Goal: Task Accomplishment & Management: Manage account settings

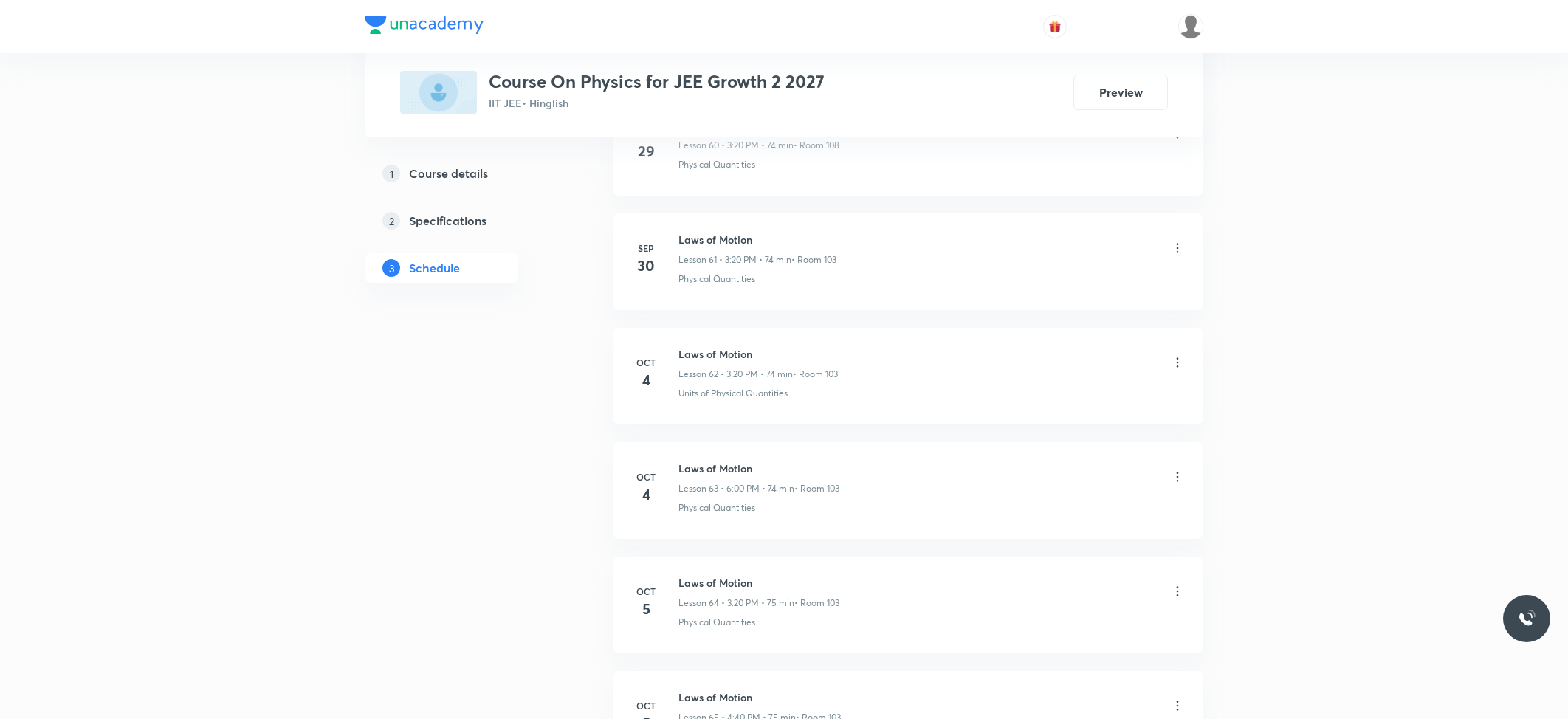
scroll to position [8052, 0]
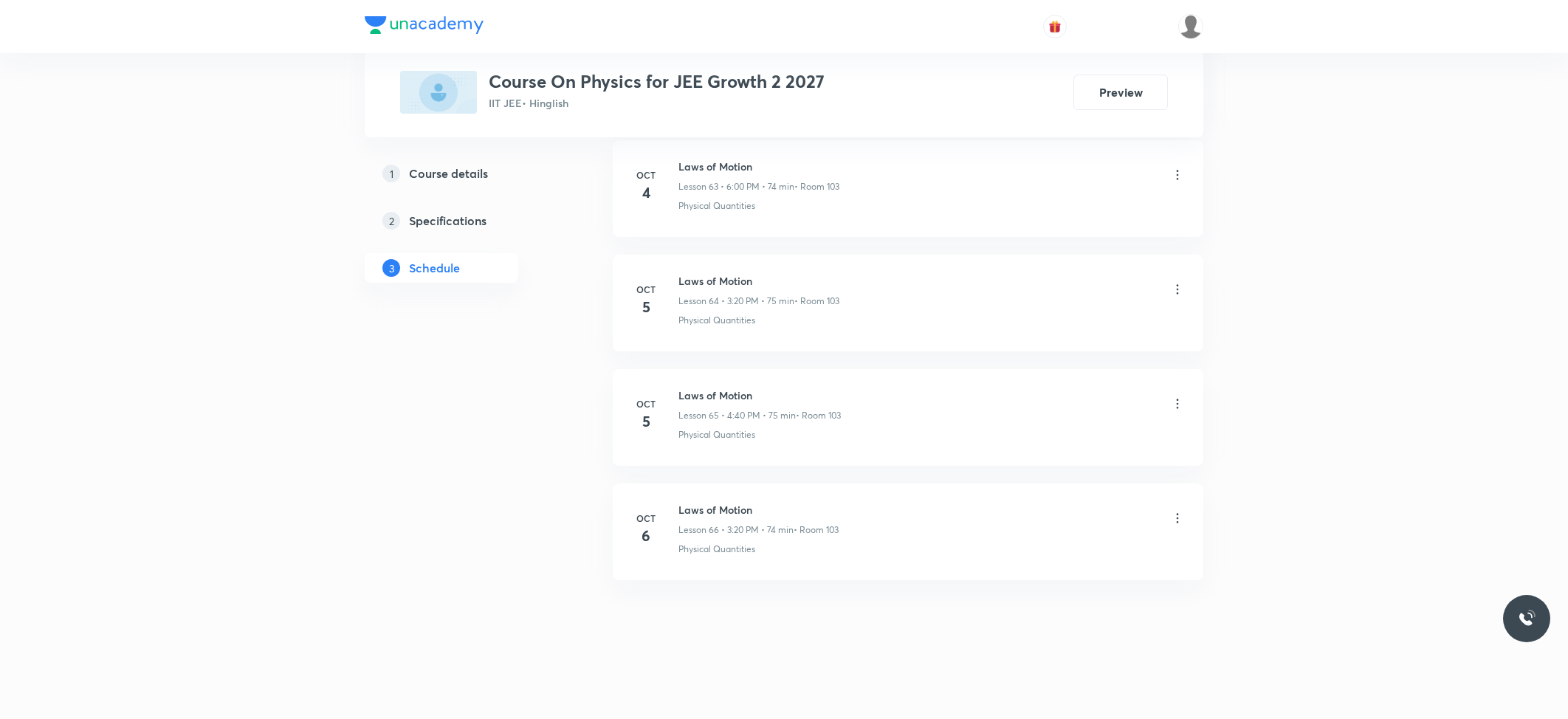
click at [727, 509] on h6 "Laws of Motion" at bounding box center [758, 510] width 161 height 16
copy h6 "Laws of Motion"
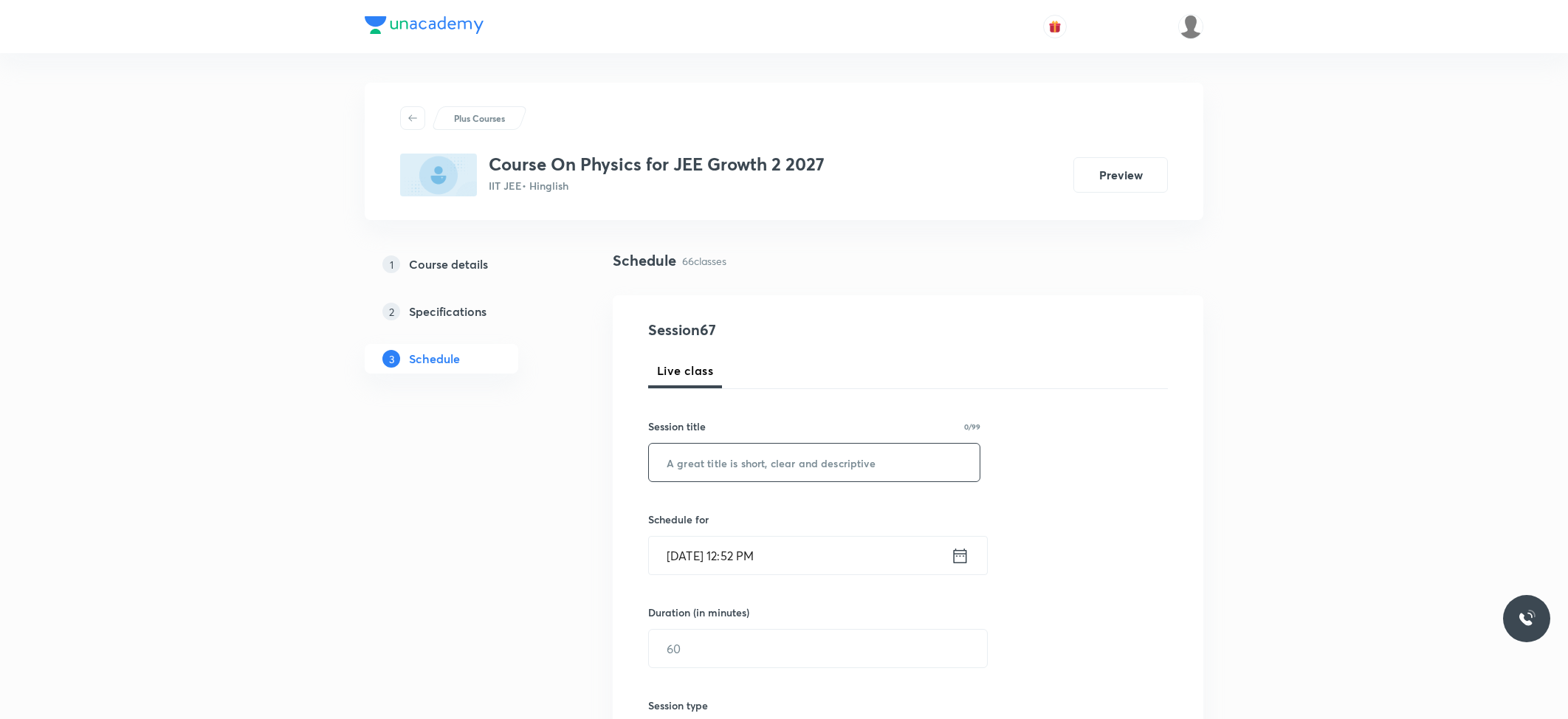
click at [754, 450] on input "text" at bounding box center [814, 463] width 331 height 38
paste input "Laws of Motion"
type input "Laws of Motion"
click at [769, 548] on input "Oct 7, 2025, 12:52 PM" at bounding box center [800, 556] width 302 height 38
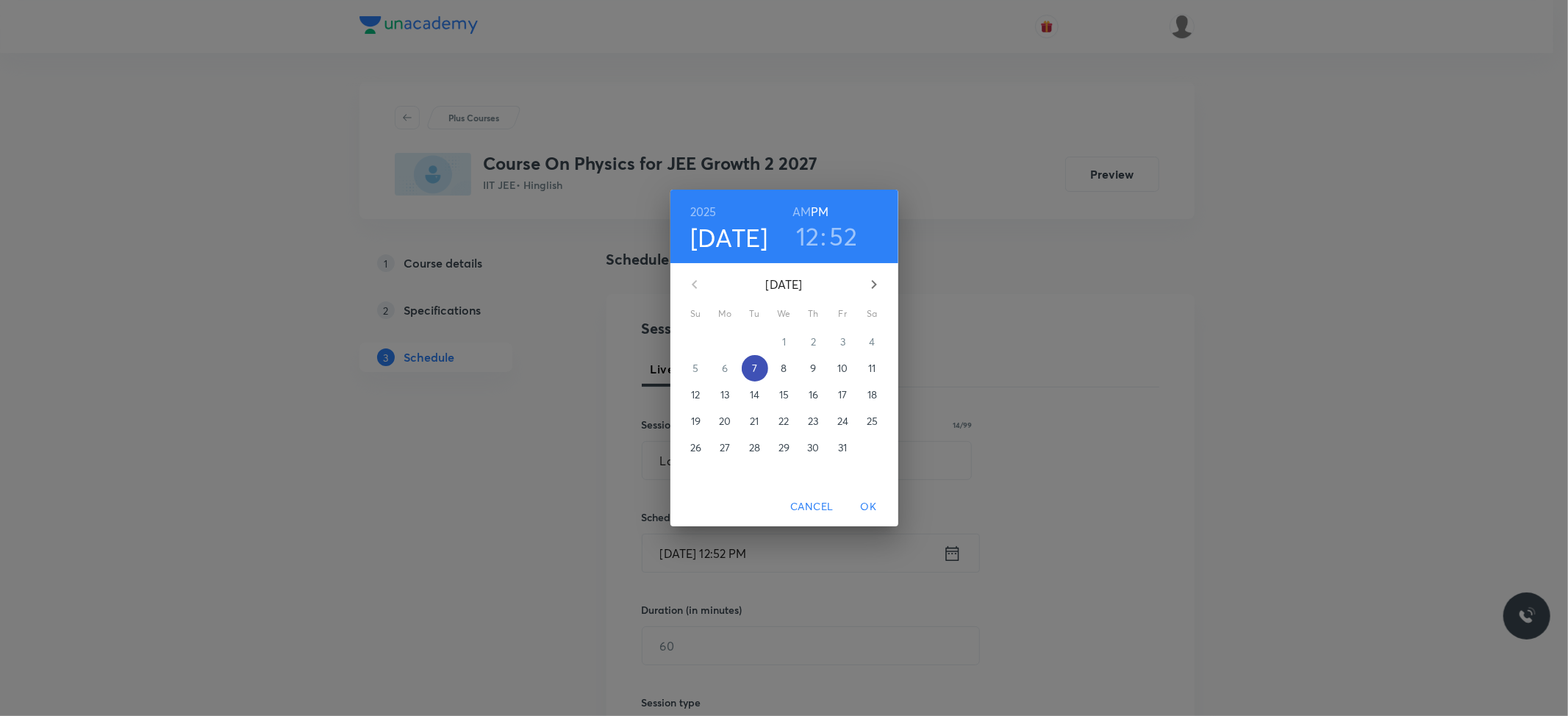
click at [748, 358] on button "7" at bounding box center [755, 369] width 27 height 27
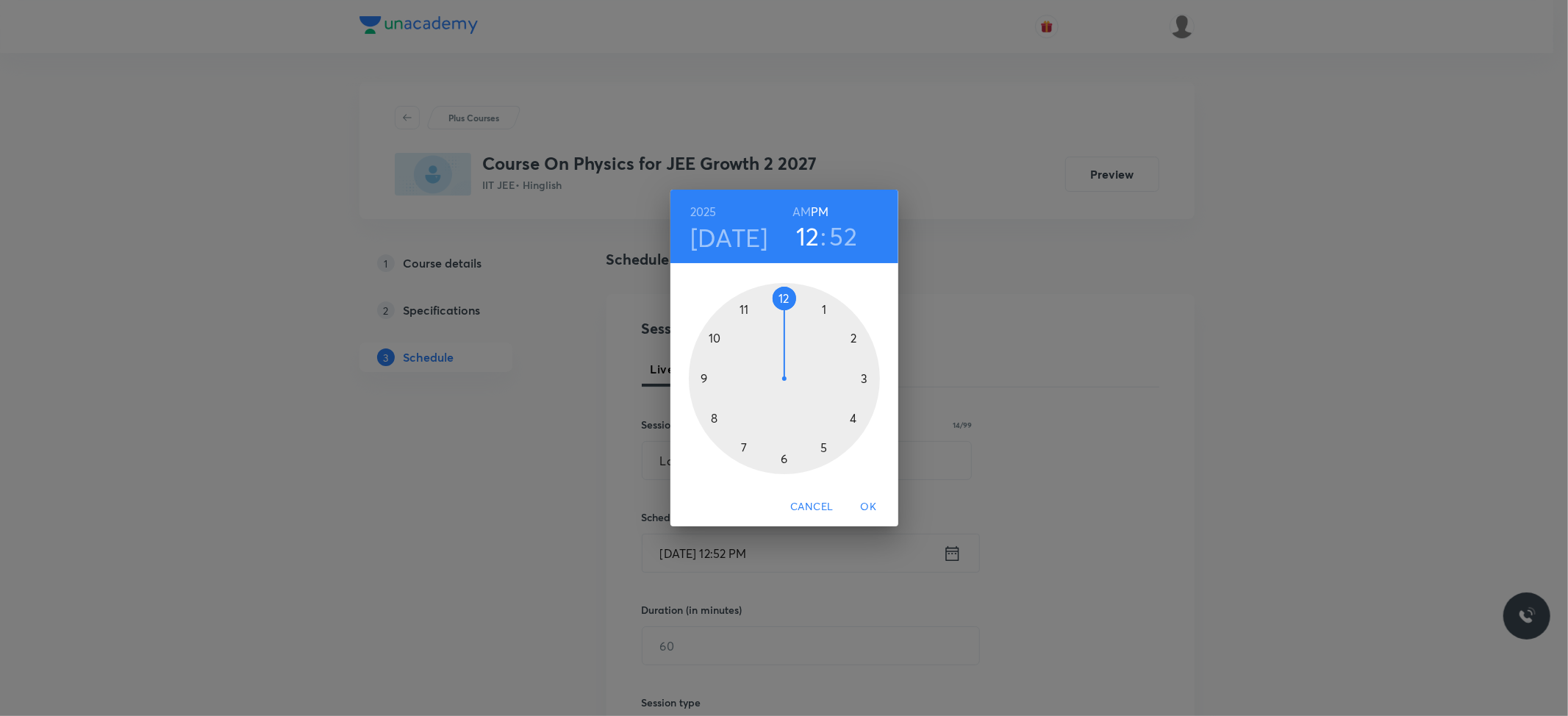
click at [862, 380] on div at bounding box center [784, 378] width 191 height 191
click at [854, 416] on div at bounding box center [784, 378] width 191 height 191
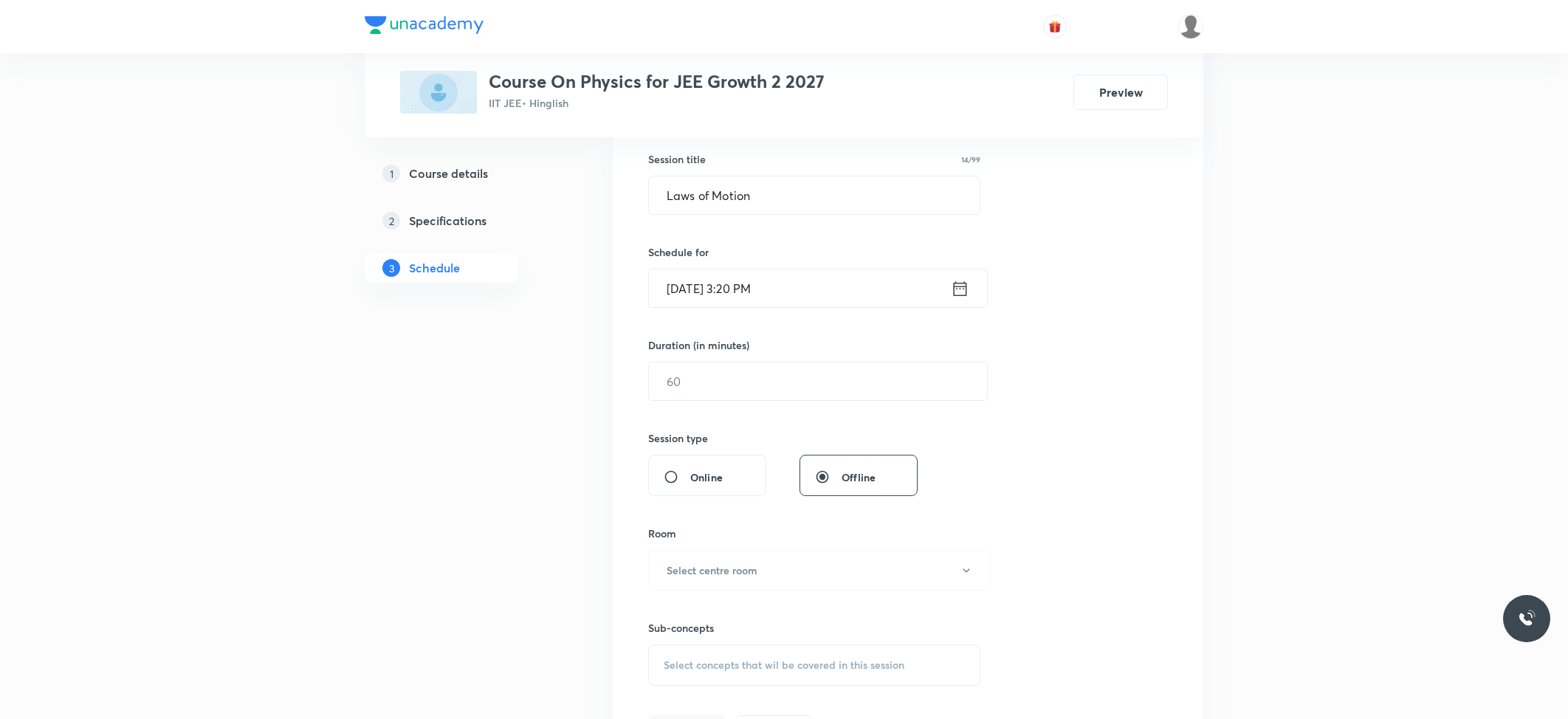
scroll to position [295, 0]
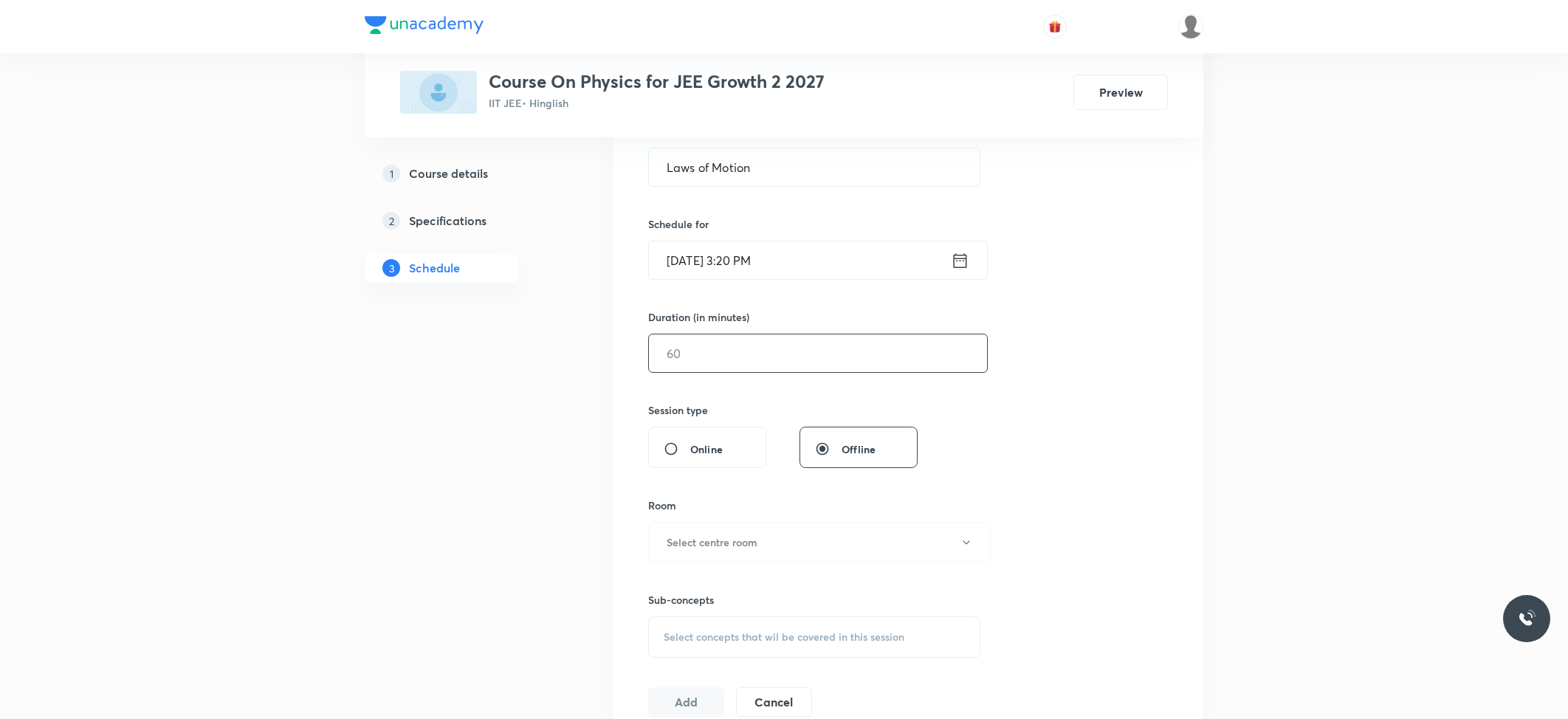
click at [706, 358] on input "text" at bounding box center [818, 354] width 338 height 38
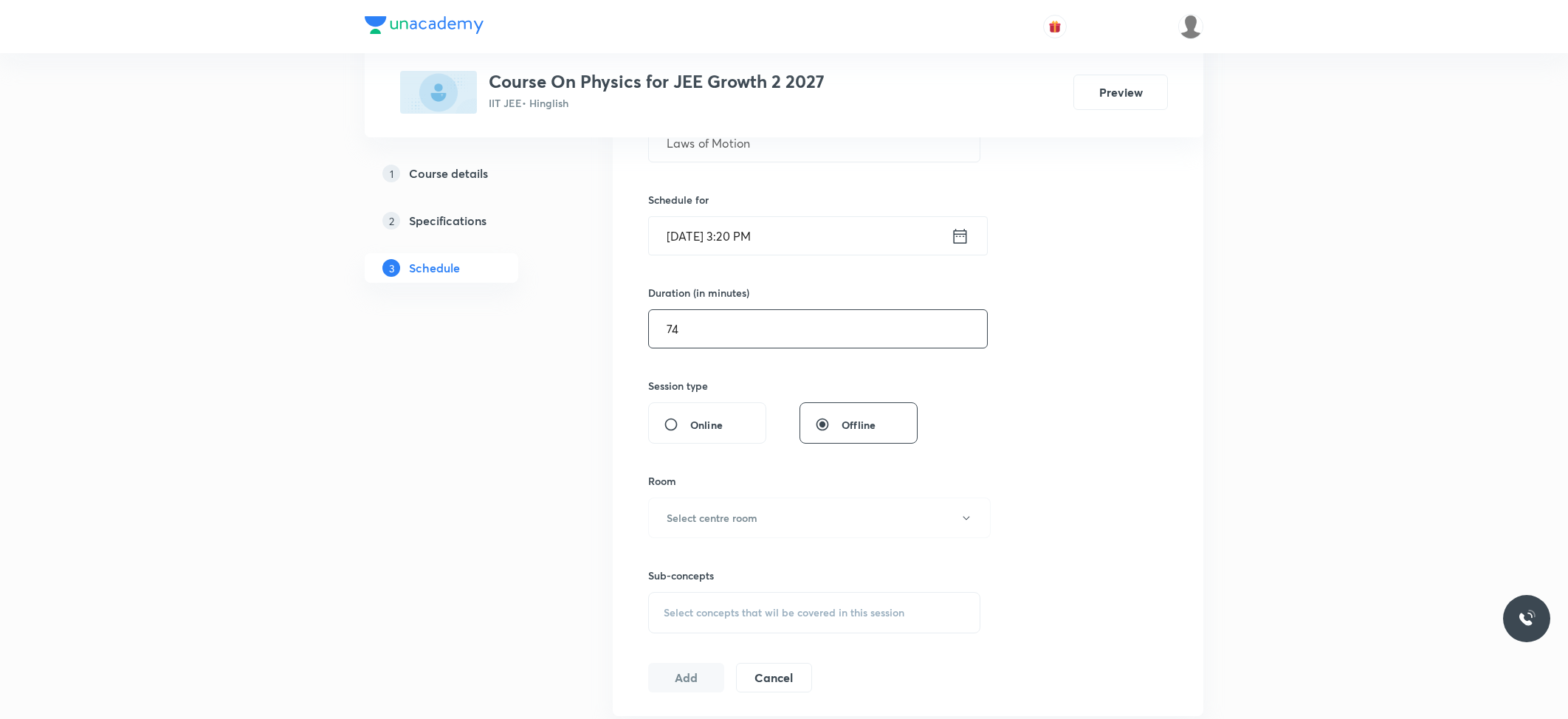
scroll to position [394, 0]
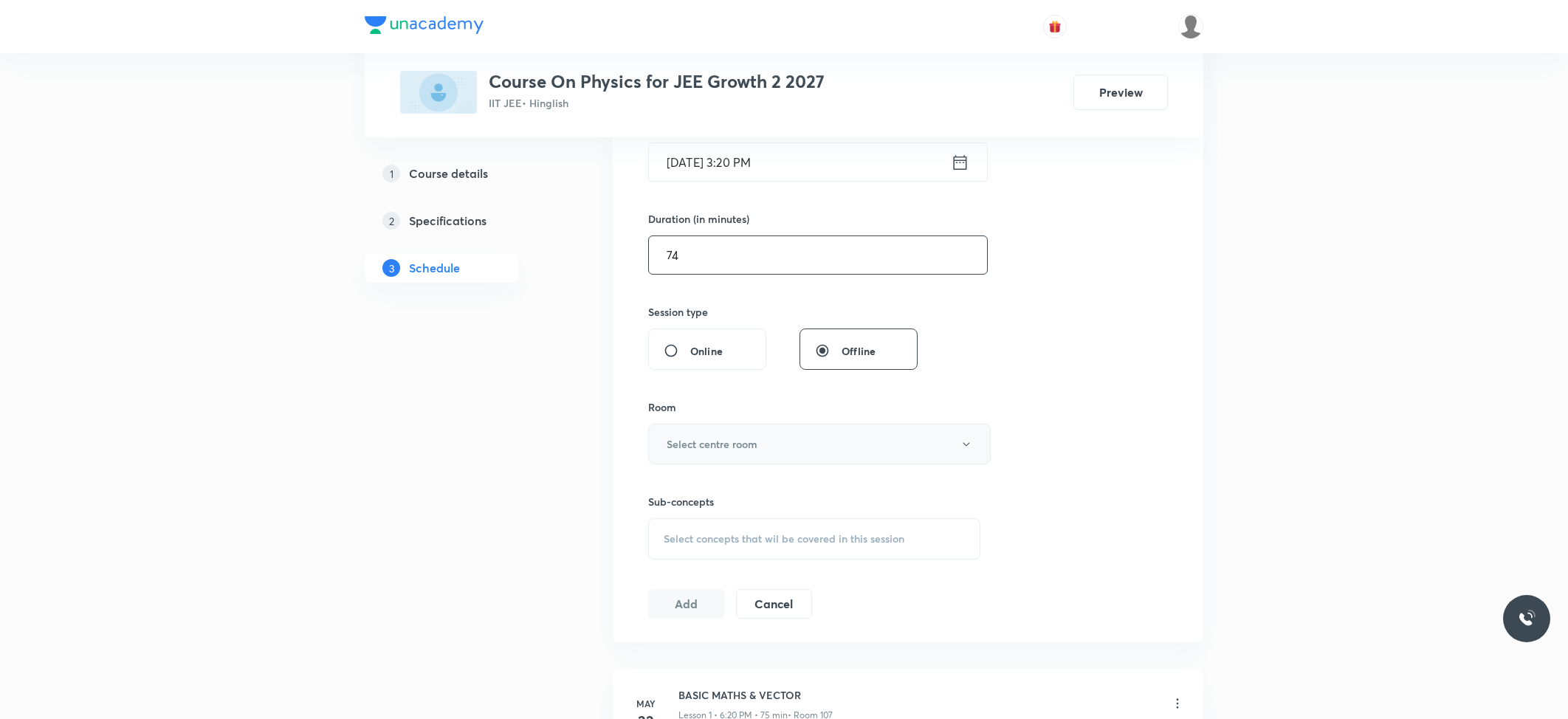
type input "74"
click at [716, 455] on button "Select centre room" at bounding box center [819, 444] width 342 height 40
click at [680, 539] on li "103" at bounding box center [815, 549] width 341 height 28
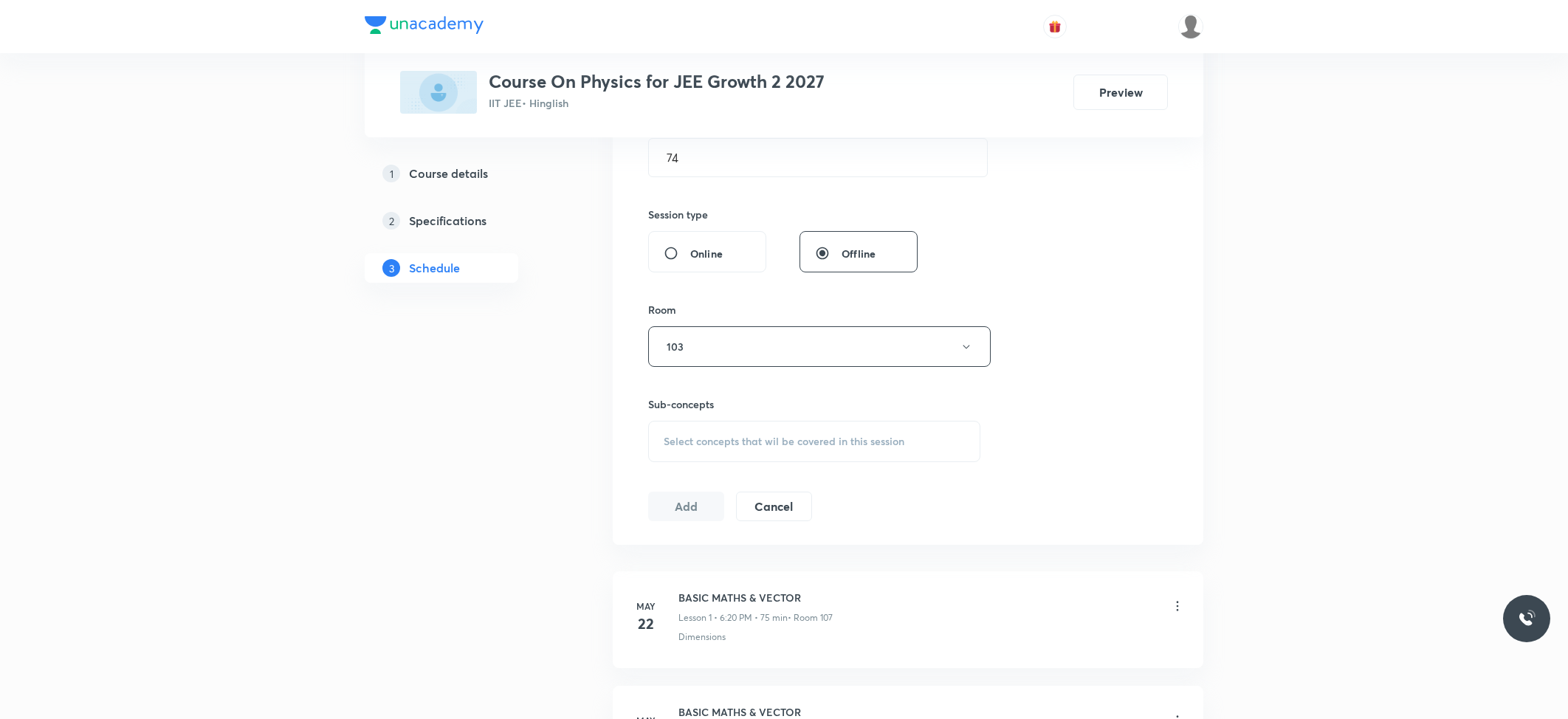
scroll to position [492, 0]
click at [766, 458] on div "Select concepts that wil be covered in this session" at bounding box center [814, 441] width 332 height 41
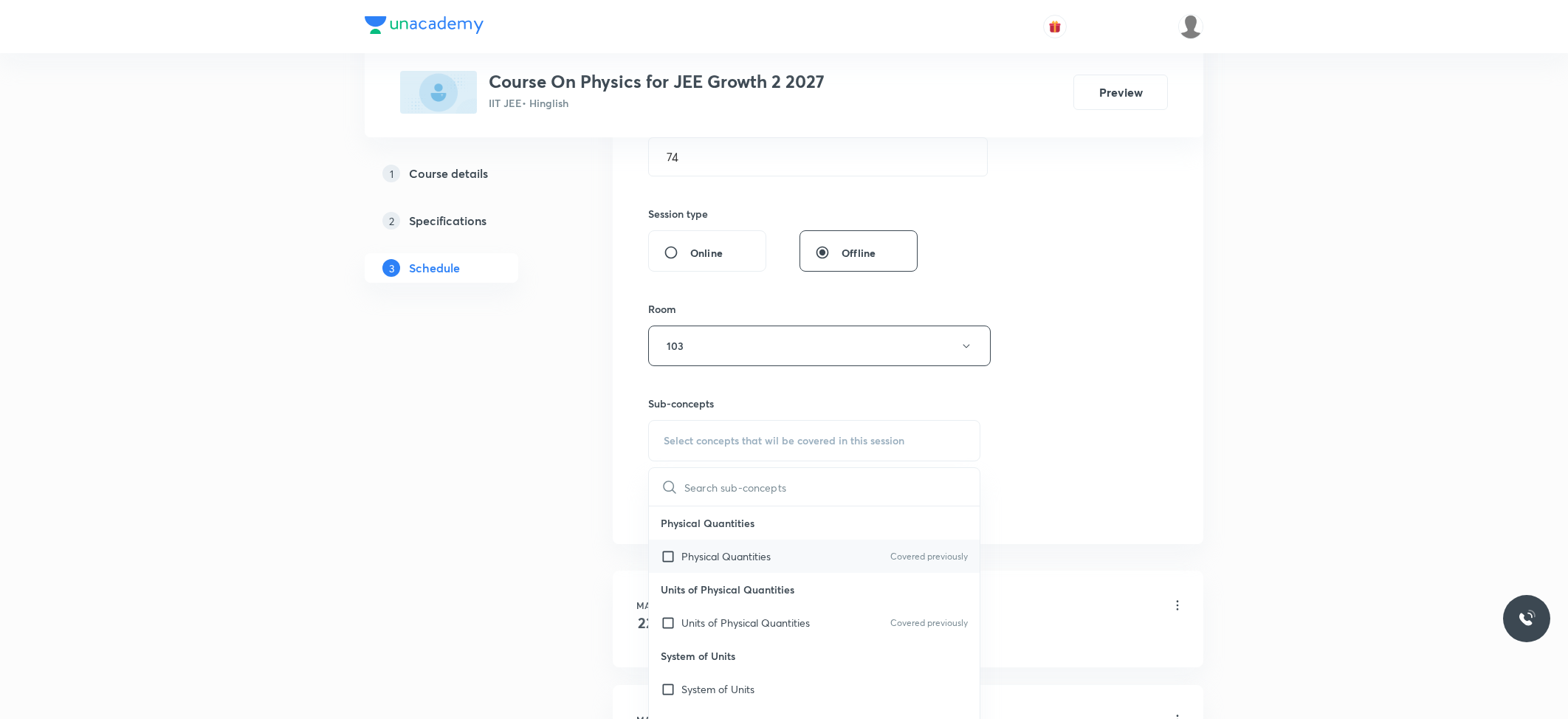
click at [710, 553] on p "Physical Quantities" at bounding box center [726, 557] width 89 height 16
checkbox input "true"
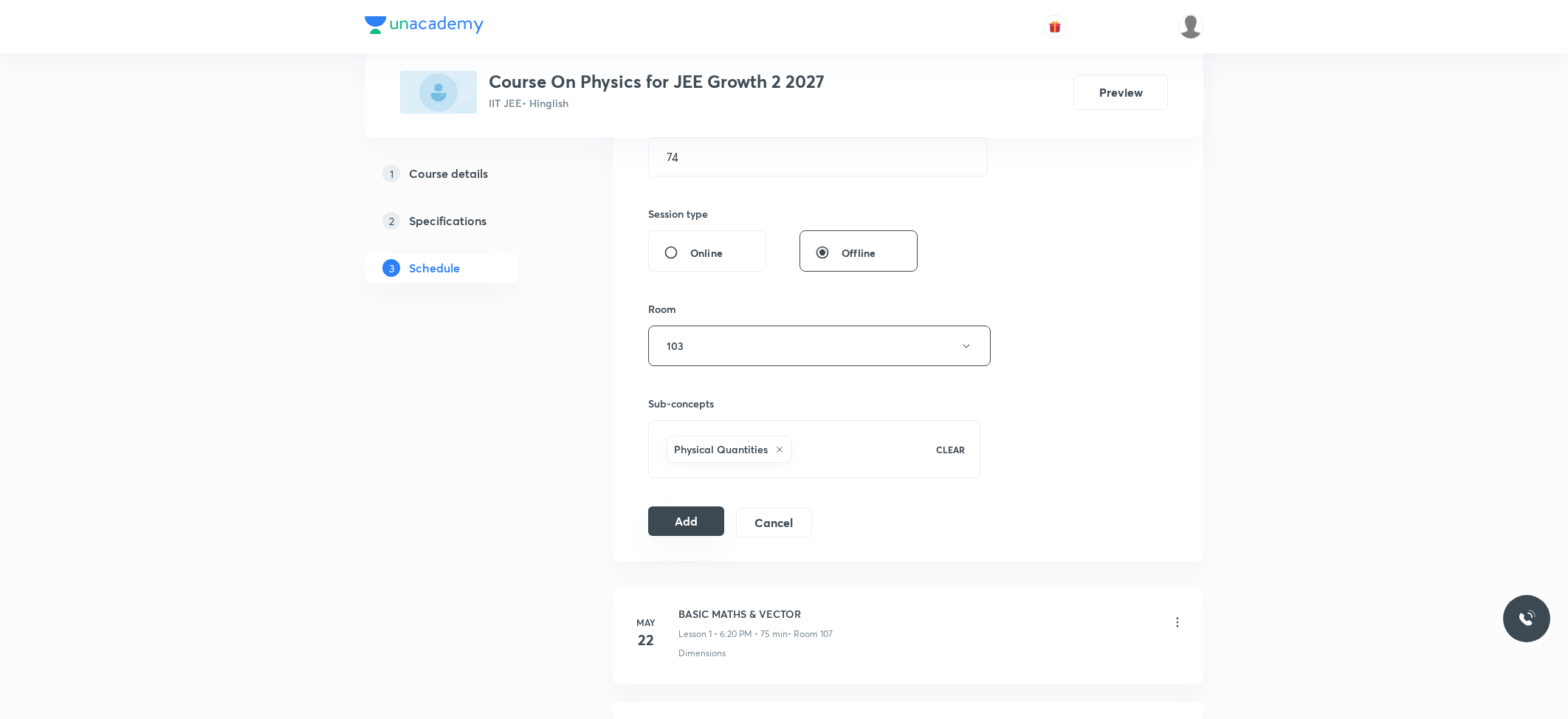
click at [691, 515] on button "Add" at bounding box center [686, 520] width 76 height 29
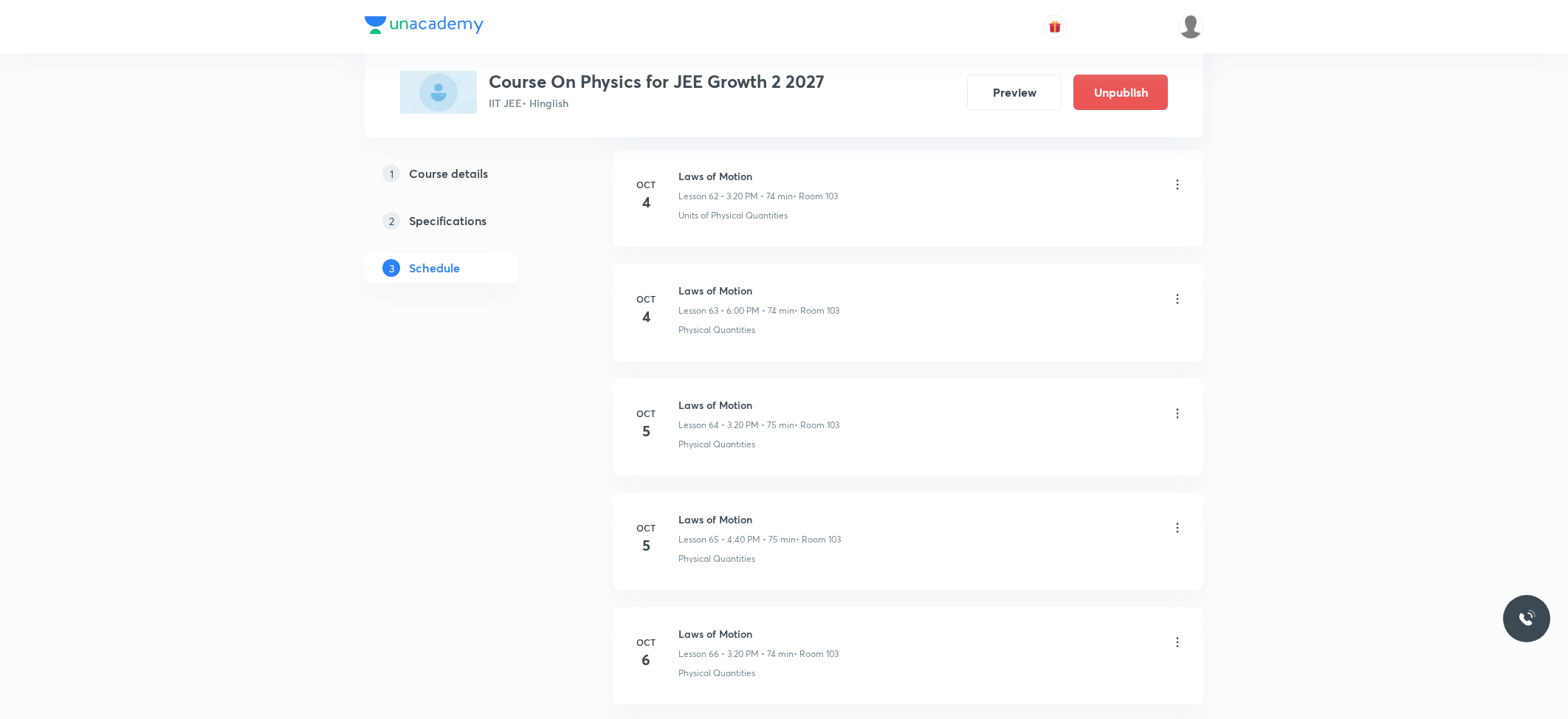
scroll to position [7486, 0]
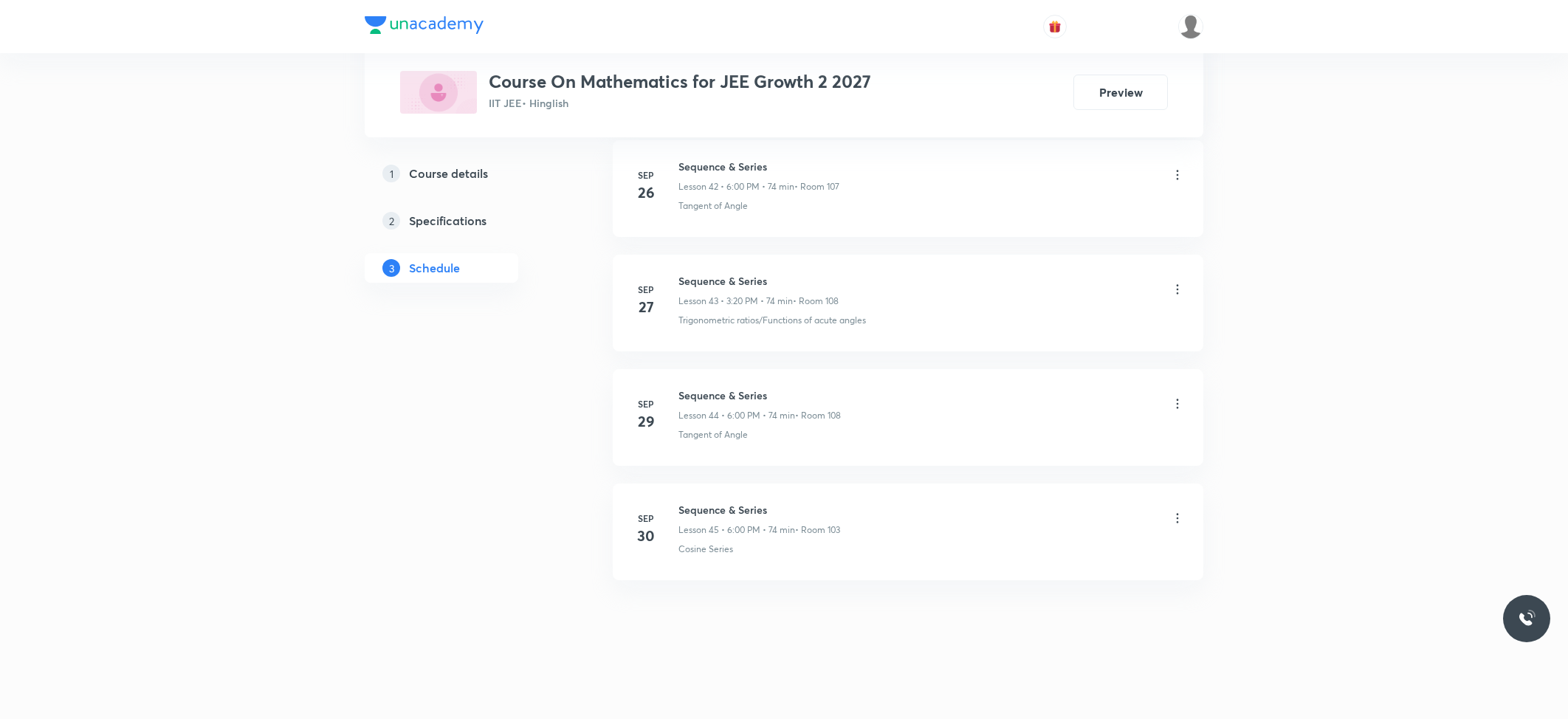
click at [694, 509] on h6 "Sequence & Series" at bounding box center [759, 510] width 161 height 16
copy h6 "Sequence & Series"
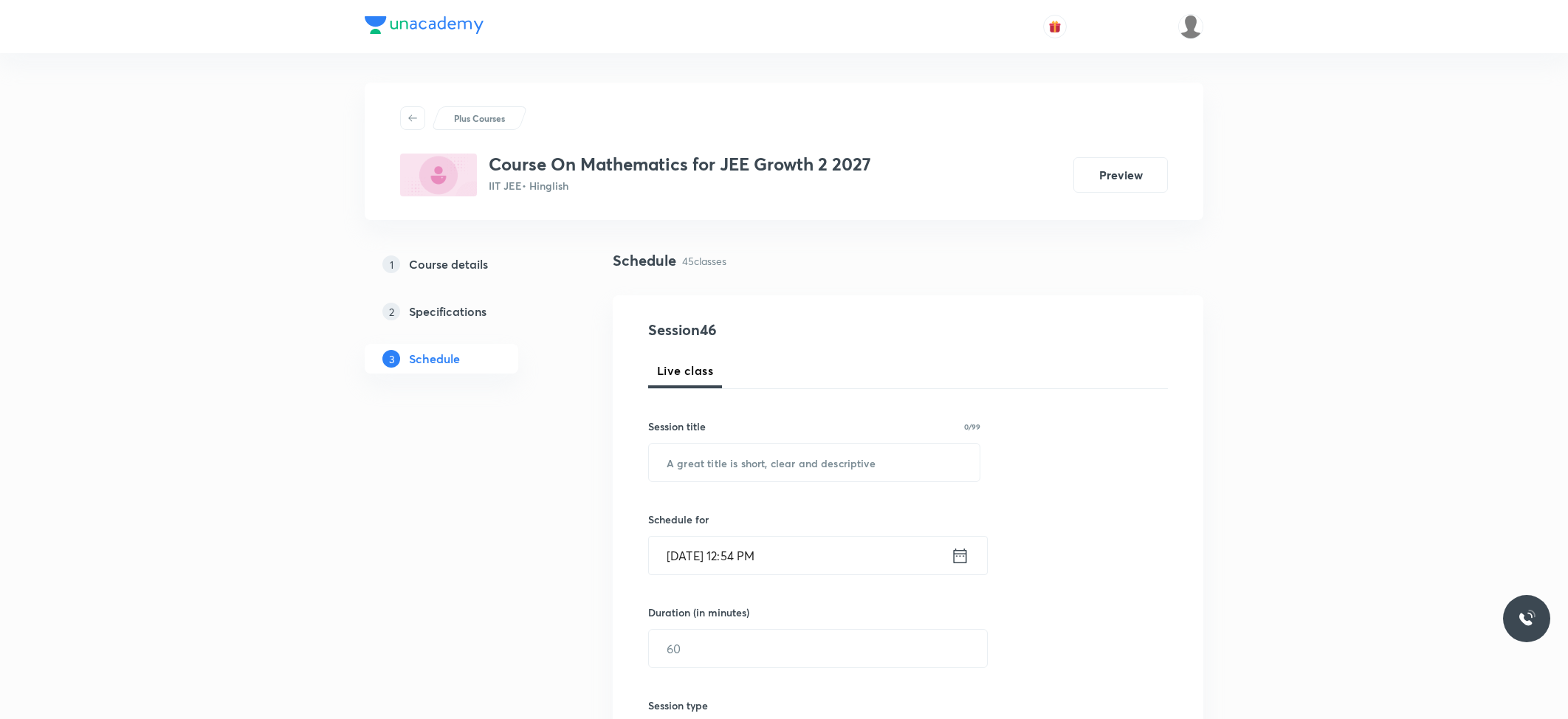
click at [717, 483] on div "Session 46 Live class Session title 0/99 ​ Schedule for Oct 7, 2025, 12:54 PM ​…" at bounding box center [908, 665] width 520 height 694
click at [731, 453] on input "text" at bounding box center [814, 463] width 331 height 38
paste input "Sequence & Series"
type input "Sequence & Series"
click at [772, 559] on input "Oct 7, 2025, 12:54 PM" at bounding box center [800, 556] width 302 height 38
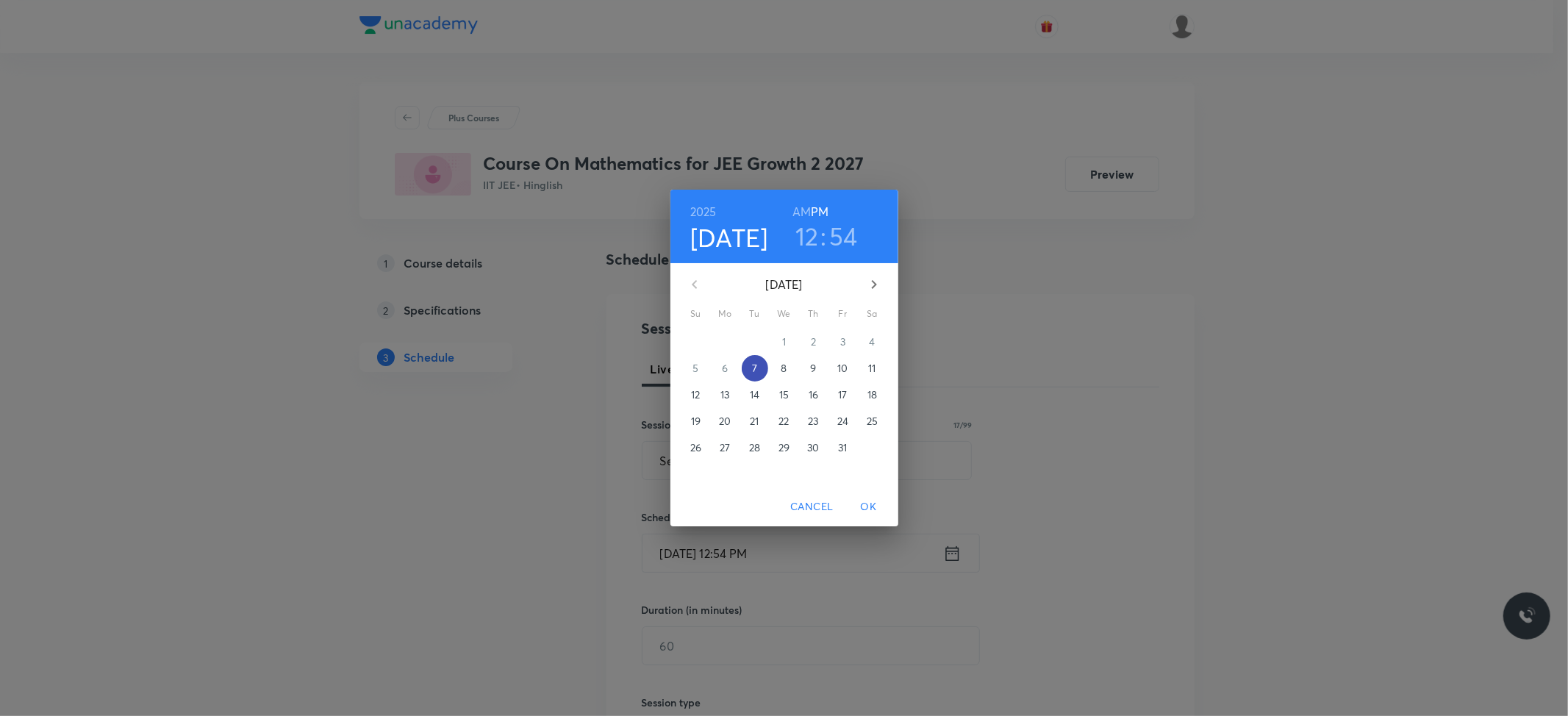
click at [756, 365] on p "7" at bounding box center [754, 368] width 6 height 15
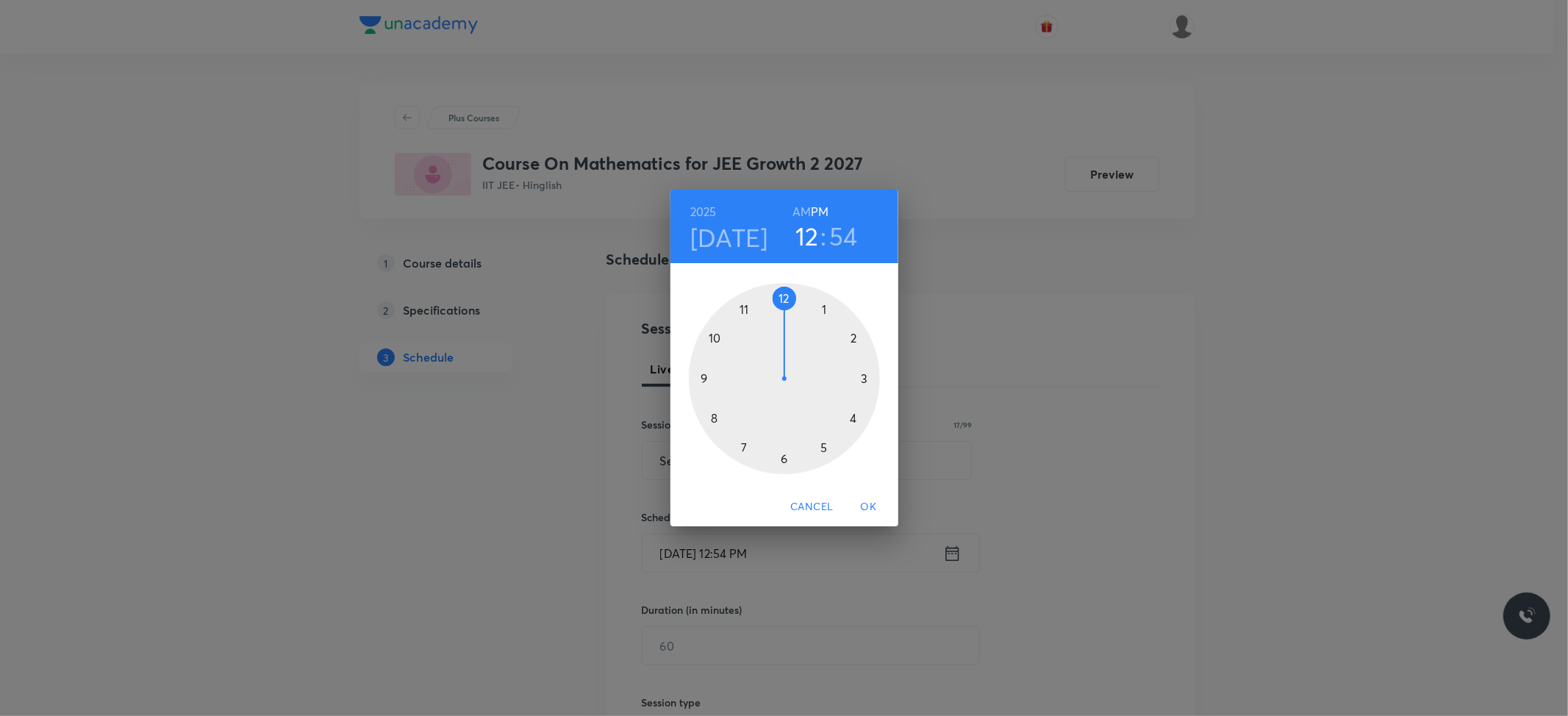
click at [853, 416] on div at bounding box center [784, 378] width 191 height 191
click at [715, 421] on div at bounding box center [784, 378] width 191 height 191
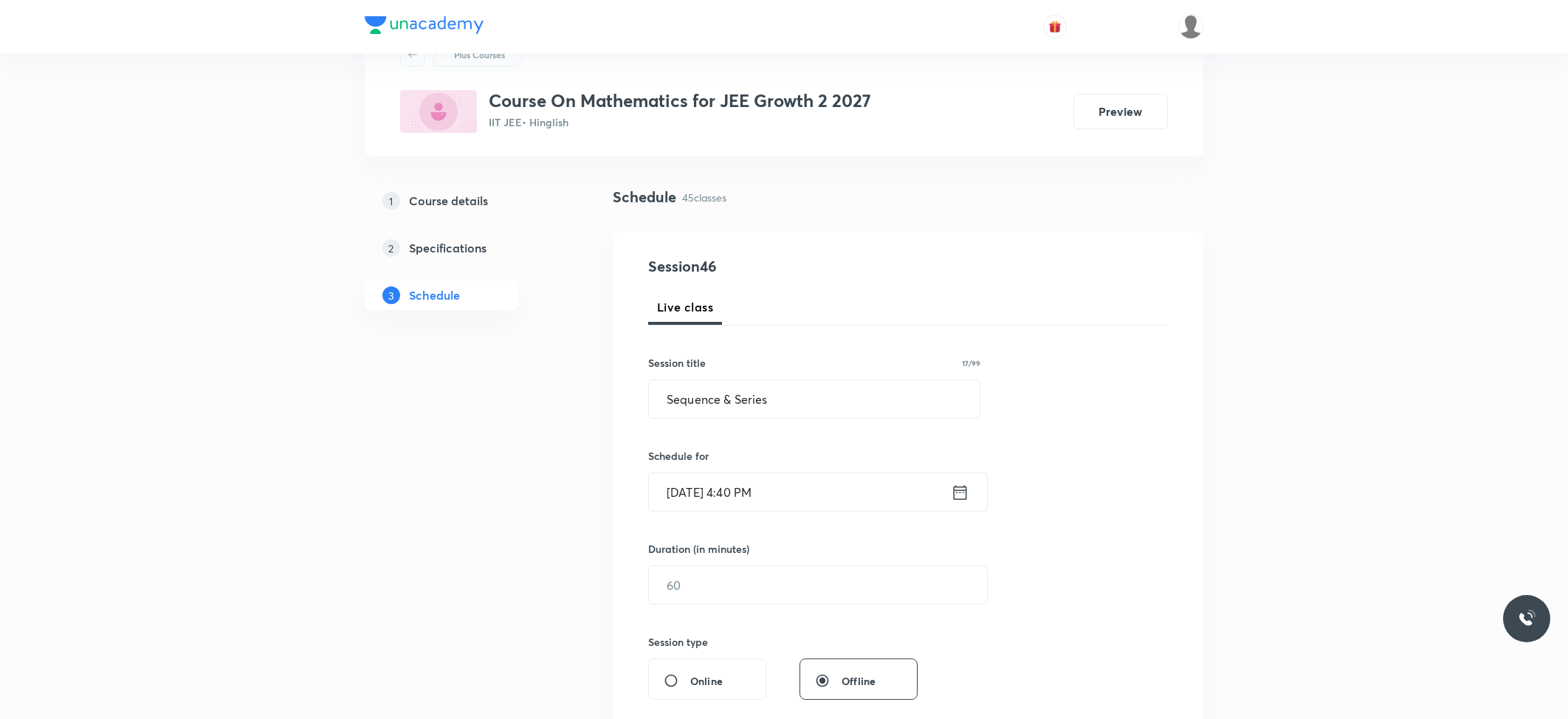
scroll to position [98, 0]
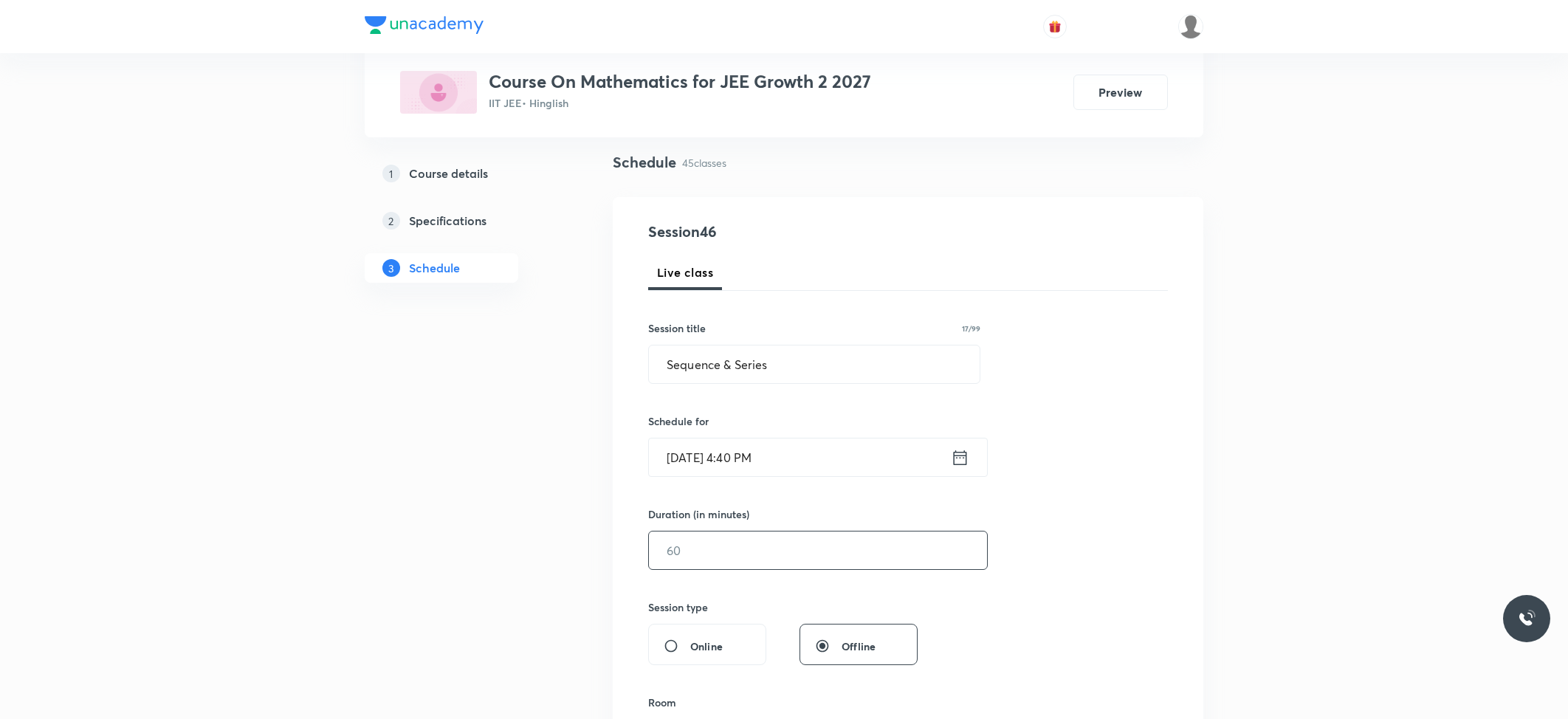
click at [733, 566] on input "text" at bounding box center [818, 551] width 338 height 38
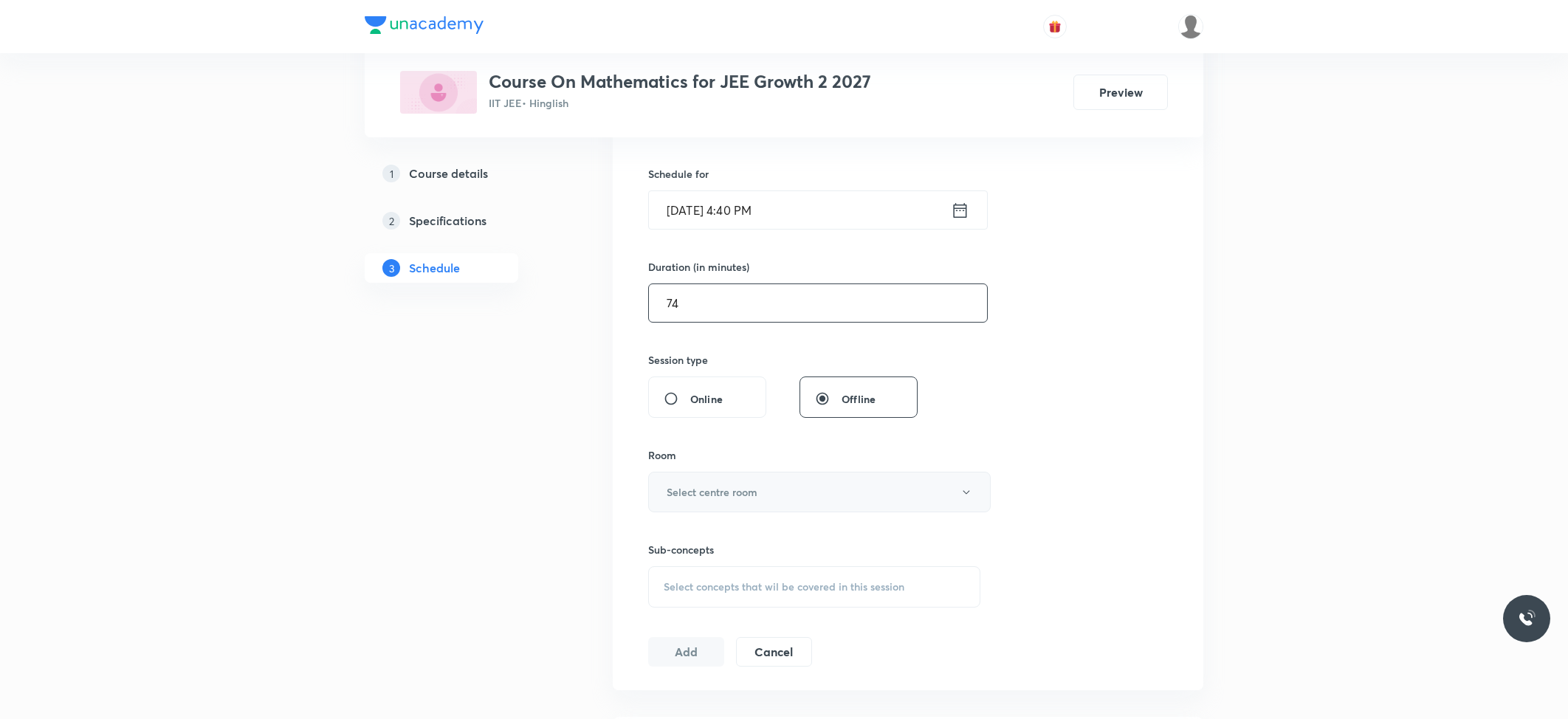
scroll to position [394, 0]
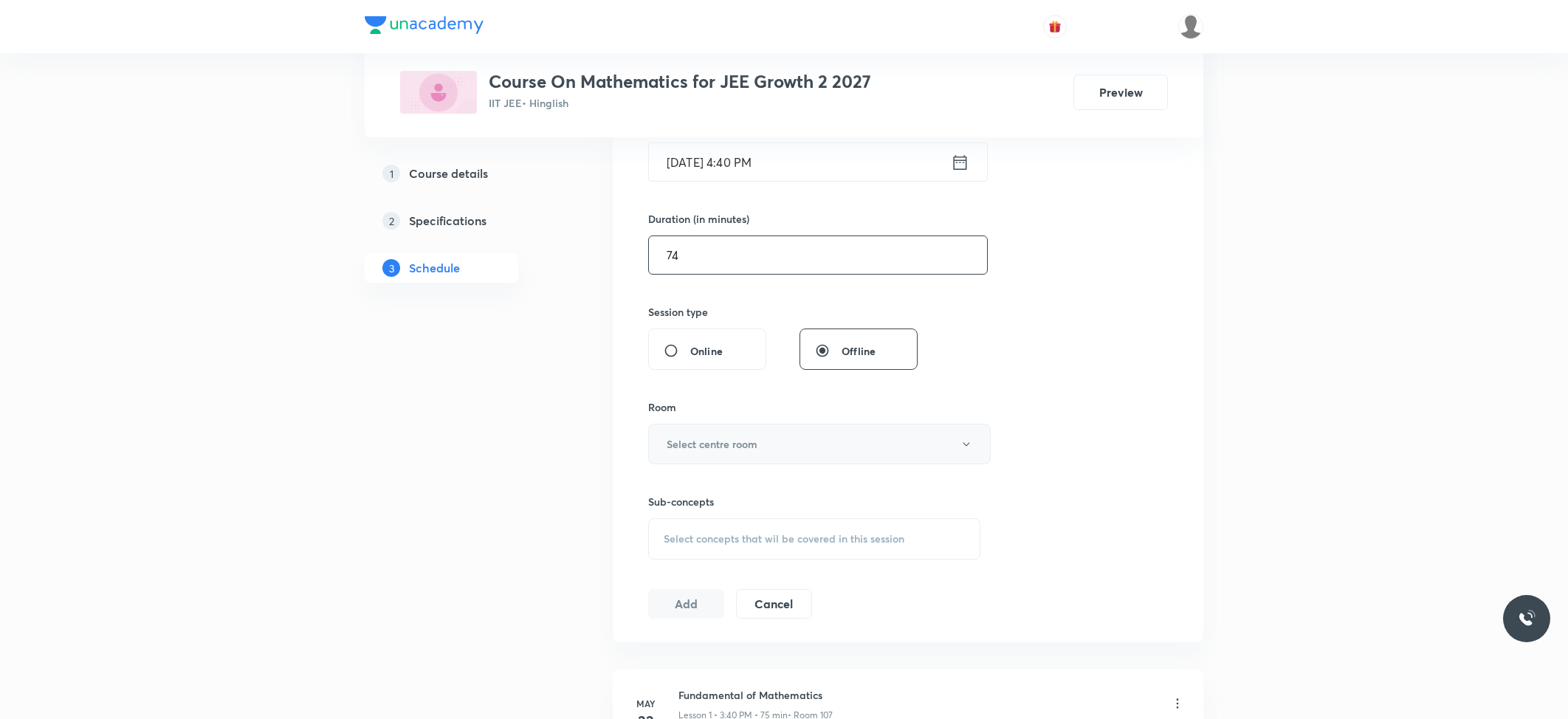
type input "74"
click at [724, 445] on h6 "Select centre room" at bounding box center [712, 445] width 91 height 16
click at [688, 547] on span "103" at bounding box center [815, 549] width 323 height 16
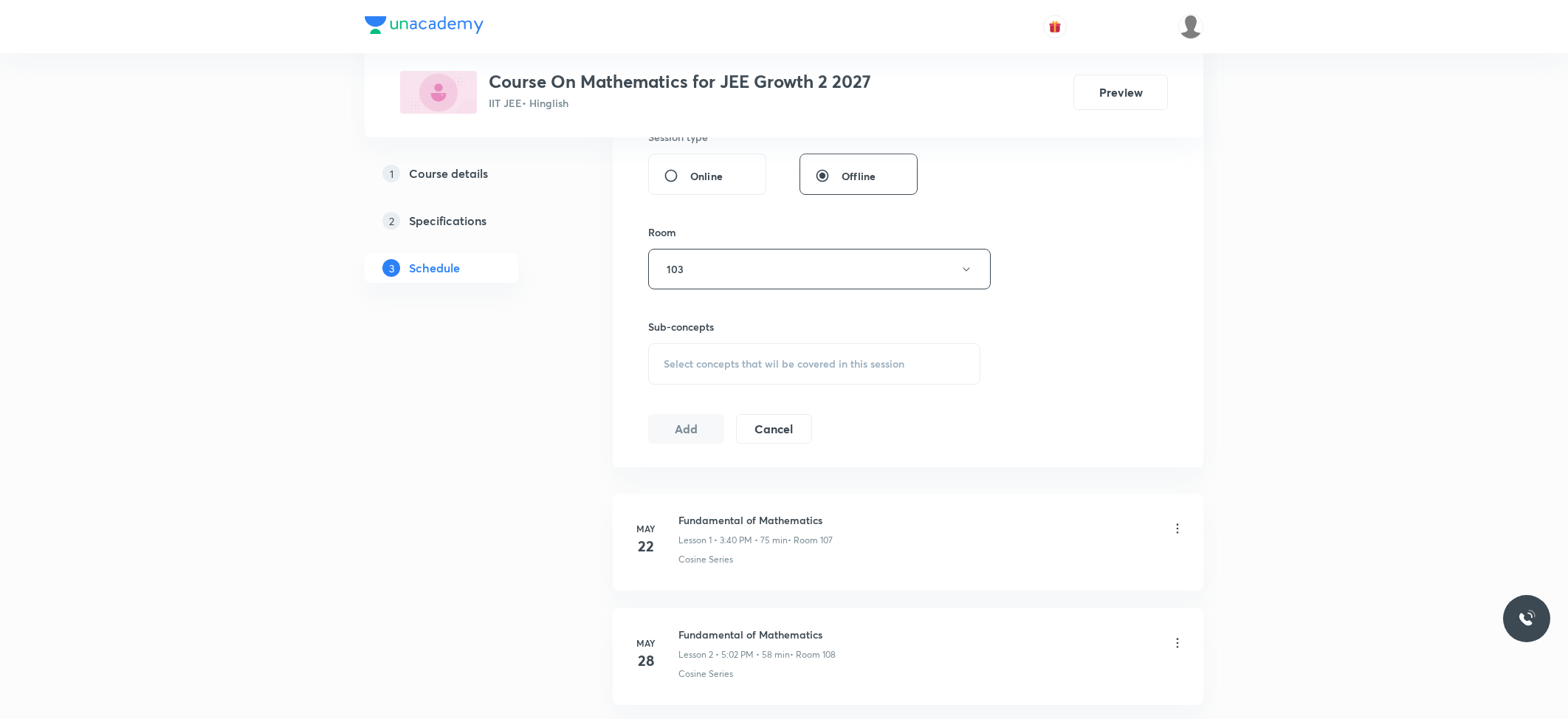
scroll to position [591, 0]
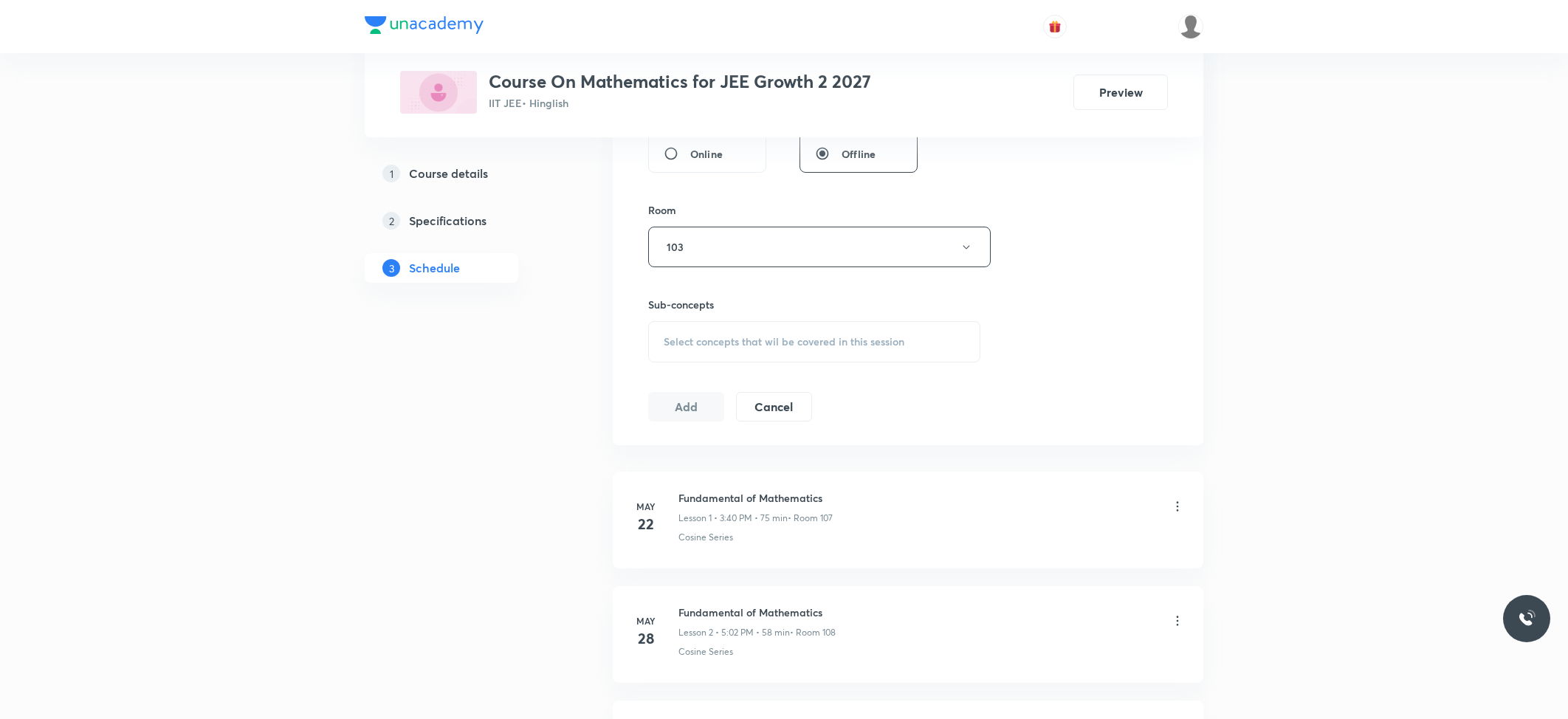
click at [710, 358] on div "Select concepts that wil be covered in this session" at bounding box center [814, 342] width 332 height 41
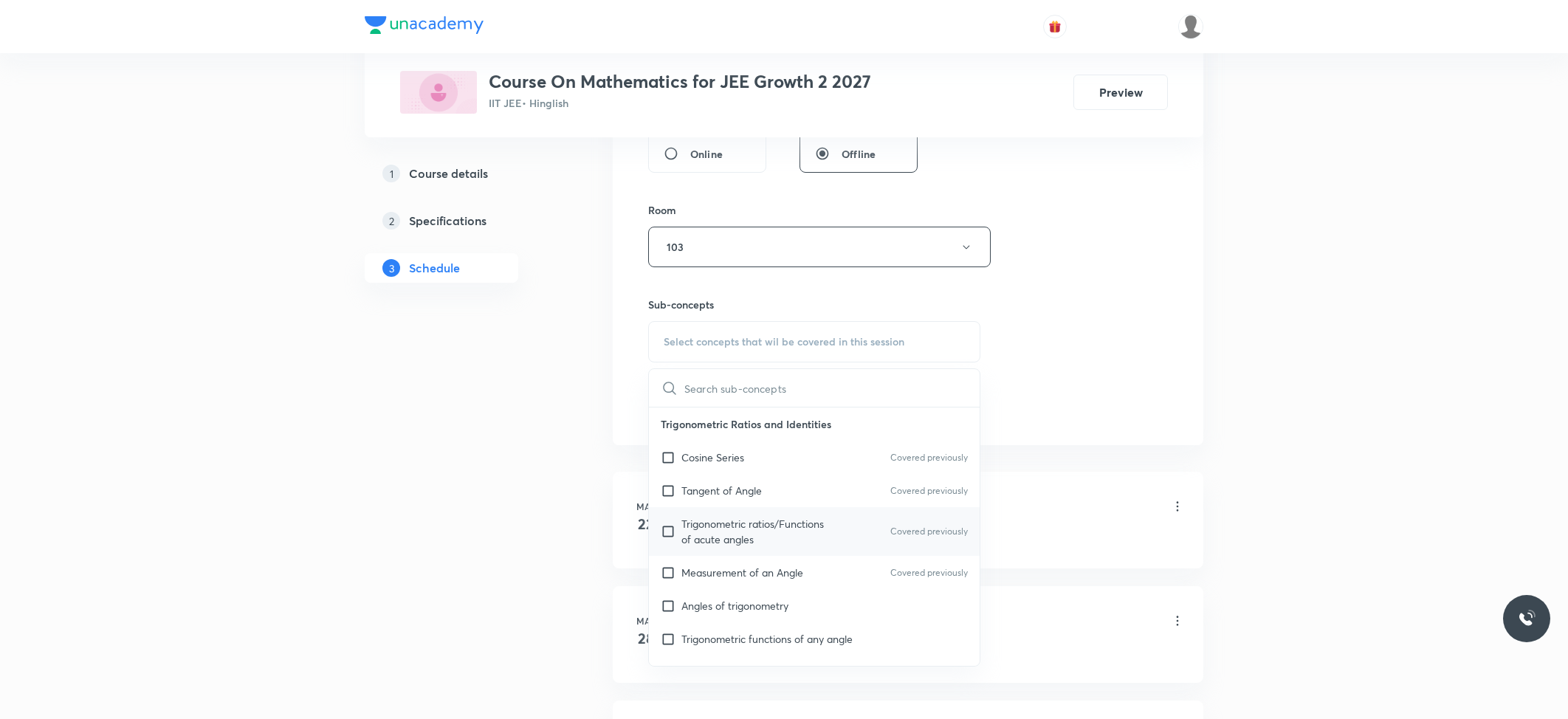
click at [691, 528] on p "Trigonometric ratios/Functions of acute angles" at bounding box center [756, 532] width 149 height 31
checkbox input "true"
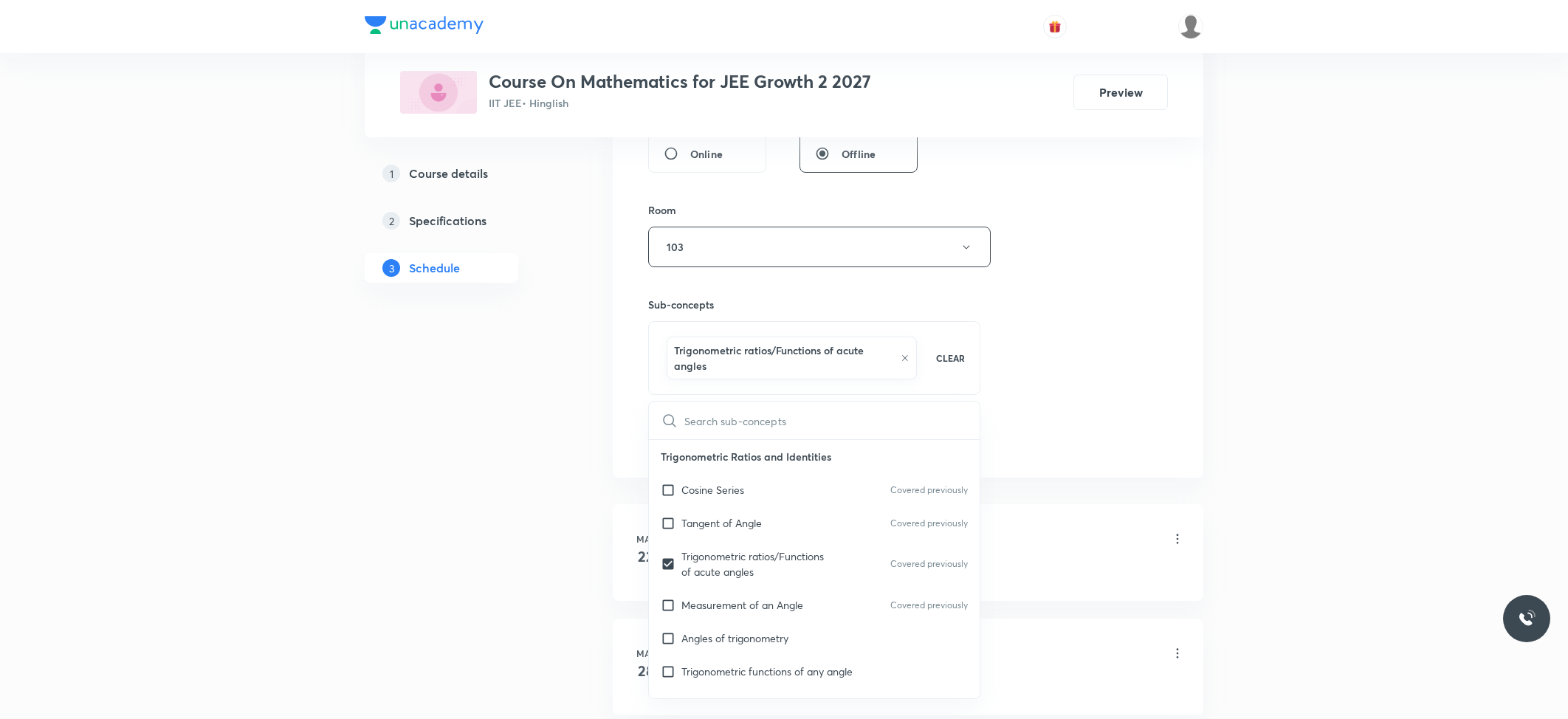
drag, startPoint x: 556, startPoint y: 471, endPoint x: 626, endPoint y: 483, distance: 71.0
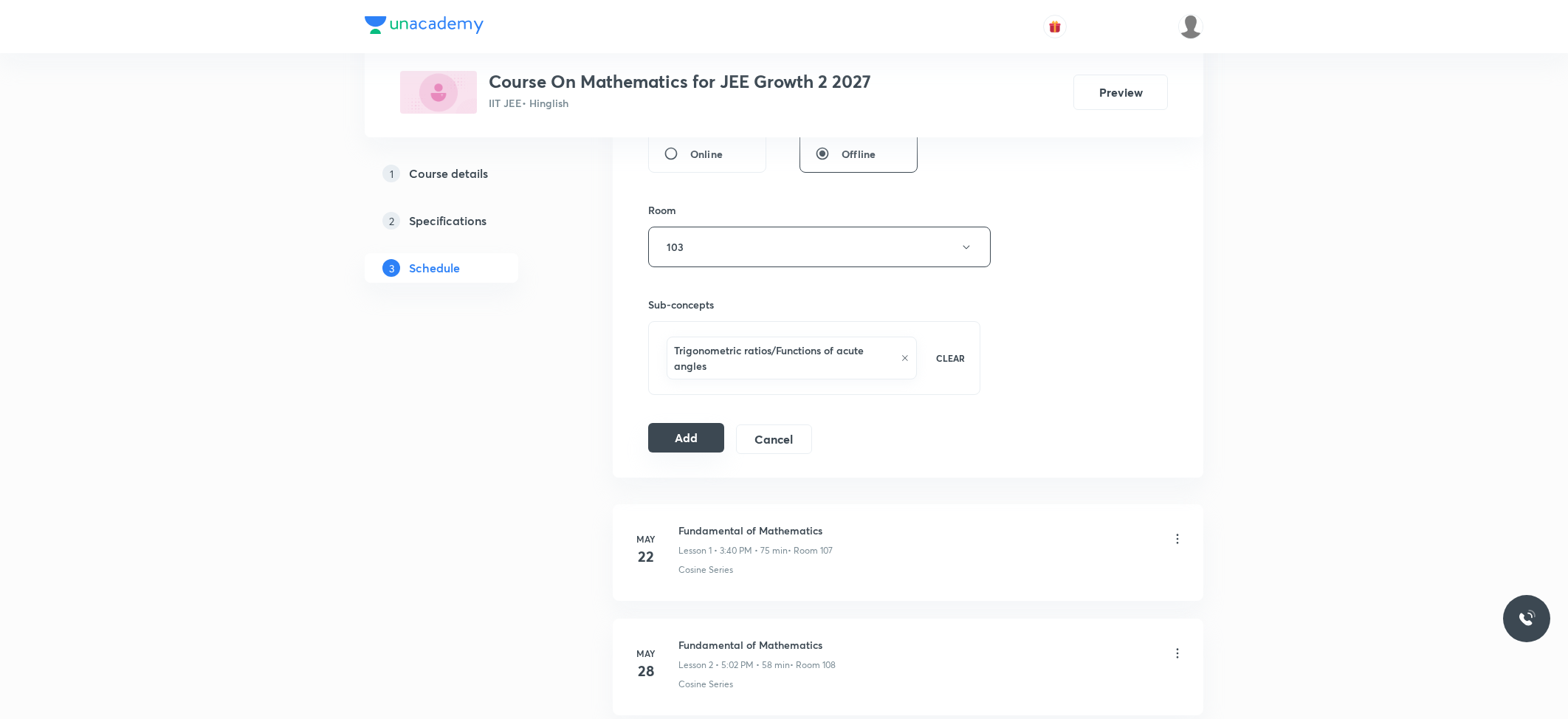
click at [657, 450] on button "Add" at bounding box center [686, 437] width 76 height 29
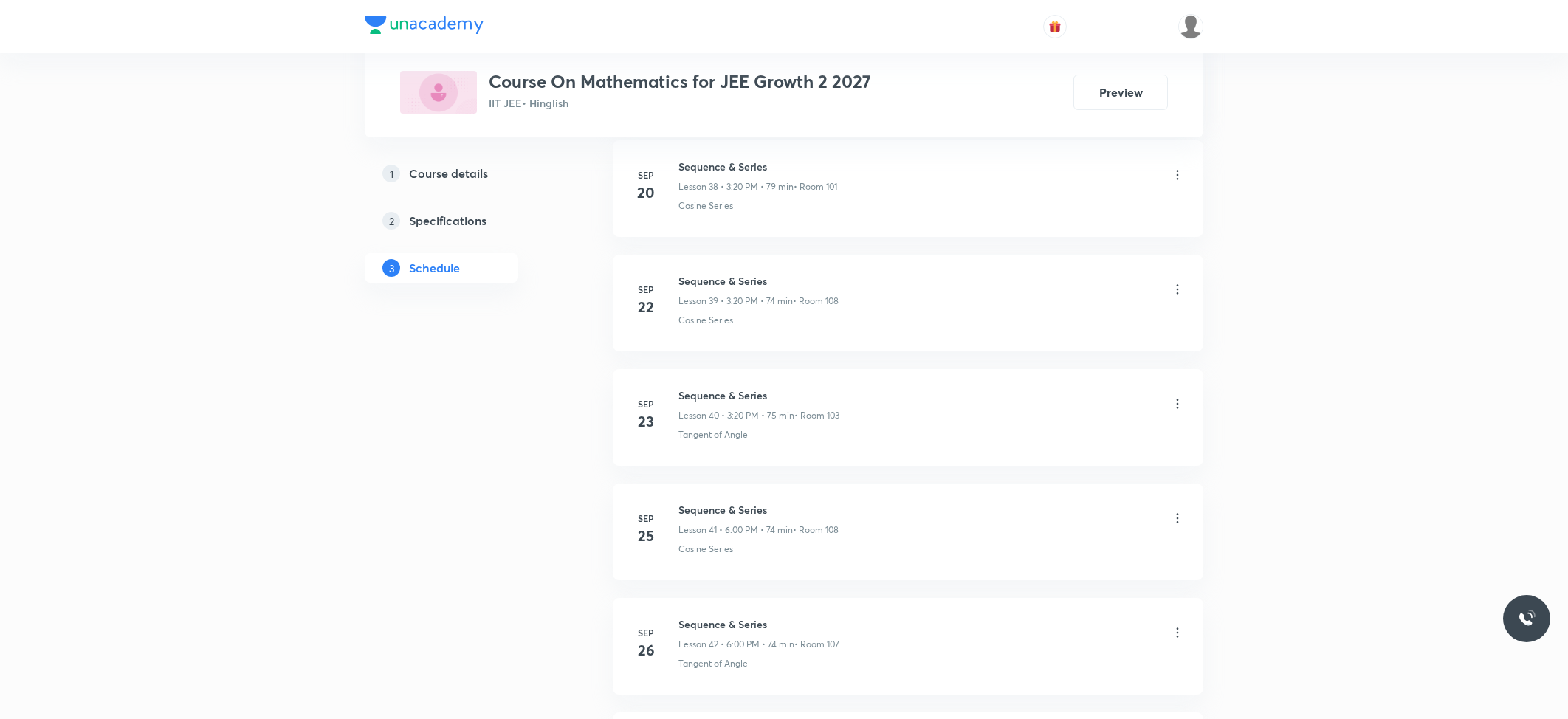
scroll to position [4958, 0]
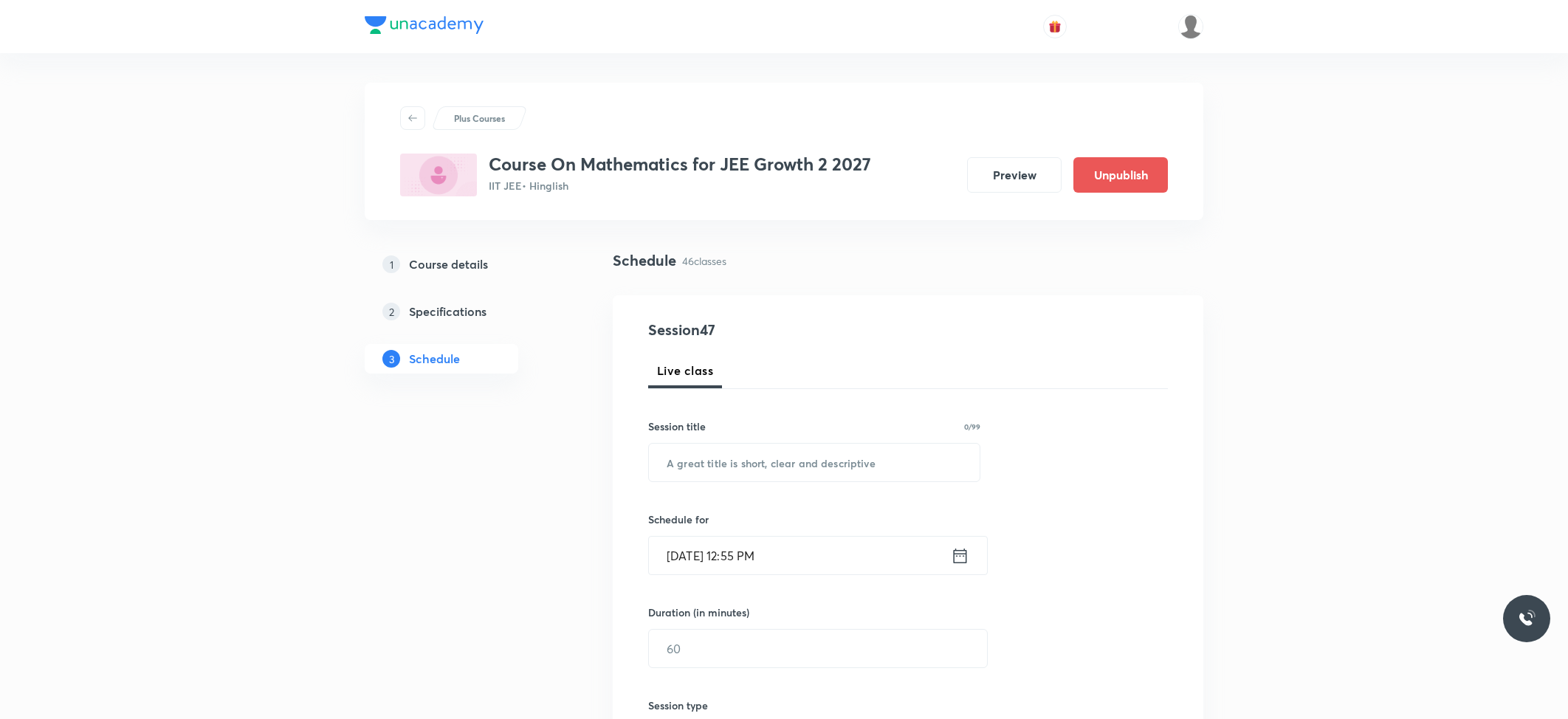
scroll to position [5754, 0]
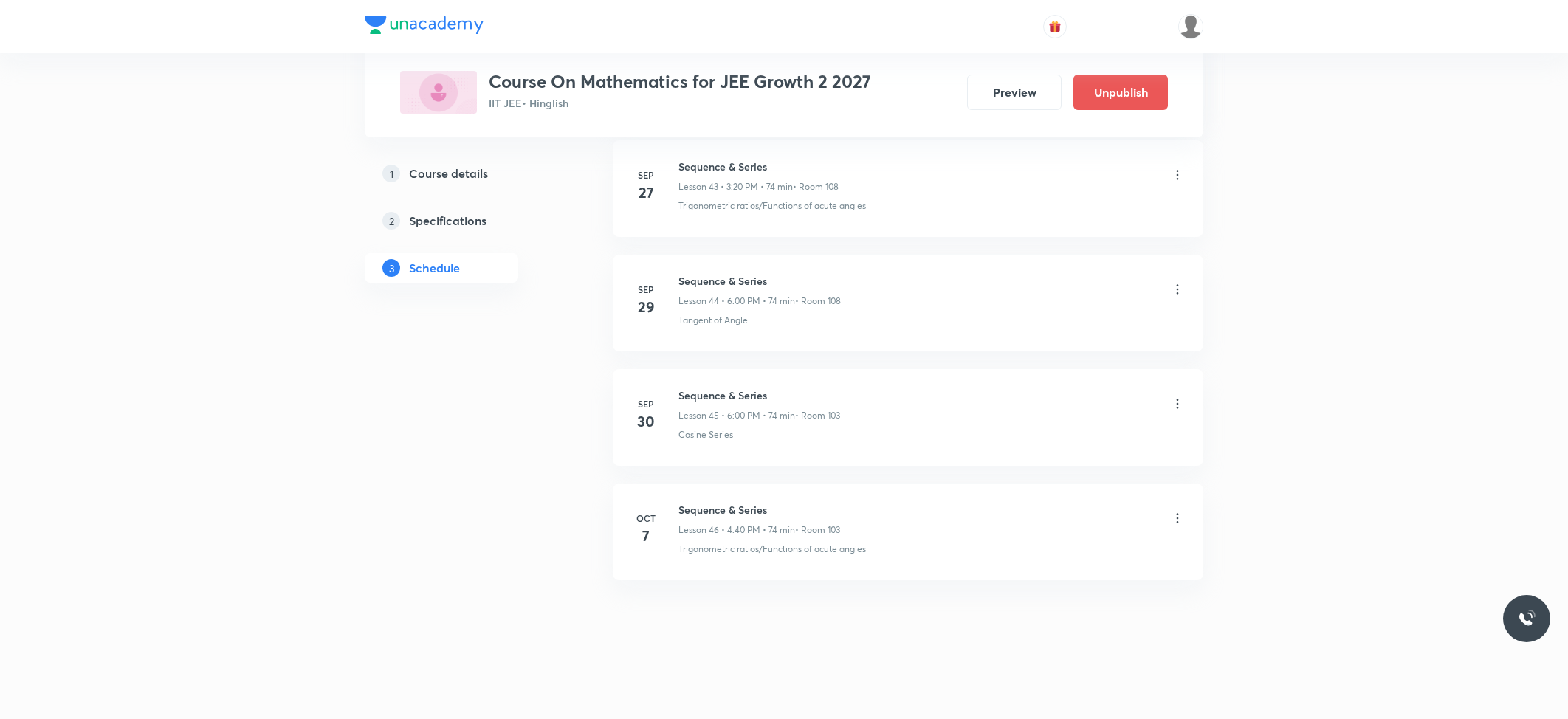
drag, startPoint x: 0, startPoint y: 0, endPoint x: 694, endPoint y: 505, distance: 858.3
click at [694, 505] on h6 "Sequence & Series" at bounding box center [759, 510] width 161 height 16
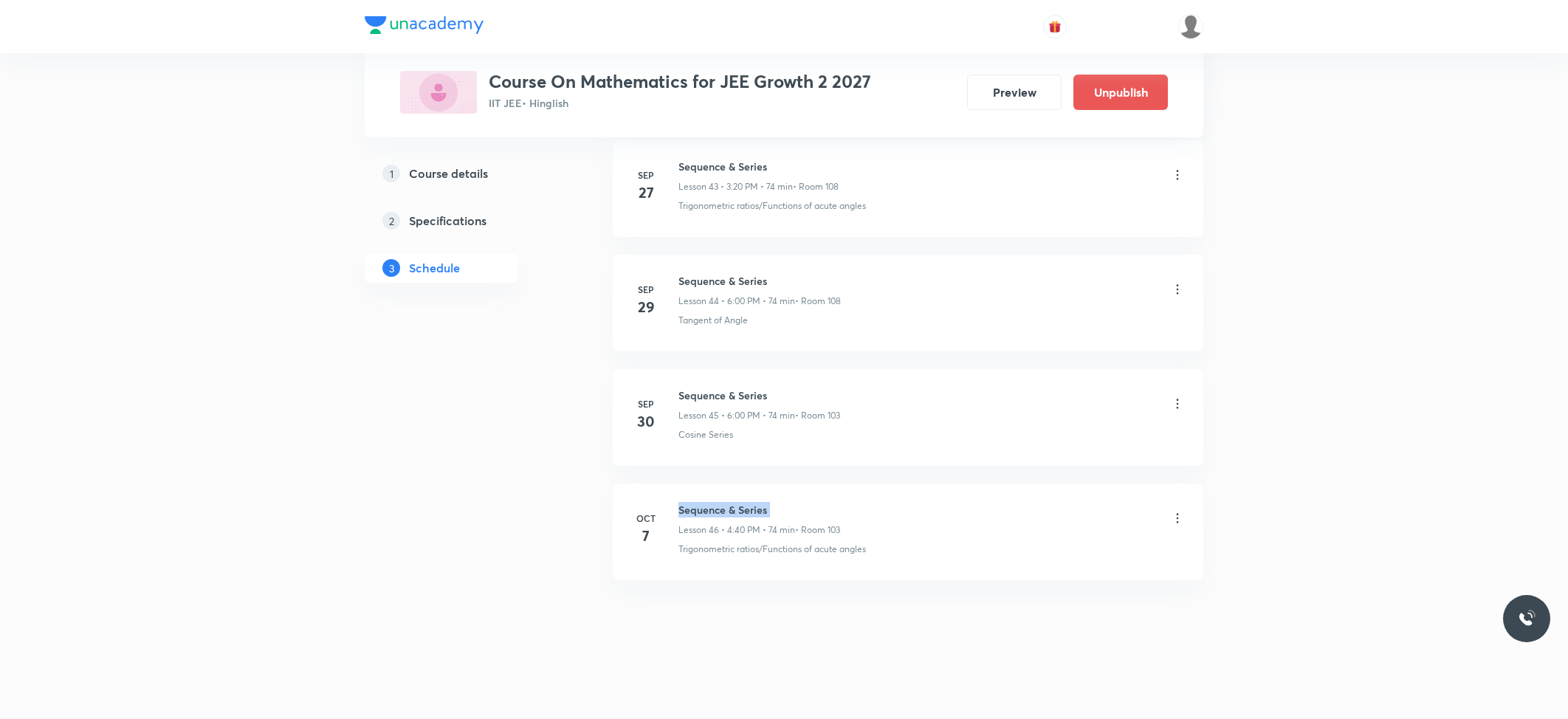
copy h6 "Sequence & Series"
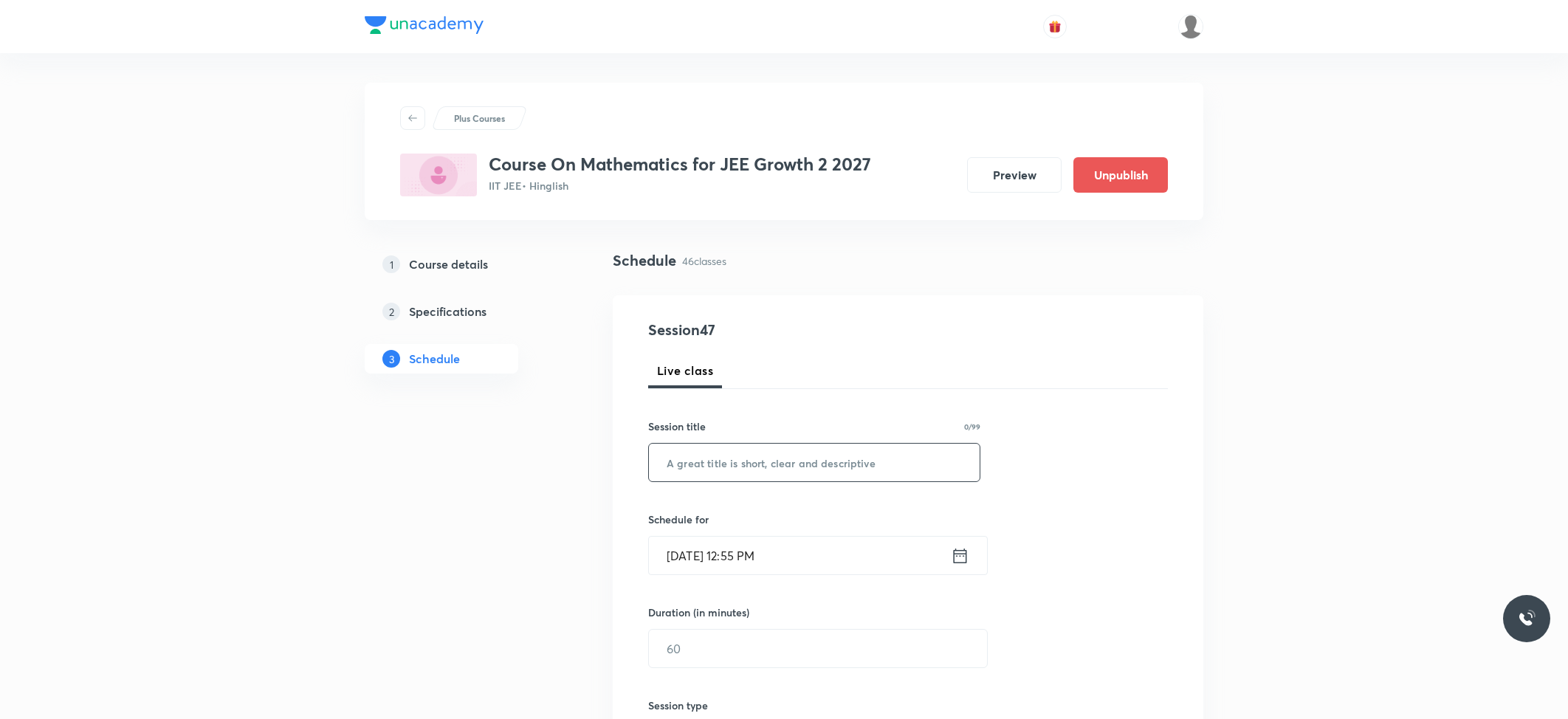
click at [795, 470] on input "text" at bounding box center [814, 463] width 331 height 38
paste input "Sequence & Series"
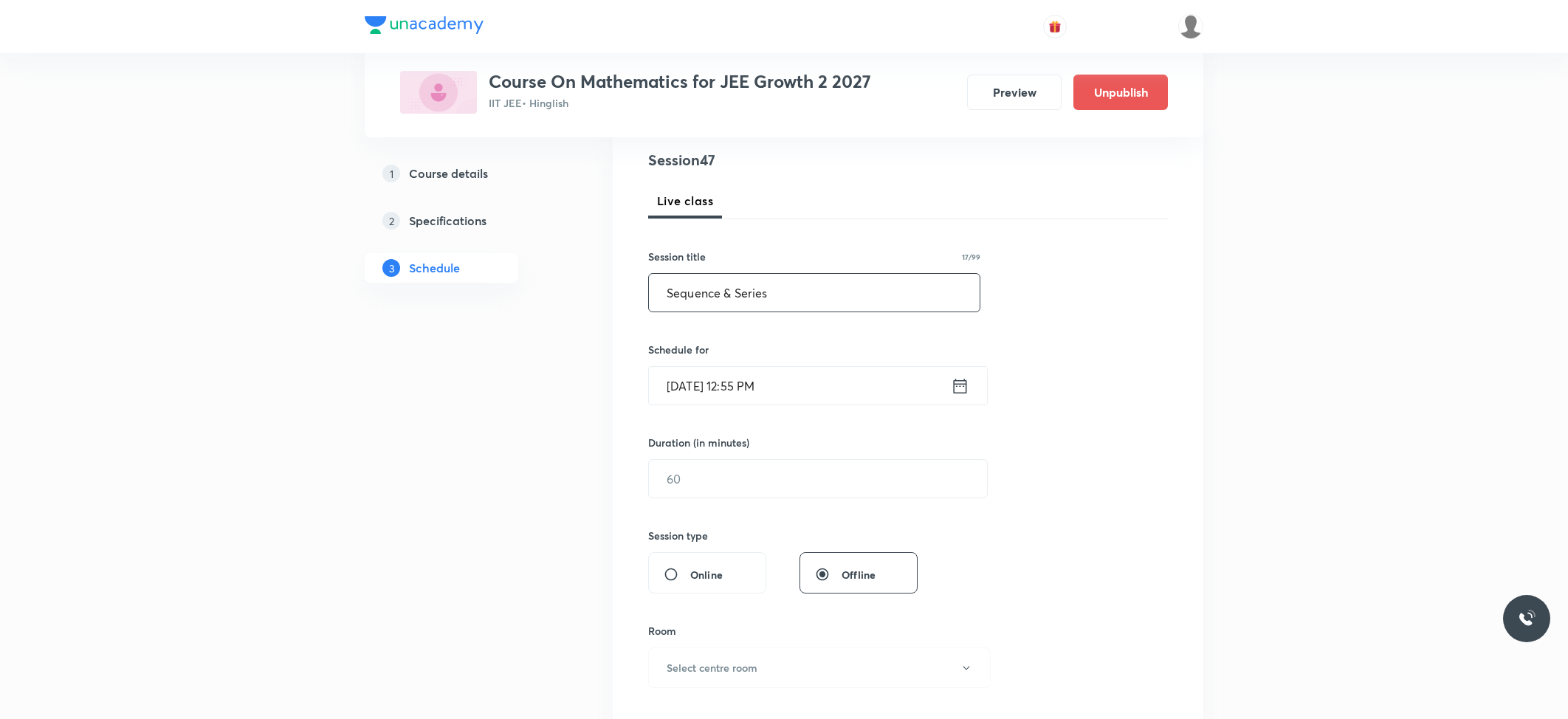
scroll to position [196, 0]
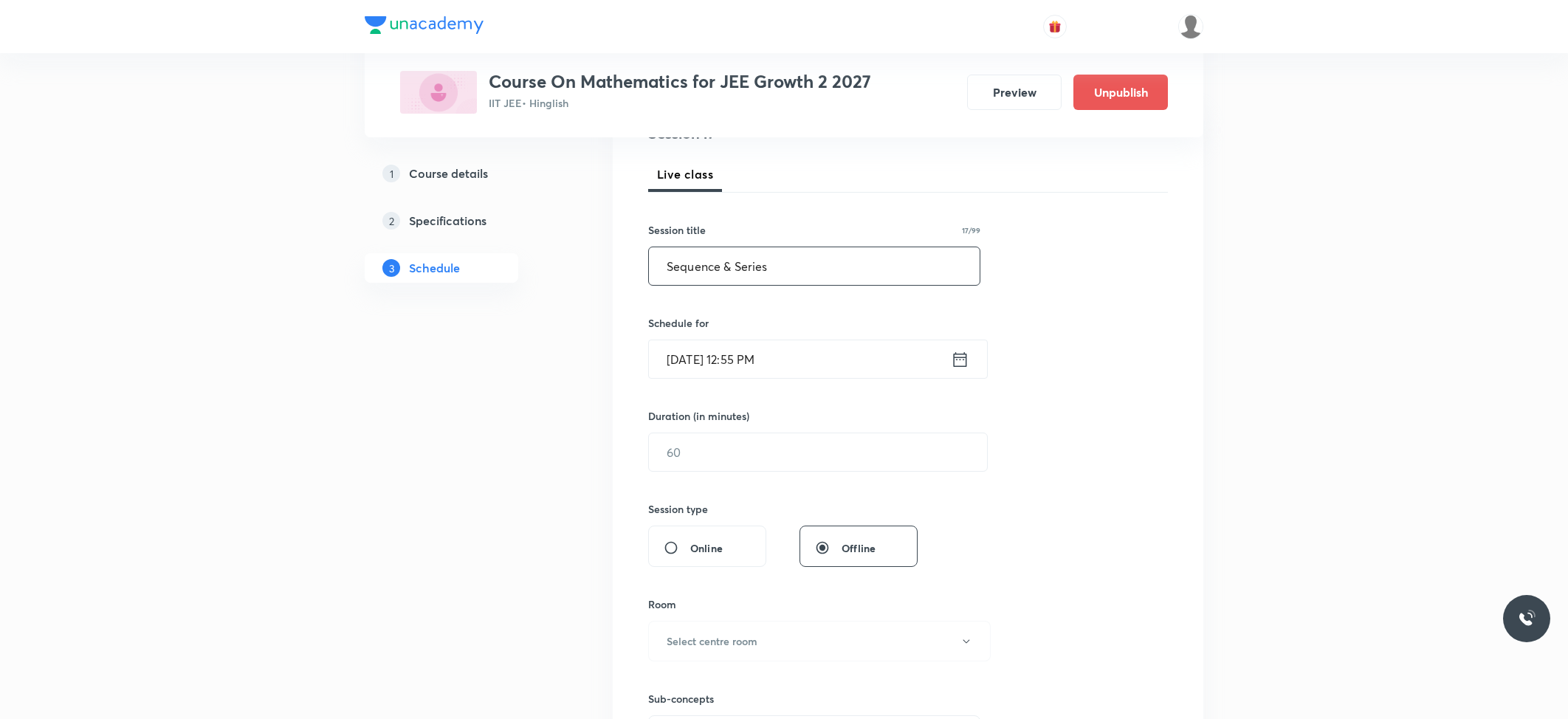
type input "Sequence & Series"
click at [771, 361] on input "Oct 7, 2025, 12:55 PM" at bounding box center [800, 359] width 302 height 38
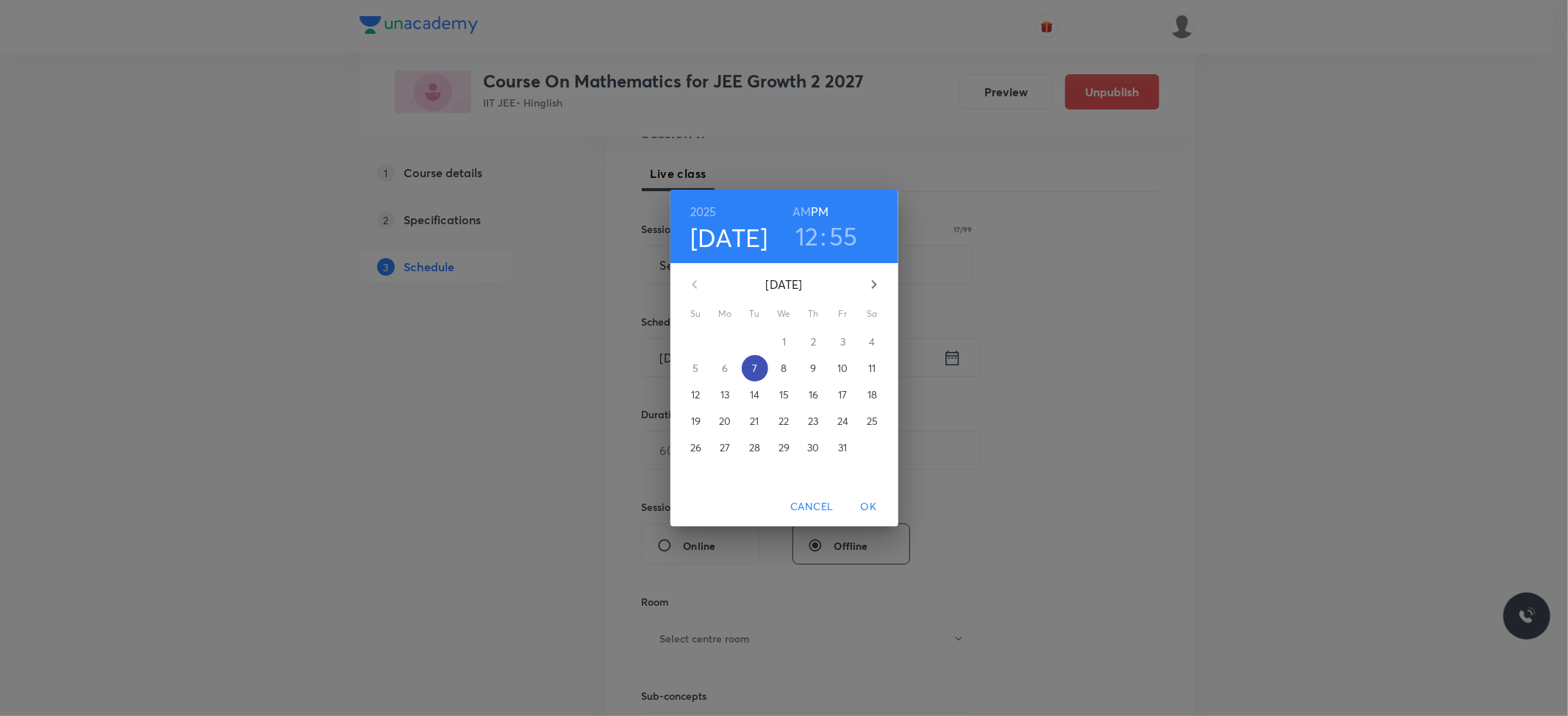
click at [757, 371] on p "7" at bounding box center [754, 368] width 6 height 15
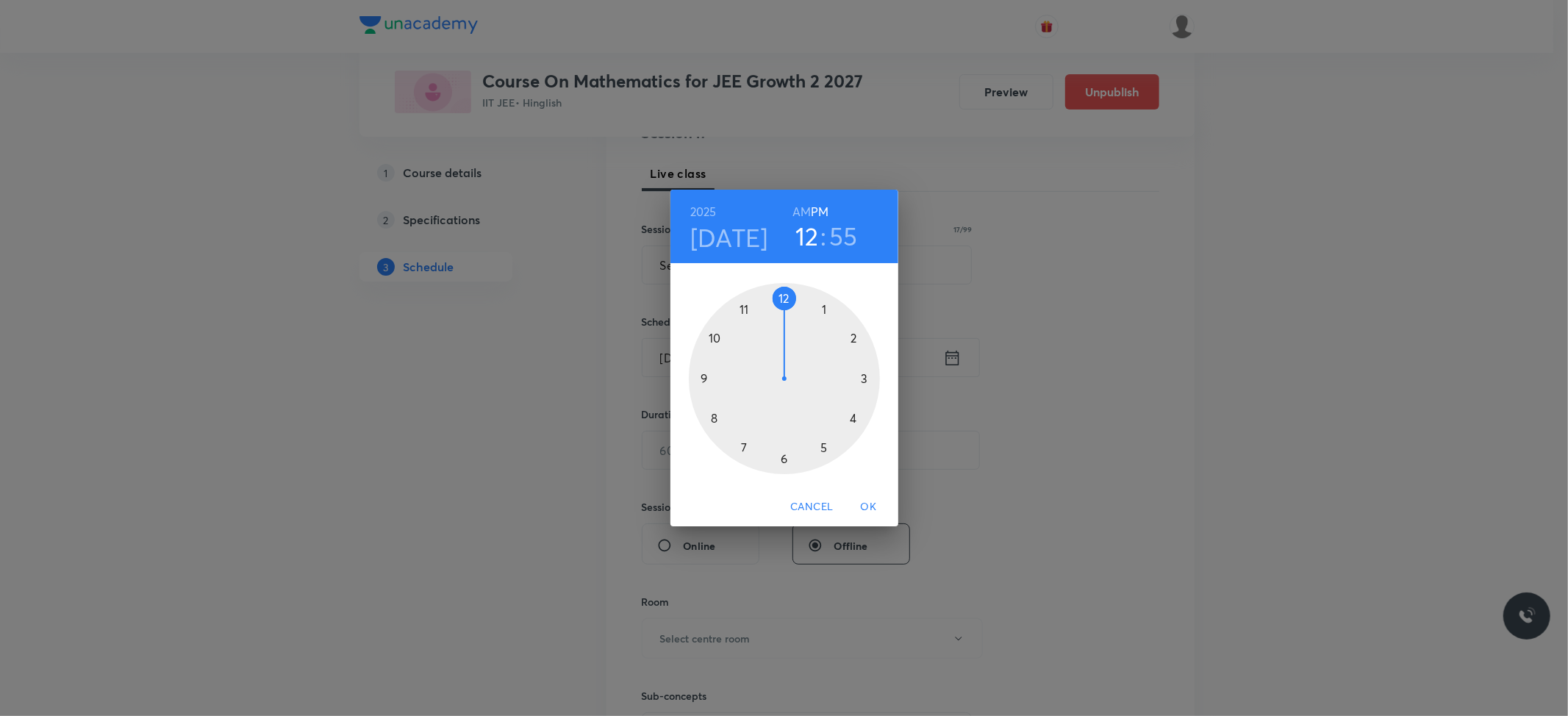
click at [785, 454] on div at bounding box center [784, 378] width 191 height 191
click at [783, 300] on div at bounding box center [784, 378] width 191 height 191
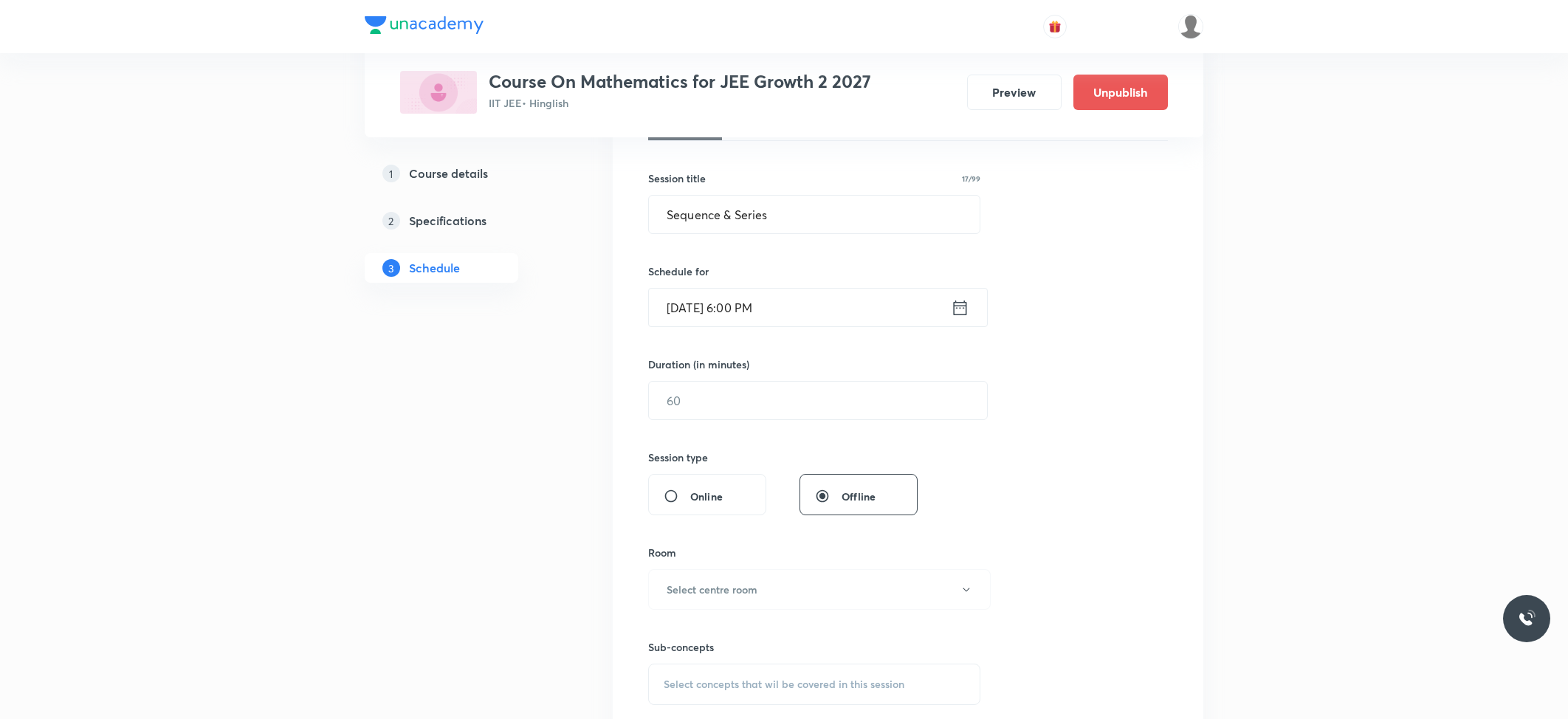
scroll to position [295, 0]
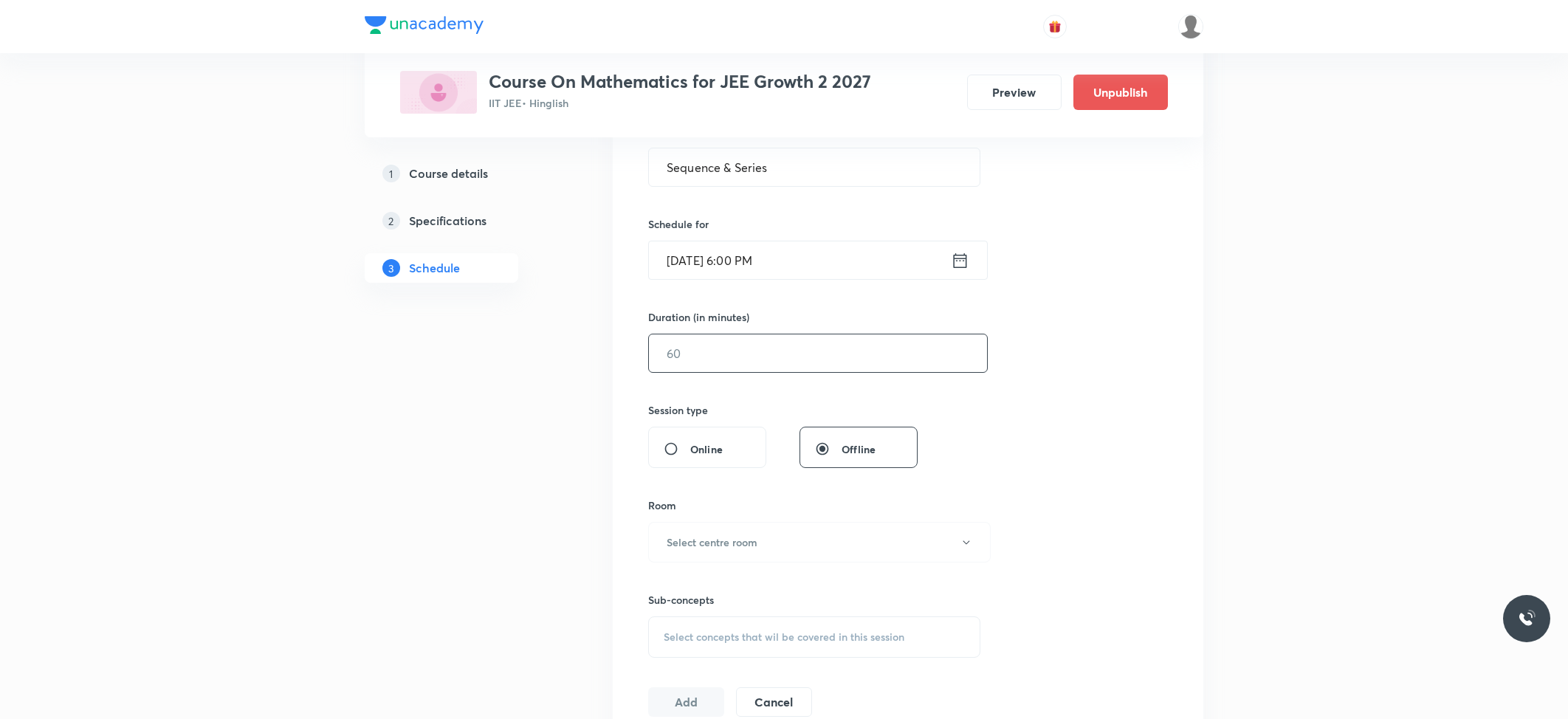
click at [736, 353] on input "text" at bounding box center [818, 354] width 338 height 38
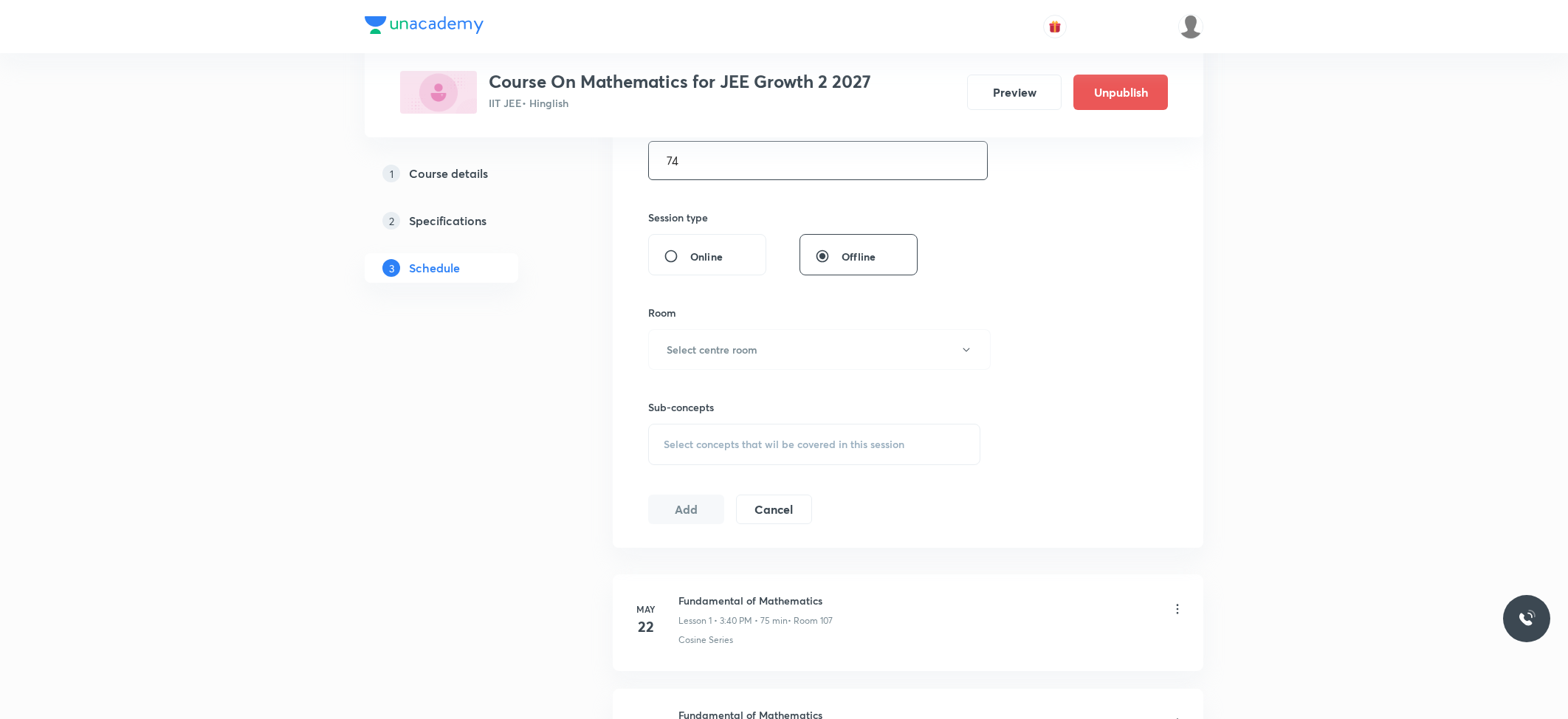
scroll to position [492, 0]
type input "74"
click at [741, 338] on button "Select centre room" at bounding box center [819, 346] width 342 height 40
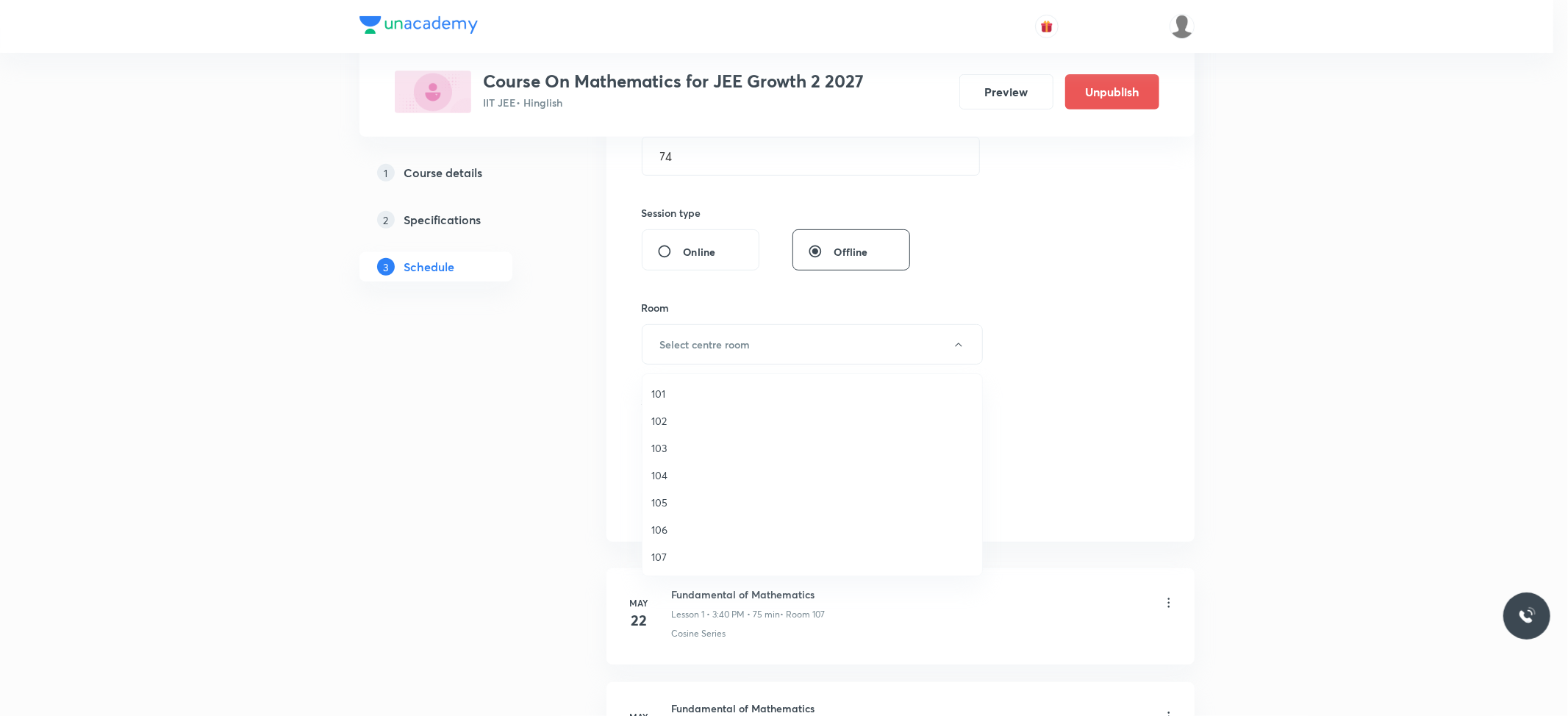
click at [656, 436] on li "103" at bounding box center [812, 448] width 339 height 28
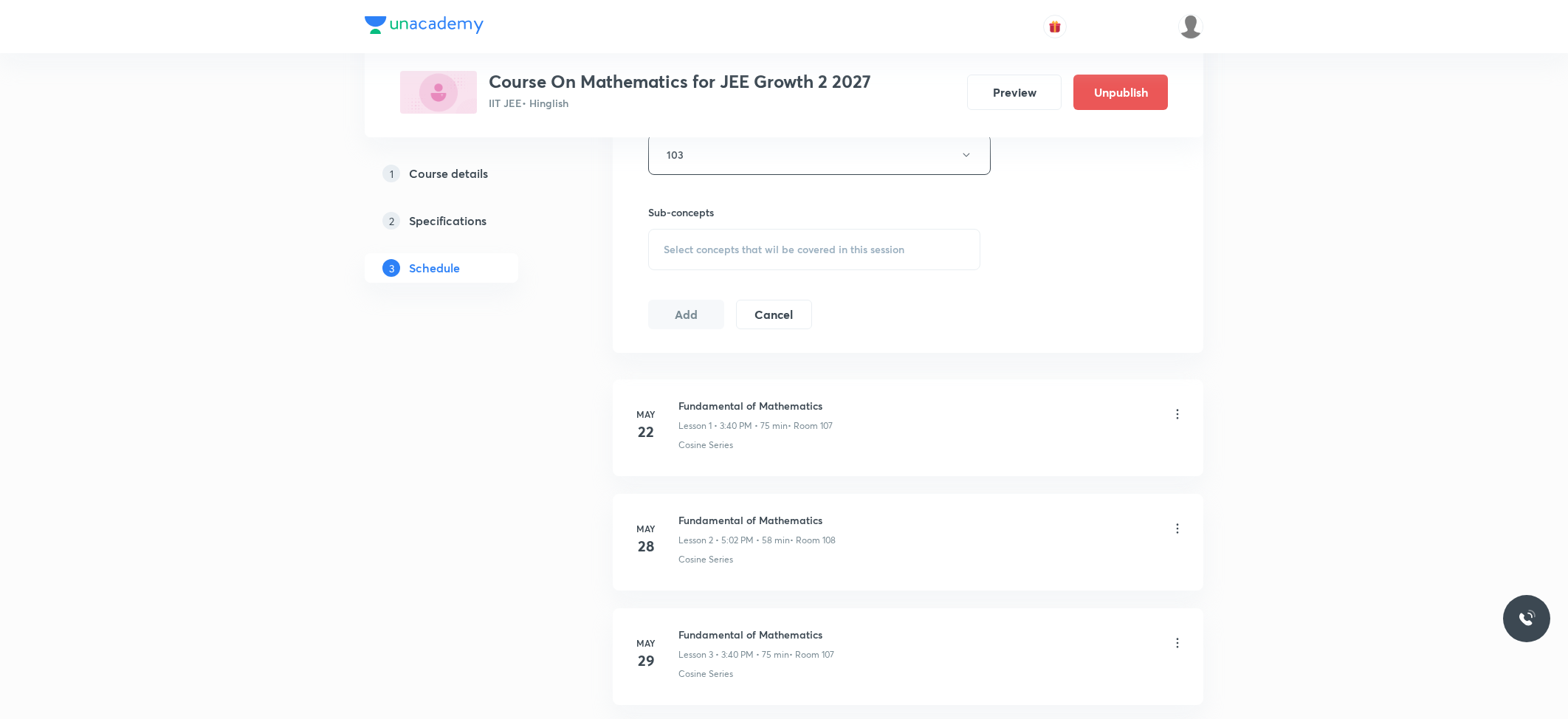
scroll to position [689, 0]
click at [694, 255] on div "Select concepts that wil be covered in this session" at bounding box center [814, 244] width 332 height 41
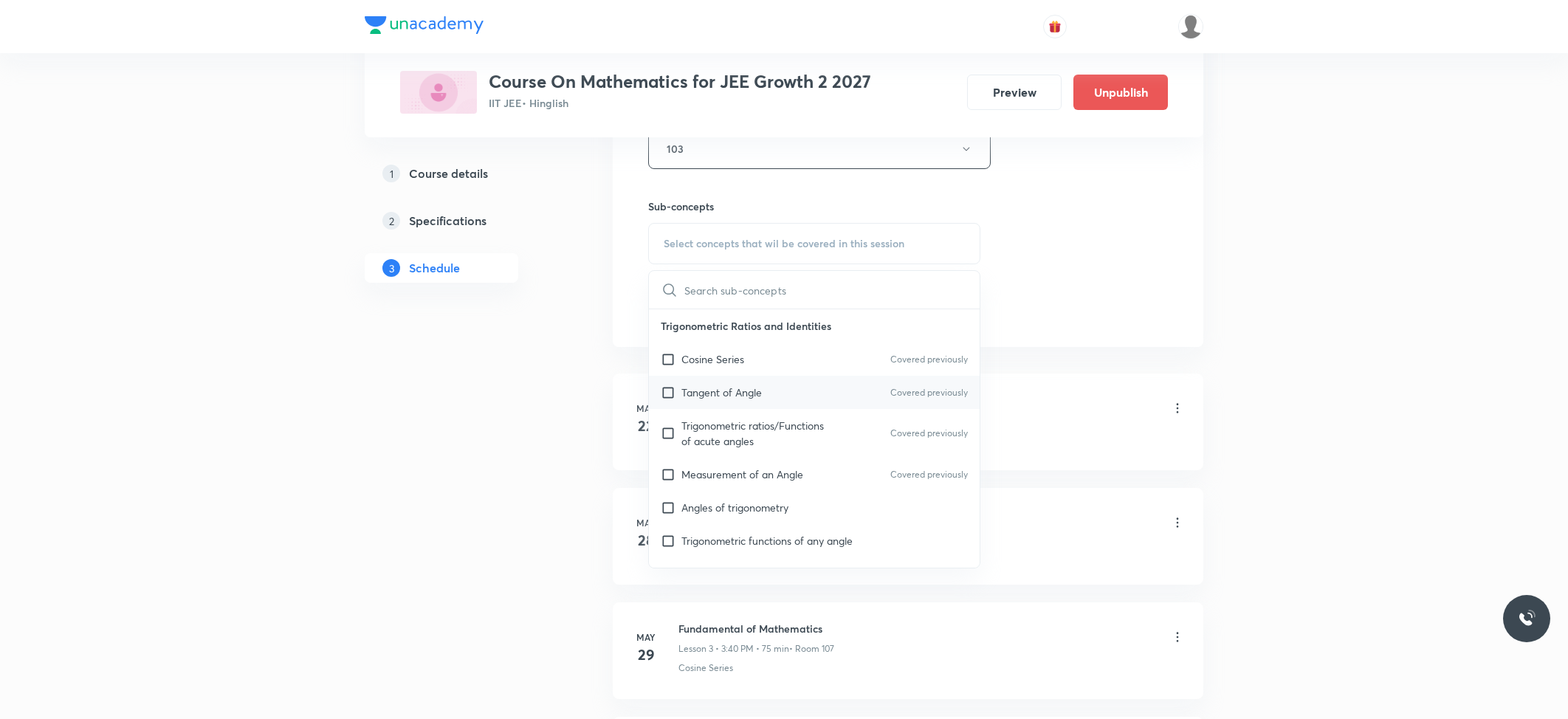
click at [689, 392] on p "Tangent of Angle" at bounding box center [722, 392] width 81 height 16
checkbox input "true"
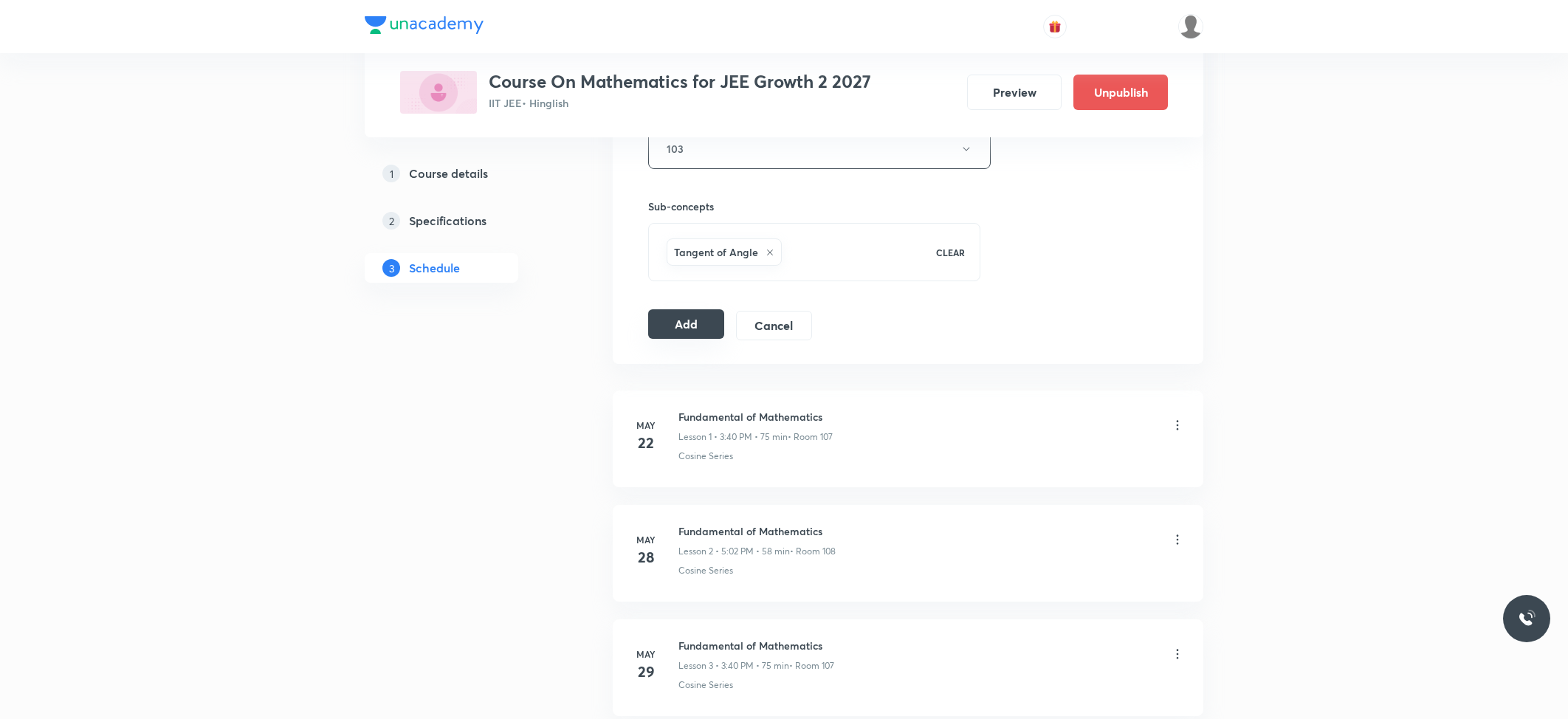
click at [665, 337] on button "Add" at bounding box center [686, 324] width 76 height 29
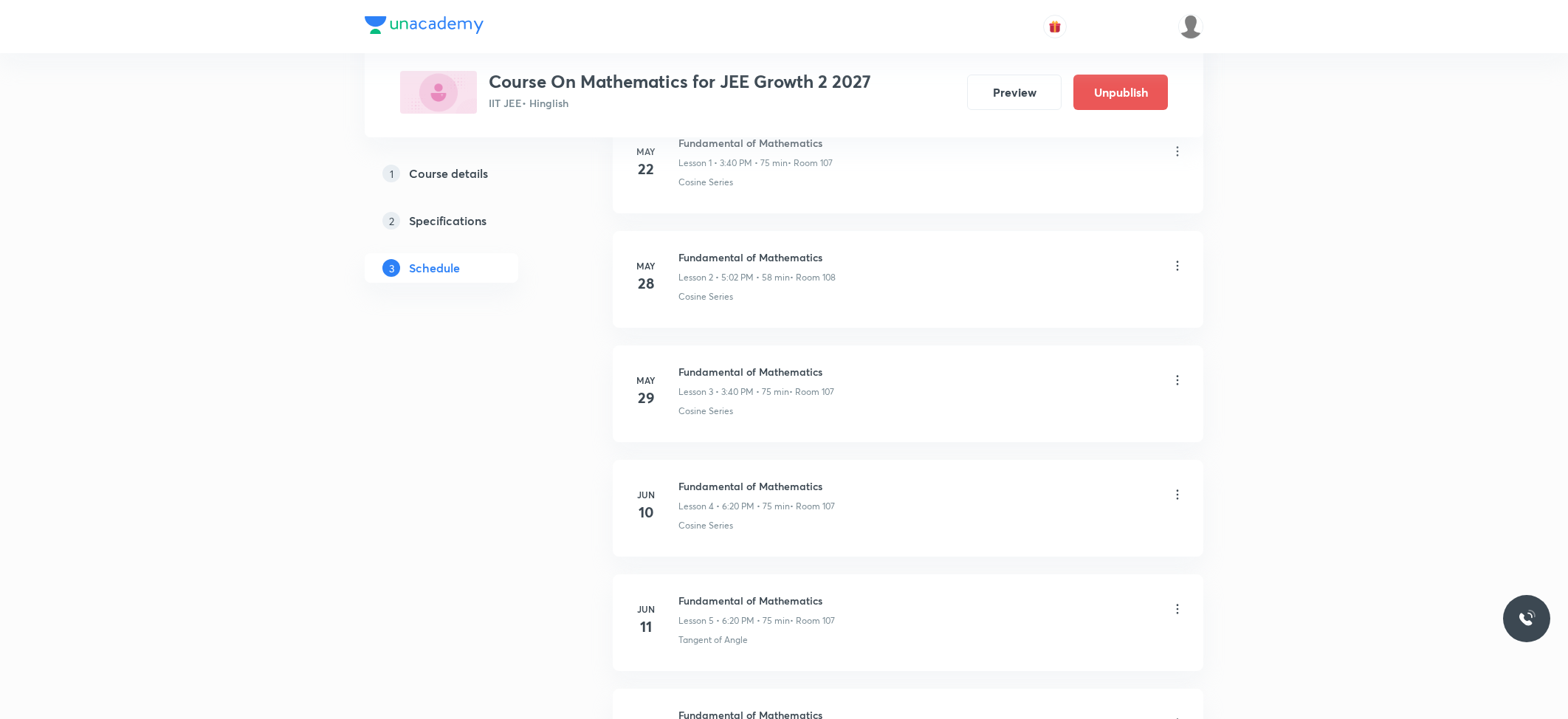
scroll to position [0, 0]
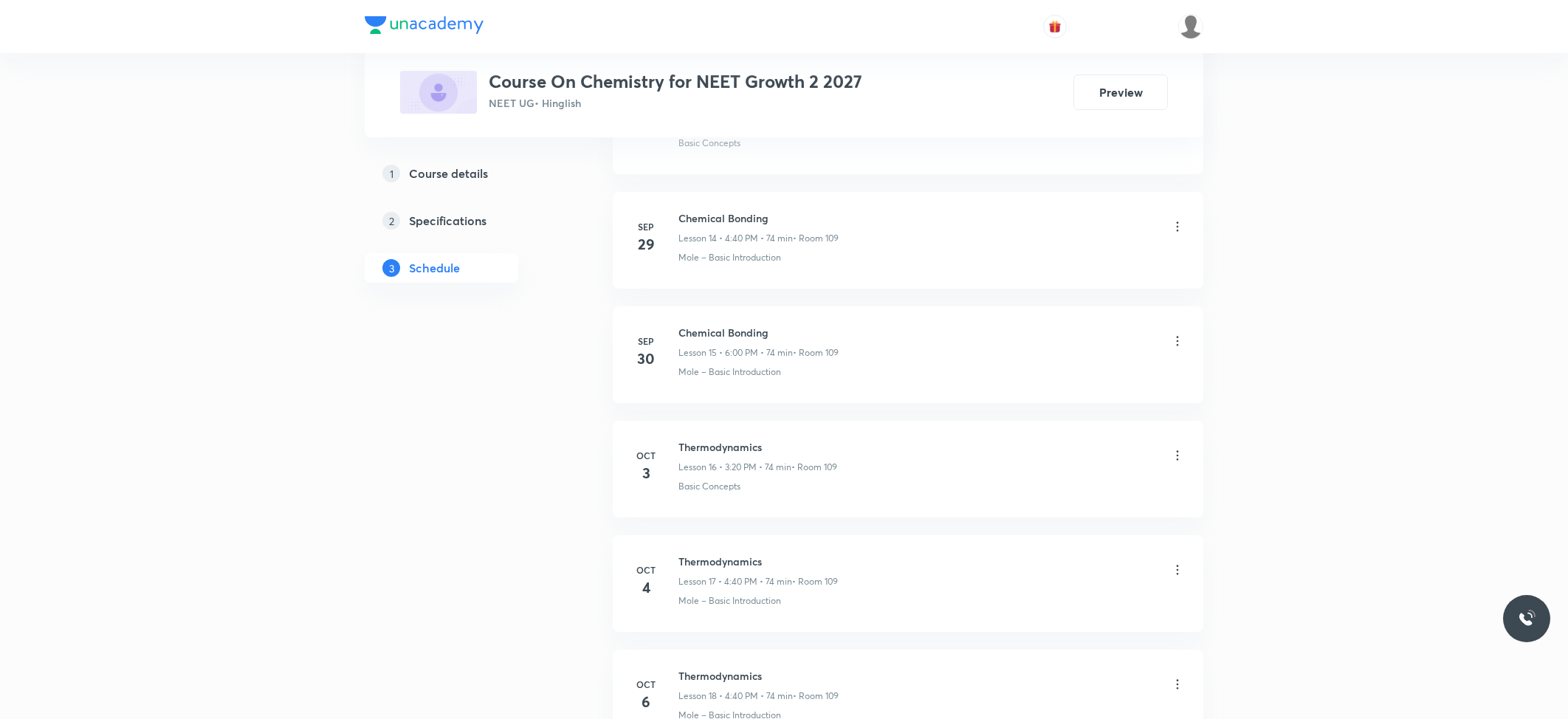
scroll to position [2535, 0]
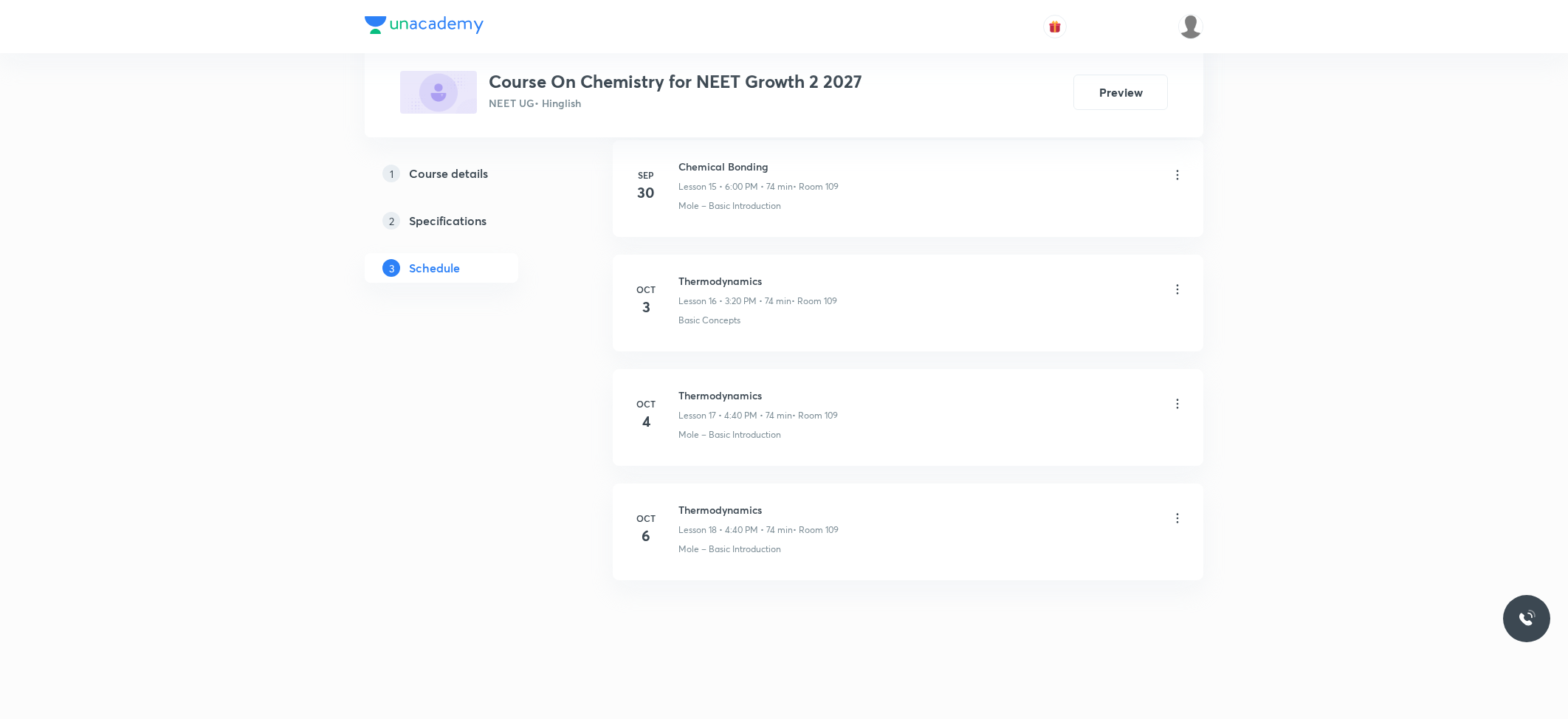
click at [718, 509] on h6 "Thermodynamics" at bounding box center [758, 510] width 161 height 16
click at [717, 509] on h6 "Thermodynamics" at bounding box center [758, 510] width 161 height 16
copy h6 "Thermodynamics"
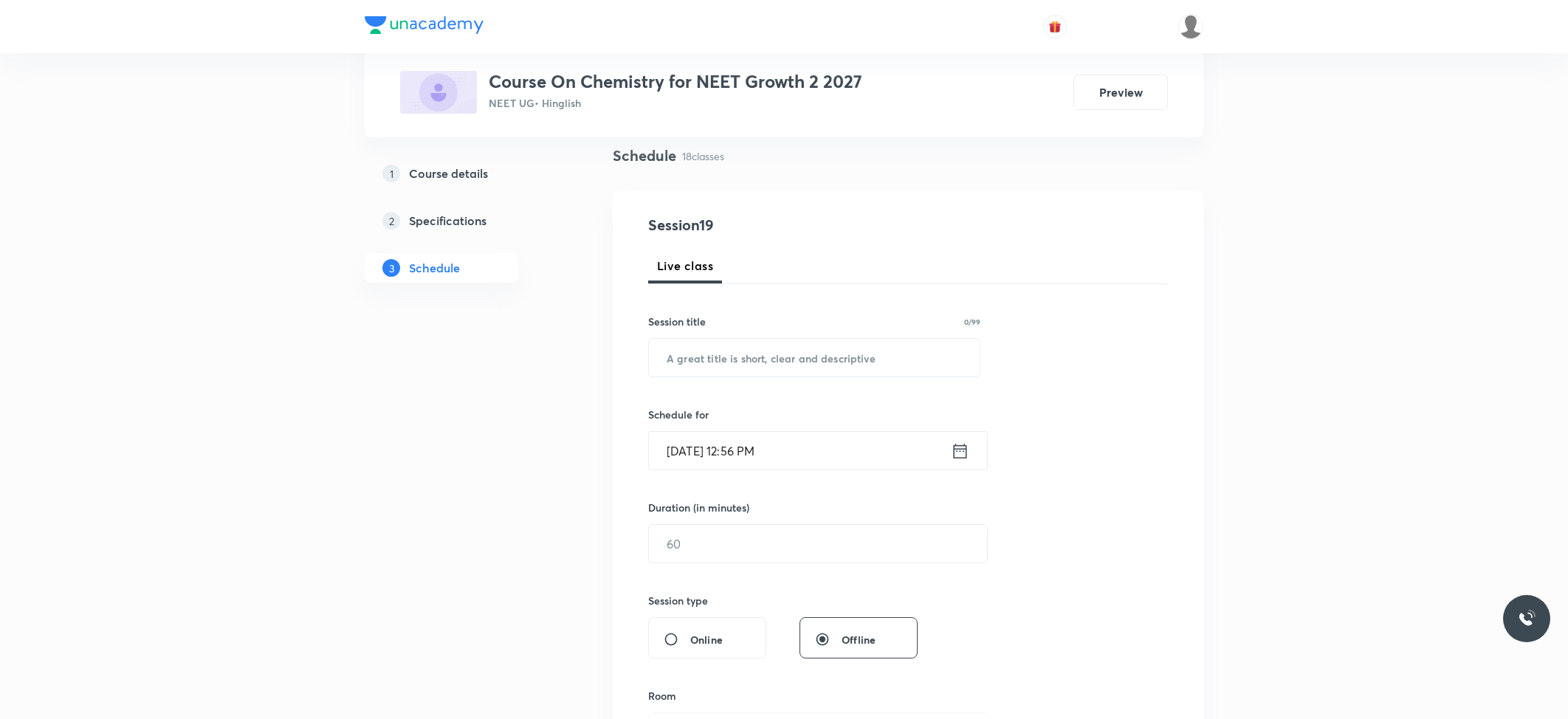
scroll to position [0, 0]
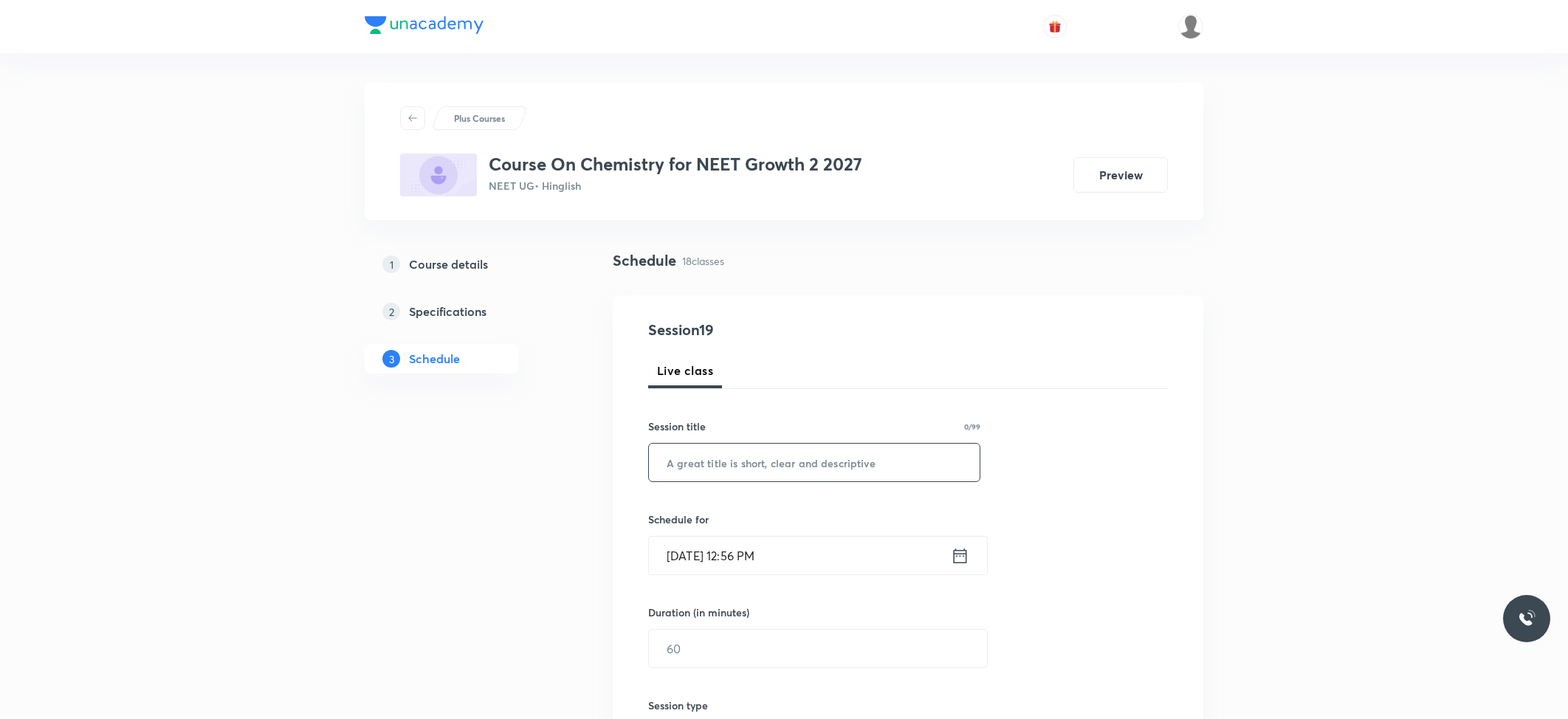
click at [734, 471] on input "text" at bounding box center [814, 463] width 331 height 38
paste input "Thermodynamics"
type input "Thermodynamics"
click at [735, 542] on input "Oct 7, 2025, 12:56 PM" at bounding box center [800, 556] width 302 height 38
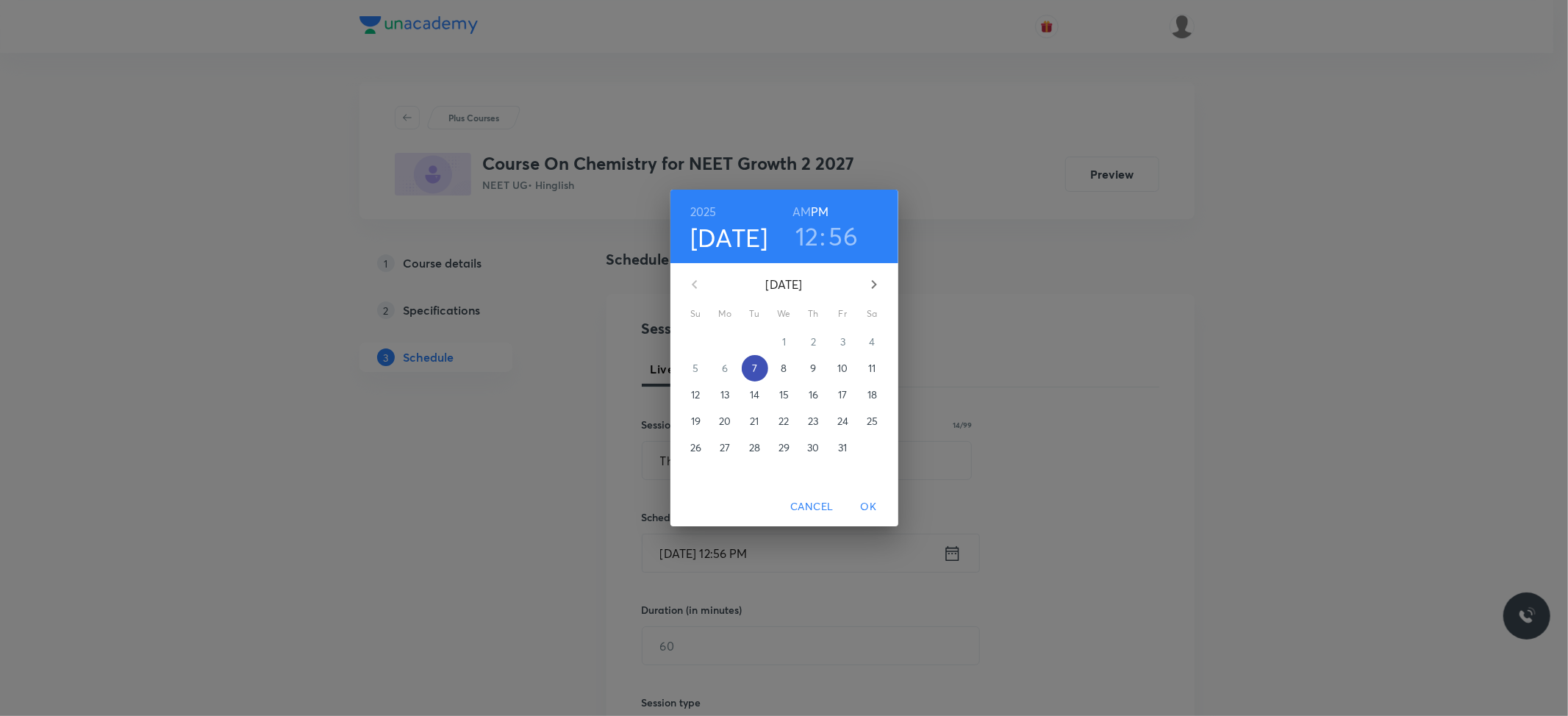
click at [758, 362] on span "7" at bounding box center [755, 368] width 27 height 15
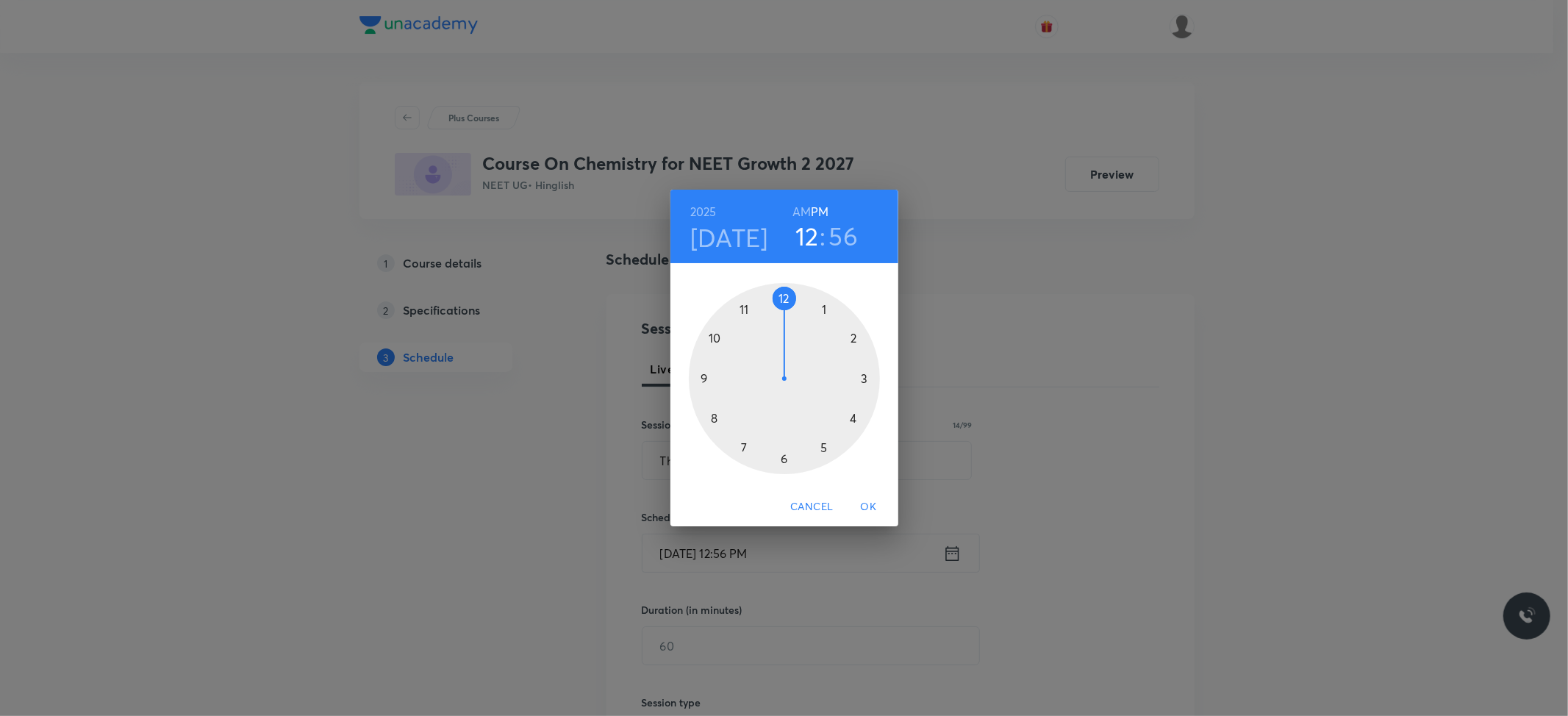
click at [851, 413] on div at bounding box center [784, 378] width 191 height 191
click at [713, 421] on div at bounding box center [784, 378] width 191 height 191
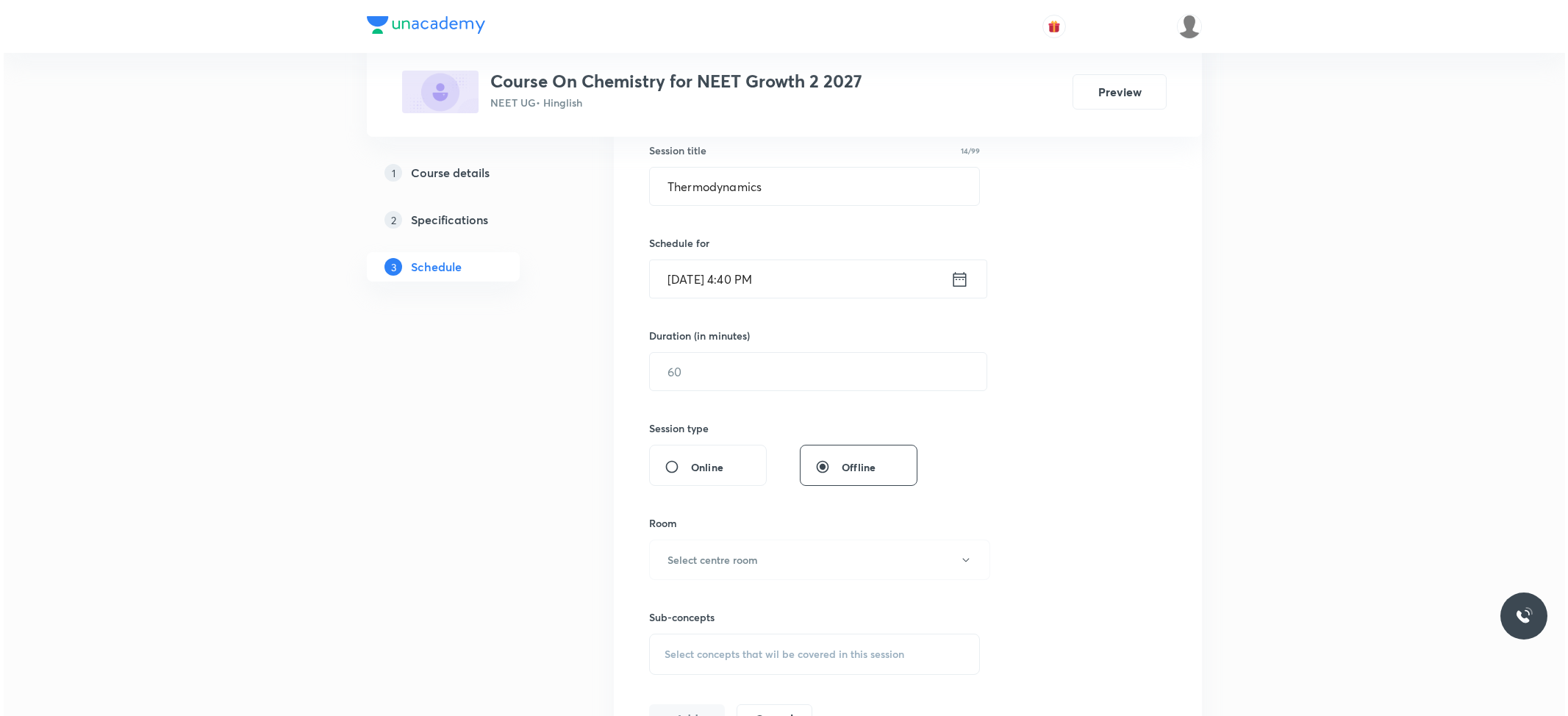
scroll to position [294, 0]
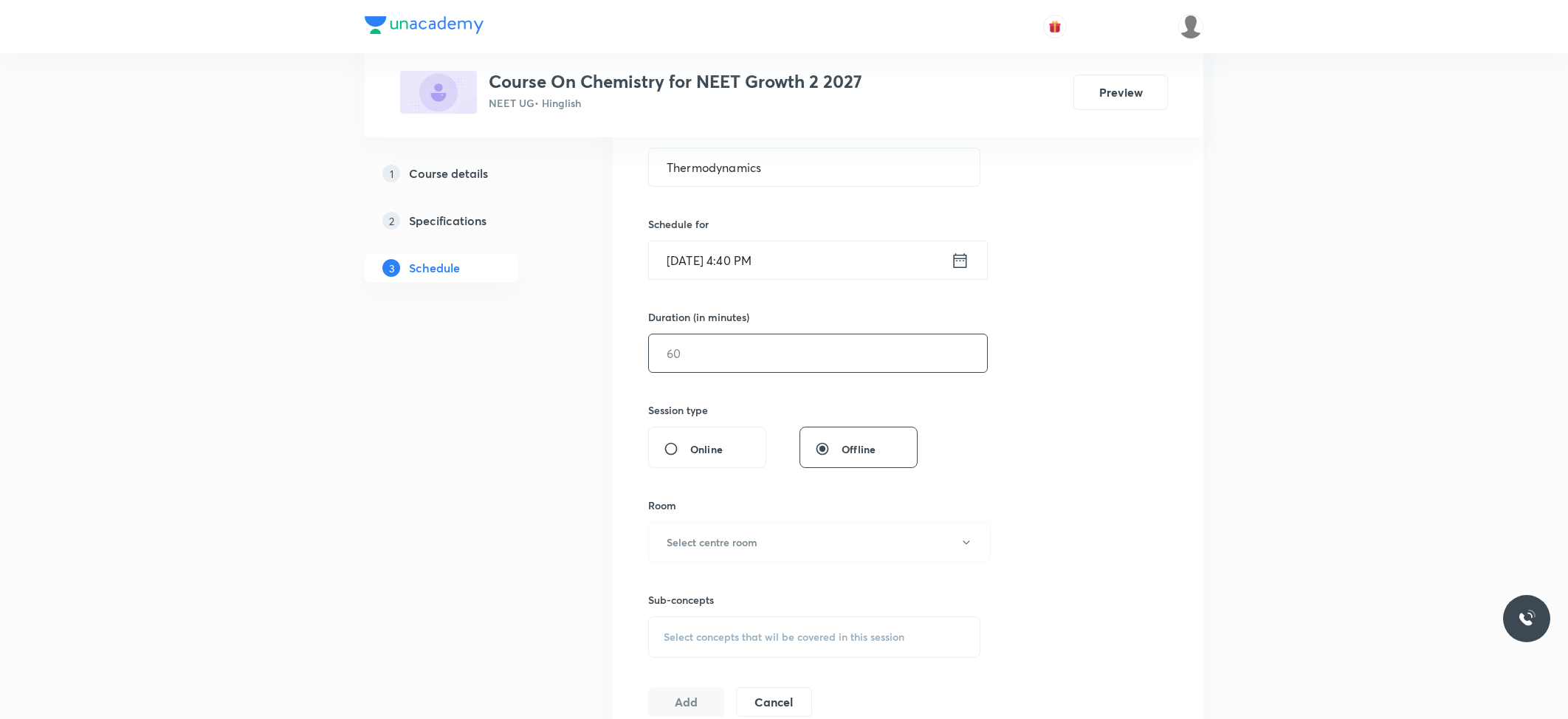
click at [705, 349] on input "text" at bounding box center [818, 354] width 338 height 38
type input "74"
click at [741, 539] on h6 "Select centre room" at bounding box center [712, 543] width 91 height 16
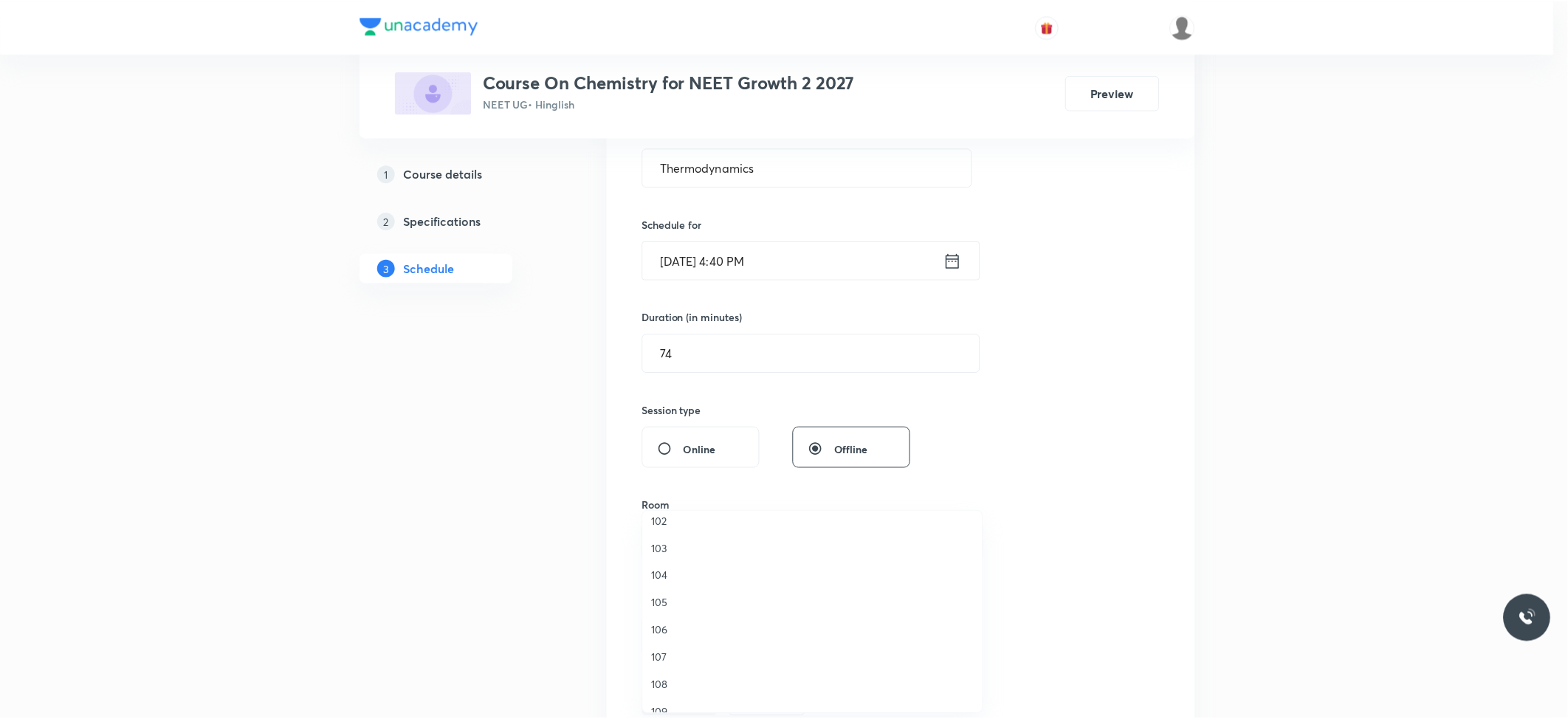
scroll to position [56, 0]
click at [671, 687] on span "109" at bounding box center [815, 694] width 323 height 16
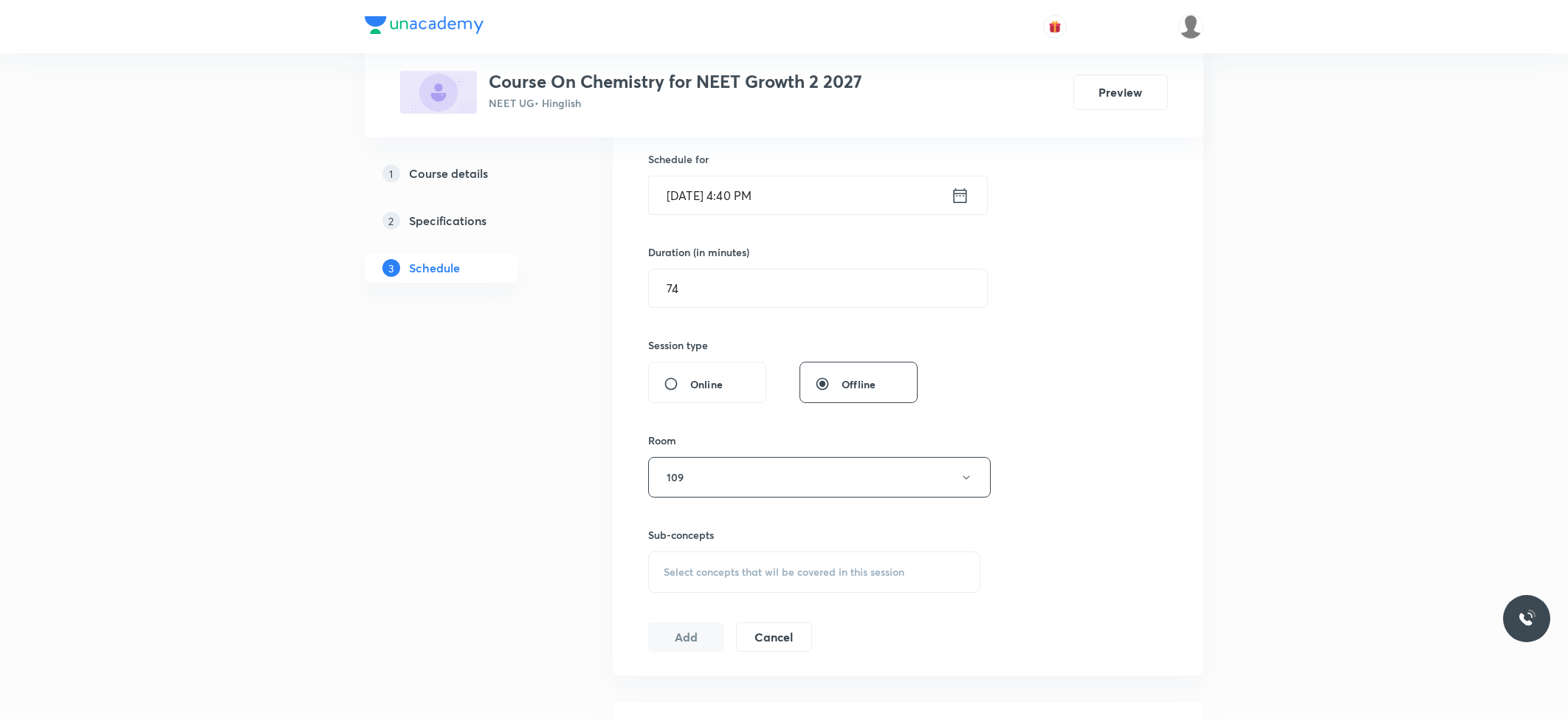
scroll to position [394, 0]
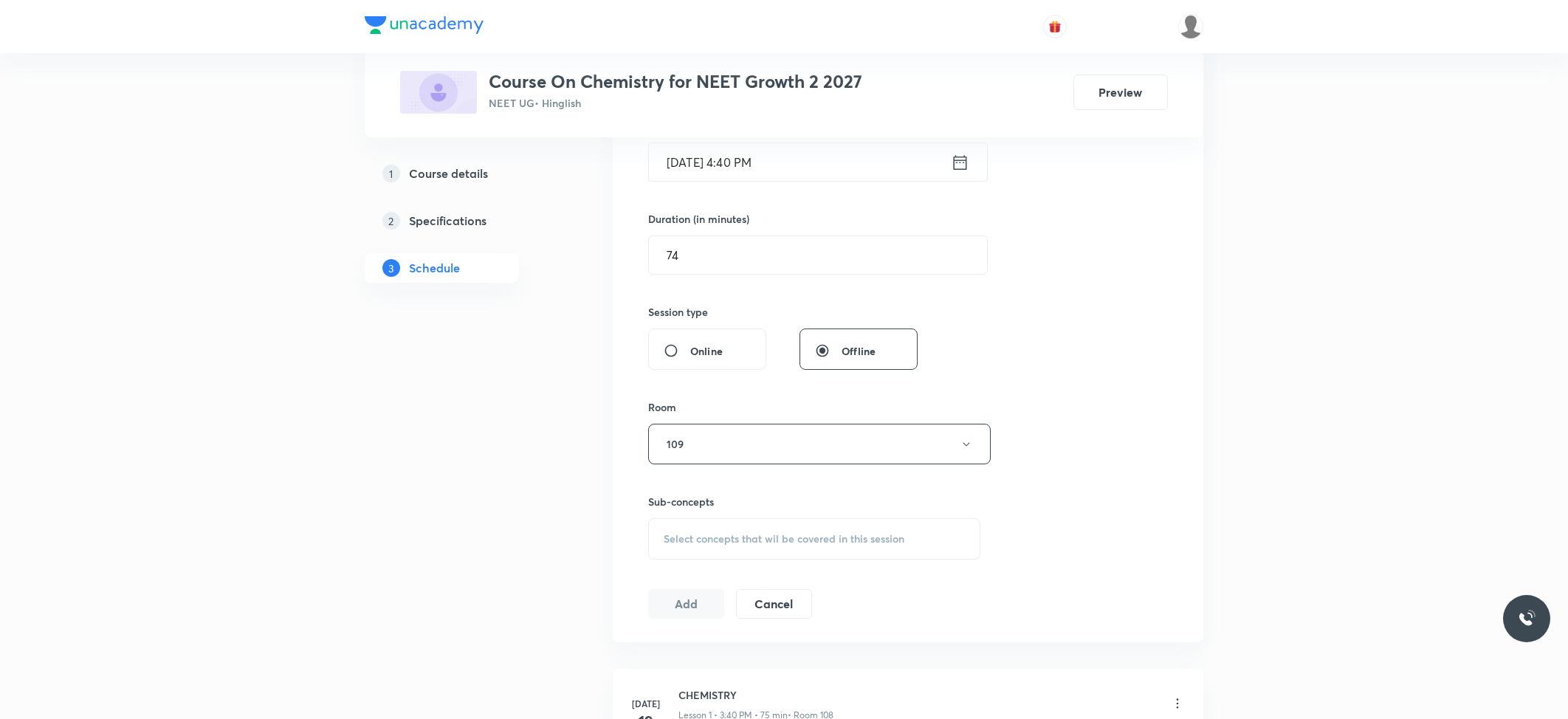
click at [837, 517] on div "Sub-concepts Select concepts that wil be covered in this session" at bounding box center [814, 527] width 332 height 66
click at [833, 527] on div "Select concepts that wil be covered in this session" at bounding box center [814, 539] width 332 height 41
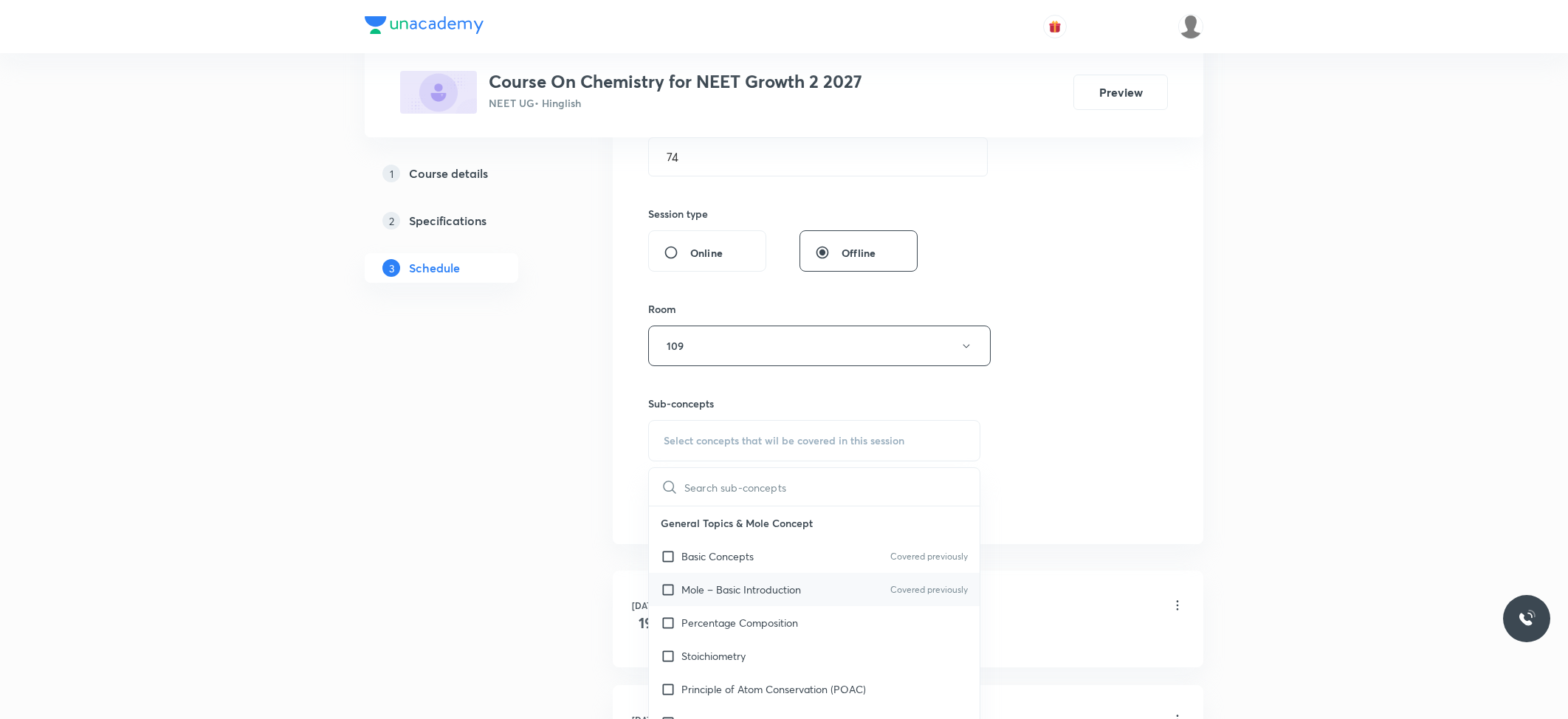
click at [721, 577] on div "Mole – Basic Introduction Covered previously" at bounding box center [814, 589] width 331 height 33
checkbox input "true"
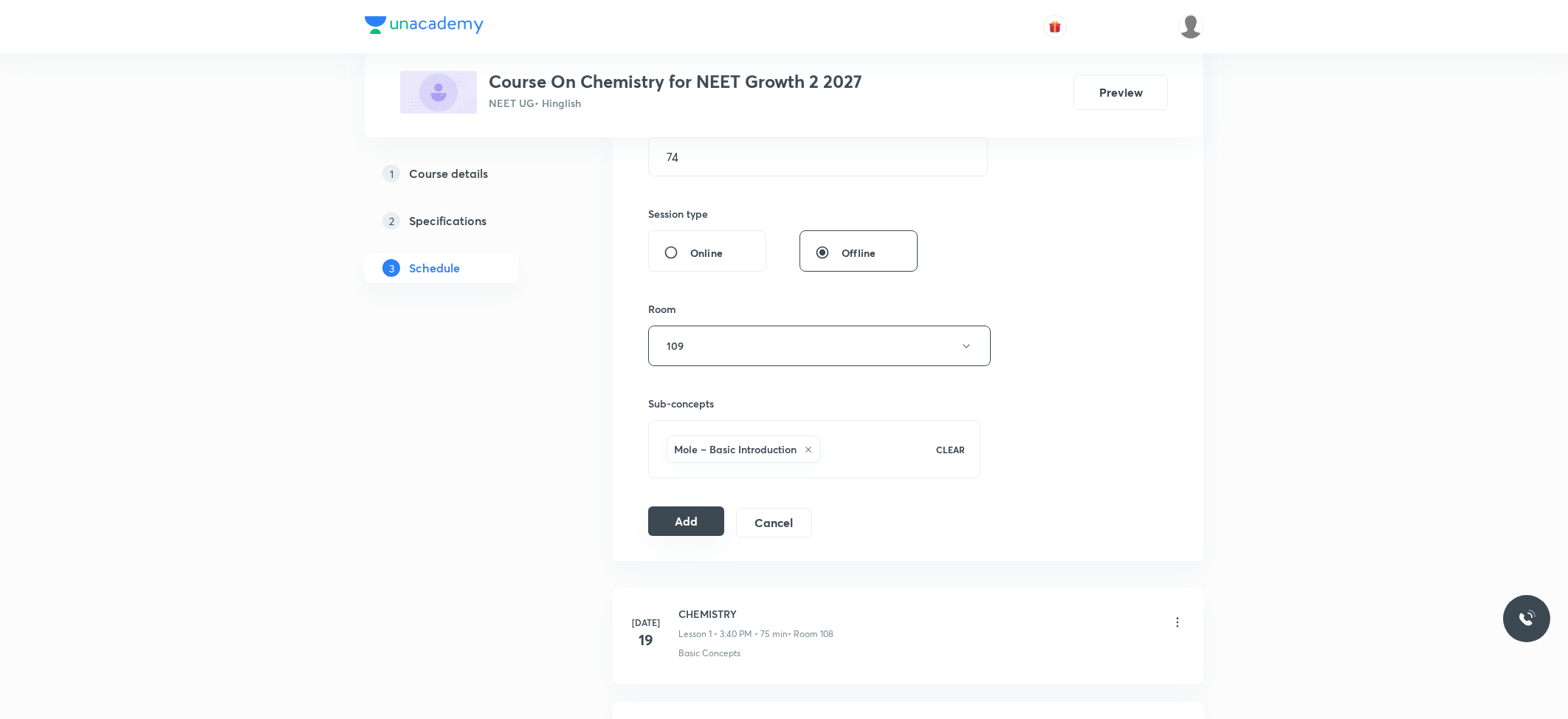
click at [678, 517] on button "Add" at bounding box center [686, 520] width 76 height 29
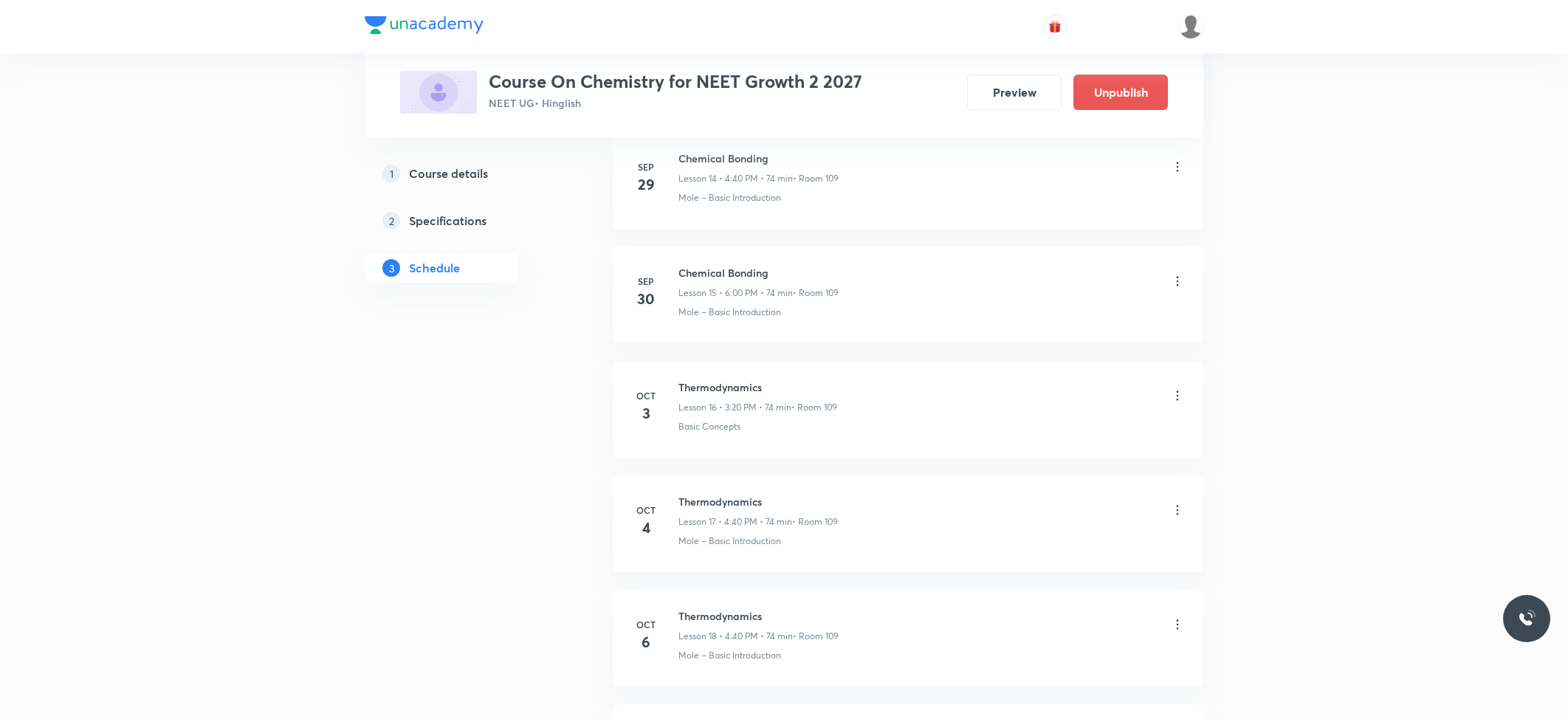
scroll to position [1969, 0]
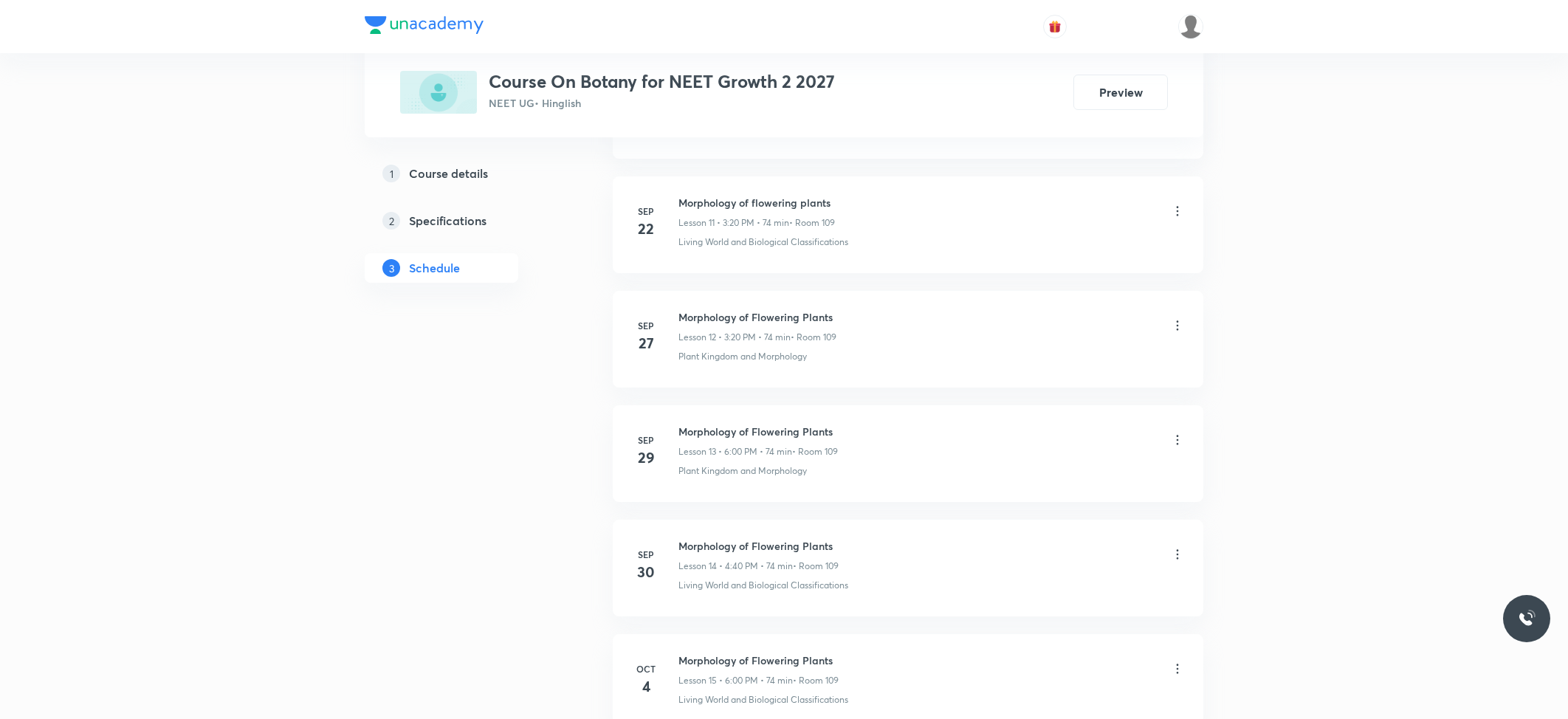
scroll to position [2306, 0]
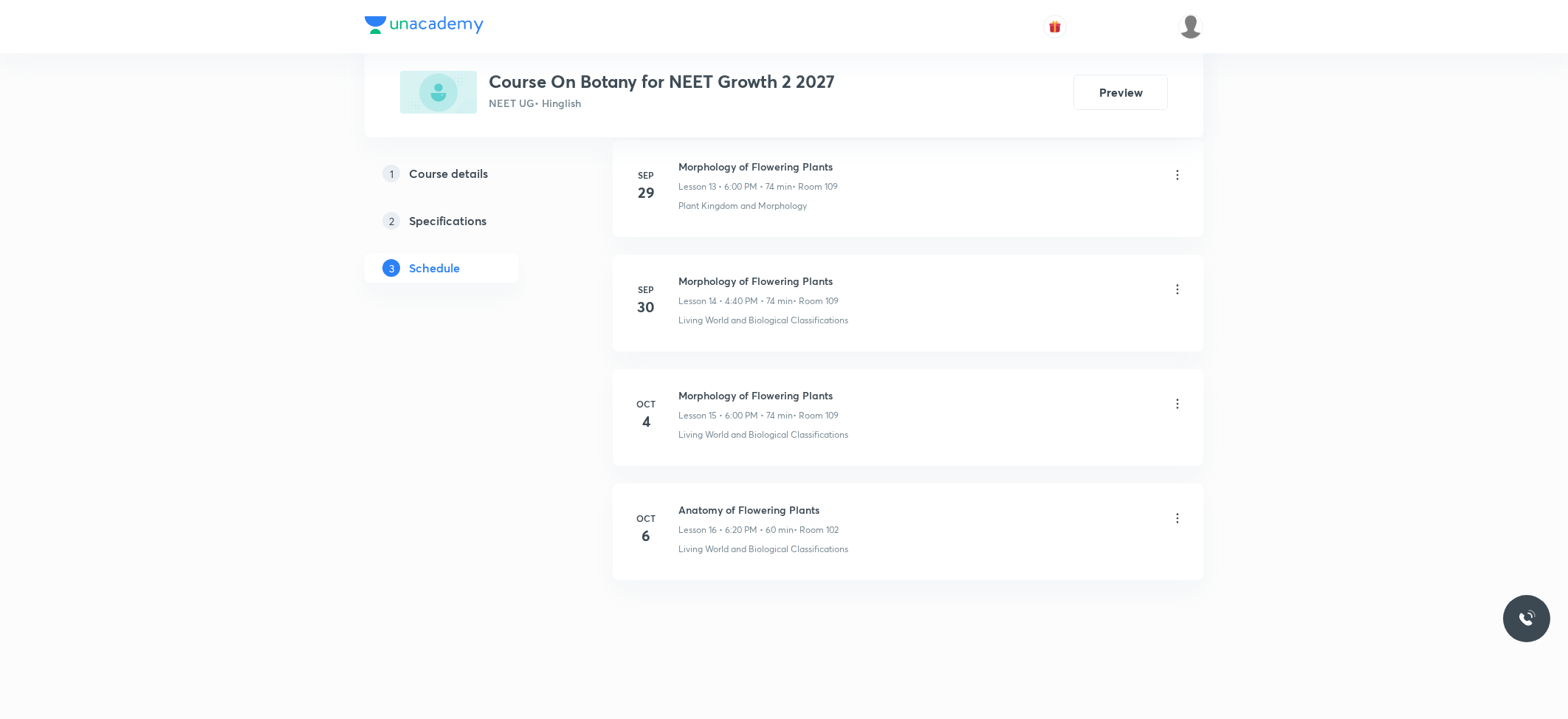
click at [722, 516] on h6 "Anatomy of Flowering Plants" at bounding box center [758, 510] width 161 height 16
click at [712, 509] on h6 "Anatomy of Flowering Plants" at bounding box center [758, 510] width 161 height 16
copy h6 "Anatomy of Flowering Plants"
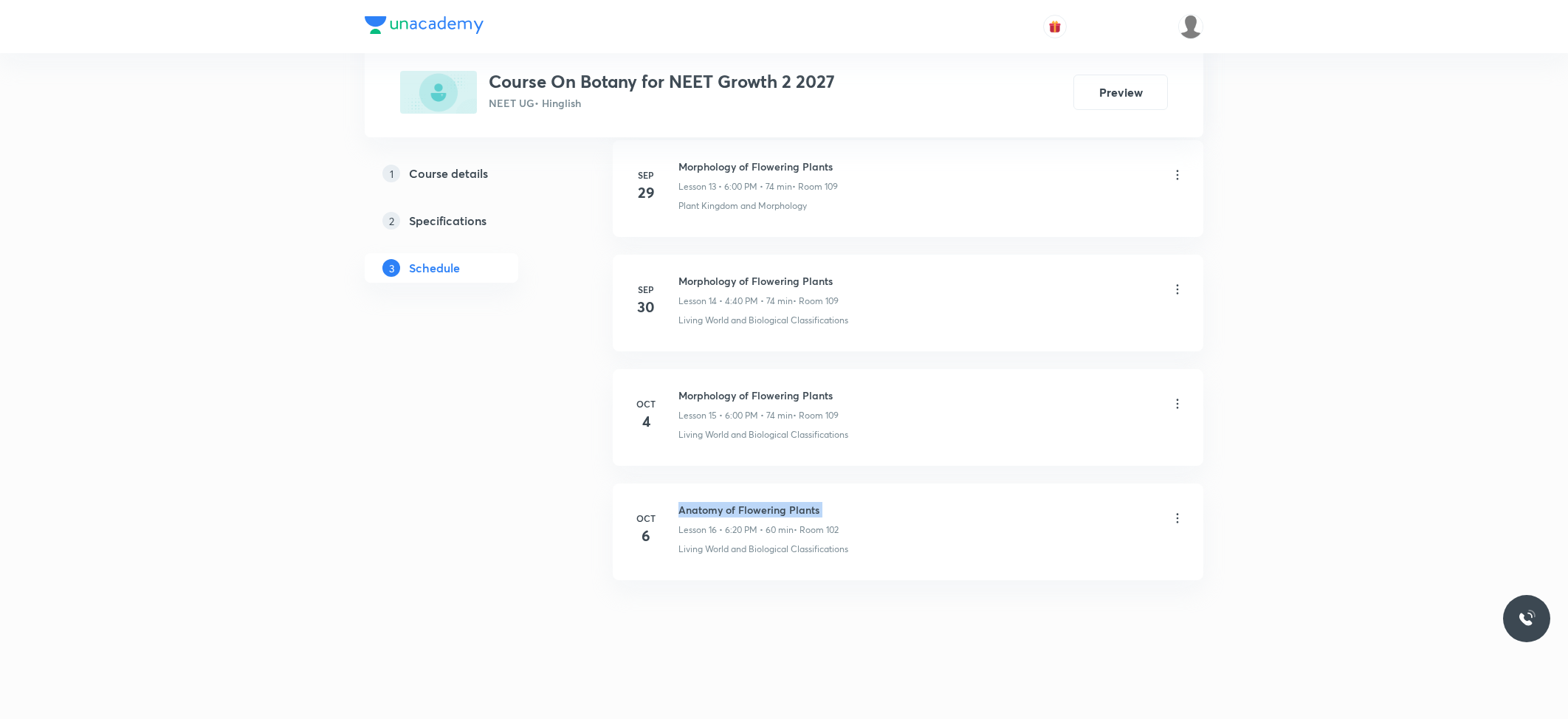
scroll to position [0, 0]
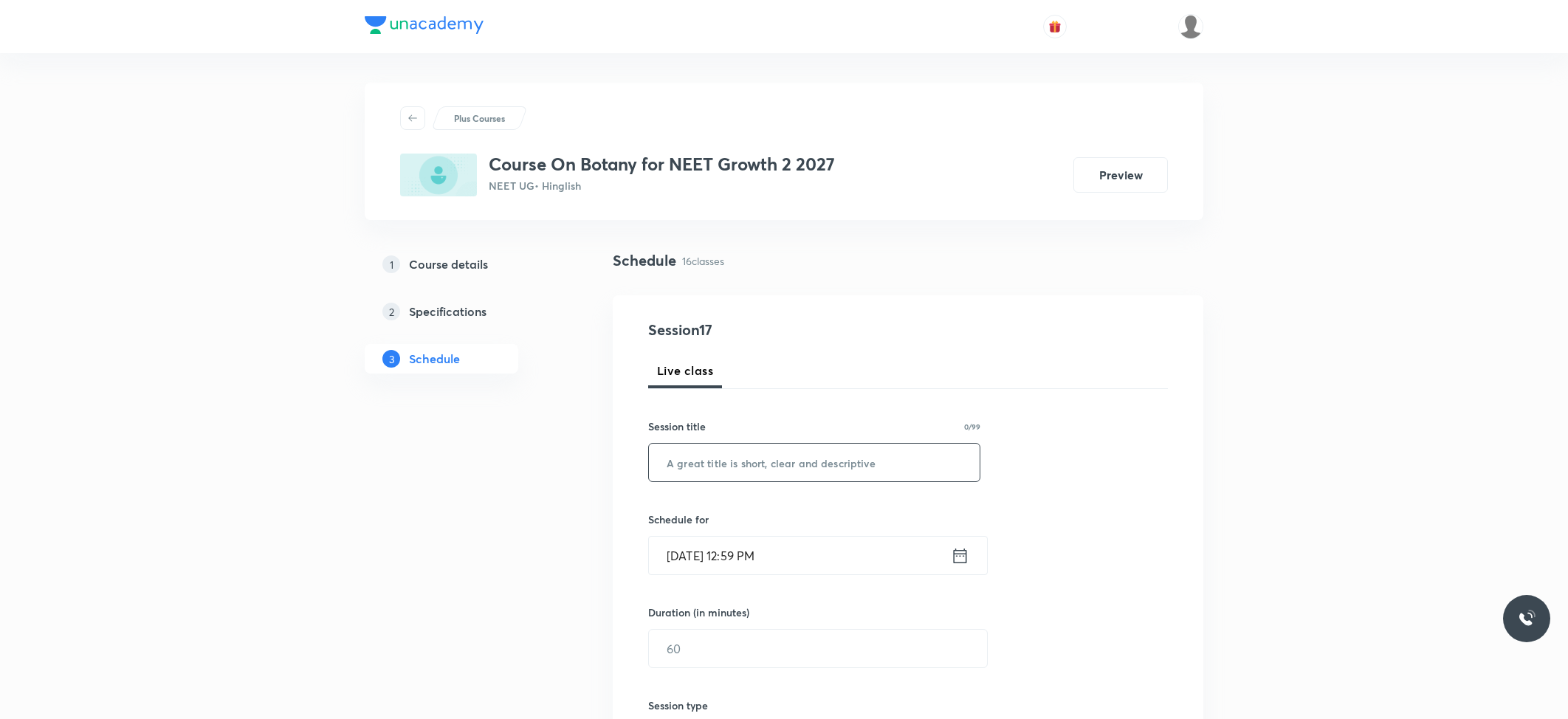
click at [750, 475] on input "text" at bounding box center [814, 463] width 331 height 38
paste input "Anatomy of Flowering Plants"
type input "Anatomy of Flowering Plants"
click at [761, 545] on input "Oct 7, 2025, 12:59 PM" at bounding box center [800, 556] width 302 height 38
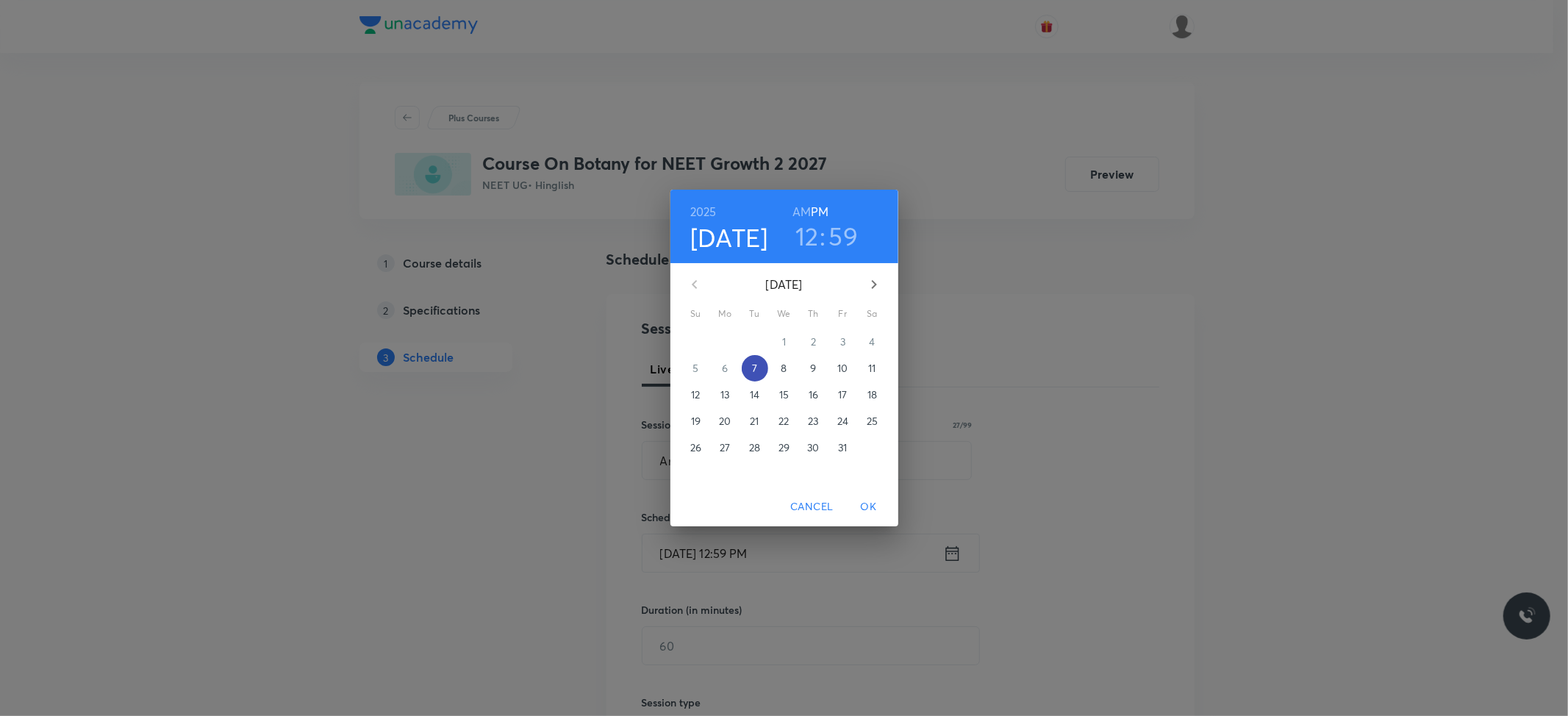
click at [753, 369] on p "7" at bounding box center [754, 368] width 6 height 15
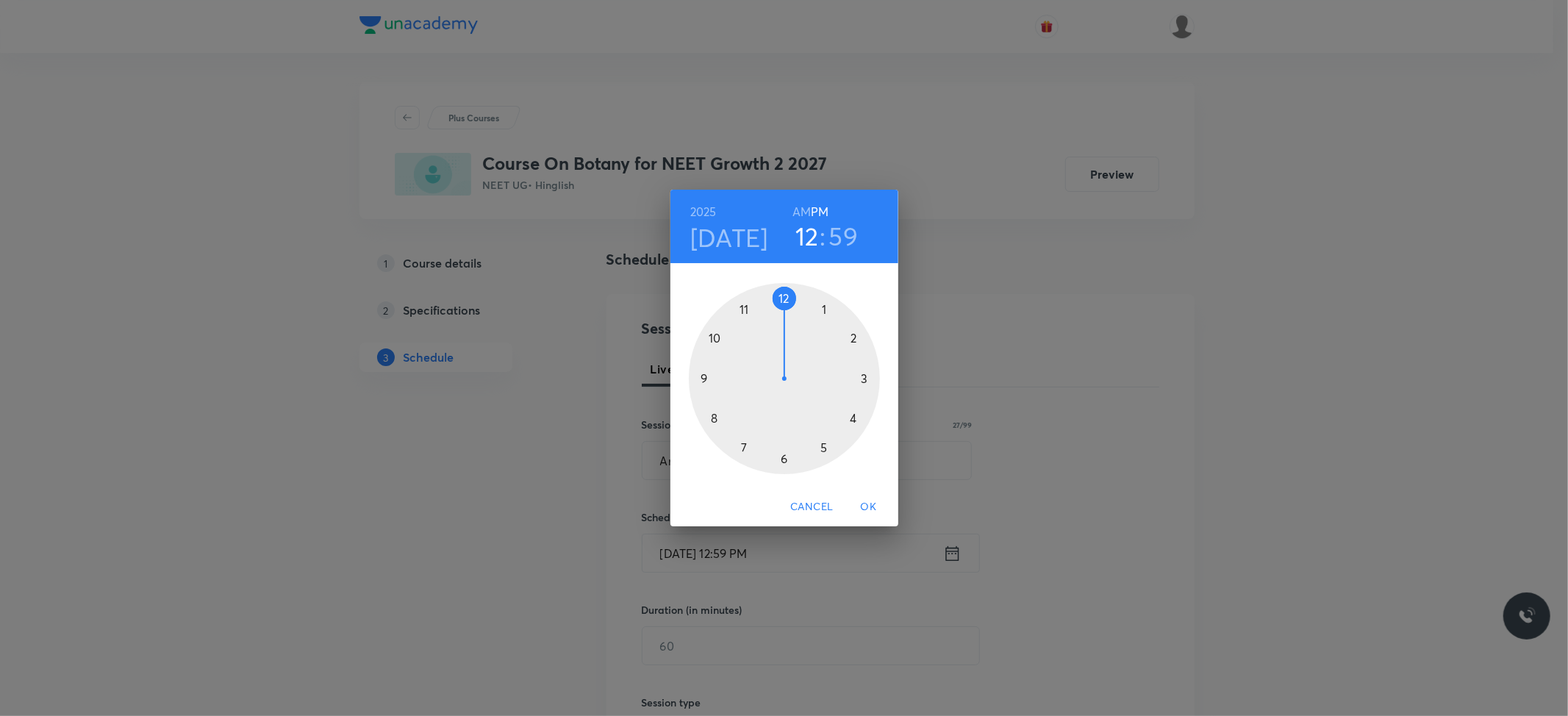
click at [783, 453] on div at bounding box center [784, 378] width 191 height 191
click at [785, 295] on div at bounding box center [784, 378] width 191 height 191
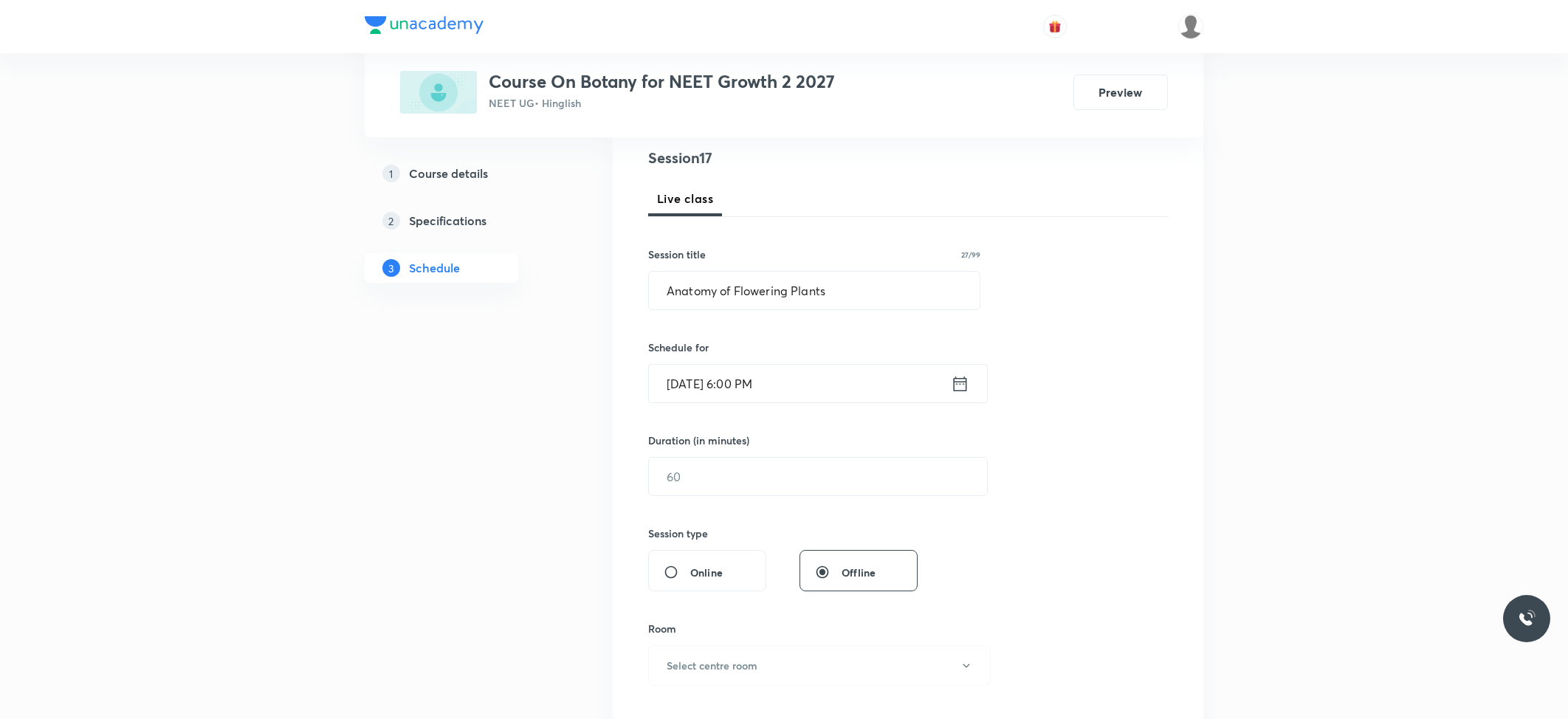
scroll to position [196, 0]
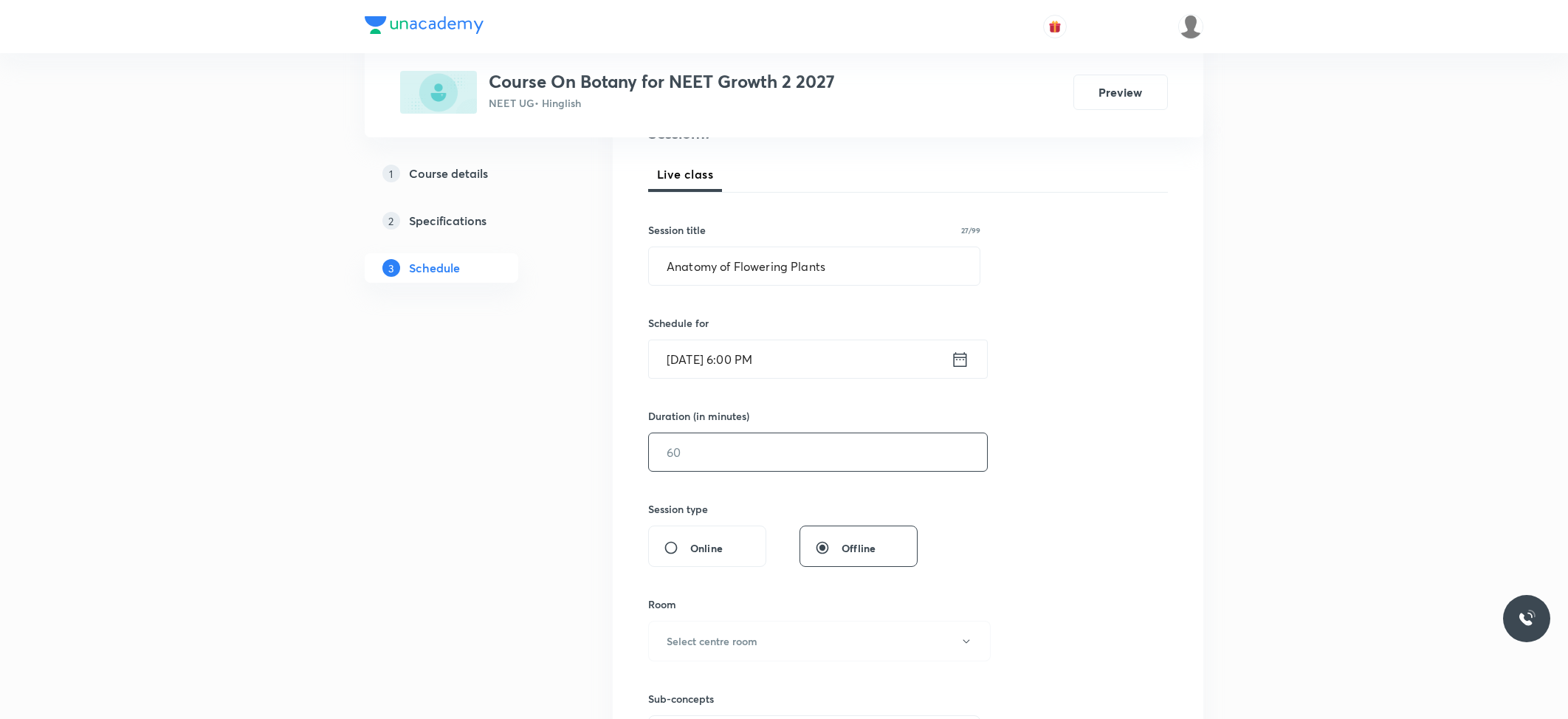
click at [746, 450] on input "text" at bounding box center [818, 452] width 338 height 38
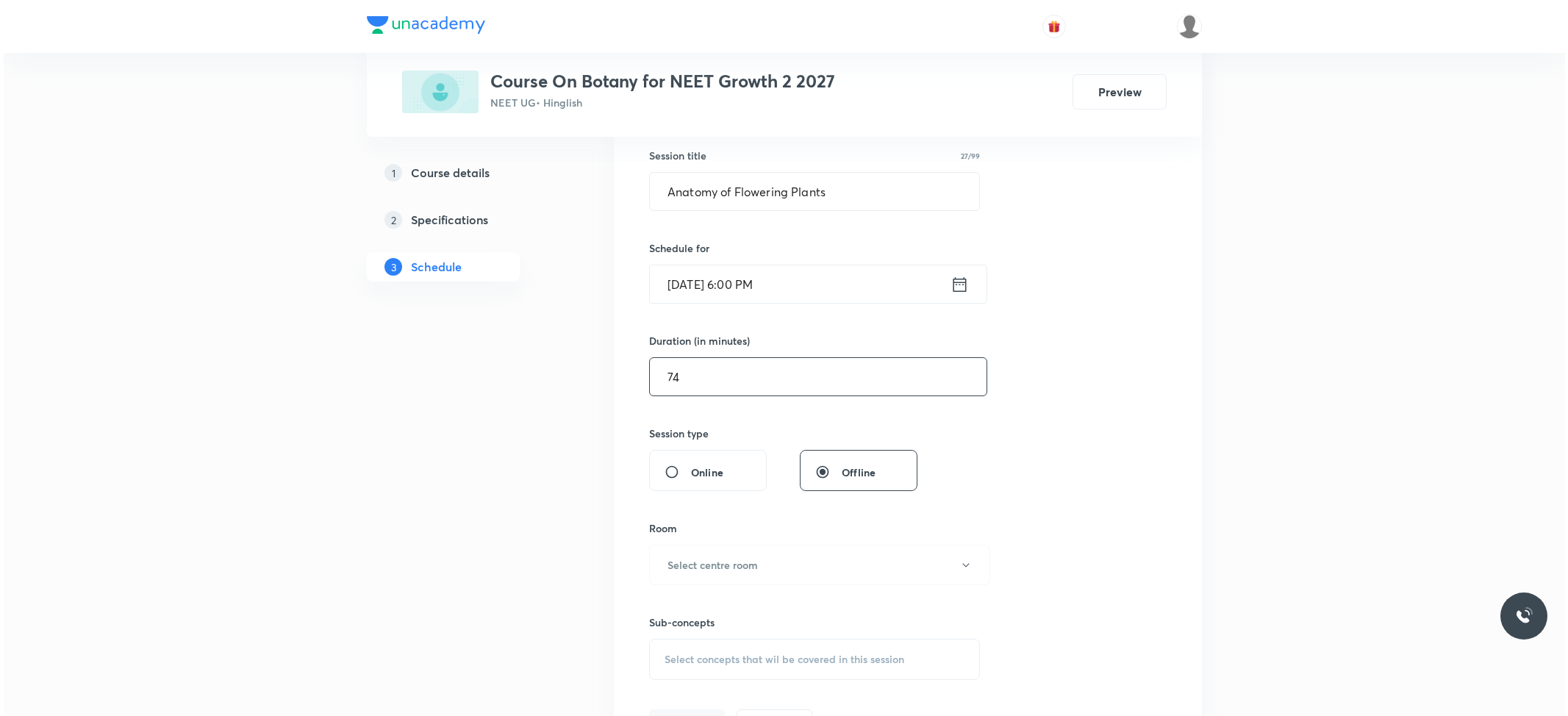
scroll to position [490, 0]
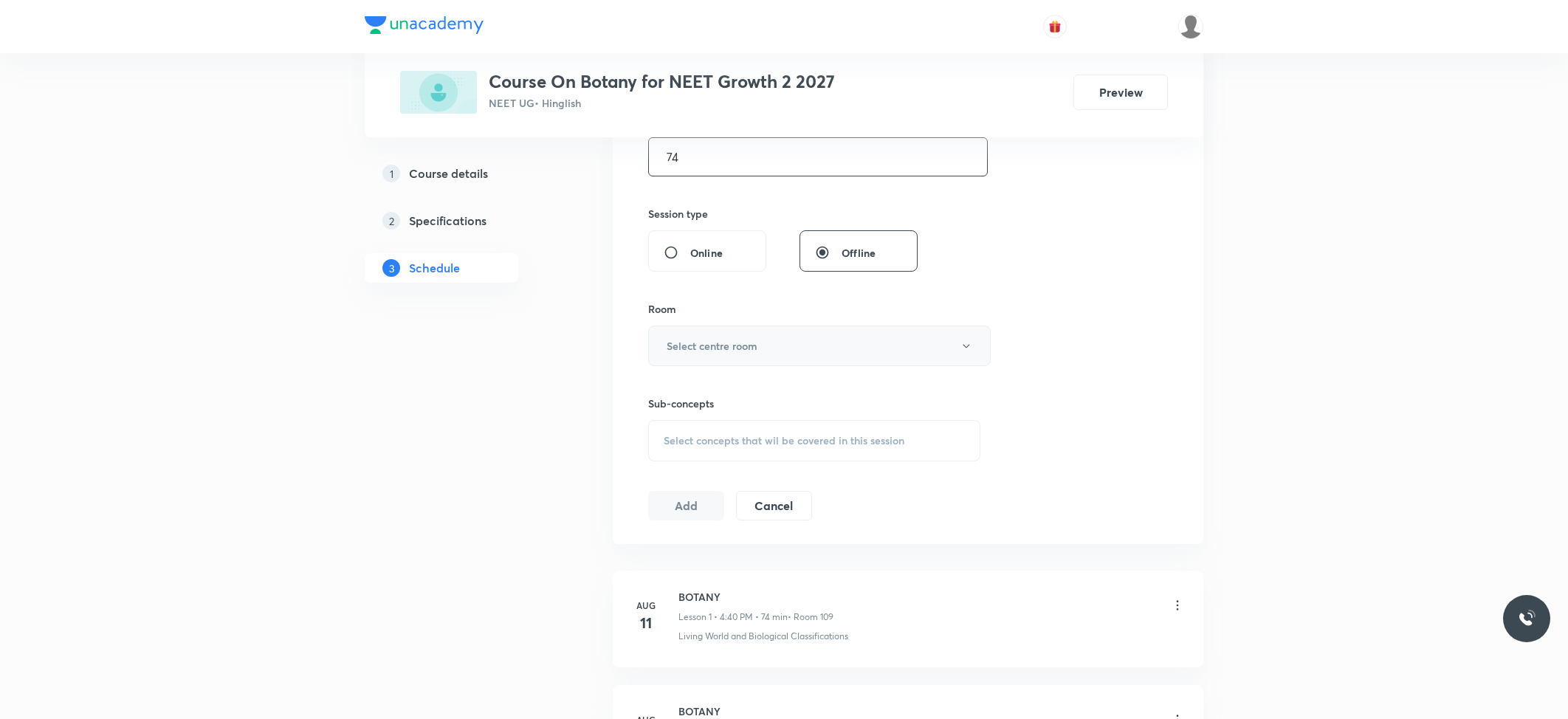
type input "74"
click at [697, 356] on button "Select centre room" at bounding box center [819, 346] width 342 height 40
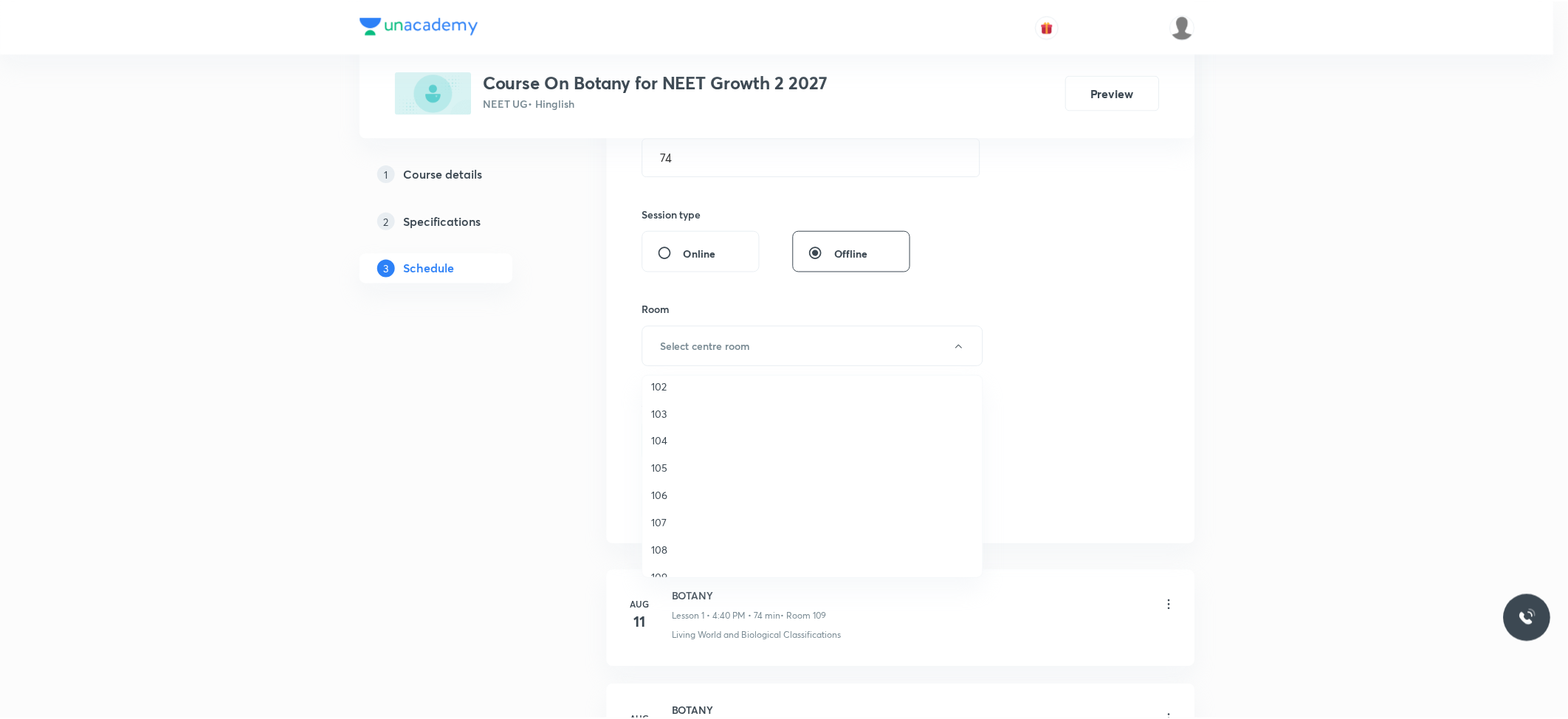
scroll to position [56, 0]
click at [673, 558] on span "109" at bounding box center [815, 558] width 323 height 16
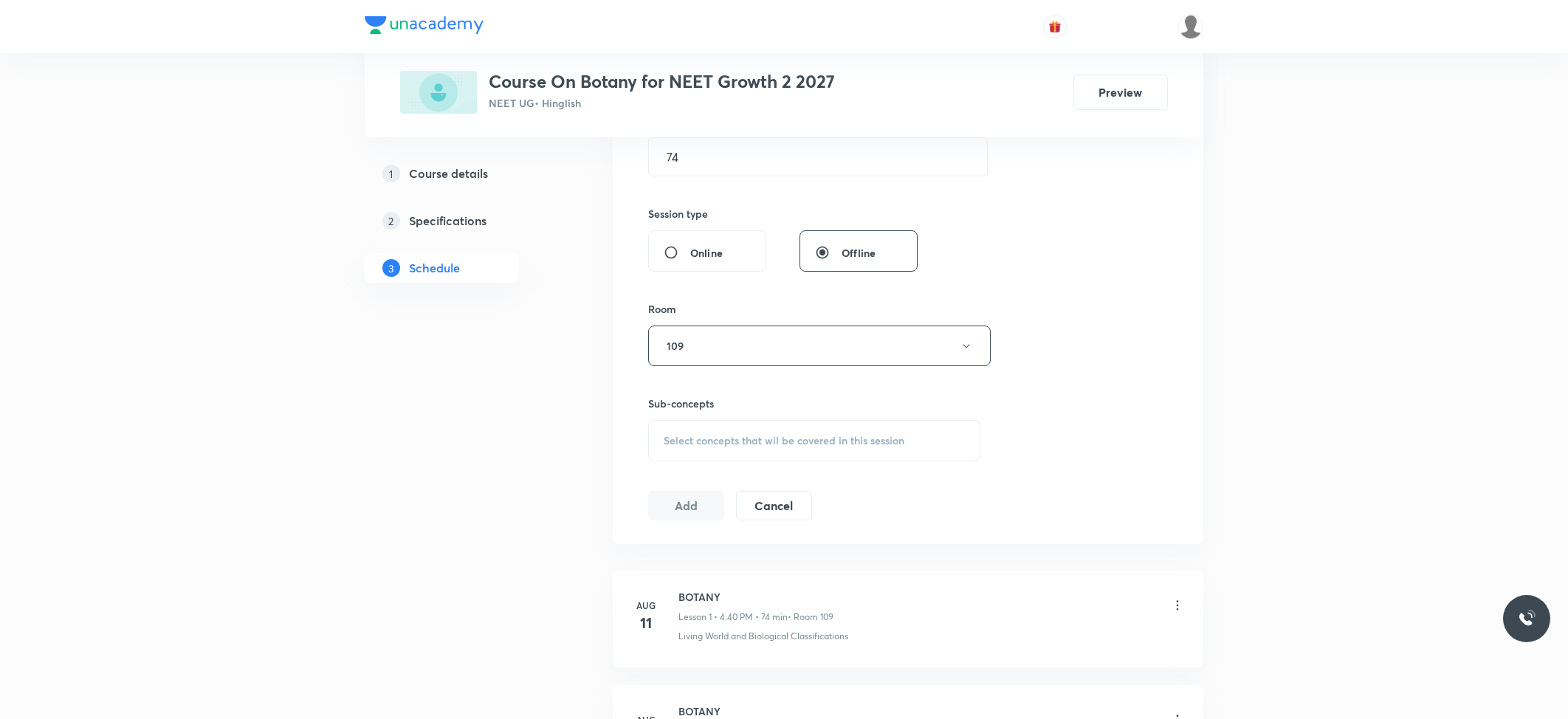
click at [768, 449] on div "Select concepts that wil be covered in this session" at bounding box center [814, 441] width 332 height 41
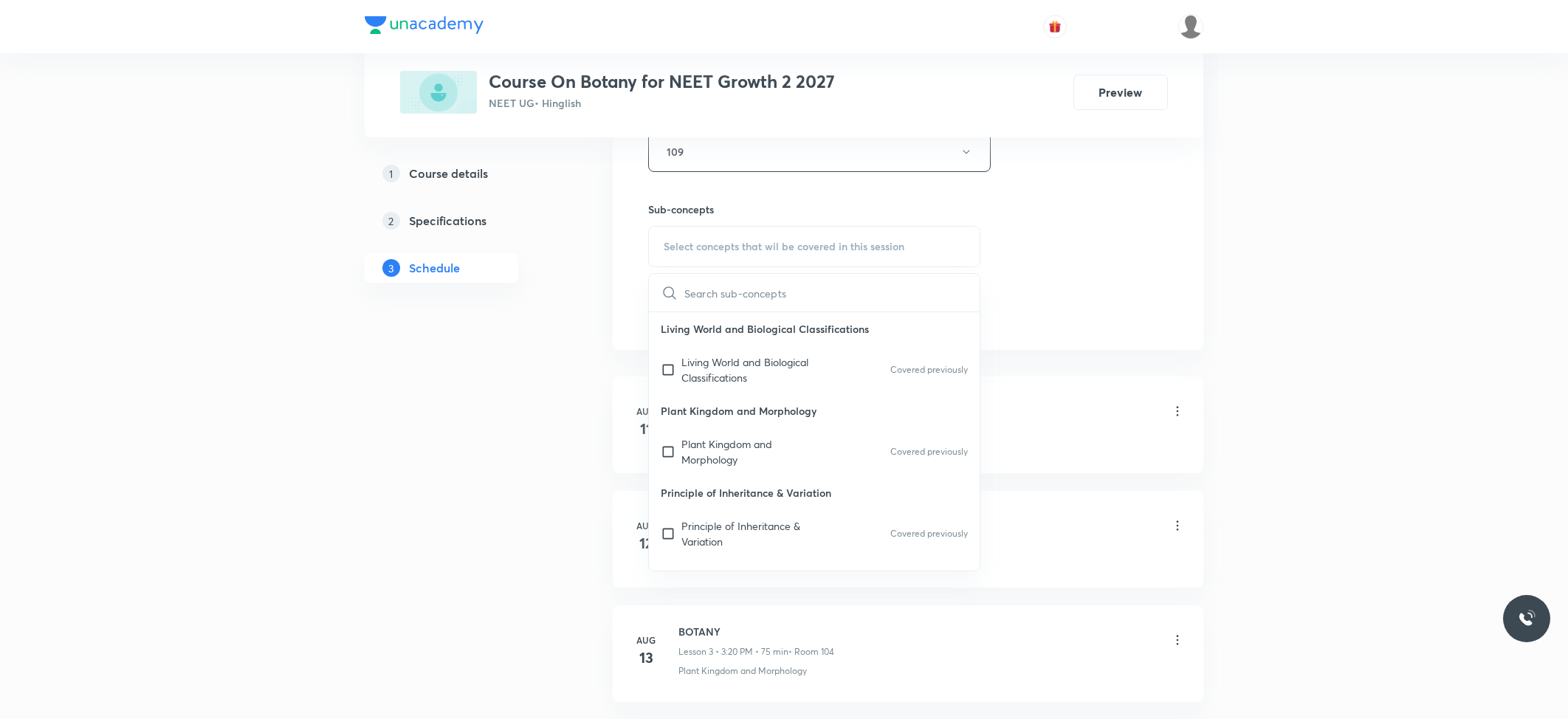
scroll to position [689, 0]
click at [730, 382] on p "Living World and Biological Classifications" at bounding box center [756, 366] width 149 height 31
checkbox input "true"
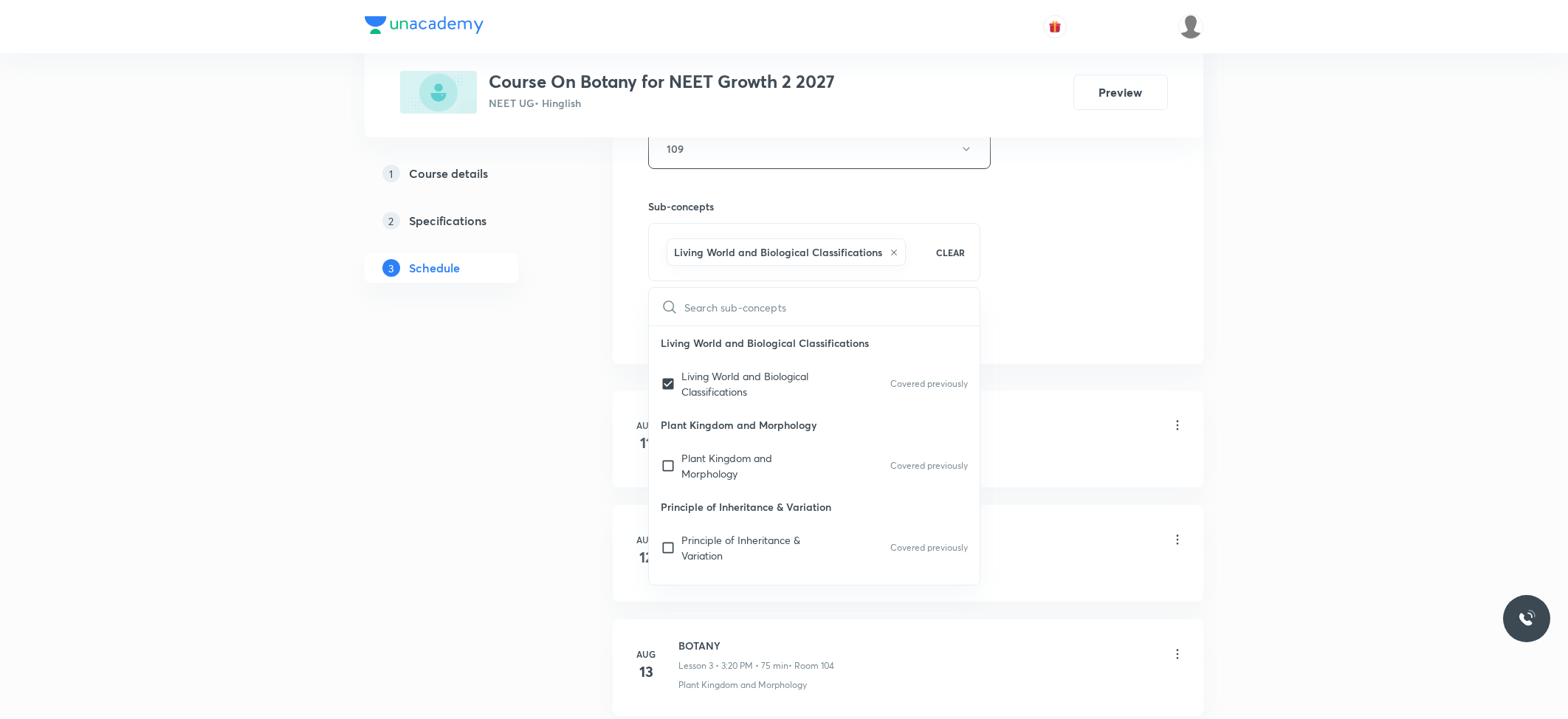
drag, startPoint x: 467, startPoint y: 298, endPoint x: 630, endPoint y: 351, distance: 171.4
click at [467, 298] on div "1 Course details 2 Specifications 3 Schedule" at bounding box center [465, 229] width 201 height 142
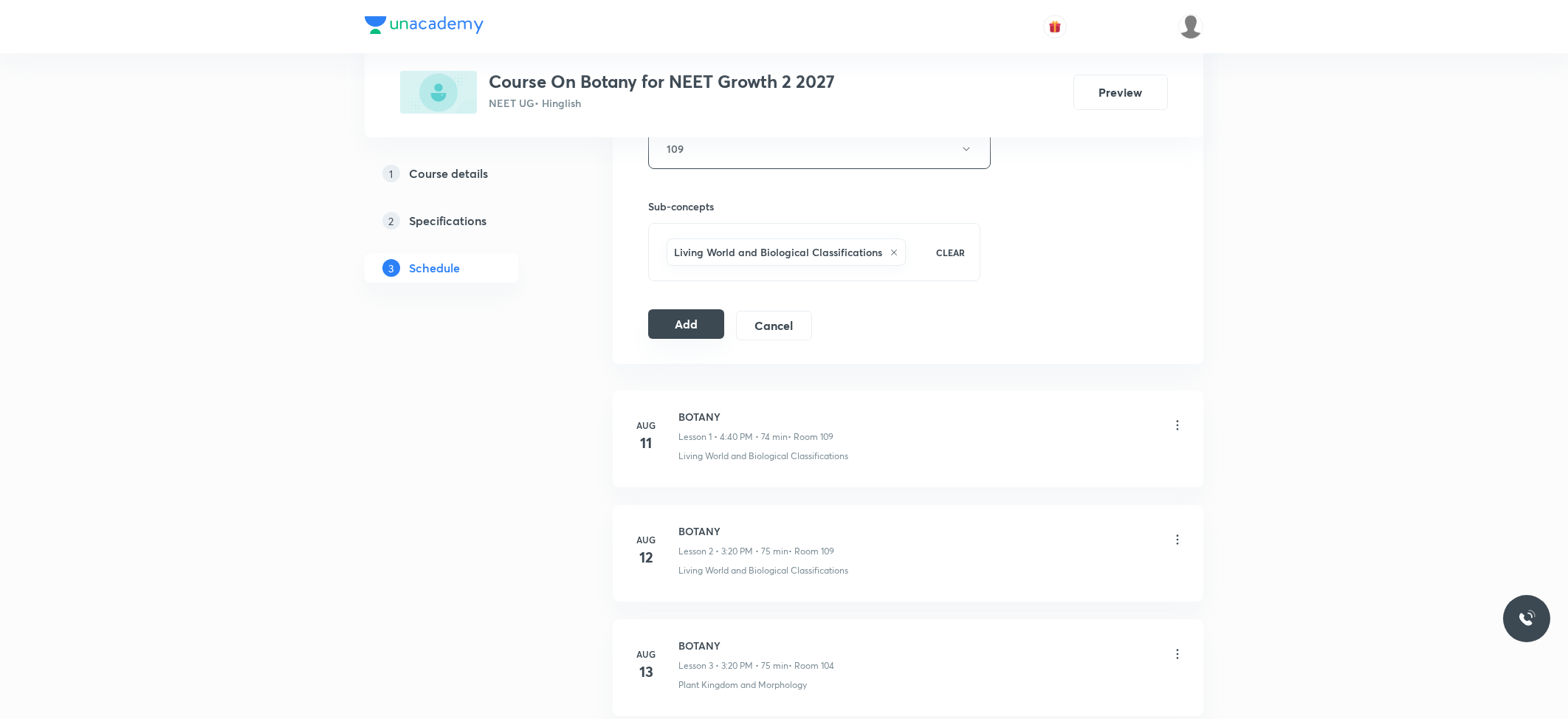
click at [672, 332] on button "Add" at bounding box center [686, 324] width 76 height 29
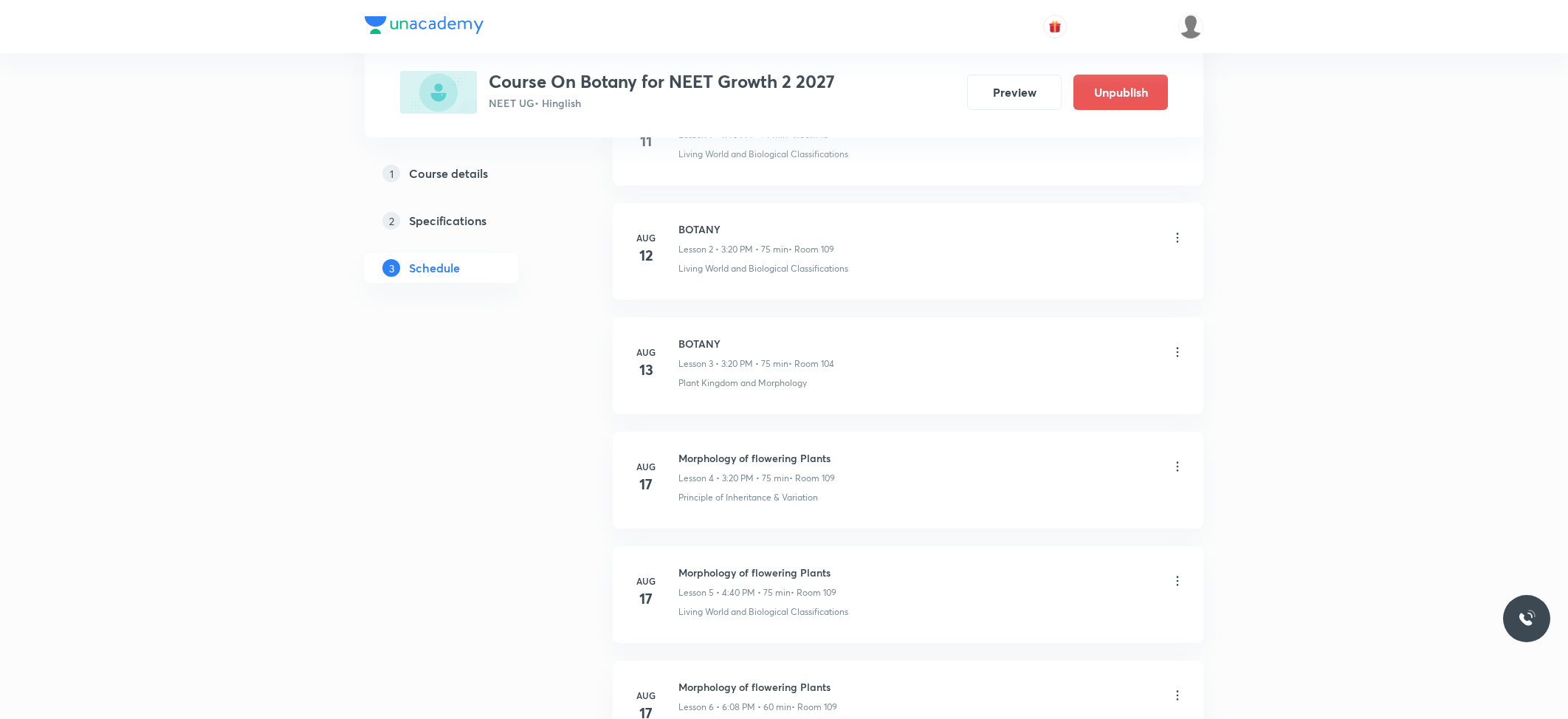
scroll to position [1739, 0]
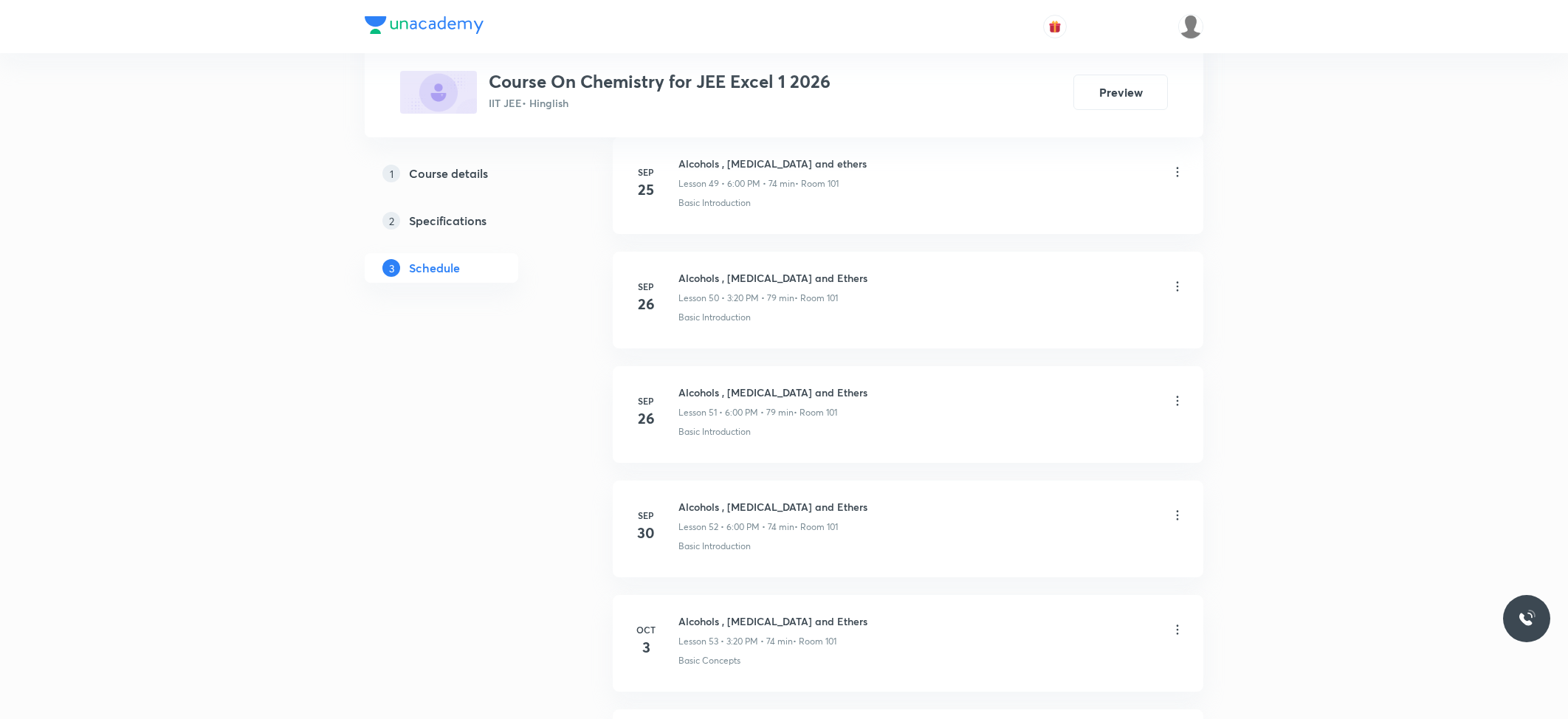
scroll to position [6673, 0]
click at [694, 517] on h6 "Alcohols , [MEDICAL_DATA] and Ethers" at bounding box center [773, 510] width 189 height 16
click at [693, 516] on h6 "Alcohols , [MEDICAL_DATA] and Ethers" at bounding box center [773, 510] width 189 height 16
copy h6 "Alcohols , [MEDICAL_DATA] and Ethers"
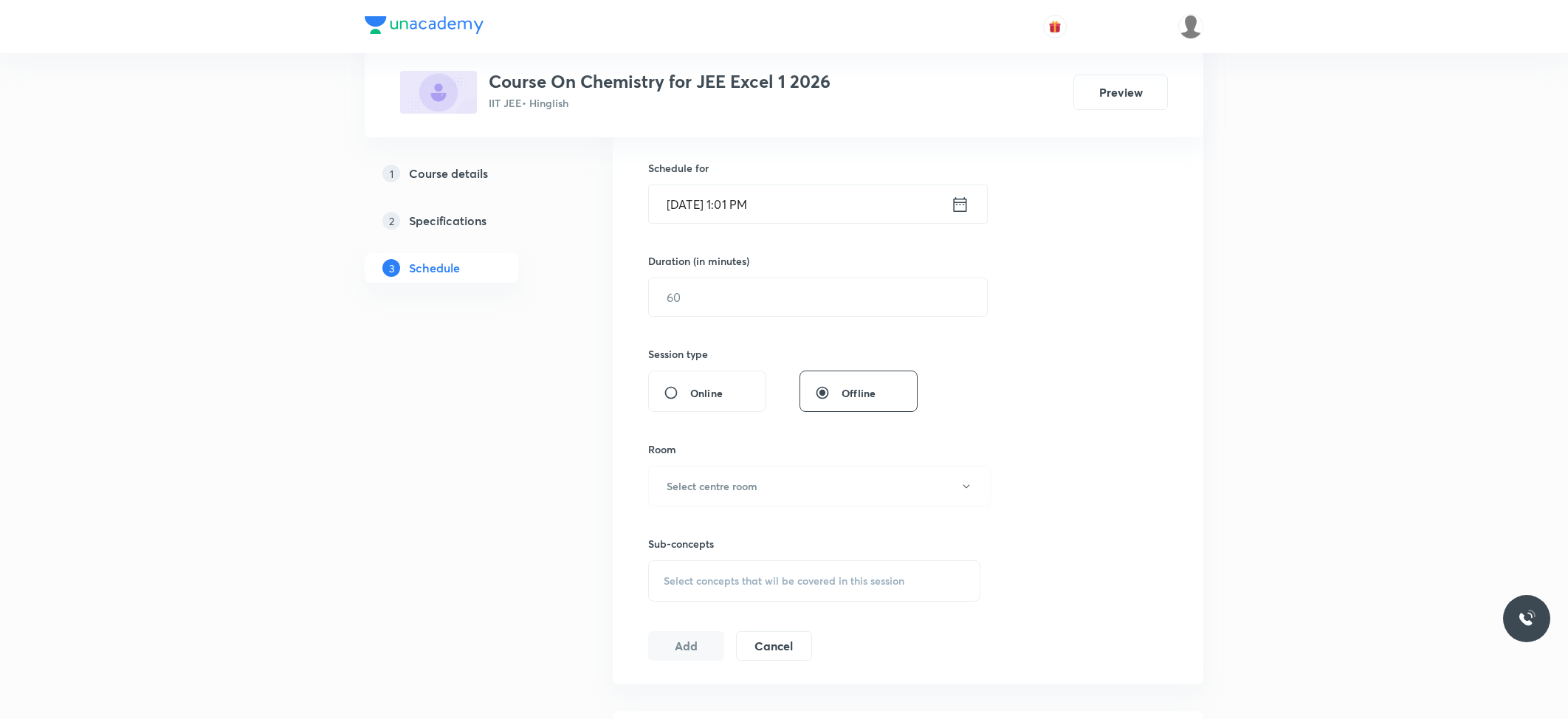
scroll to position [0, 0]
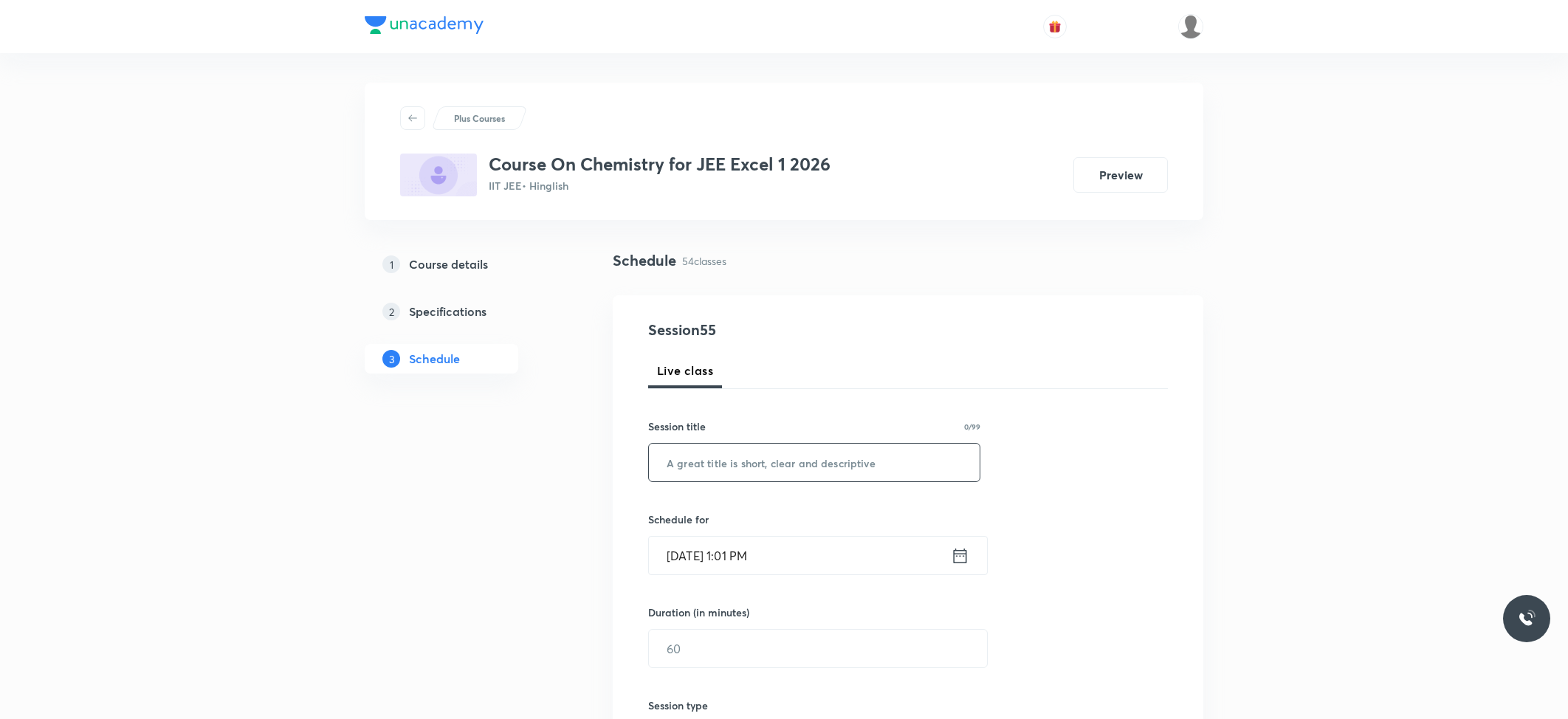
click at [727, 471] on input "text" at bounding box center [814, 463] width 331 height 38
paste input "Alcohols , [MEDICAL_DATA] and Ethers"
type input "Alcohols , [MEDICAL_DATA] and Ethers"
click at [751, 560] on input "[DATE] 1:01 PM" at bounding box center [800, 556] width 302 height 38
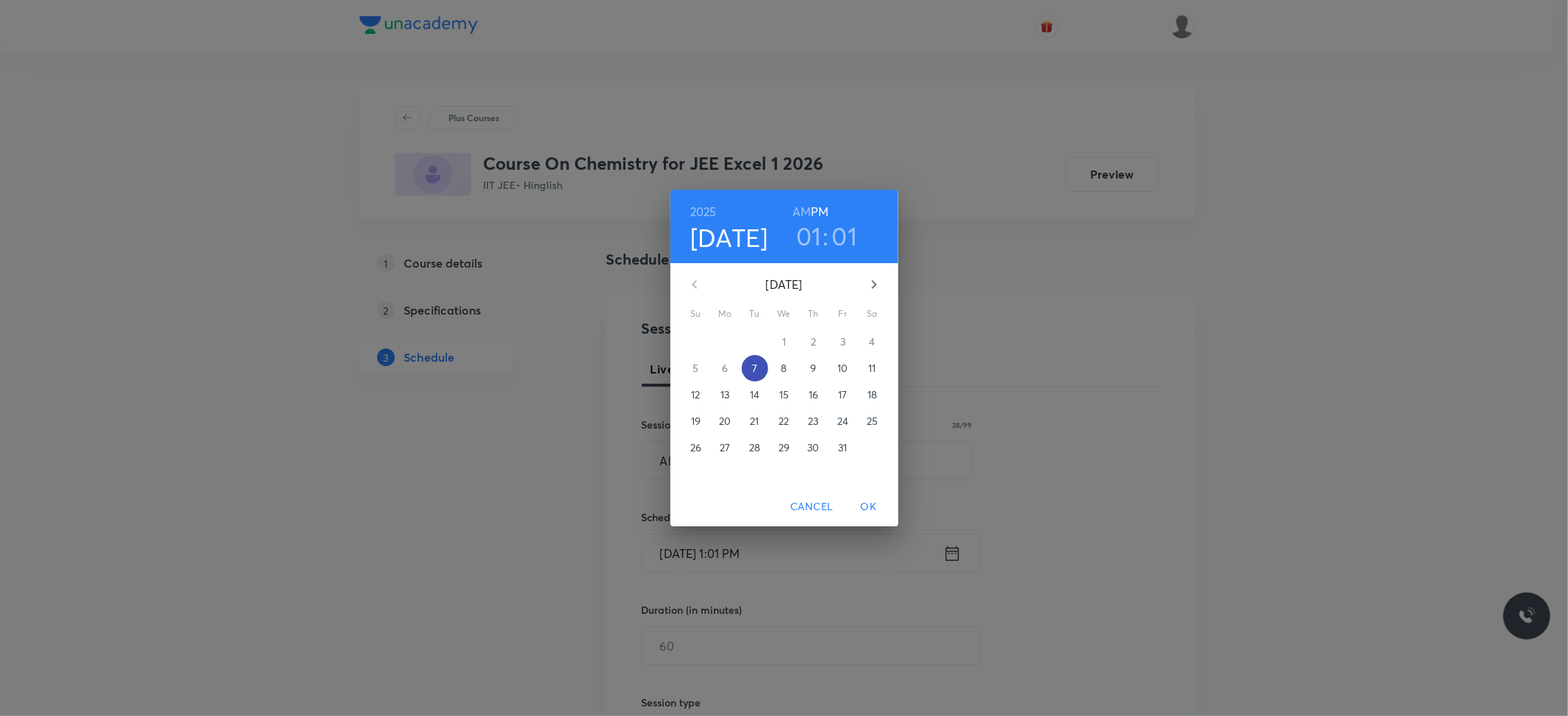
click at [758, 380] on button "7" at bounding box center [755, 369] width 27 height 27
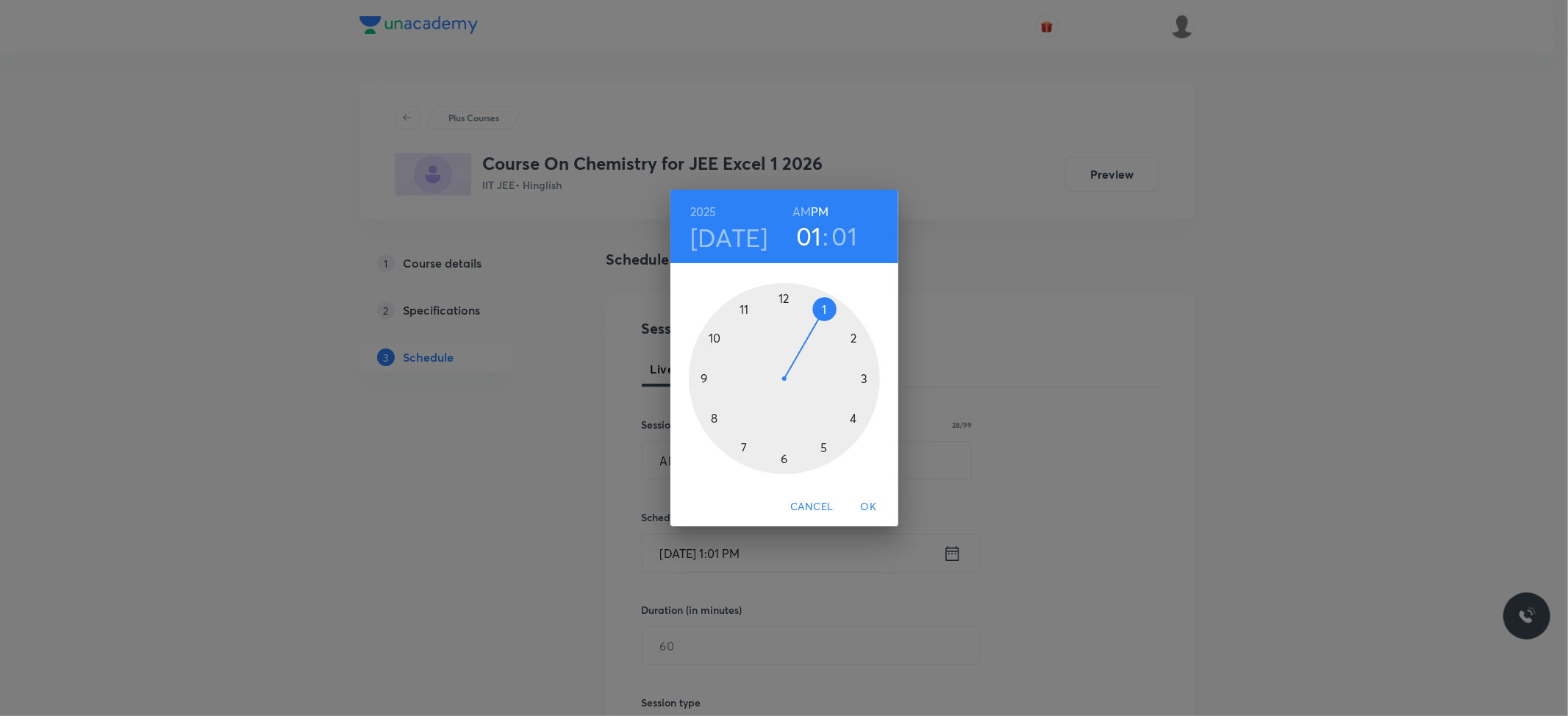
click at [866, 380] on div at bounding box center [784, 378] width 191 height 191
click at [853, 416] on div at bounding box center [784, 378] width 191 height 191
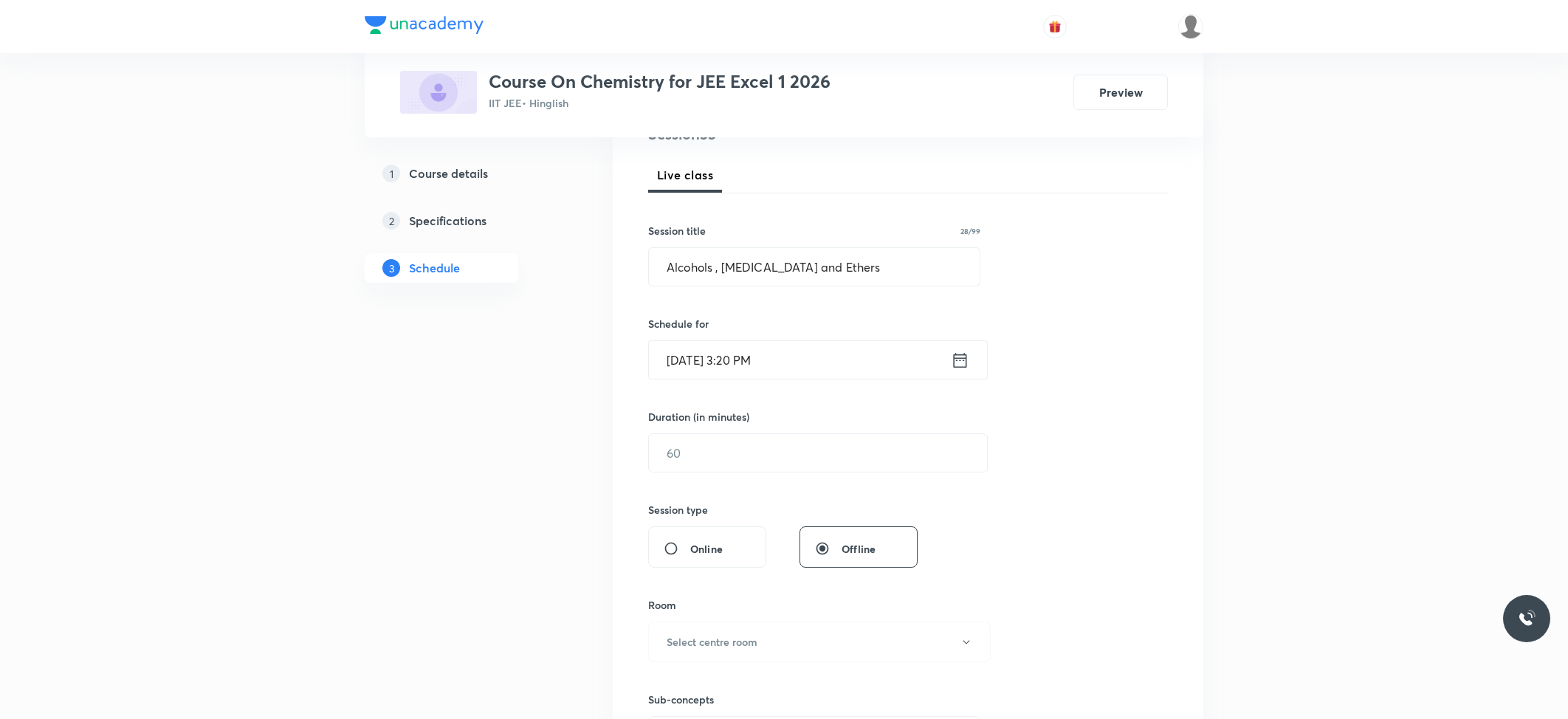
scroll to position [196, 0]
click at [722, 471] on input "text" at bounding box center [818, 452] width 338 height 38
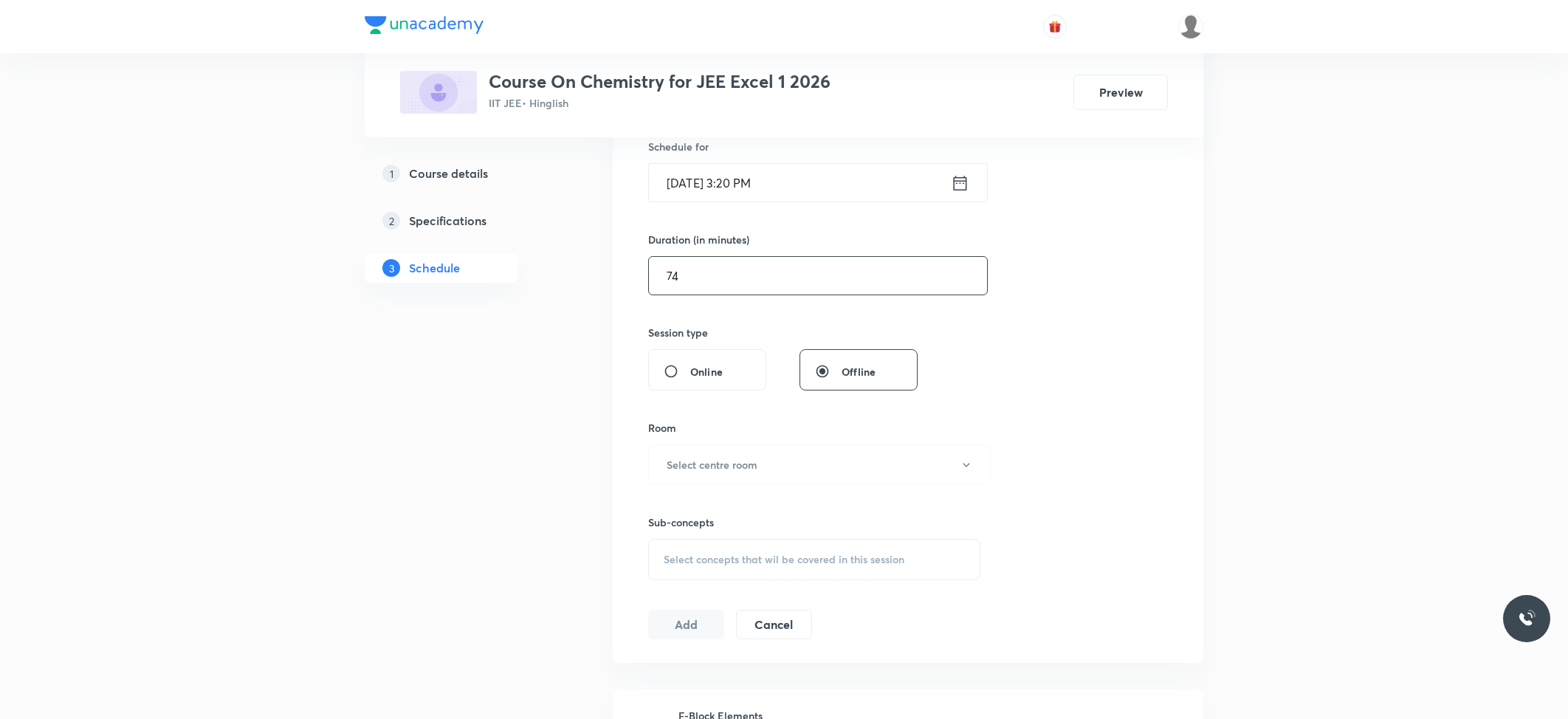
scroll to position [394, 0]
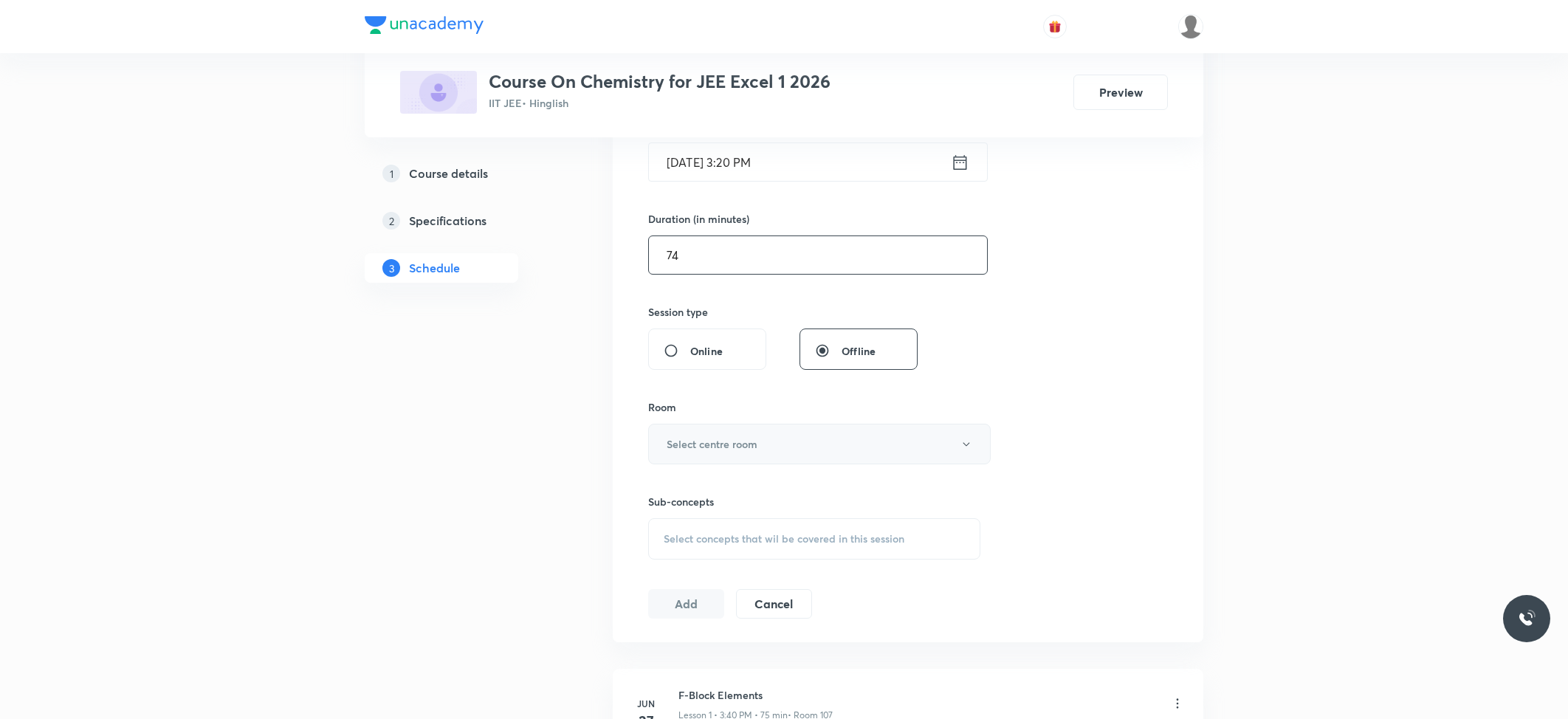
type input "74"
click at [715, 441] on h6 "Select centre room" at bounding box center [712, 445] width 91 height 16
click at [664, 511] on li "102" at bounding box center [815, 521] width 341 height 28
click at [683, 436] on button "102" at bounding box center [819, 444] width 342 height 40
click at [666, 484] on li "101" at bounding box center [815, 494] width 341 height 28
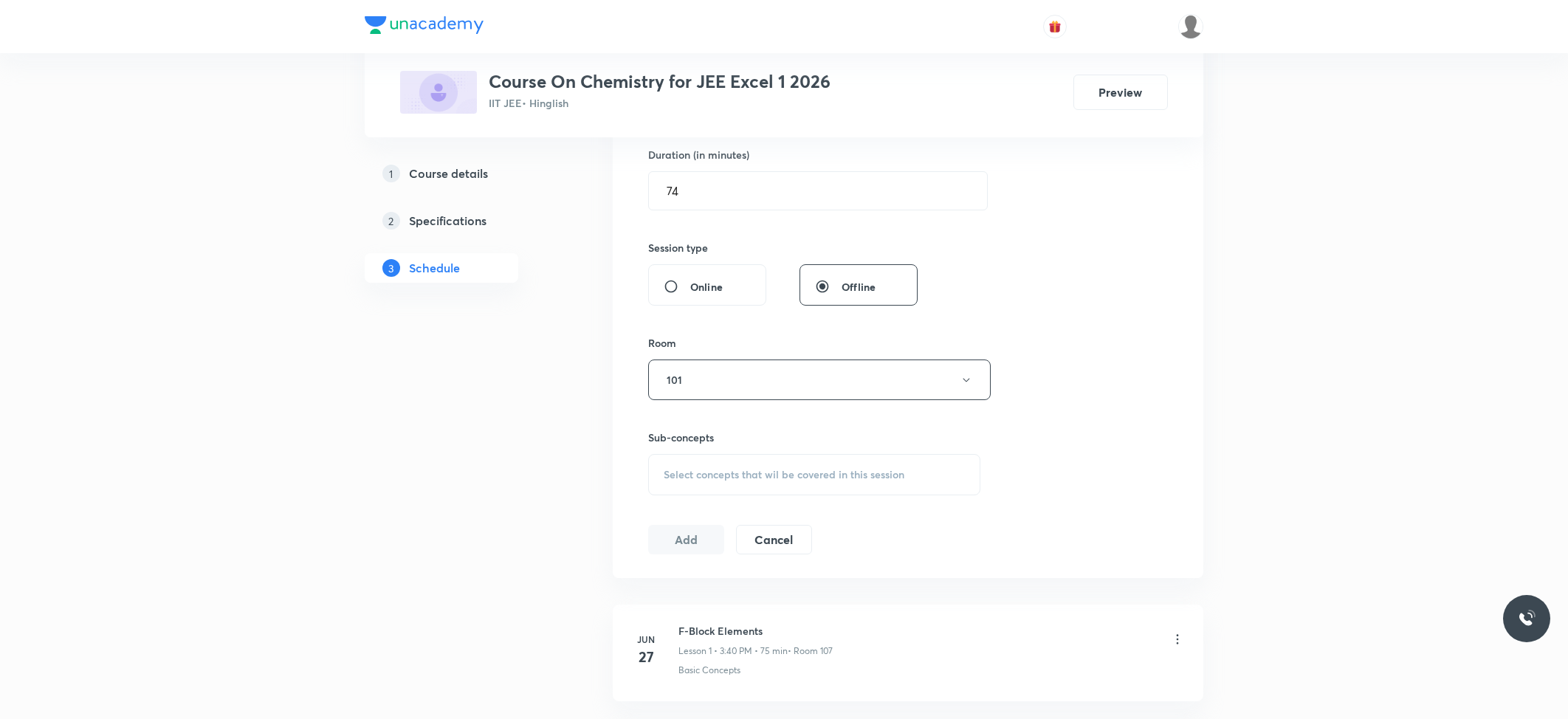
scroll to position [492, 0]
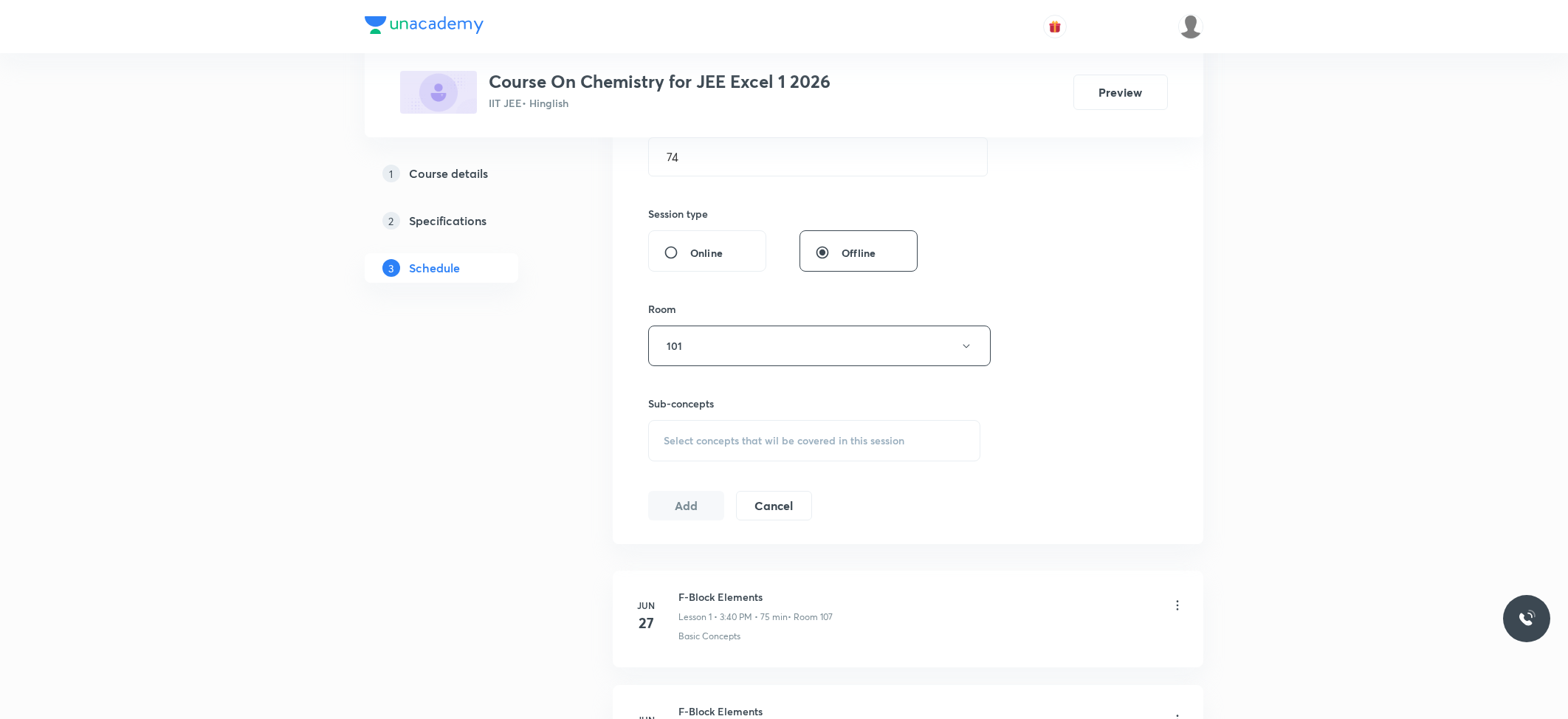
click at [736, 432] on div "Select concepts that wil be covered in this session" at bounding box center [814, 441] width 332 height 41
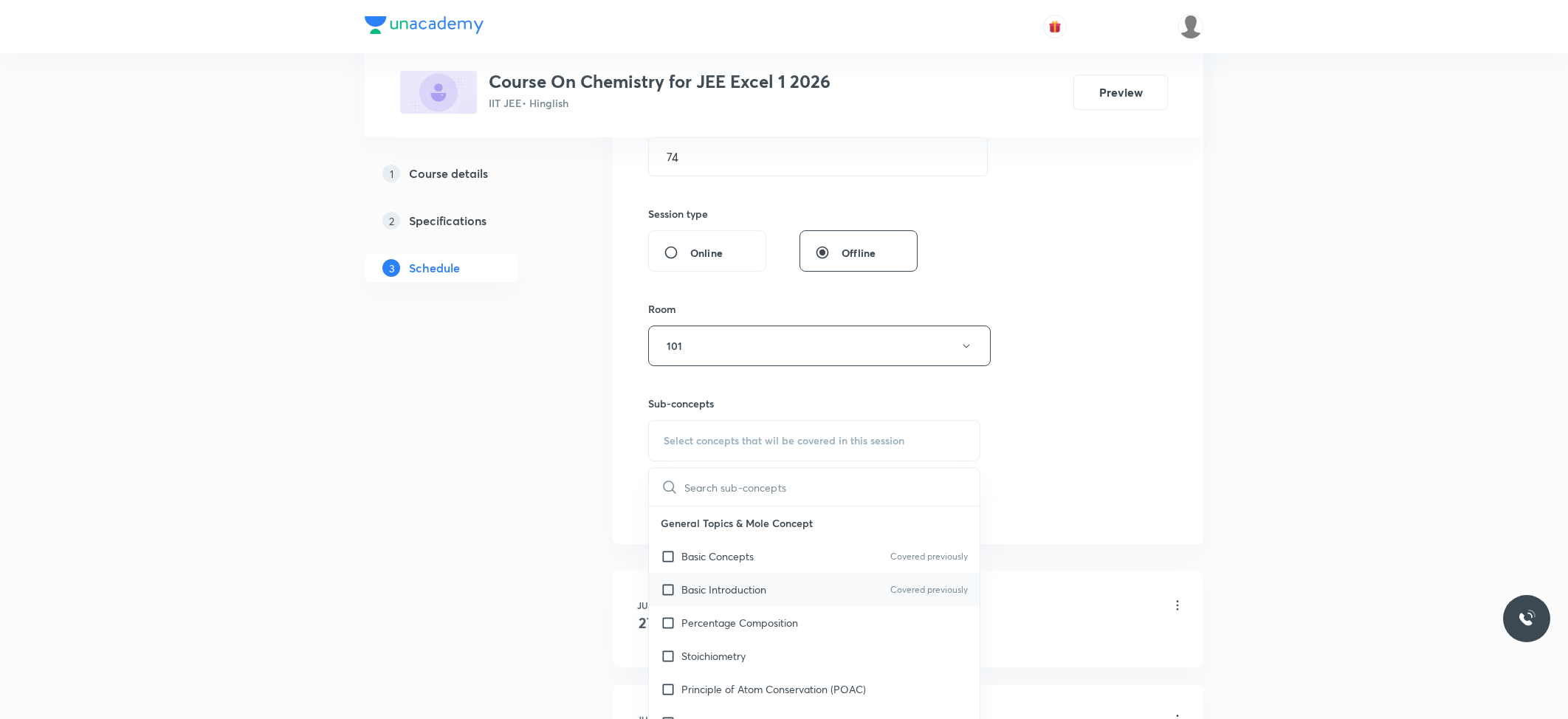
click at [707, 580] on div "Basic Introduction Covered previously" at bounding box center [814, 589] width 331 height 33
checkbox input "true"
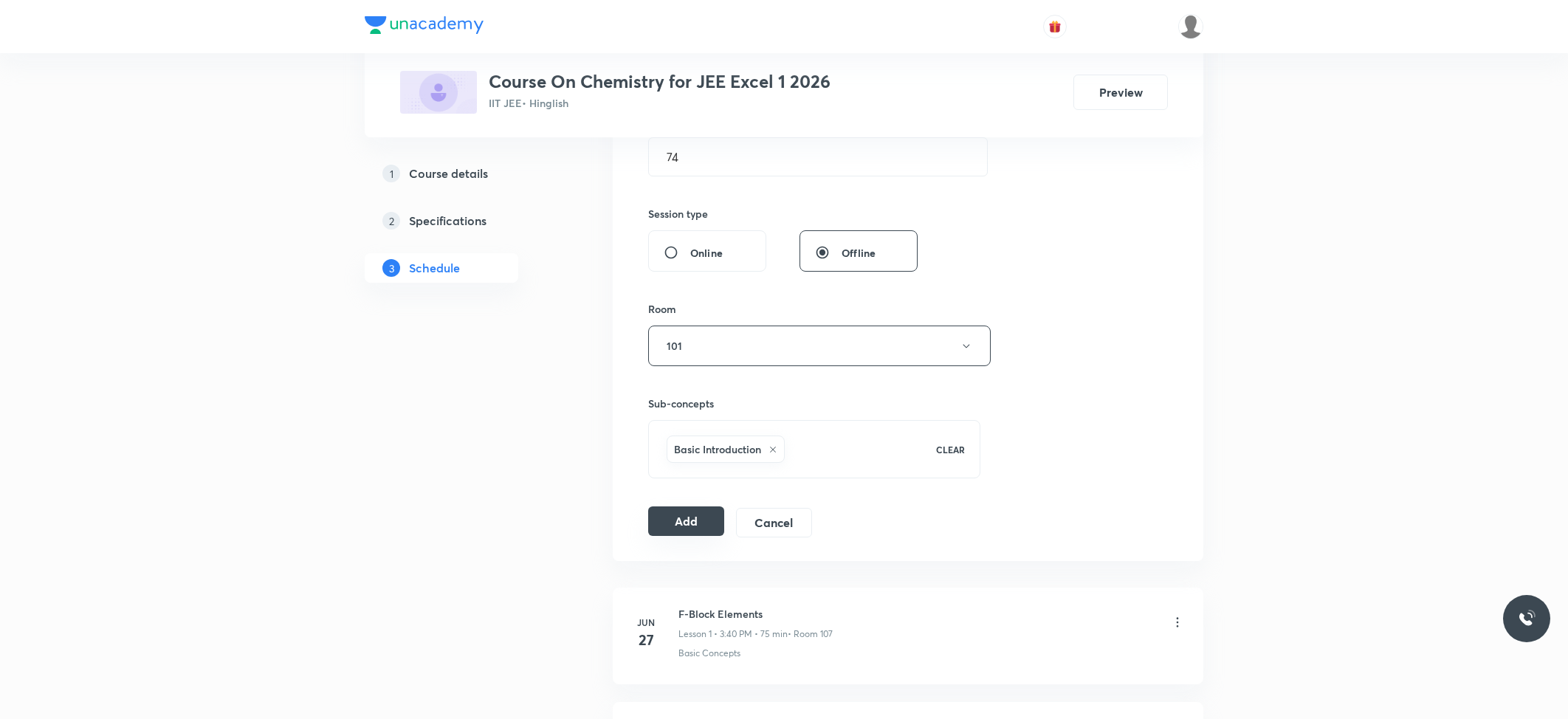
click at [686, 528] on button "Add" at bounding box center [686, 520] width 76 height 29
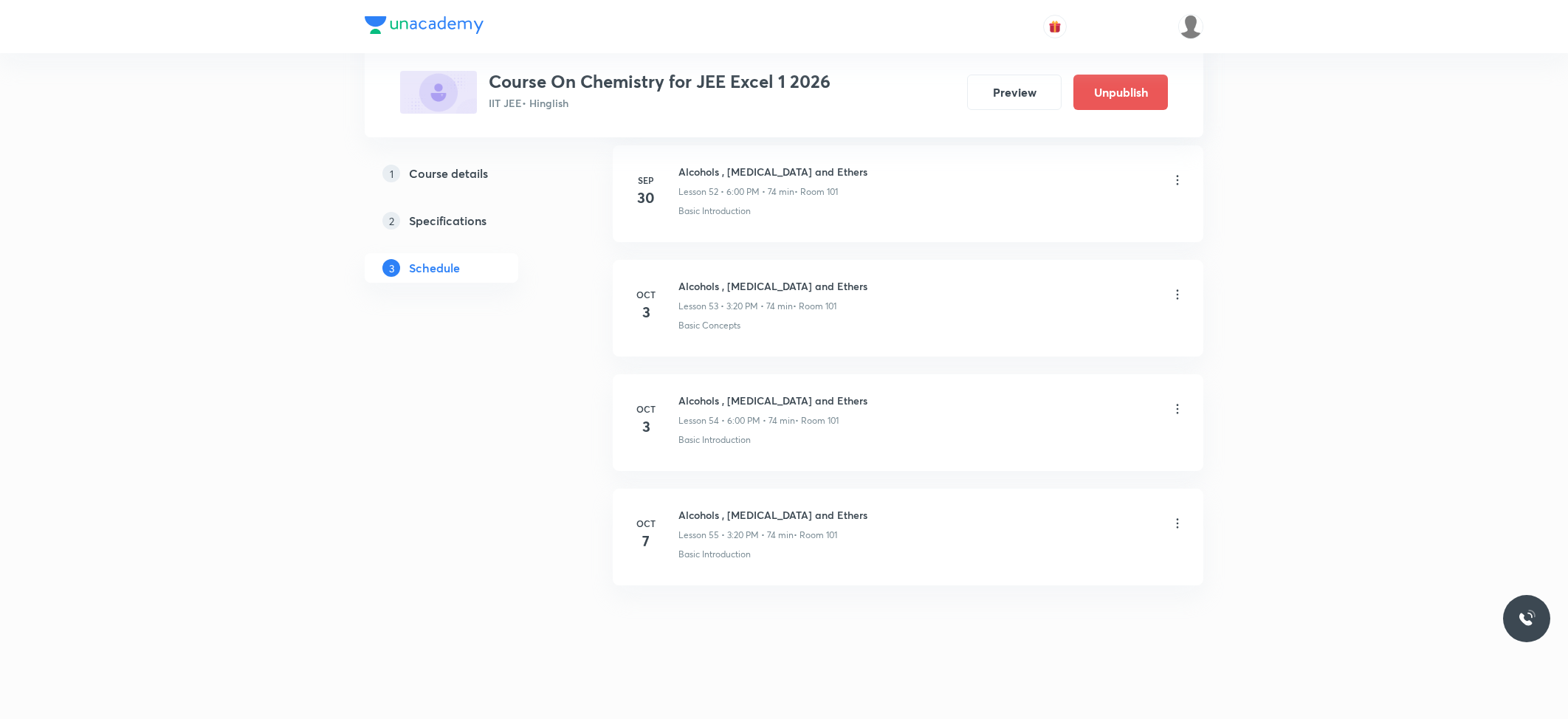
scroll to position [6108, 0]
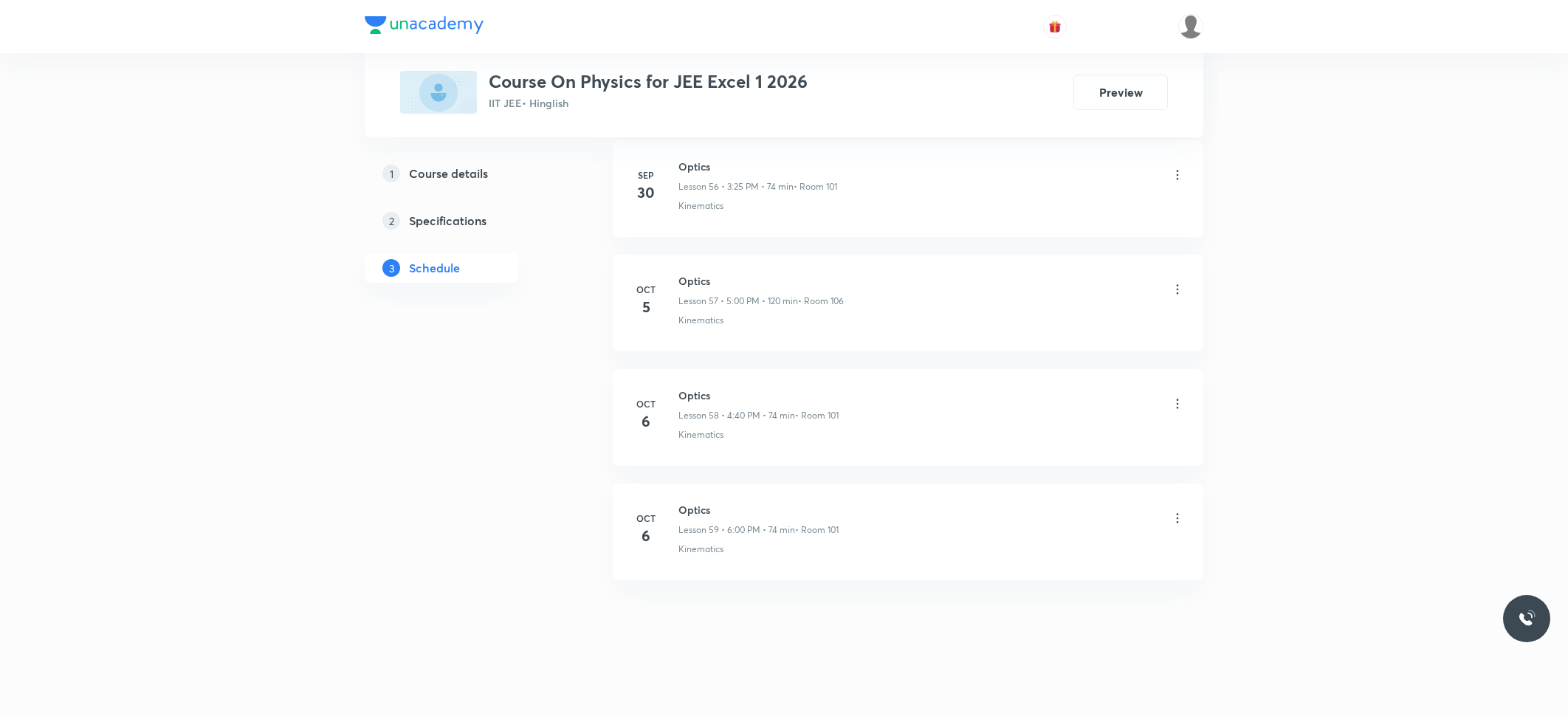
click at [701, 503] on h6 "Optics" at bounding box center [758, 510] width 161 height 16
copy h6 "Optics"
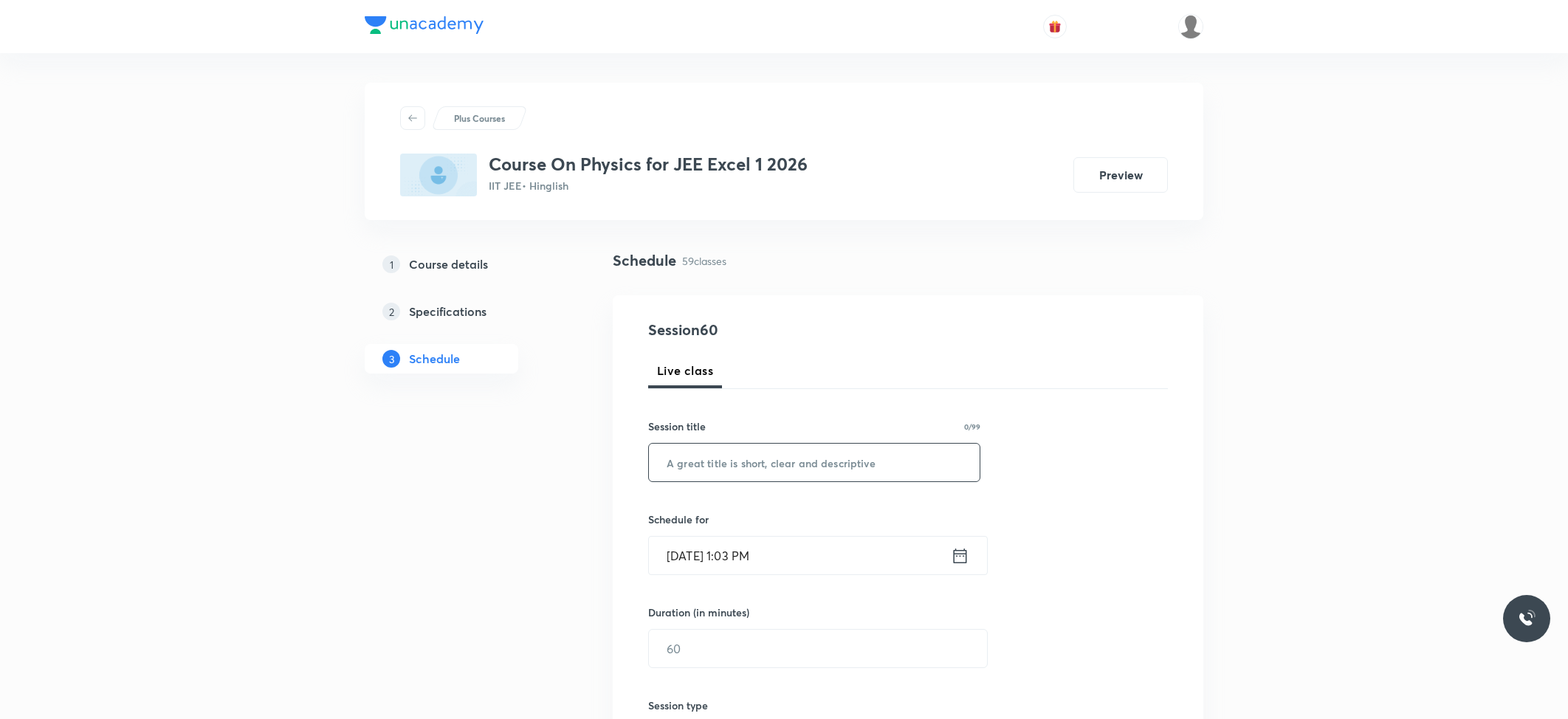
click at [727, 482] on input "text" at bounding box center [814, 463] width 331 height 38
paste input "Optics"
type input "Optics"
click at [735, 552] on input "[DATE] 1:03 PM" at bounding box center [800, 556] width 302 height 38
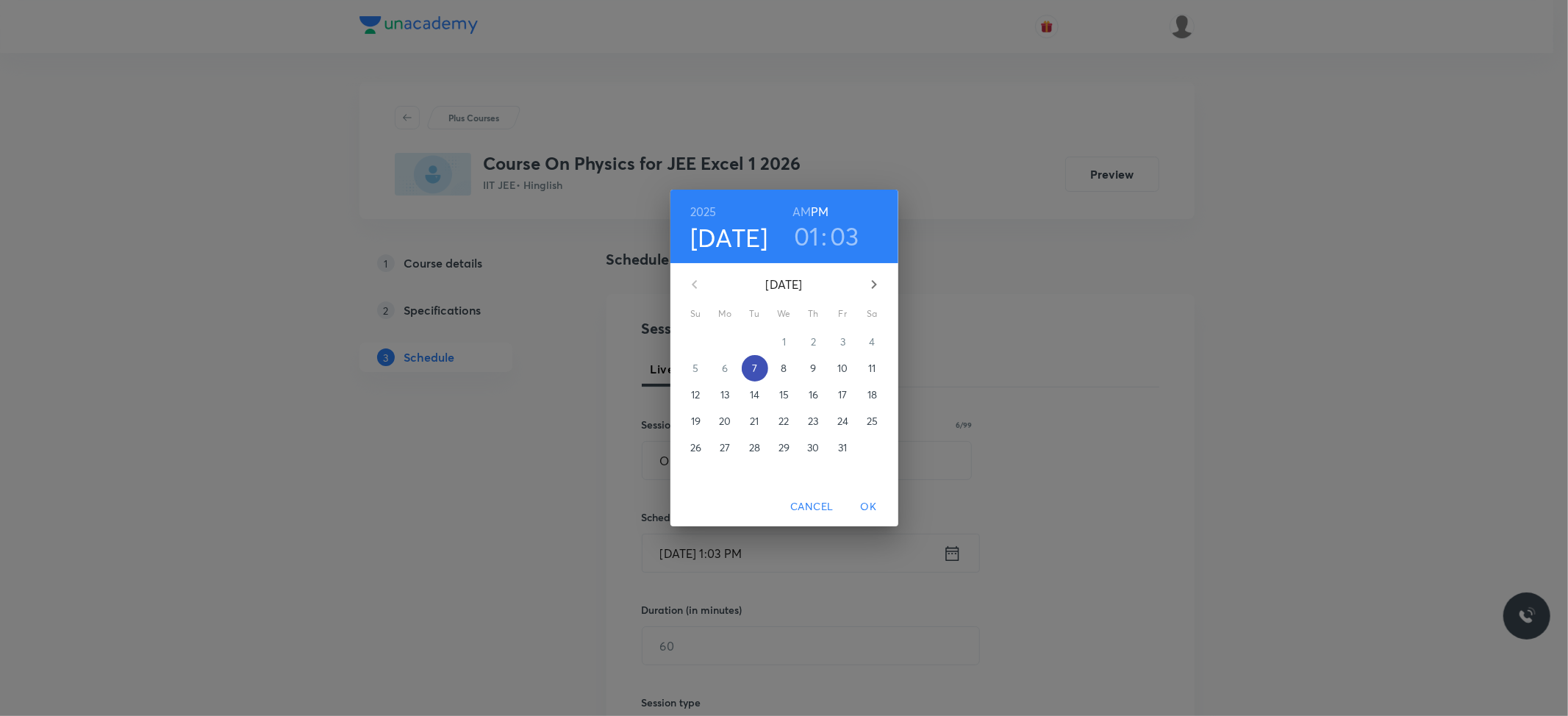
click at [757, 371] on p "7" at bounding box center [754, 368] width 6 height 15
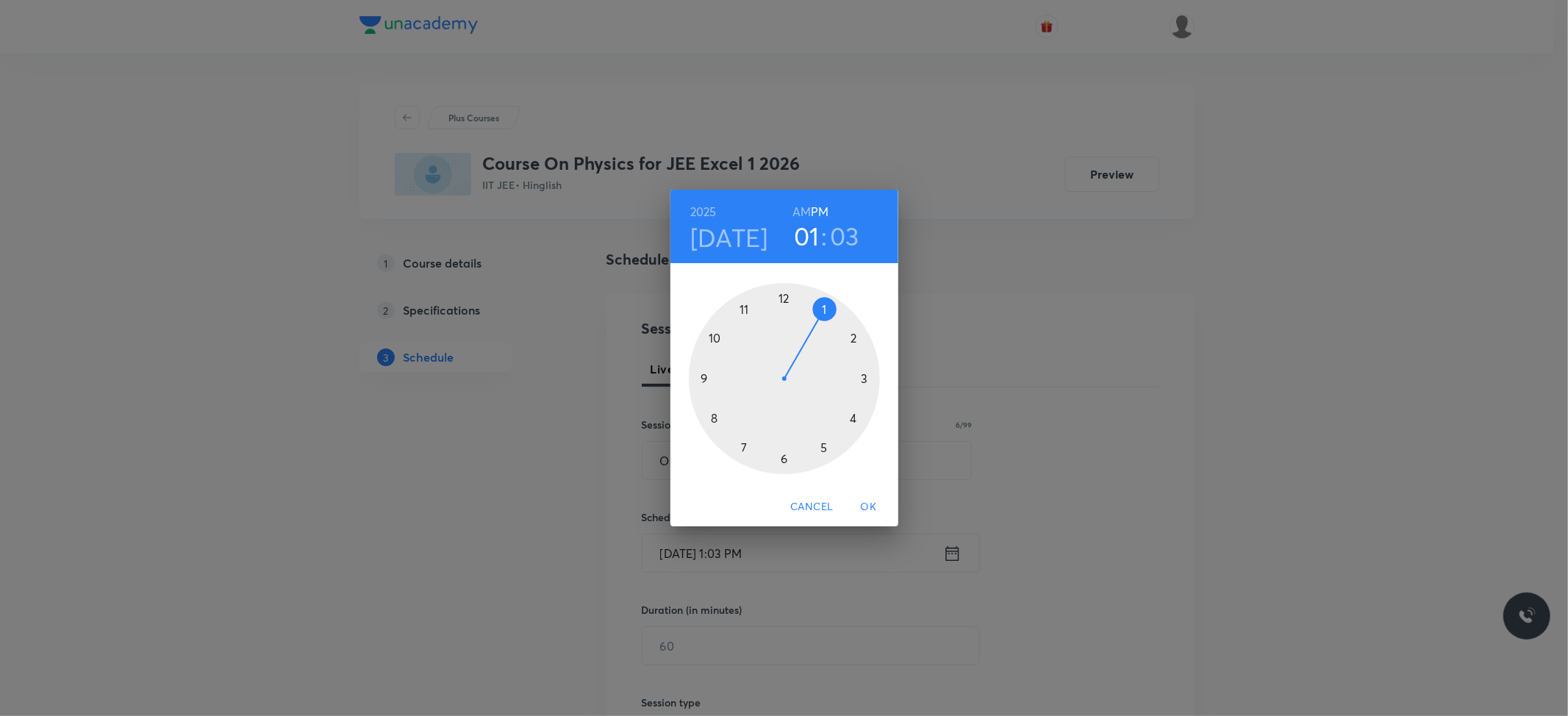
click at [785, 460] on div at bounding box center [784, 378] width 191 height 191
click at [783, 295] on div at bounding box center [784, 378] width 191 height 191
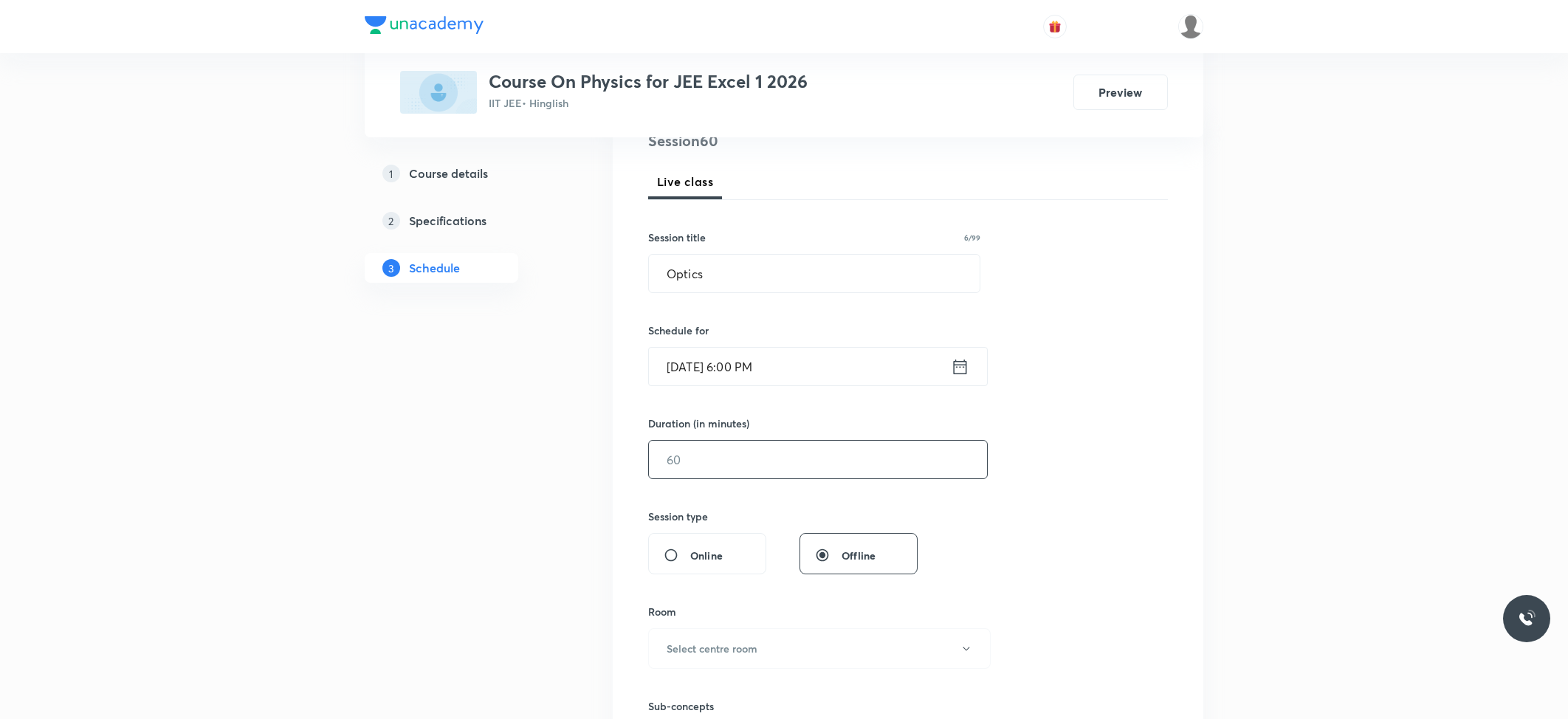
scroll to position [196, 0]
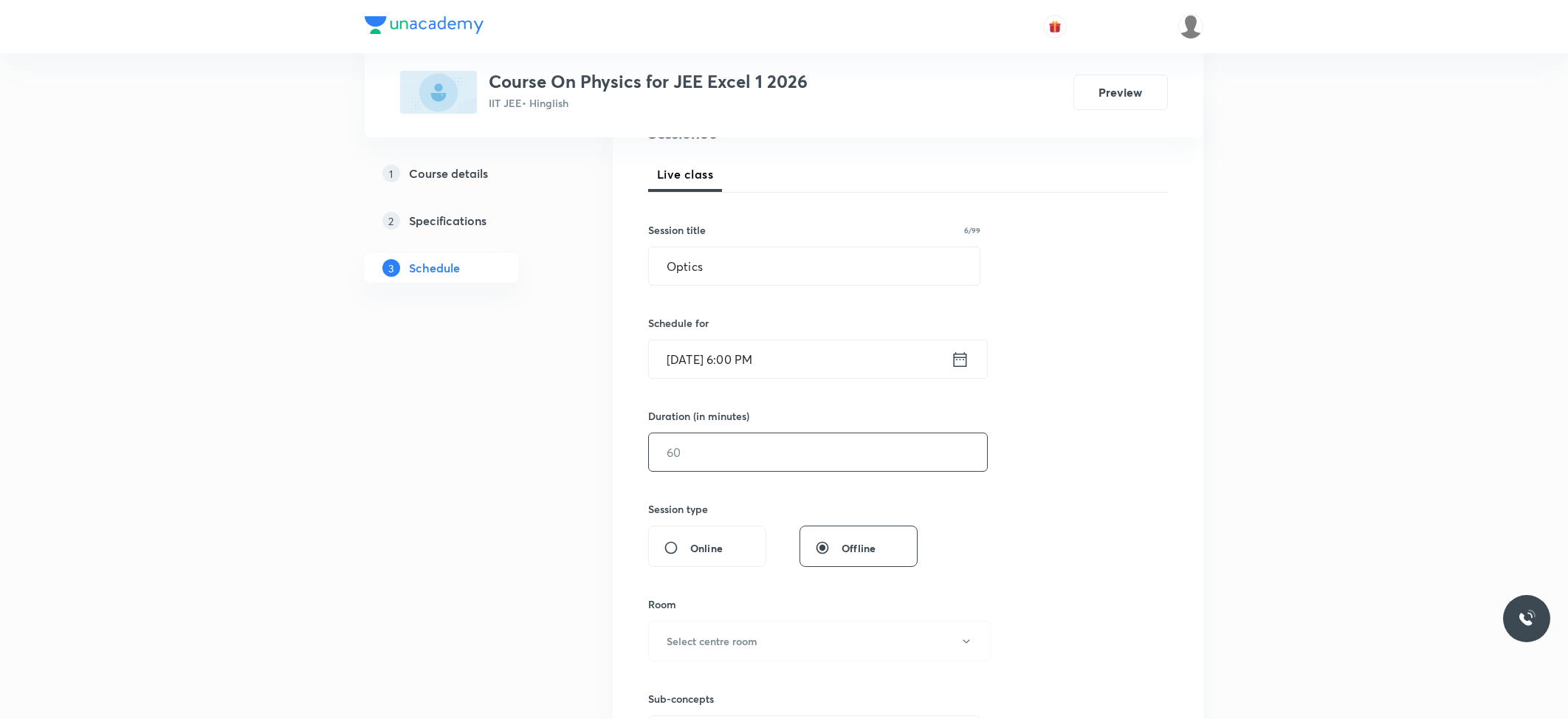
click at [716, 450] on input "text" at bounding box center [818, 452] width 338 height 38
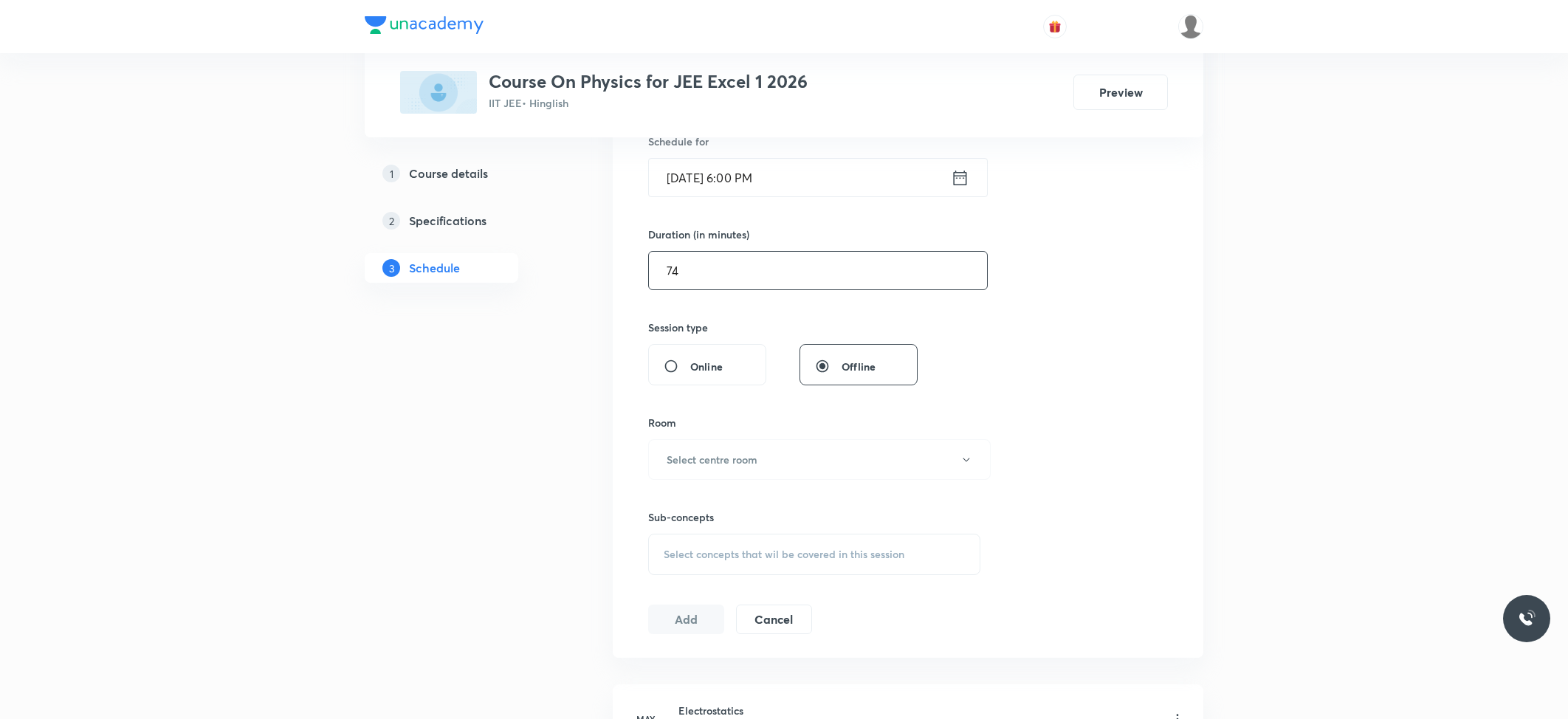
scroll to position [394, 0]
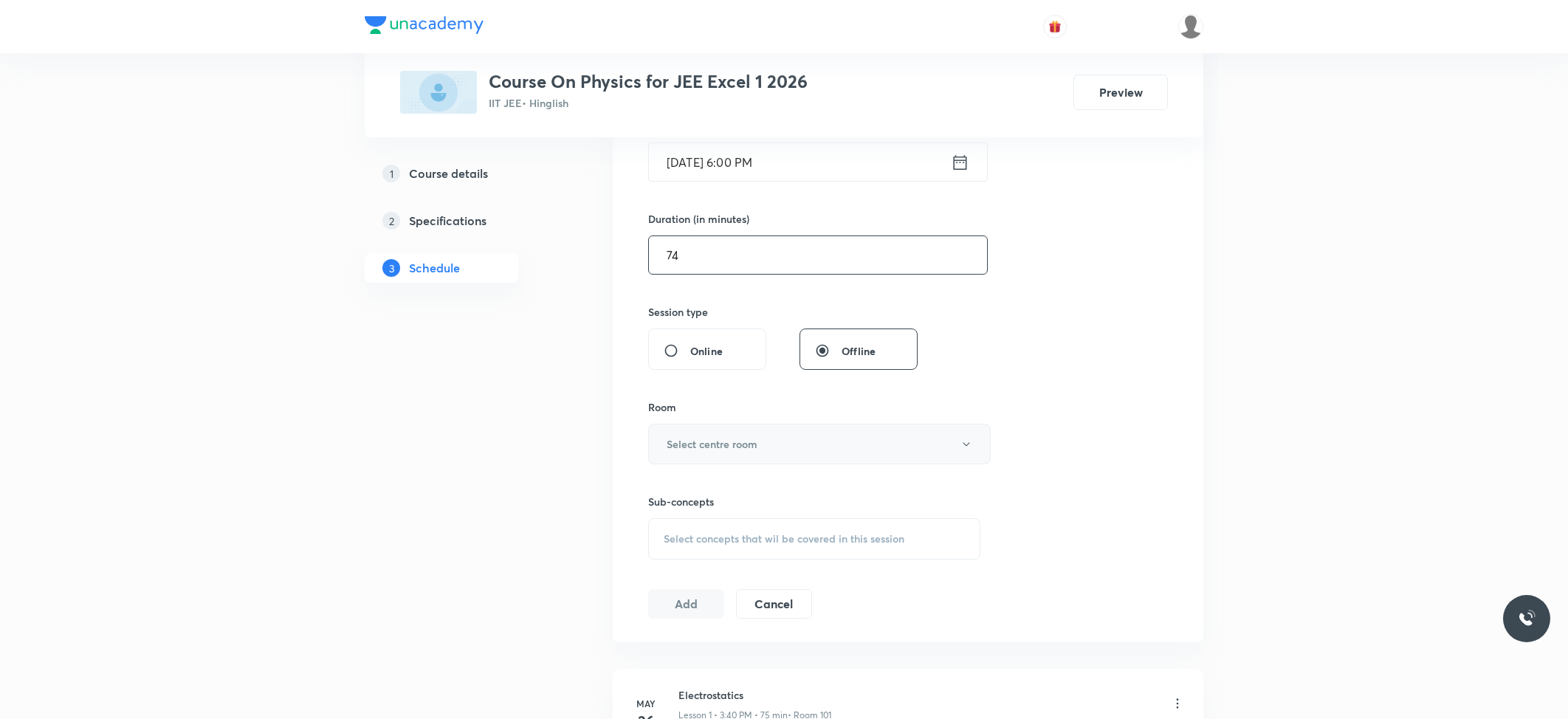
type input "74"
click at [704, 448] on h6 "Select centre room" at bounding box center [712, 445] width 91 height 16
click at [667, 498] on span "101" at bounding box center [815, 494] width 323 height 16
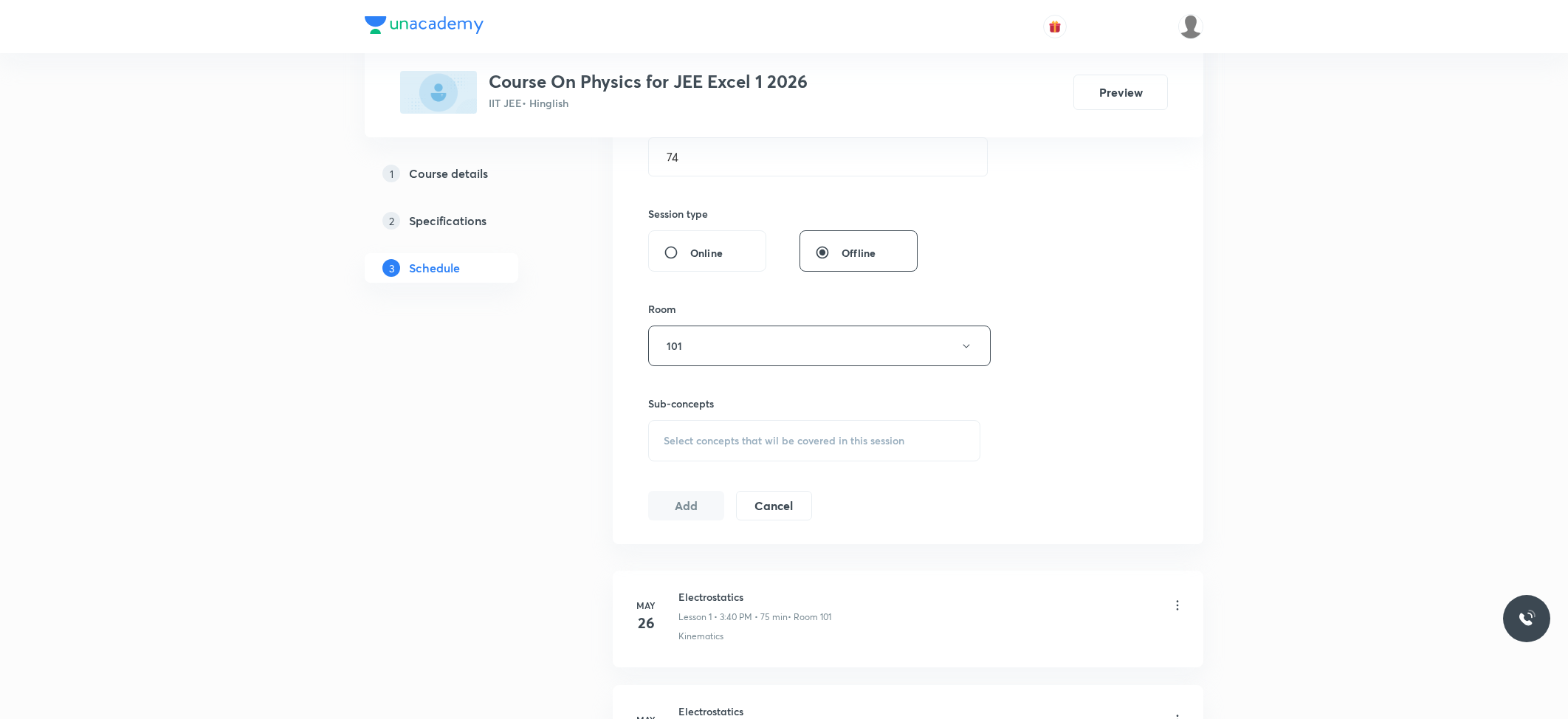
click at [750, 447] on span "Select concepts that wil be covered in this session" at bounding box center [784, 441] width 240 height 12
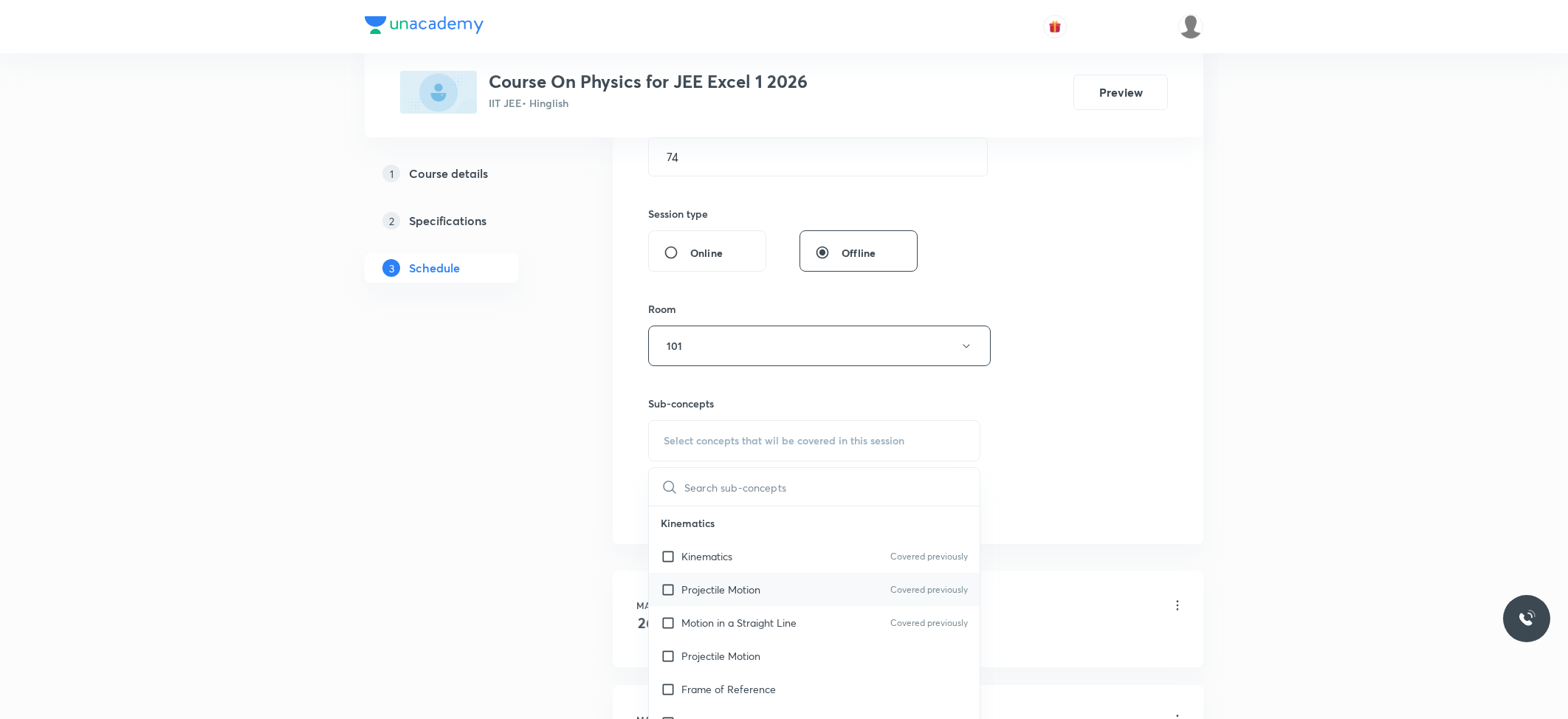
click at [688, 589] on p "Projectile Motion" at bounding box center [721, 590] width 79 height 16
checkbox input "true"
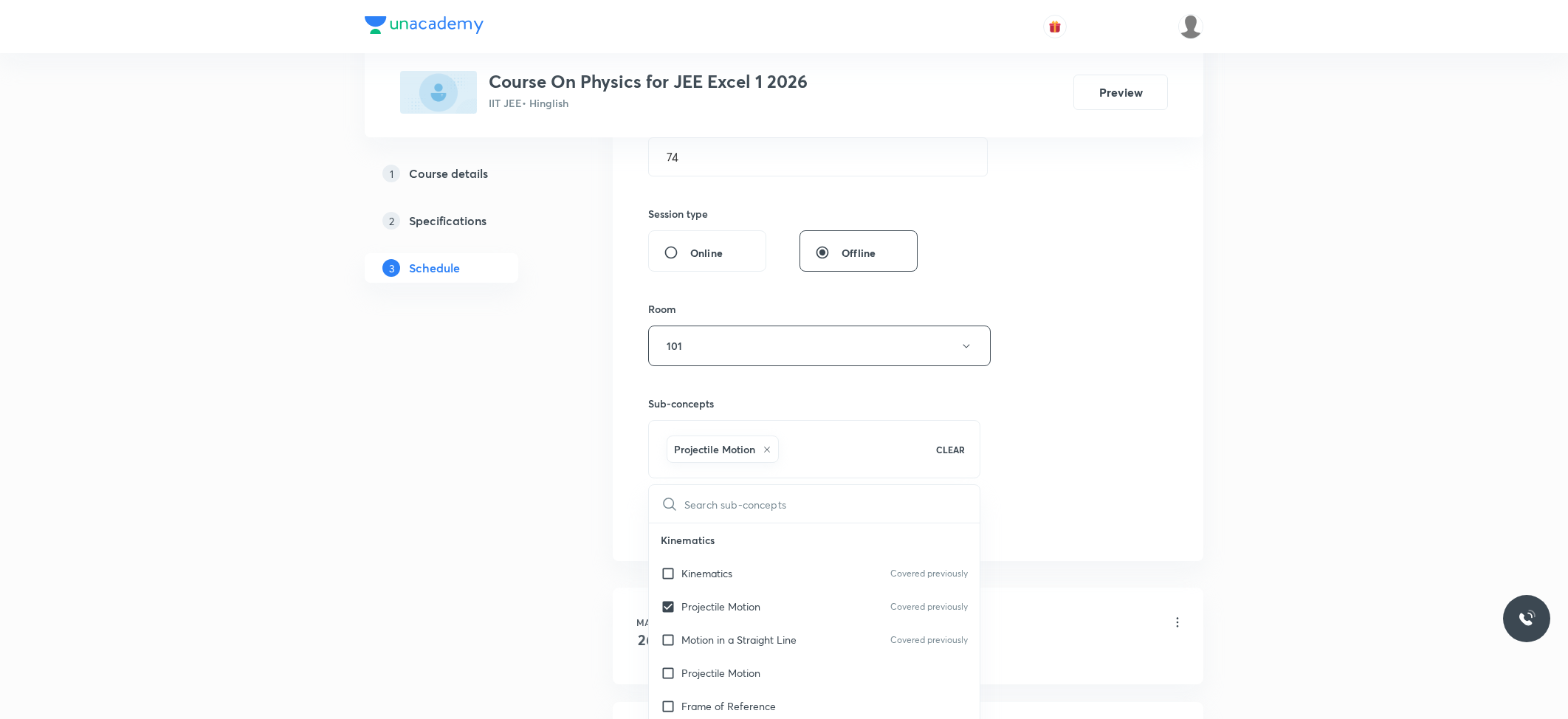
click at [694, 509] on button "Add" at bounding box center [686, 520] width 76 height 29
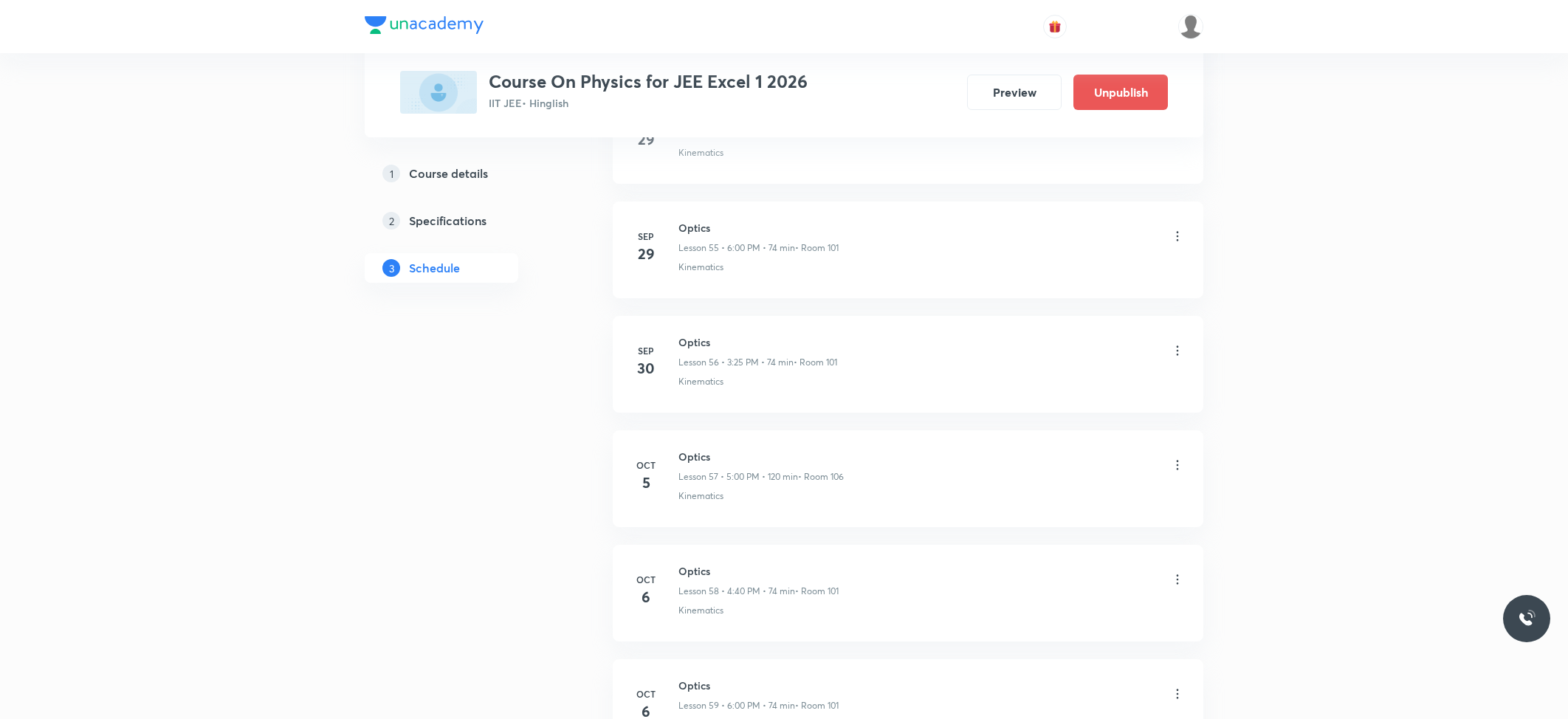
scroll to position [6682, 0]
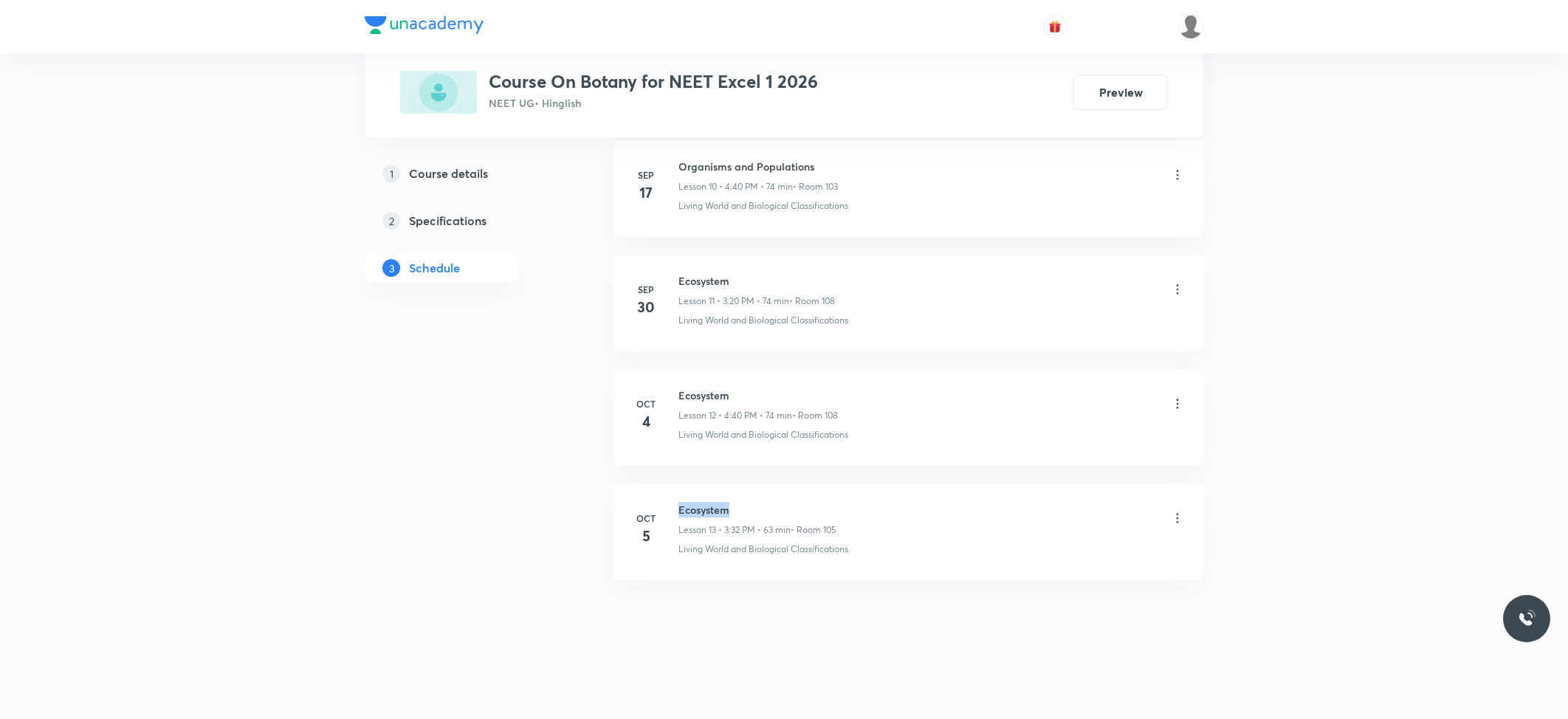
drag, startPoint x: 0, startPoint y: 0, endPoint x: 704, endPoint y: 506, distance: 867.0
click at [704, 506] on h6 "Ecosystem" at bounding box center [758, 510] width 158 height 16
copy h6 "Ecosystem"
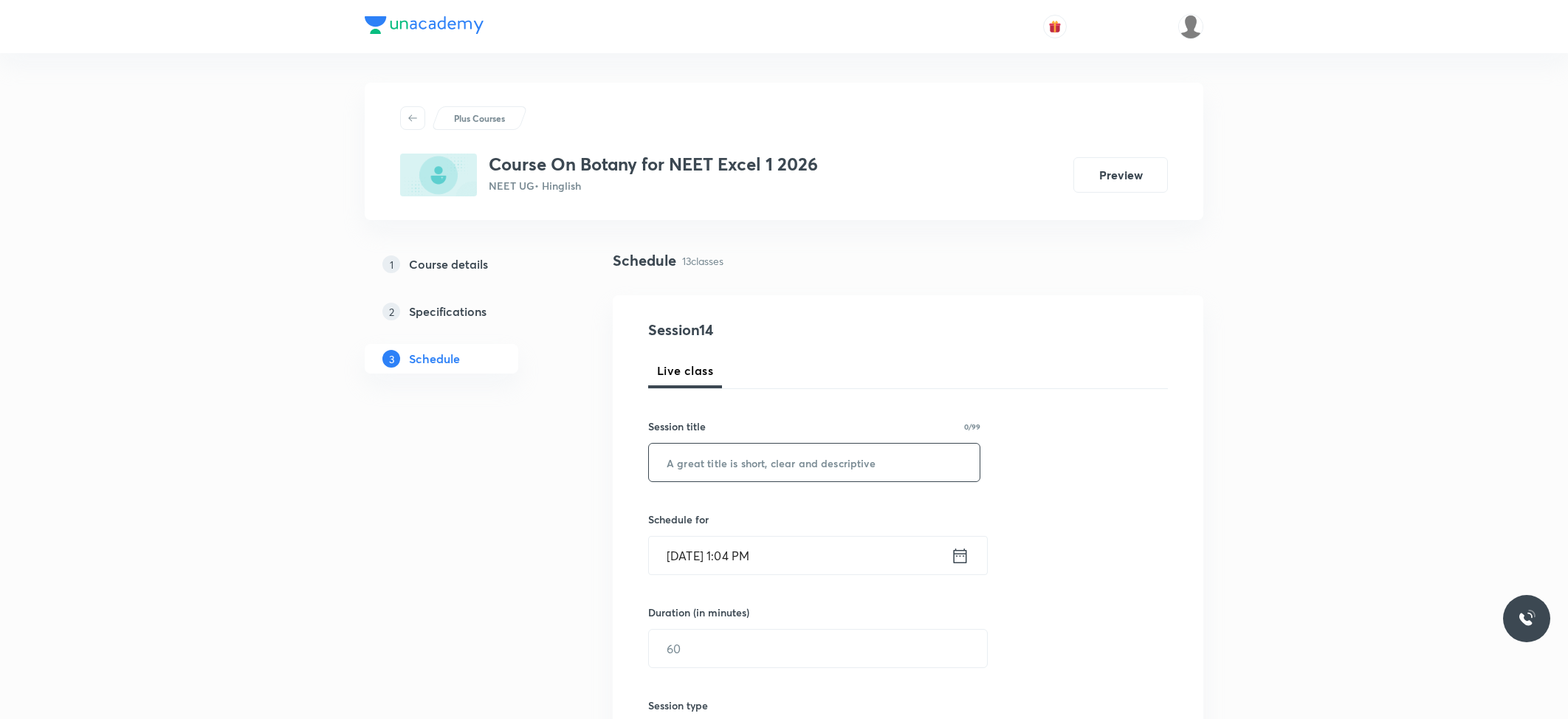
click at [741, 456] on input "text" at bounding box center [814, 463] width 331 height 38
paste input "Ecosystem"
type input "Ecosystem"
click at [766, 550] on input "Oct 7, 2025, 1:04 PM" at bounding box center [800, 556] width 302 height 38
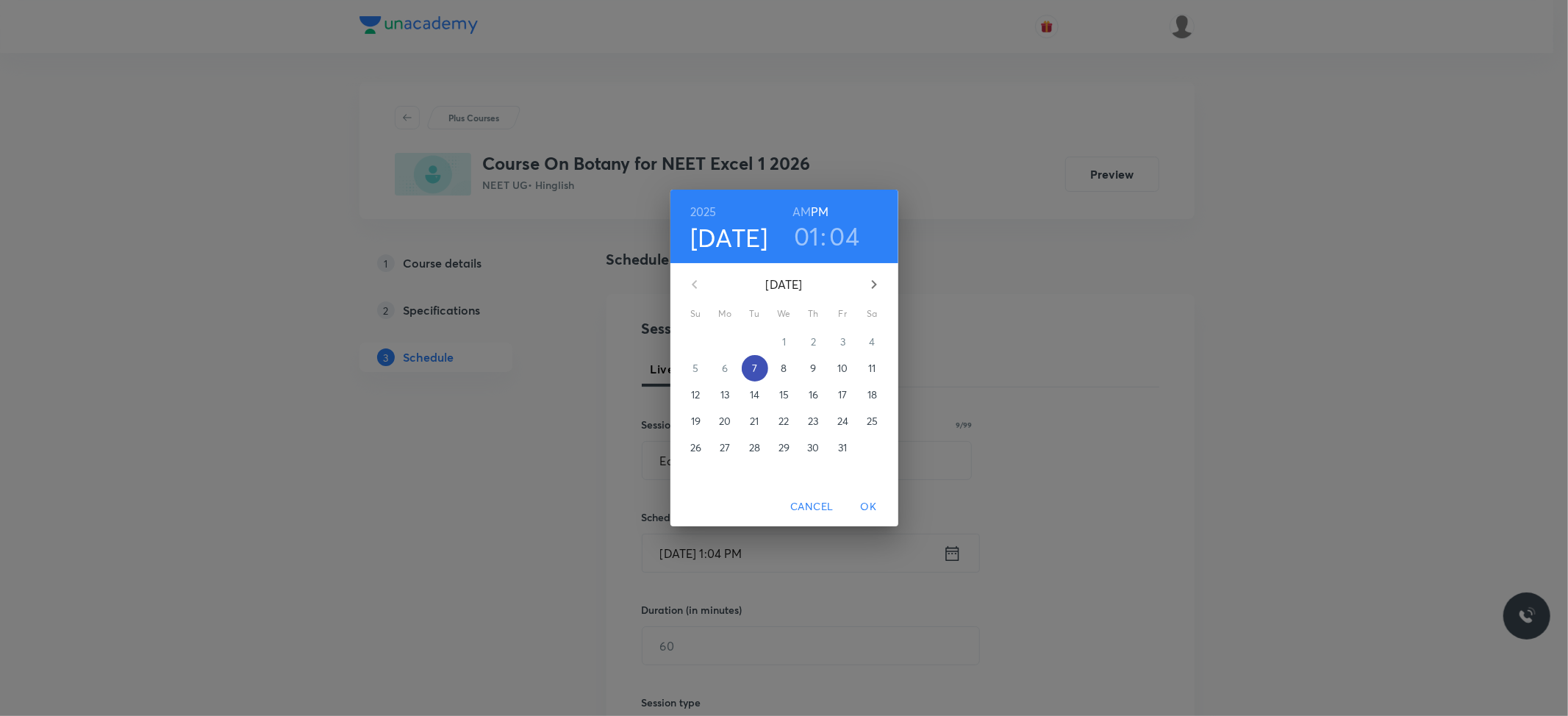
click at [758, 371] on span "7" at bounding box center [755, 368] width 27 height 15
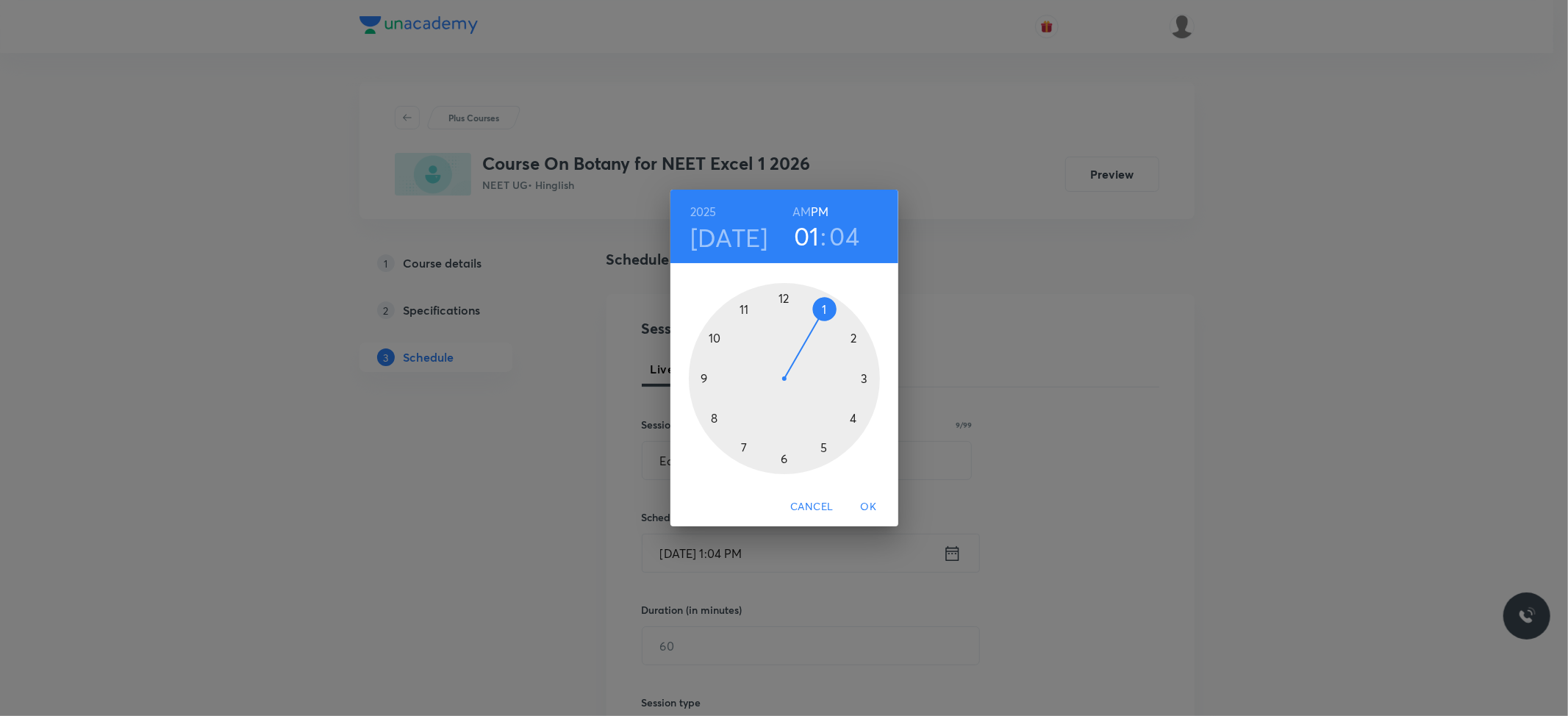
click at [863, 377] on div at bounding box center [784, 378] width 191 height 191
click at [851, 415] on div at bounding box center [784, 378] width 191 height 191
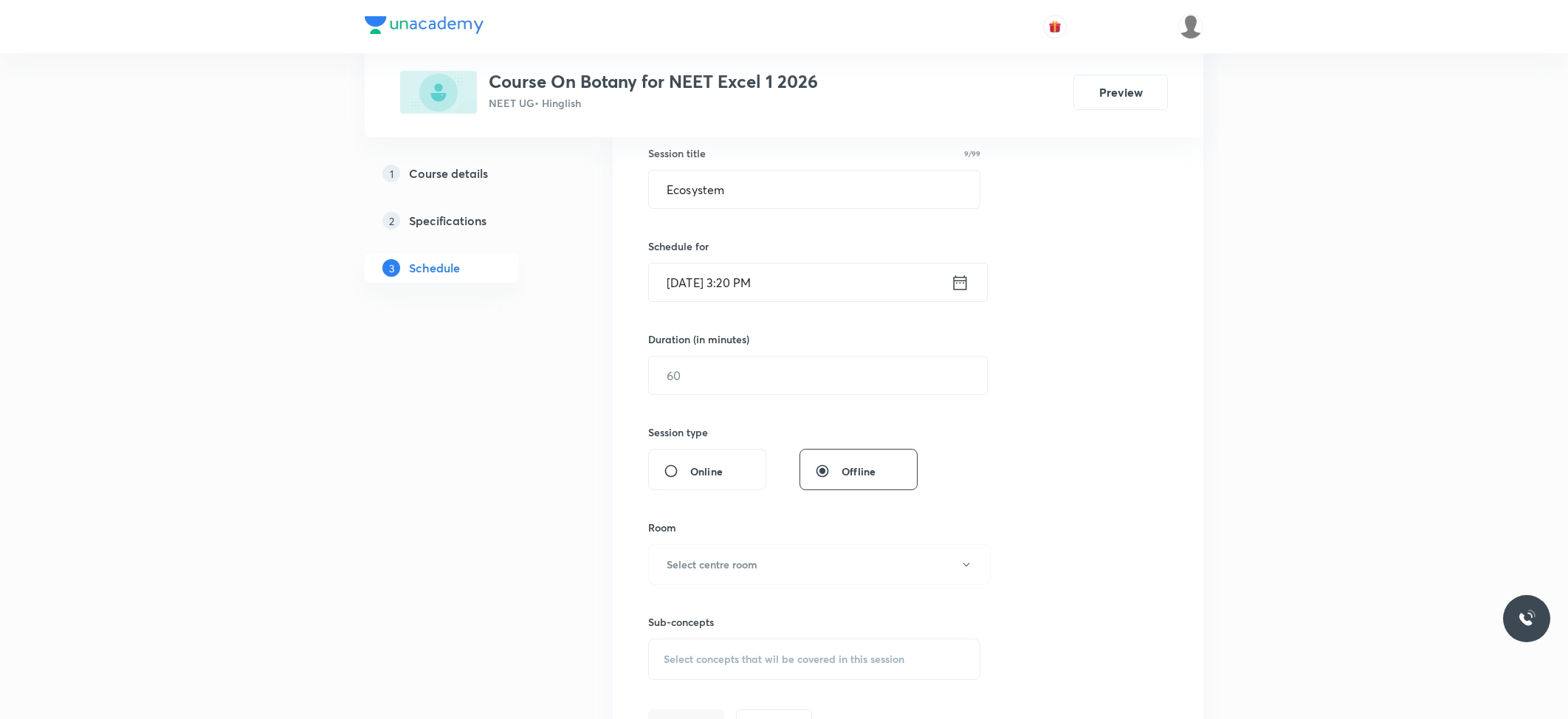
scroll to position [295, 0]
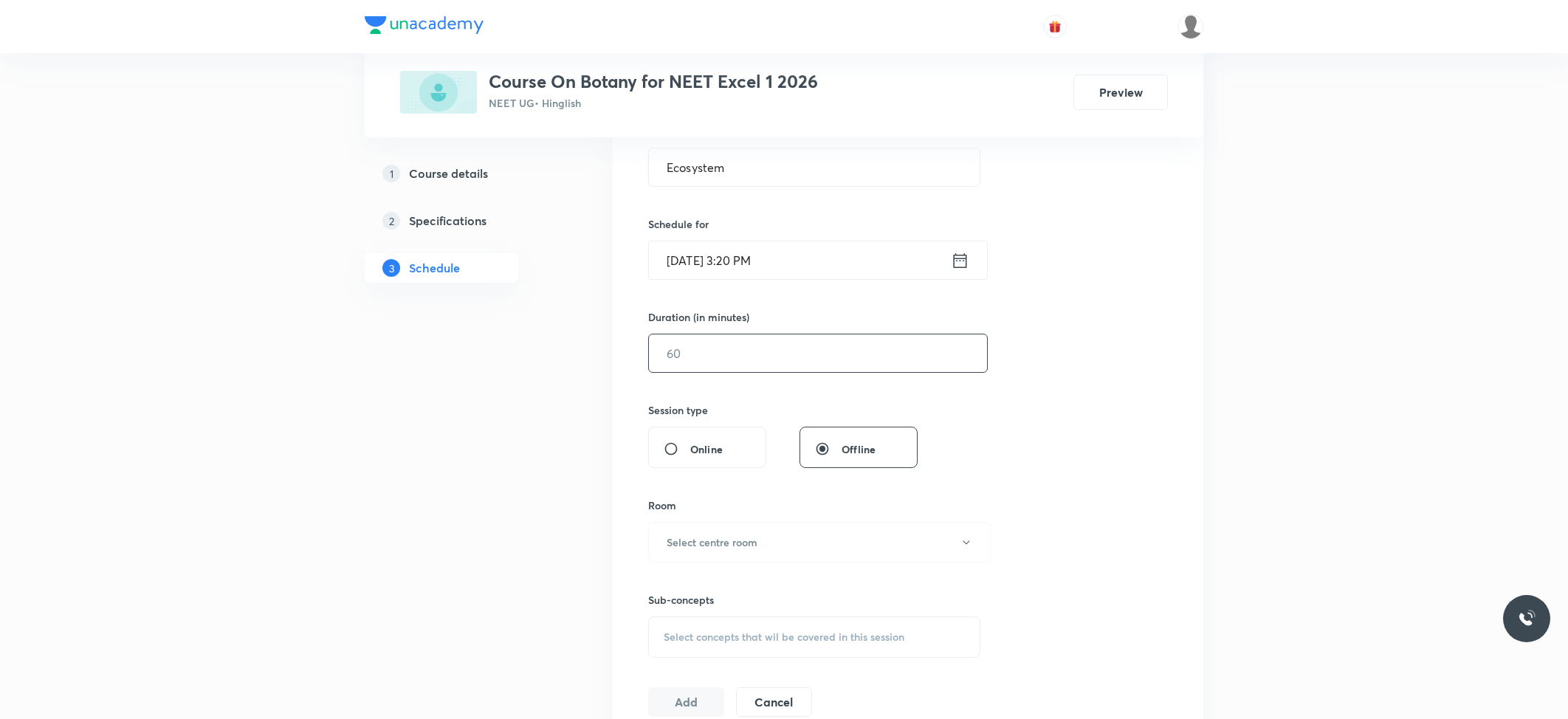
click at [700, 340] on input "text" at bounding box center [818, 354] width 338 height 38
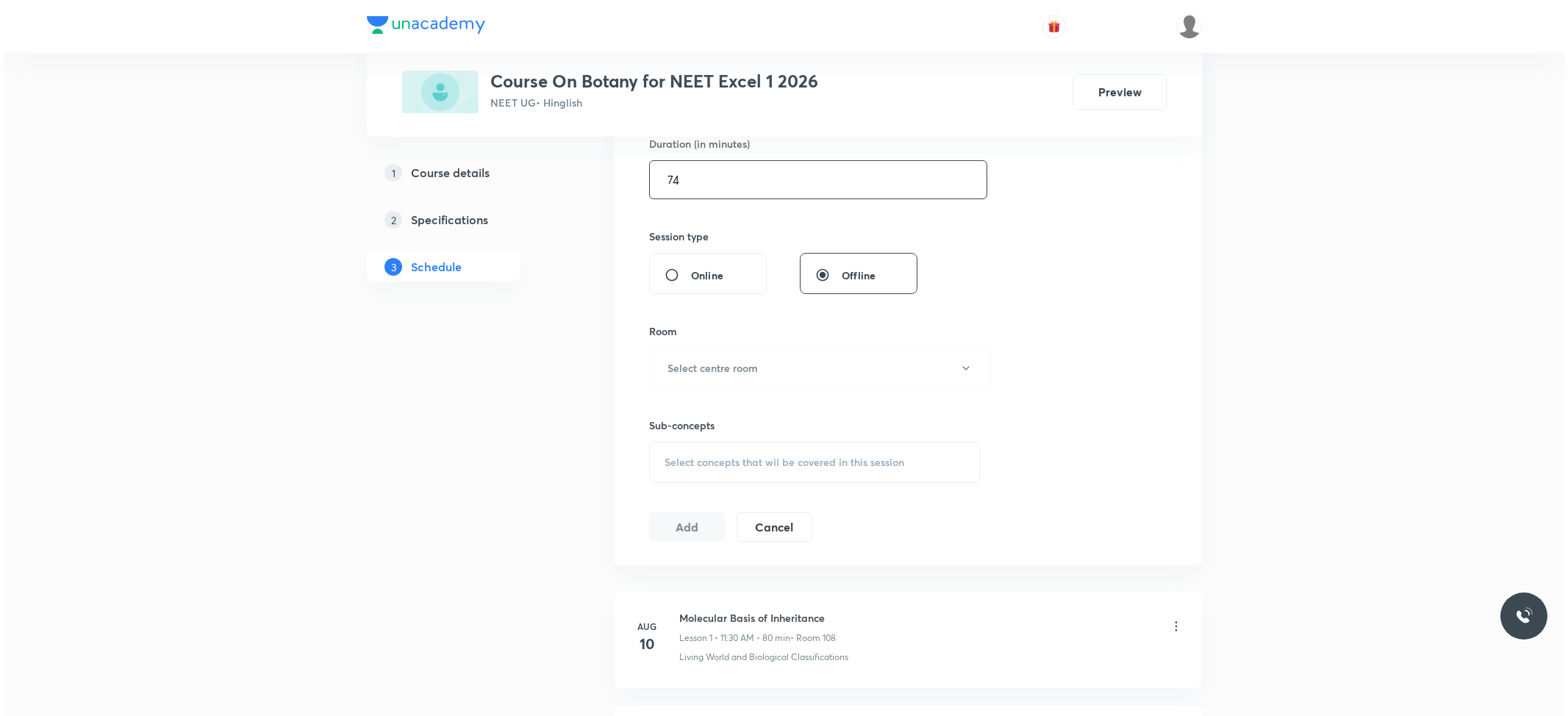
scroll to position [490, 0]
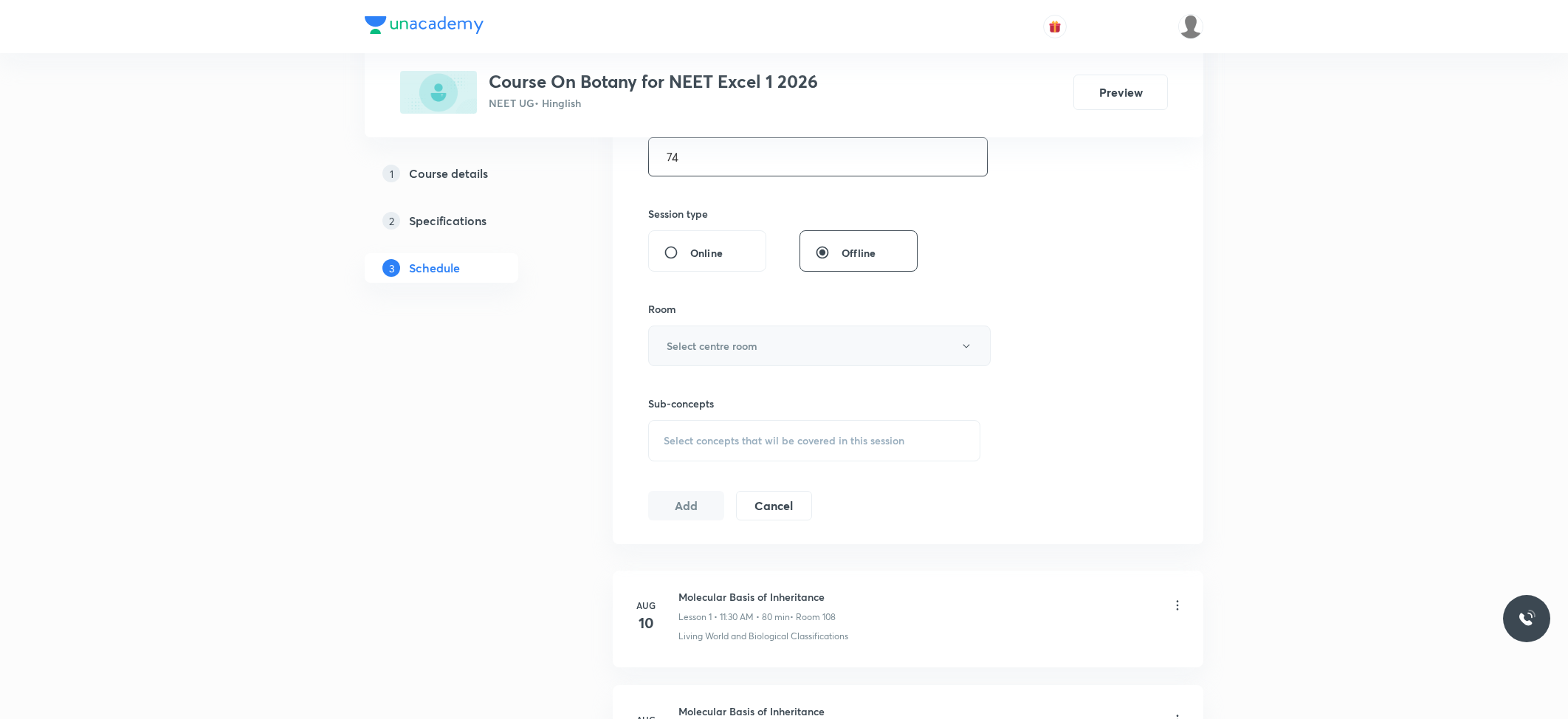
type input "74"
click at [727, 350] on h6 "Select centre room" at bounding box center [712, 346] width 91 height 16
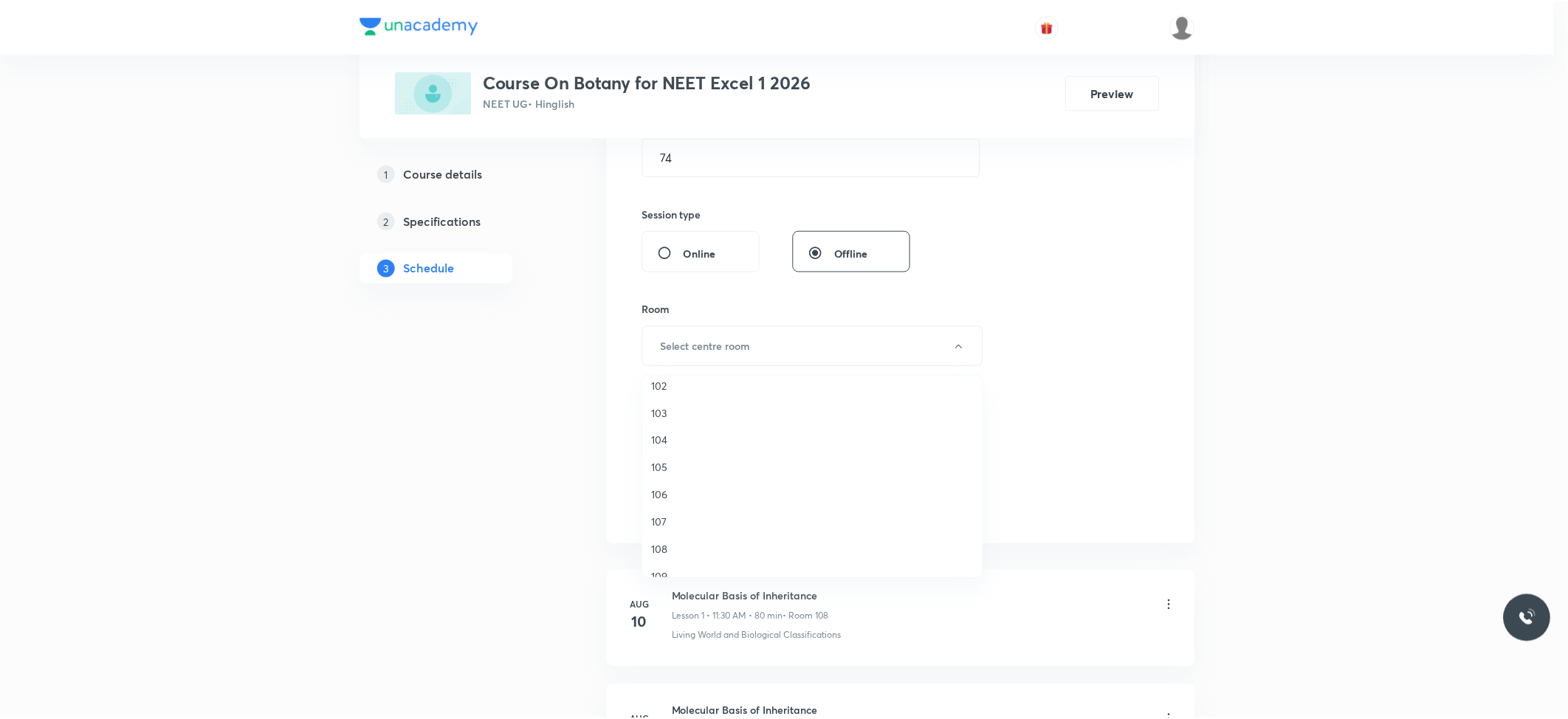
scroll to position [56, 0]
click at [661, 524] on span "108" at bounding box center [815, 532] width 323 height 16
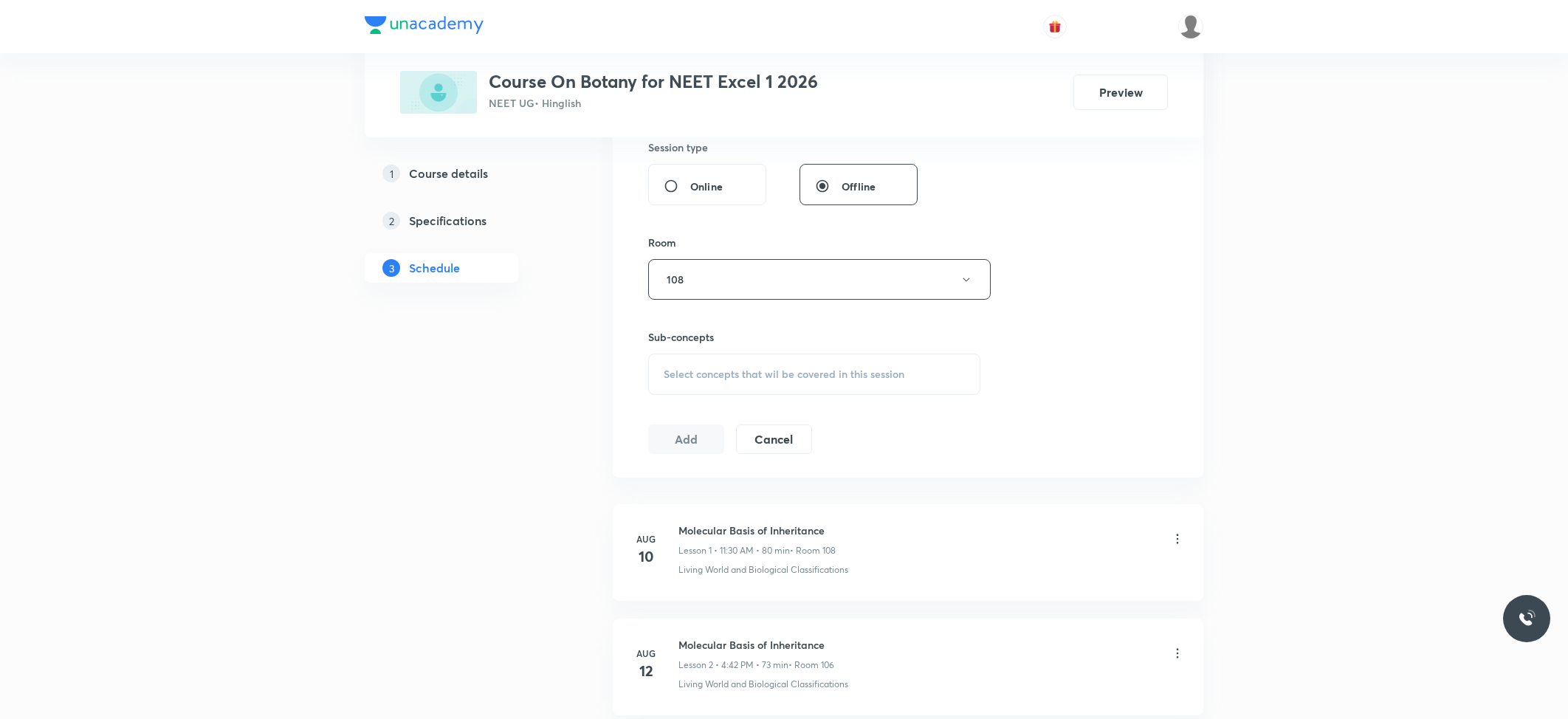
scroll to position [591, 0]
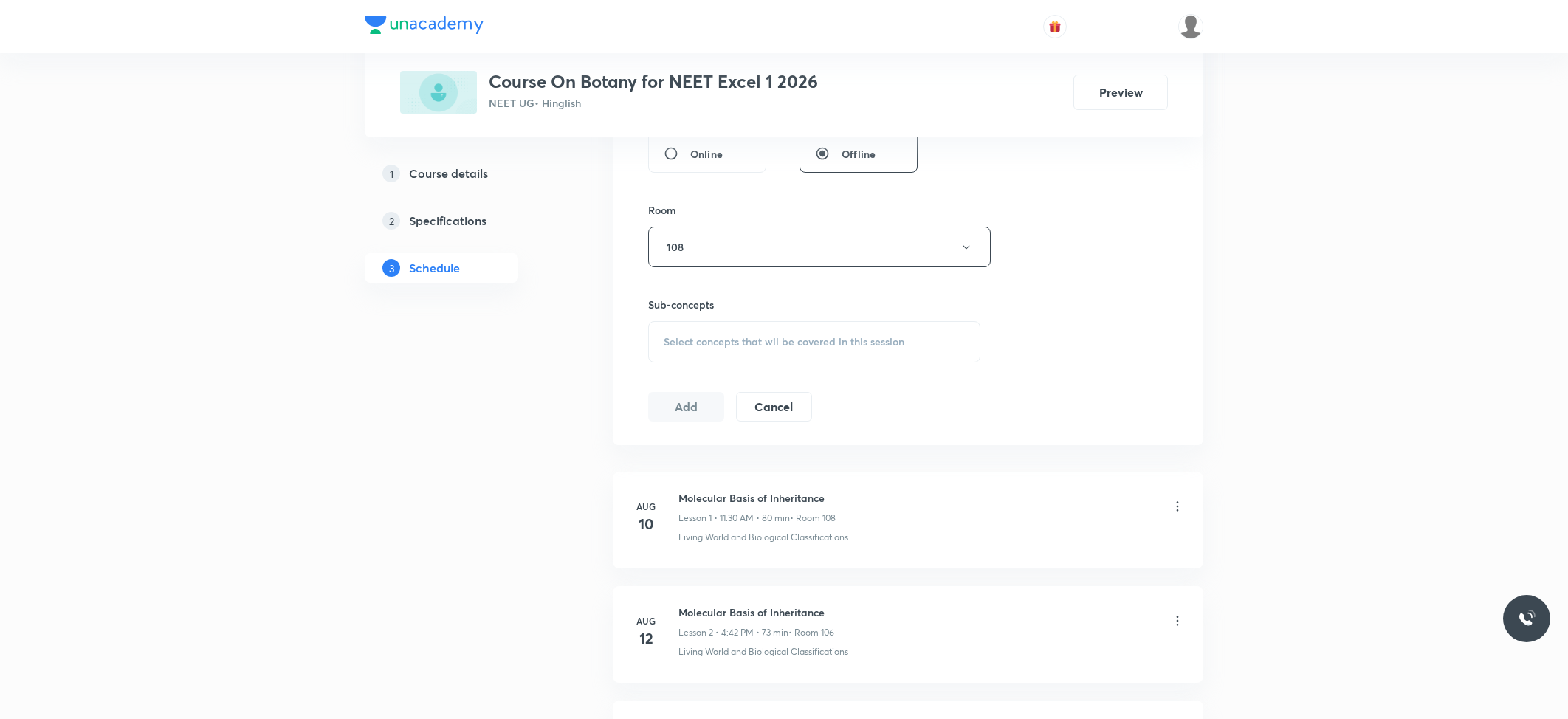
click at [788, 358] on div "Select concepts that wil be covered in this session" at bounding box center [814, 342] width 332 height 41
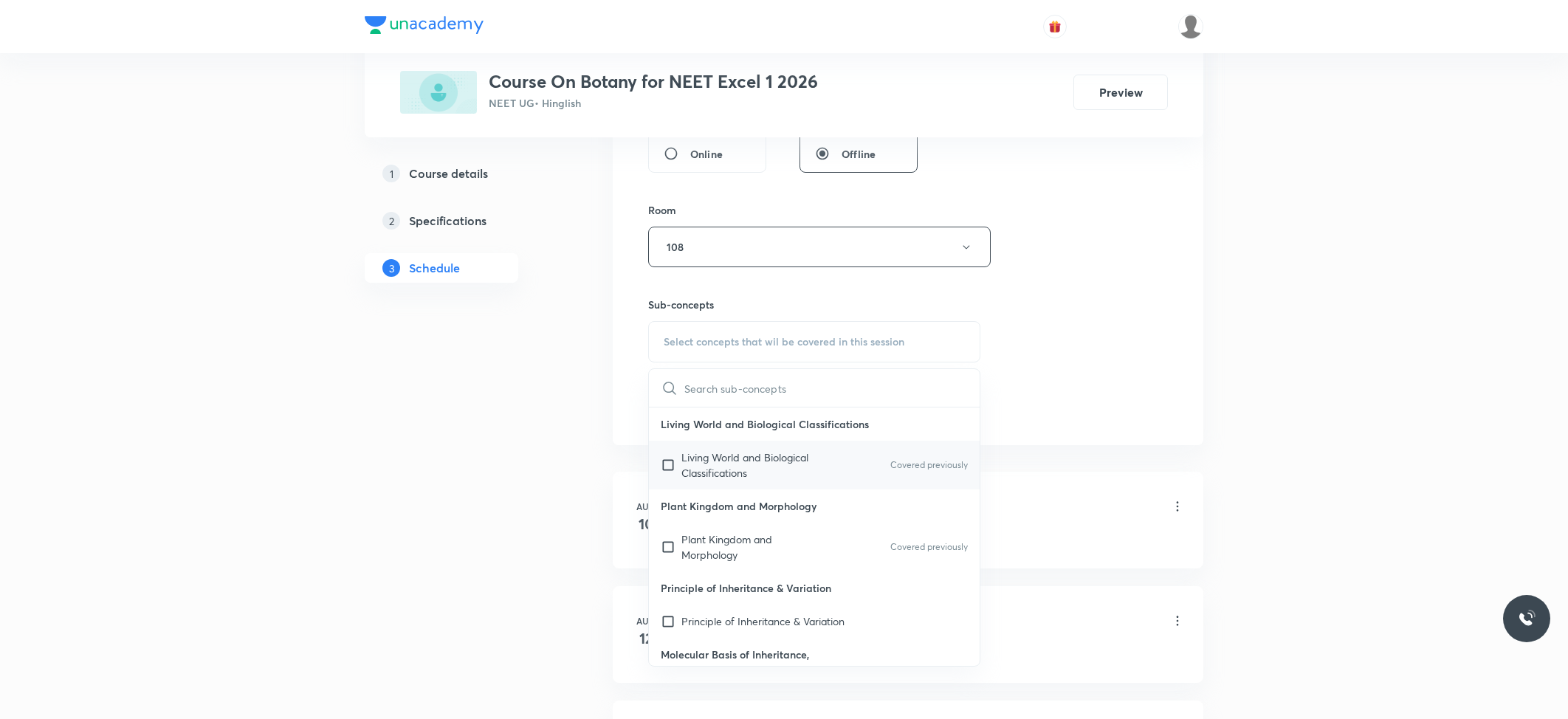
click at [701, 475] on p "Living World and Biological Classifications" at bounding box center [756, 465] width 149 height 31
checkbox input "true"
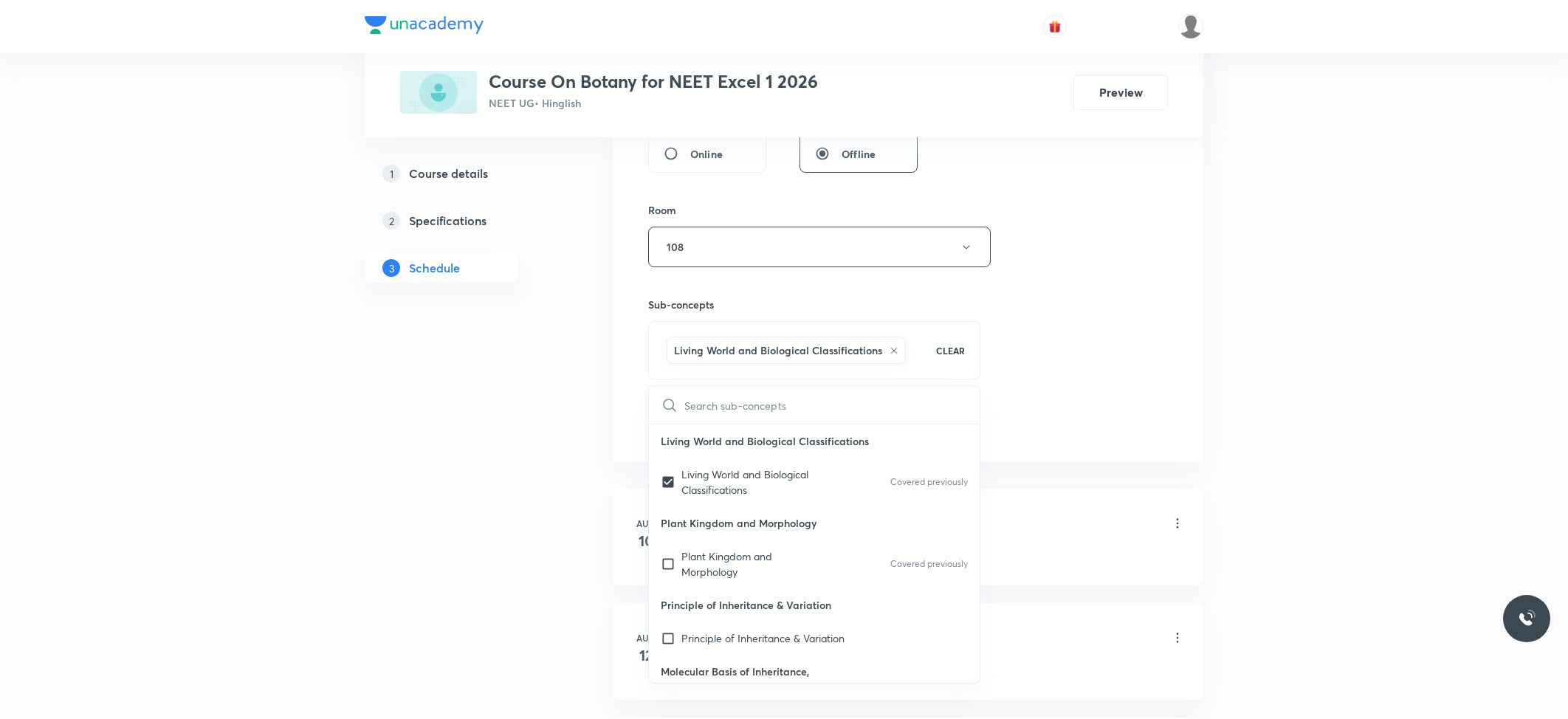
click at [622, 422] on div "Session 14 Live class Session title 9/99 Ecosystem ​ Schedule for Oct 7, 2025, …" at bounding box center [908, 84] width 591 height 758
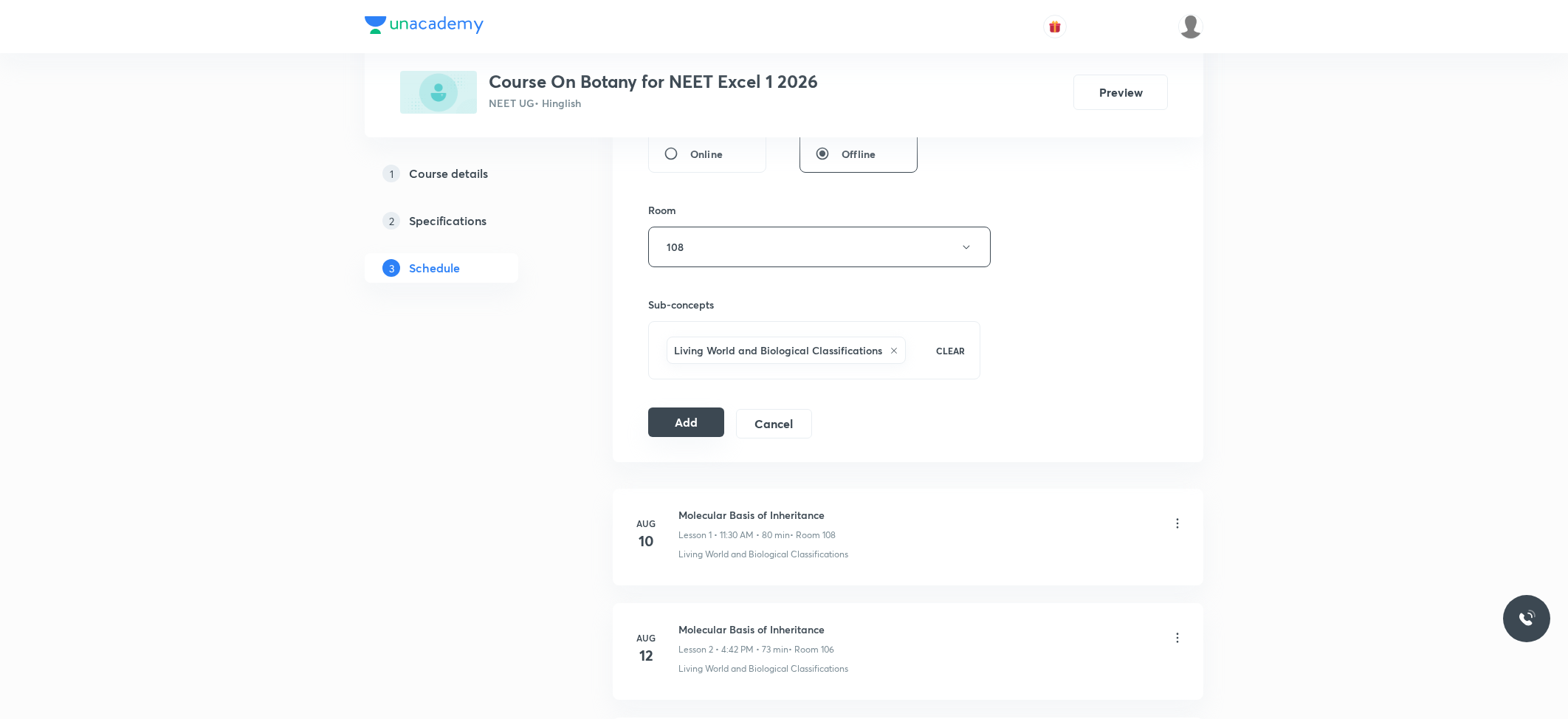
click at [681, 422] on button "Add" at bounding box center [686, 422] width 76 height 29
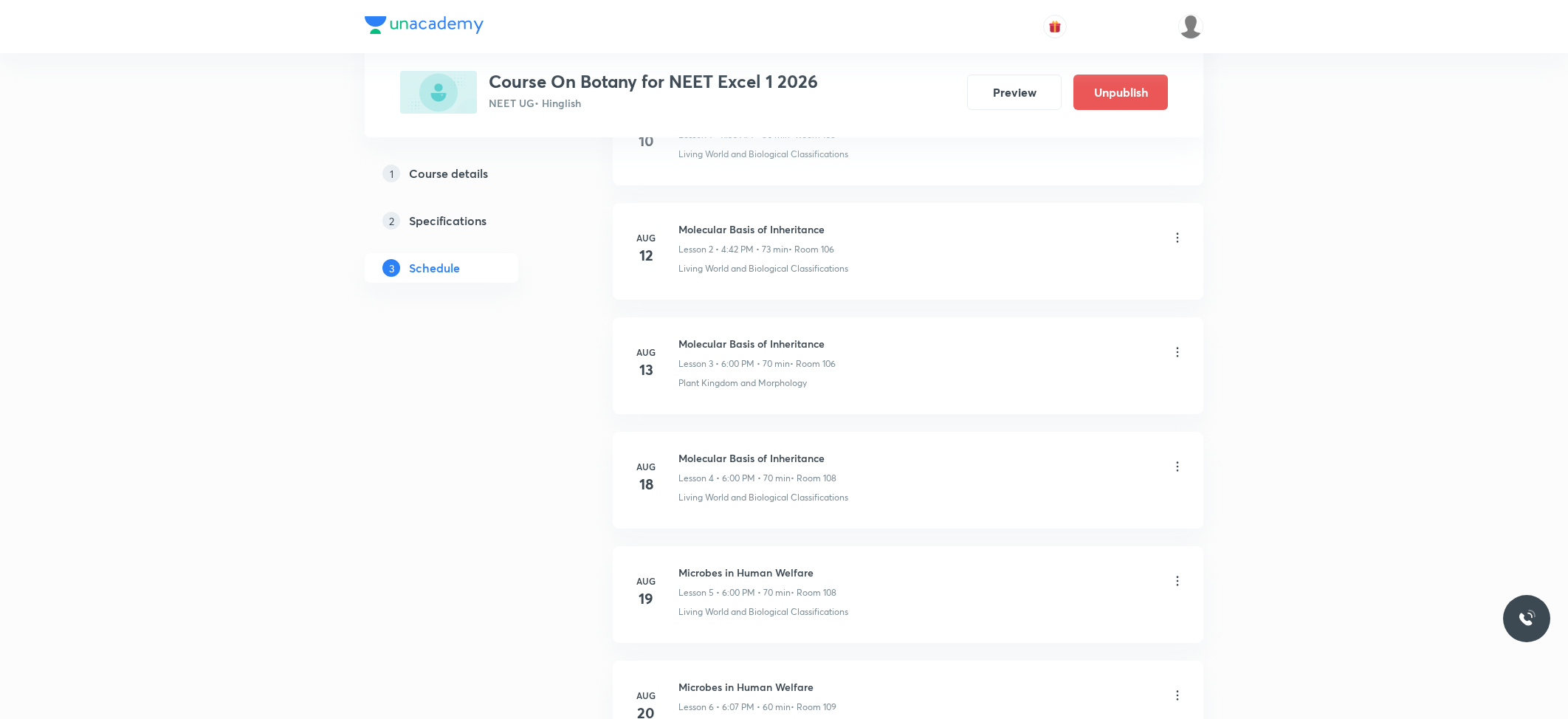
scroll to position [1394, 0]
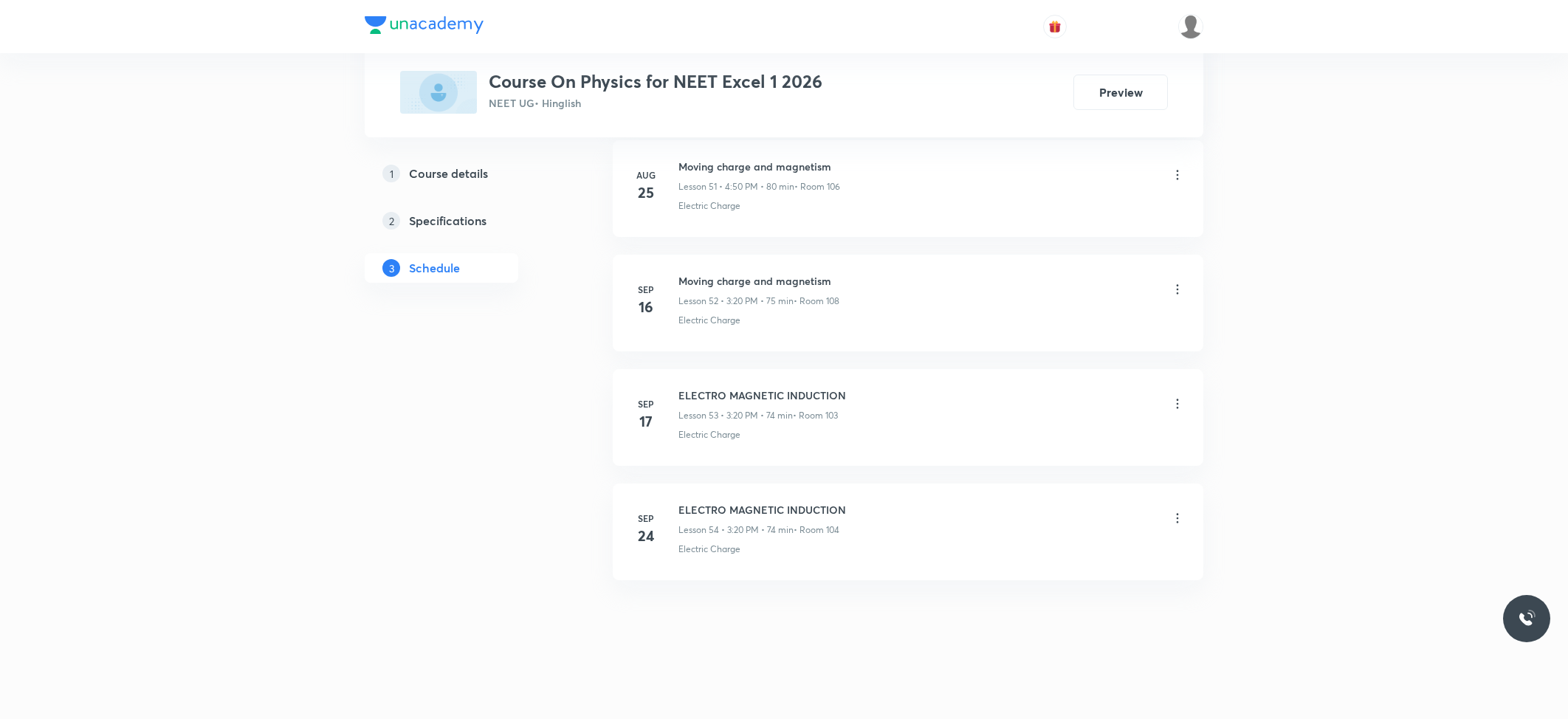
click at [747, 513] on h6 "ELECTRO MAGNETIC INDUCTION" at bounding box center [762, 510] width 168 height 16
copy h6 "ELECTRO MAGNETIC INDUCTION"
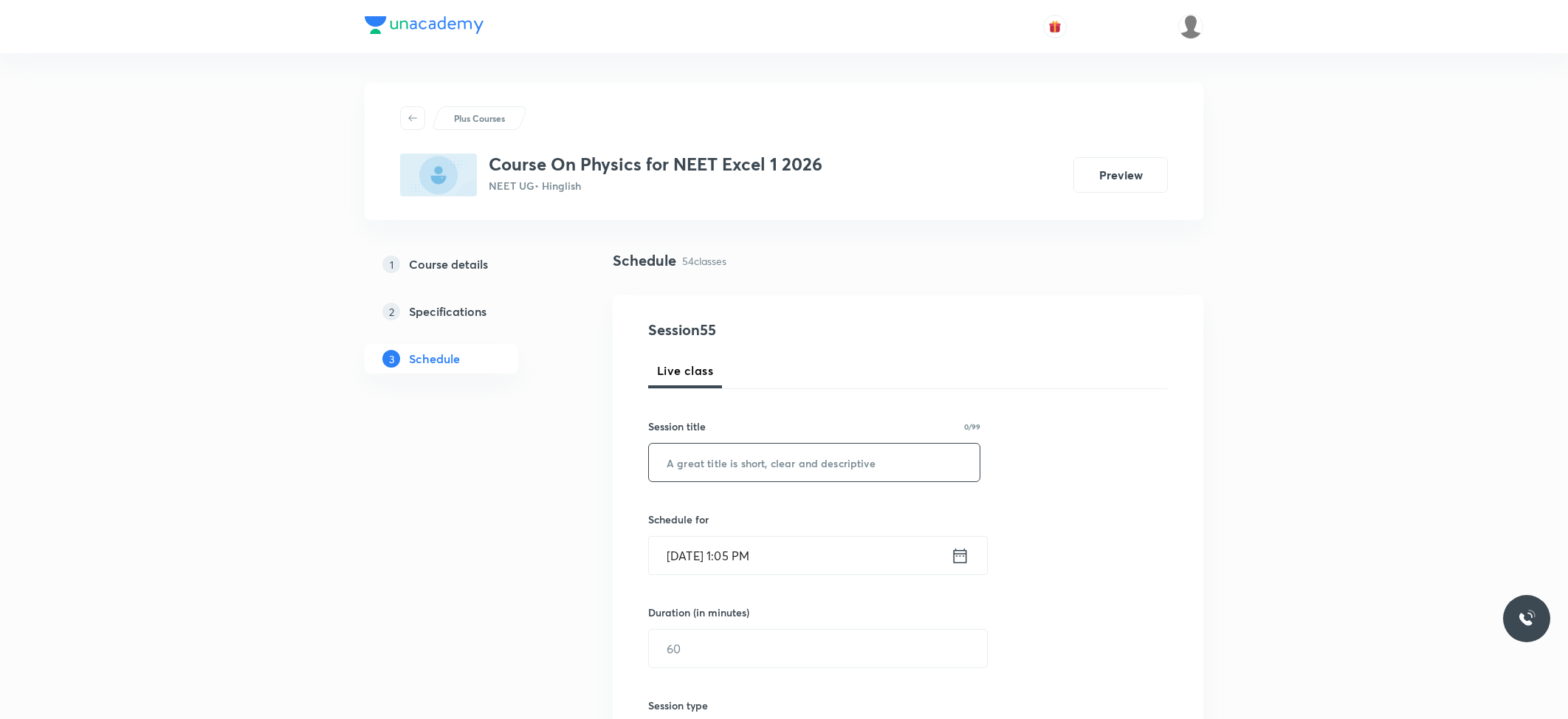
click at [763, 477] on input "text" at bounding box center [814, 463] width 331 height 38
paste input "ELECTRO MAGNETIC INDUCTION"
type input "ELECTRO MAGNETIC INDUCTION"
click at [750, 558] on input "[DATE] 1:05 PM" at bounding box center [800, 556] width 302 height 38
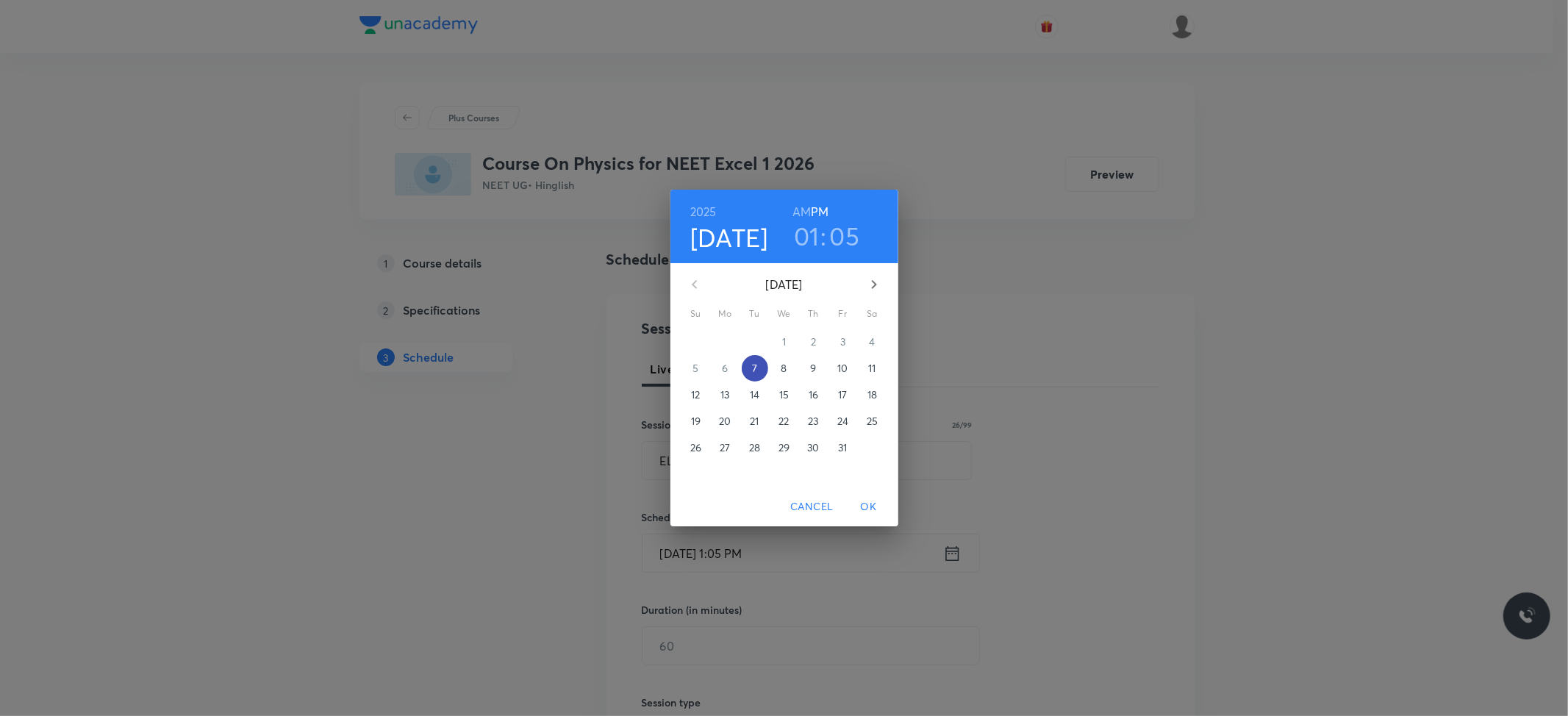
click at [746, 362] on span "7" at bounding box center [755, 368] width 27 height 15
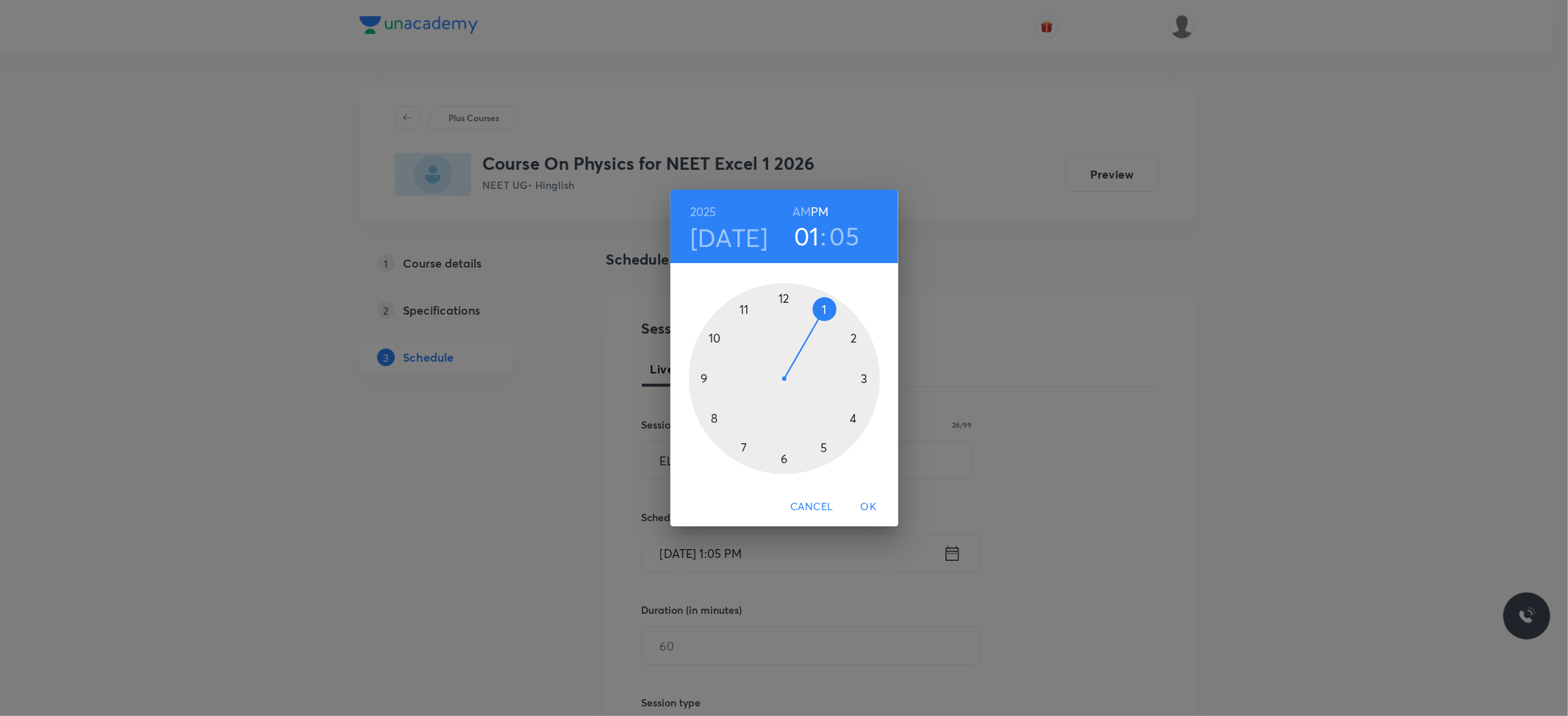
click at [848, 415] on div at bounding box center [784, 378] width 191 height 191
click at [714, 416] on div at bounding box center [784, 378] width 191 height 191
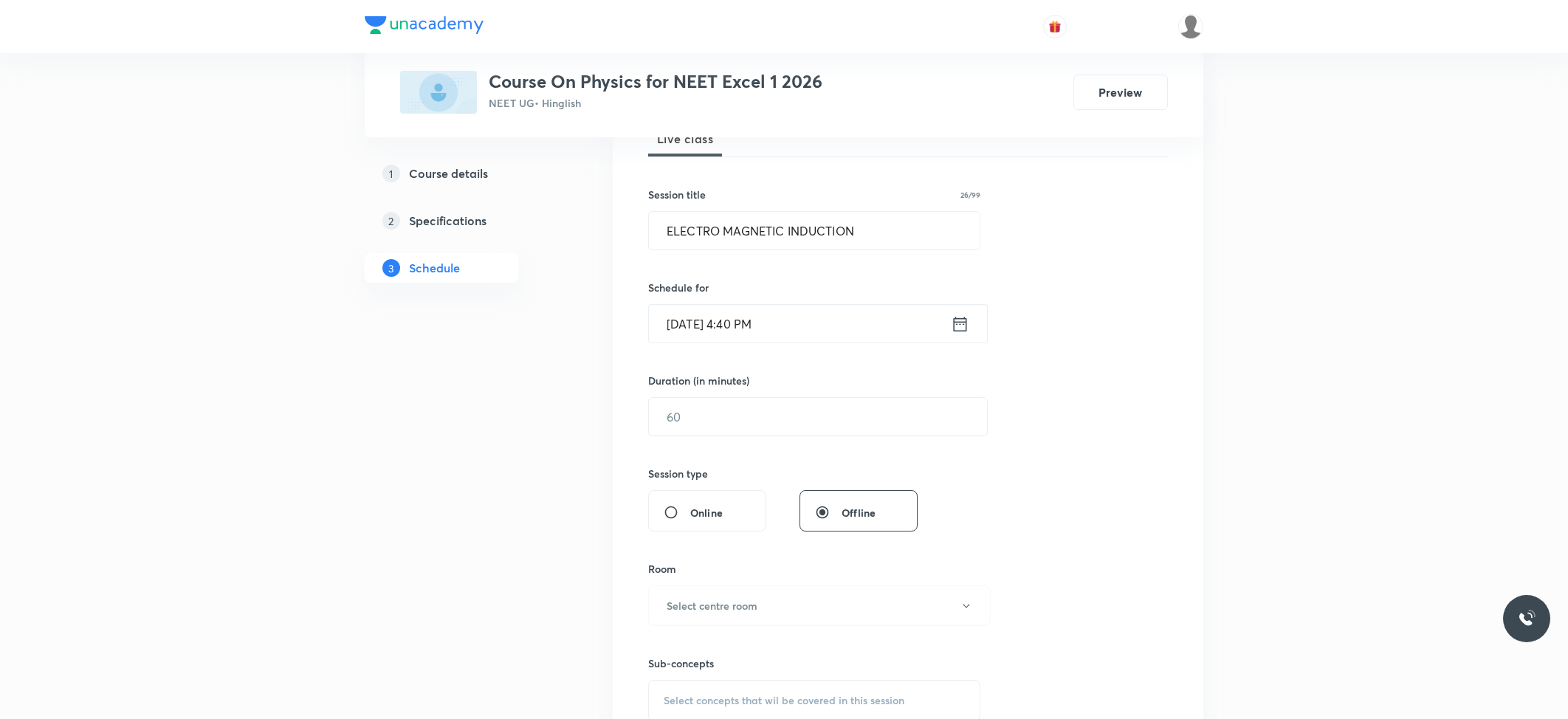
scroll to position [295, 0]
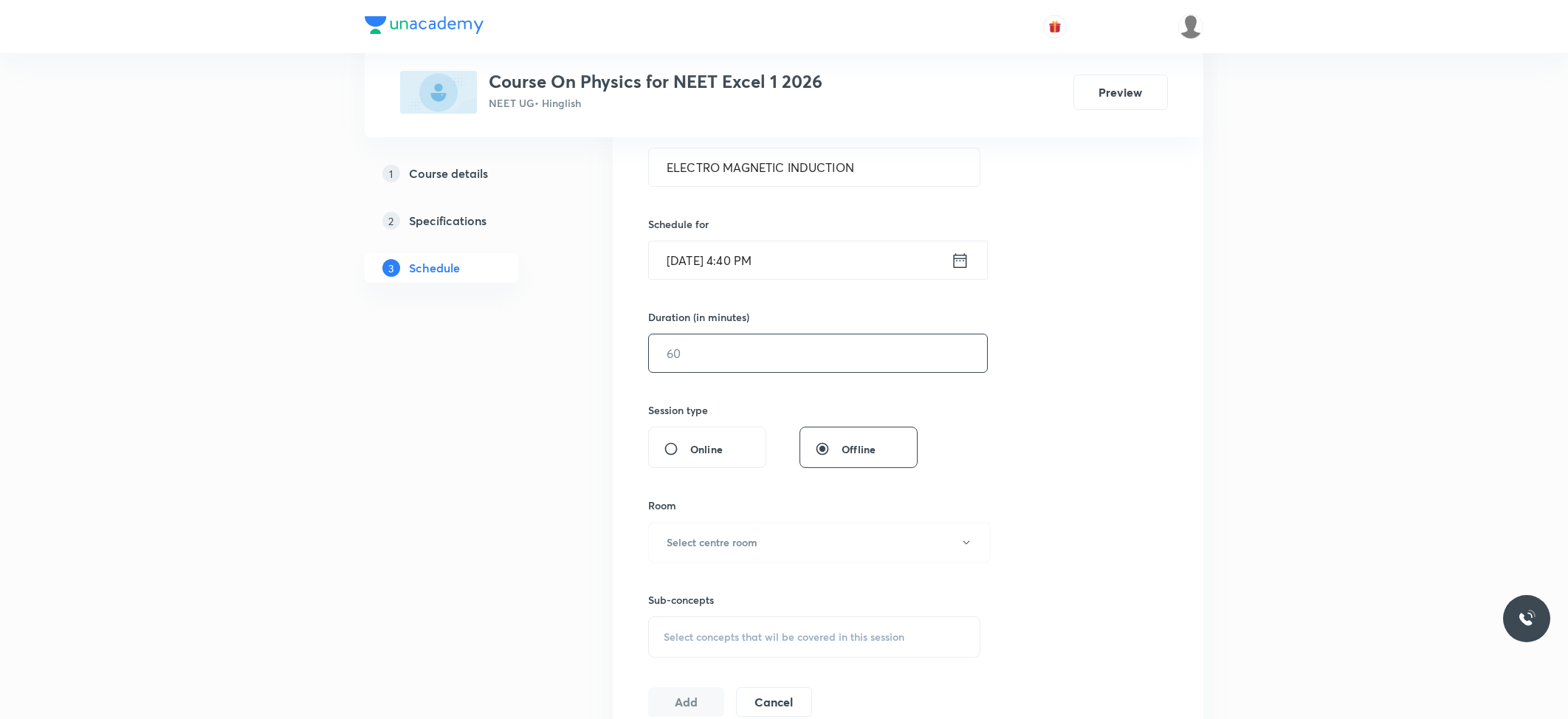
click at [734, 361] on input "text" at bounding box center [818, 354] width 338 height 38
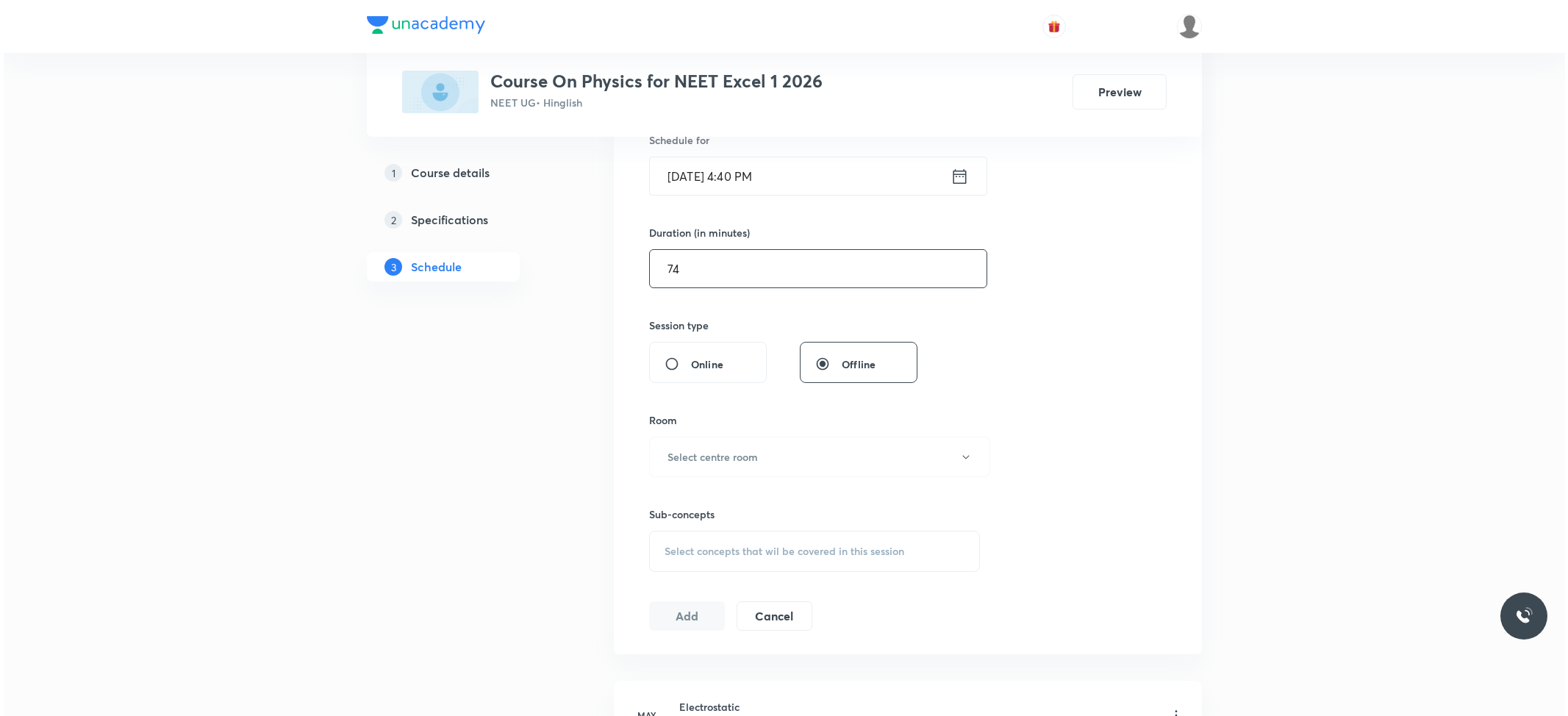
scroll to position [490, 0]
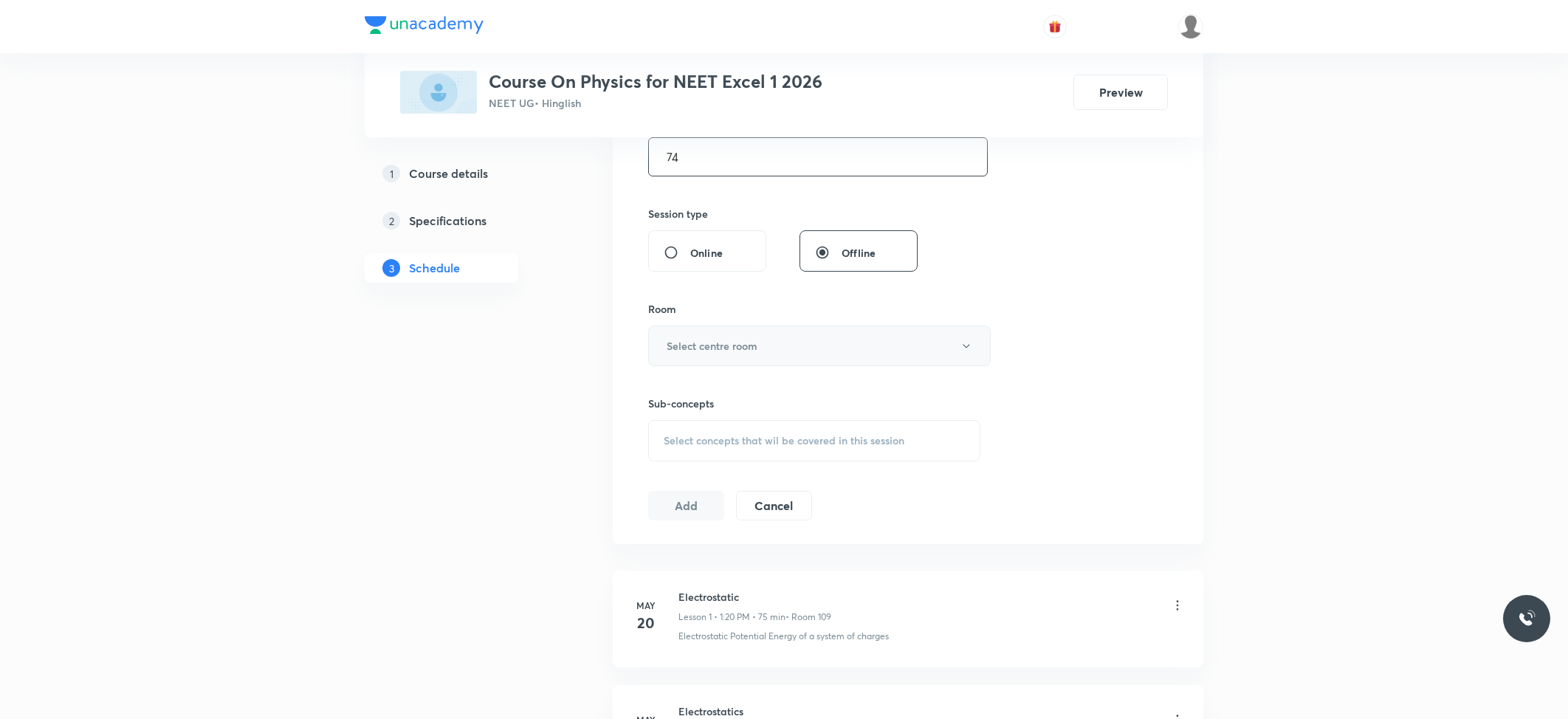
type input "74"
click at [739, 346] on h6 "Select centre room" at bounding box center [712, 346] width 91 height 16
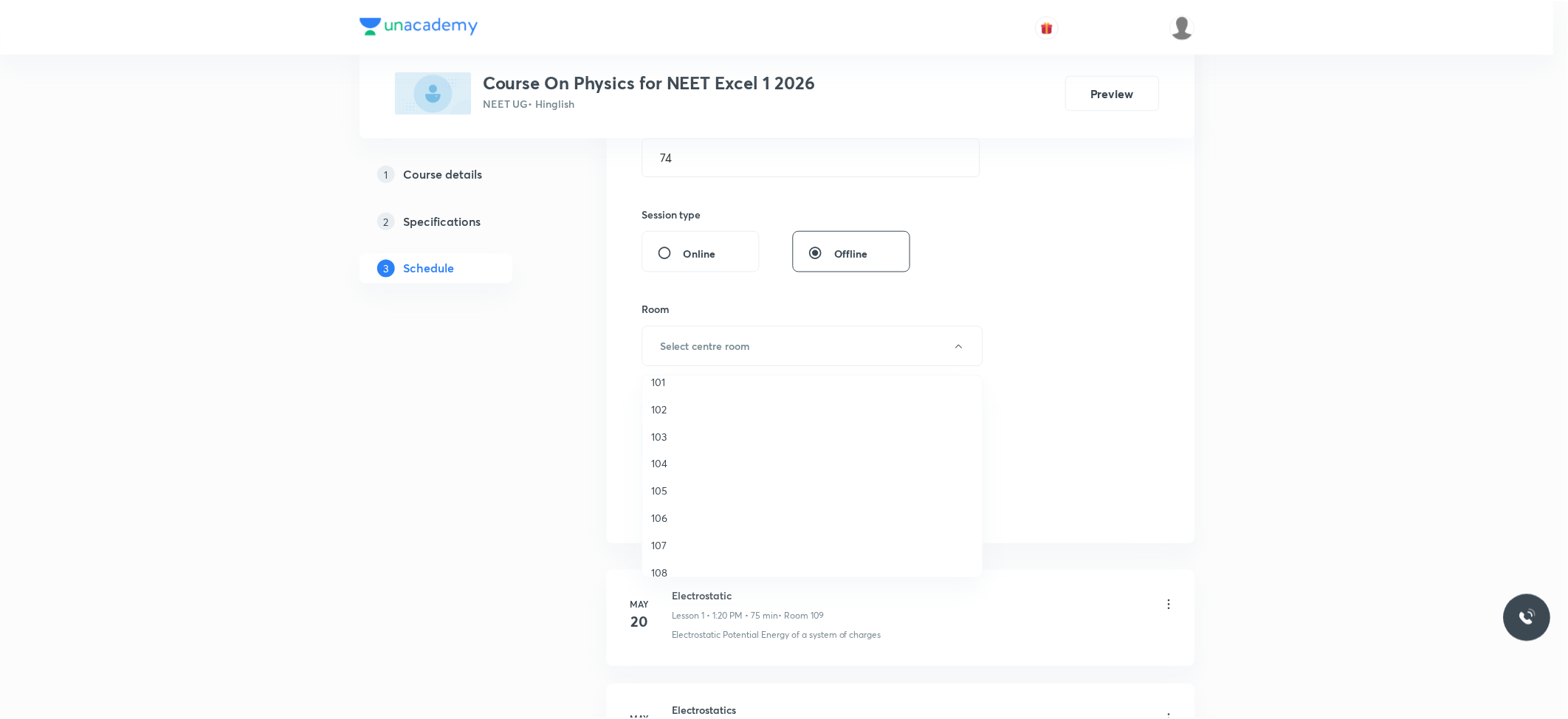
scroll to position [56, 0]
click at [666, 524] on span "108" at bounding box center [815, 532] width 323 height 16
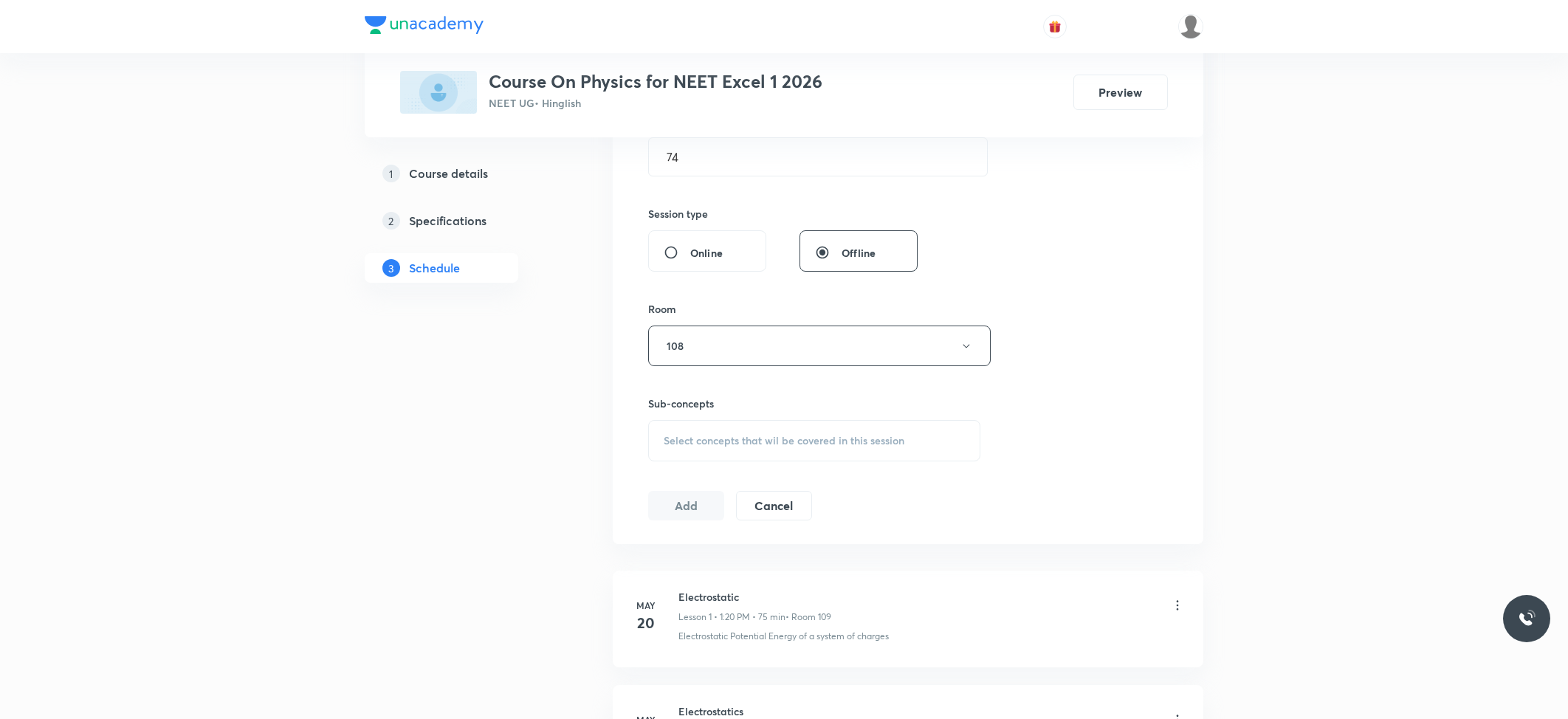
click at [703, 447] on span "Select concepts that wil be covered in this session" at bounding box center [784, 441] width 240 height 12
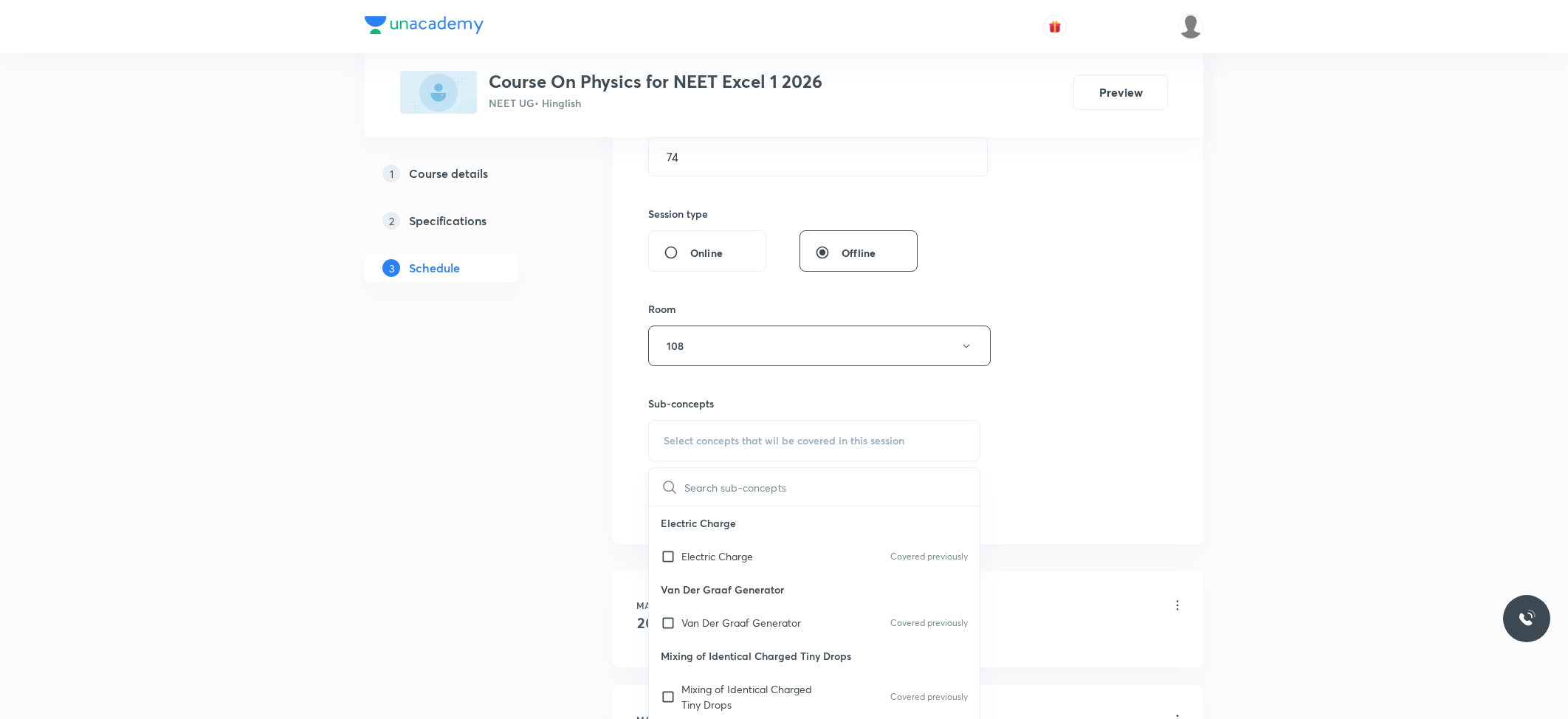
click at [700, 567] on div "Electric Charge Covered previously" at bounding box center [814, 556] width 331 height 33
checkbox input "true"
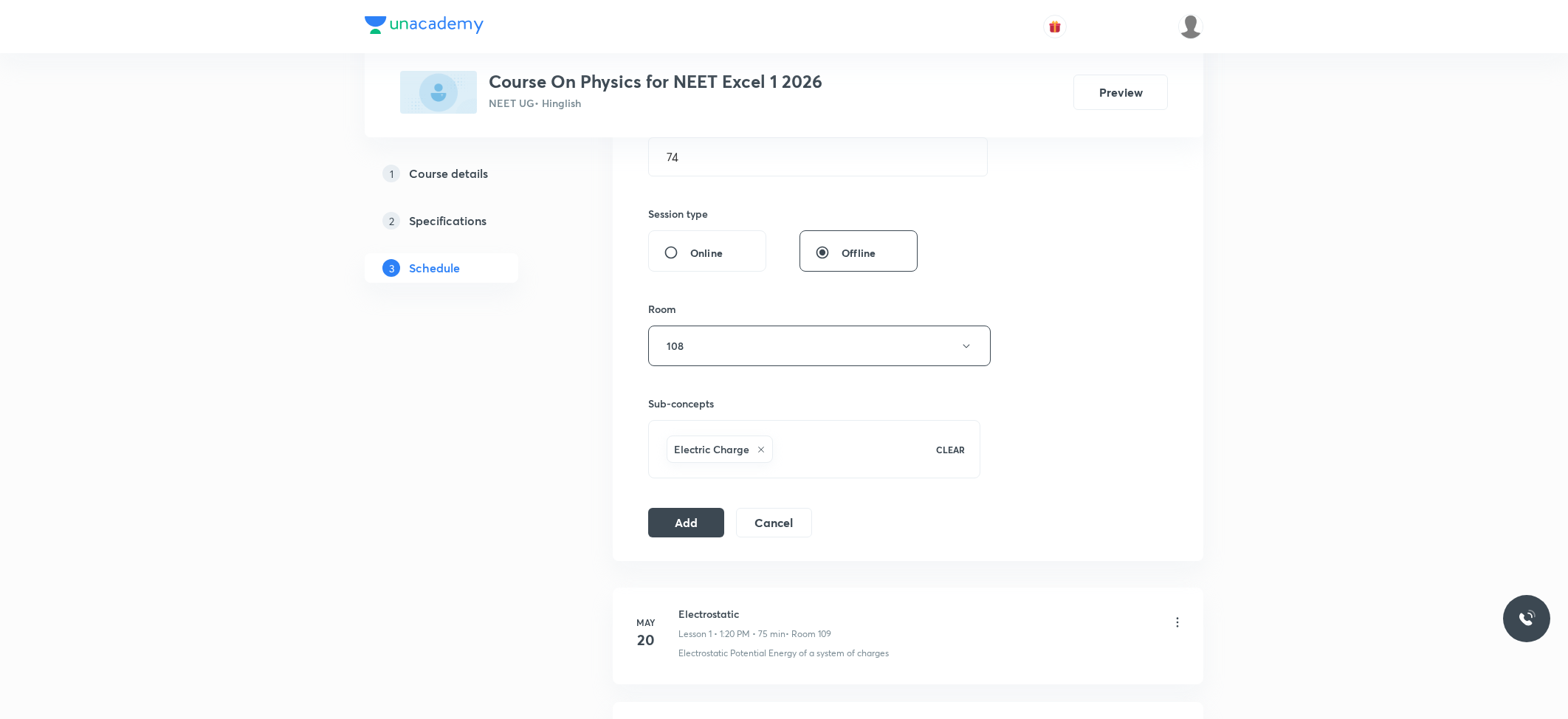
click at [657, 527] on button "Add" at bounding box center [686, 522] width 76 height 29
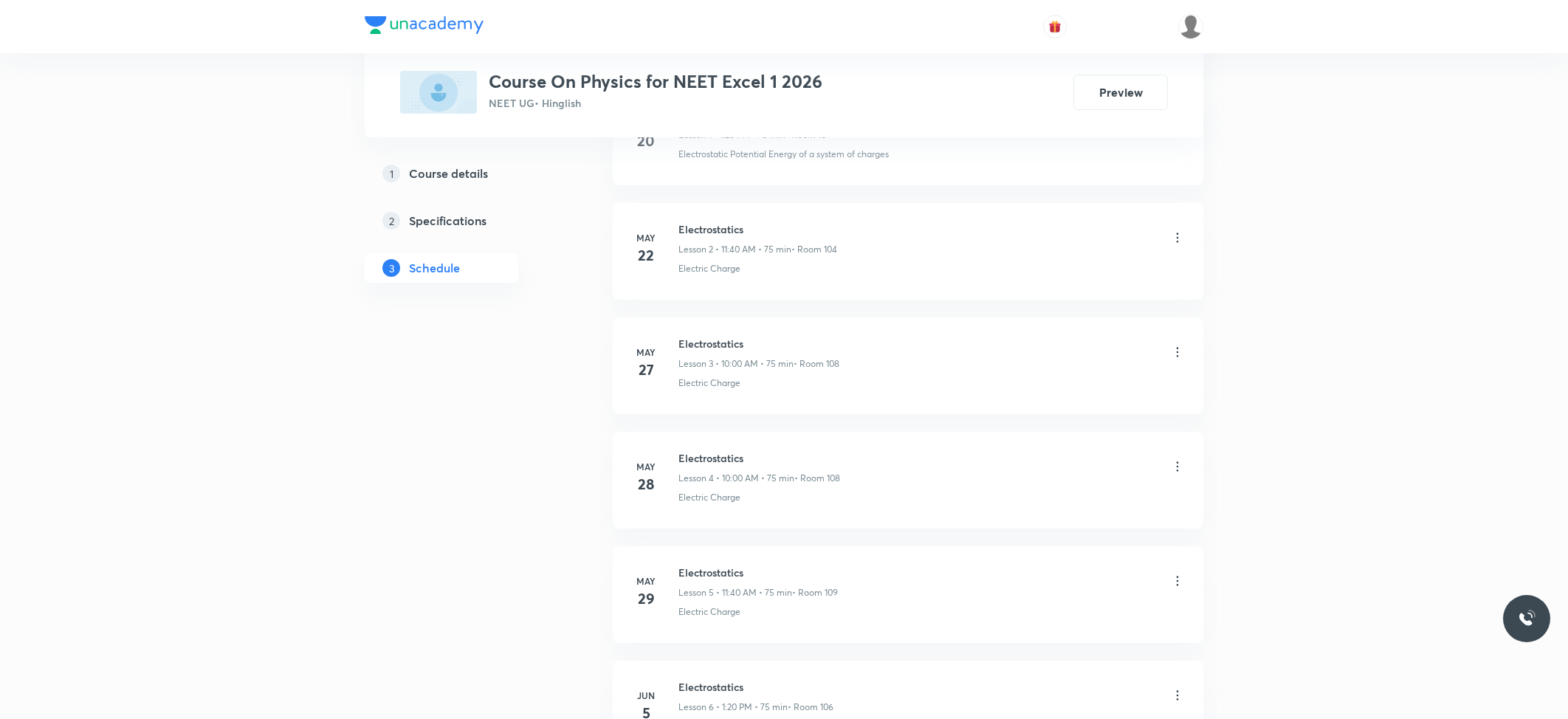
scroll to position [5993, 0]
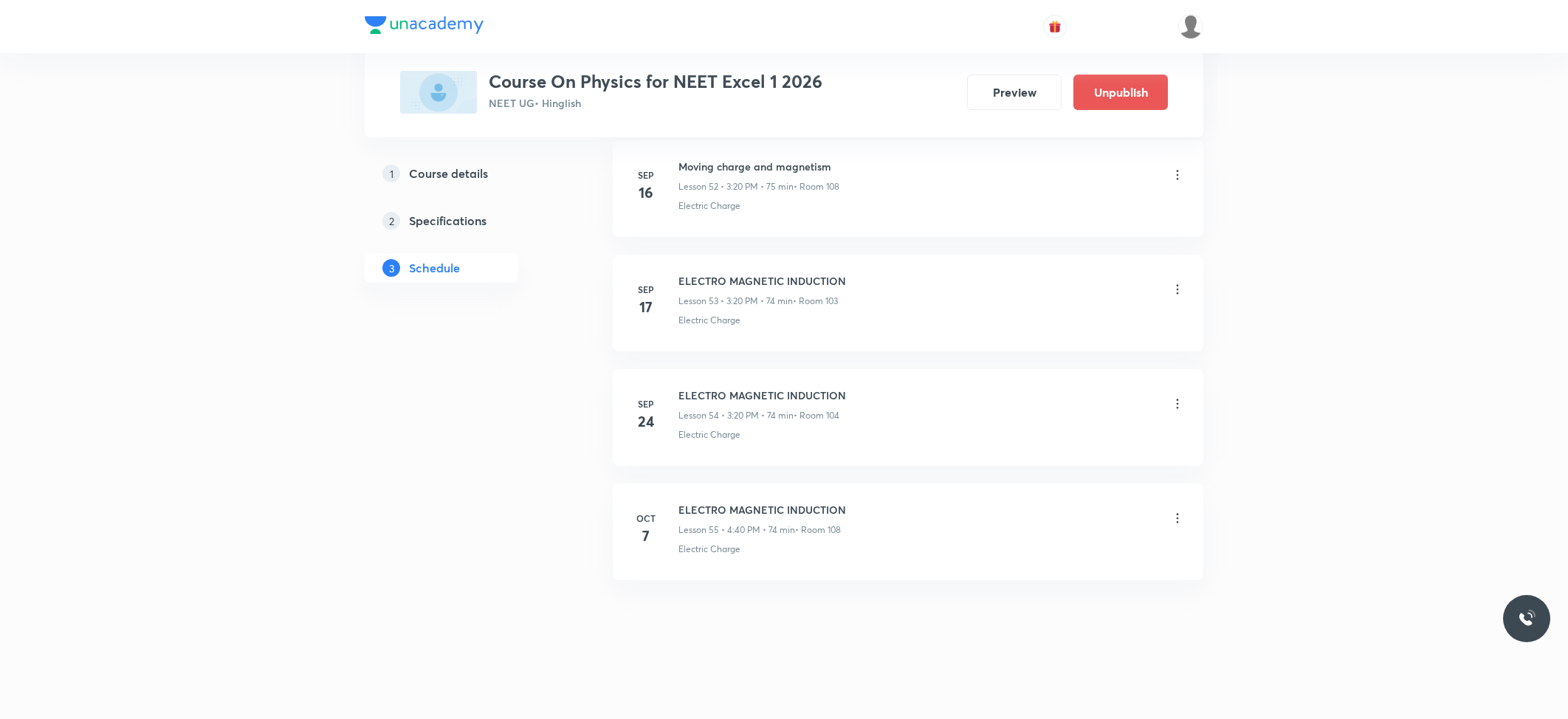
click at [1175, 517] on icon at bounding box center [1177, 518] width 15 height 15
click at [1076, 577] on li "Delete" at bounding box center [1098, 583] width 161 height 28
click at [988, 687] on button "Delete" at bounding box center [996, 688] width 130 height 36
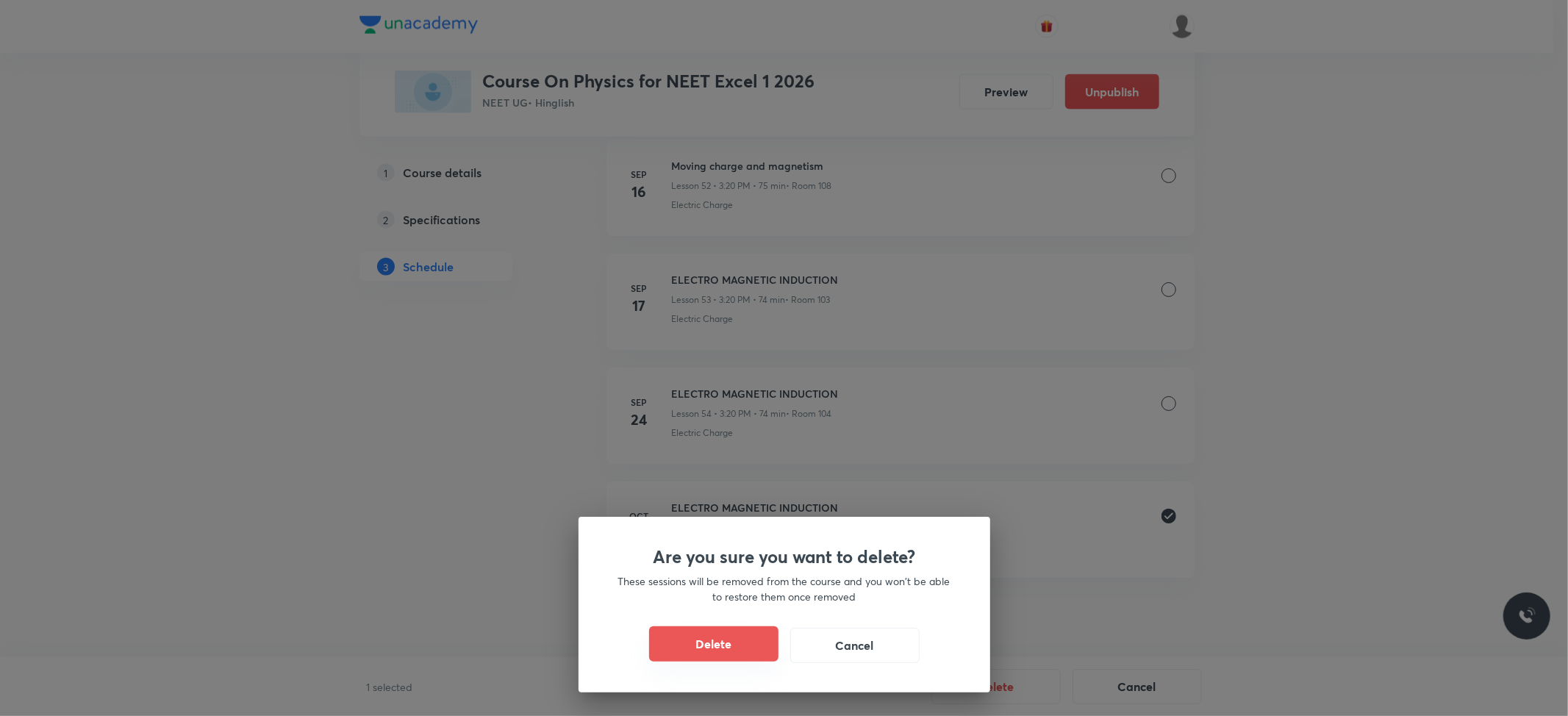
click at [743, 631] on button "Delete" at bounding box center [714, 644] width 129 height 35
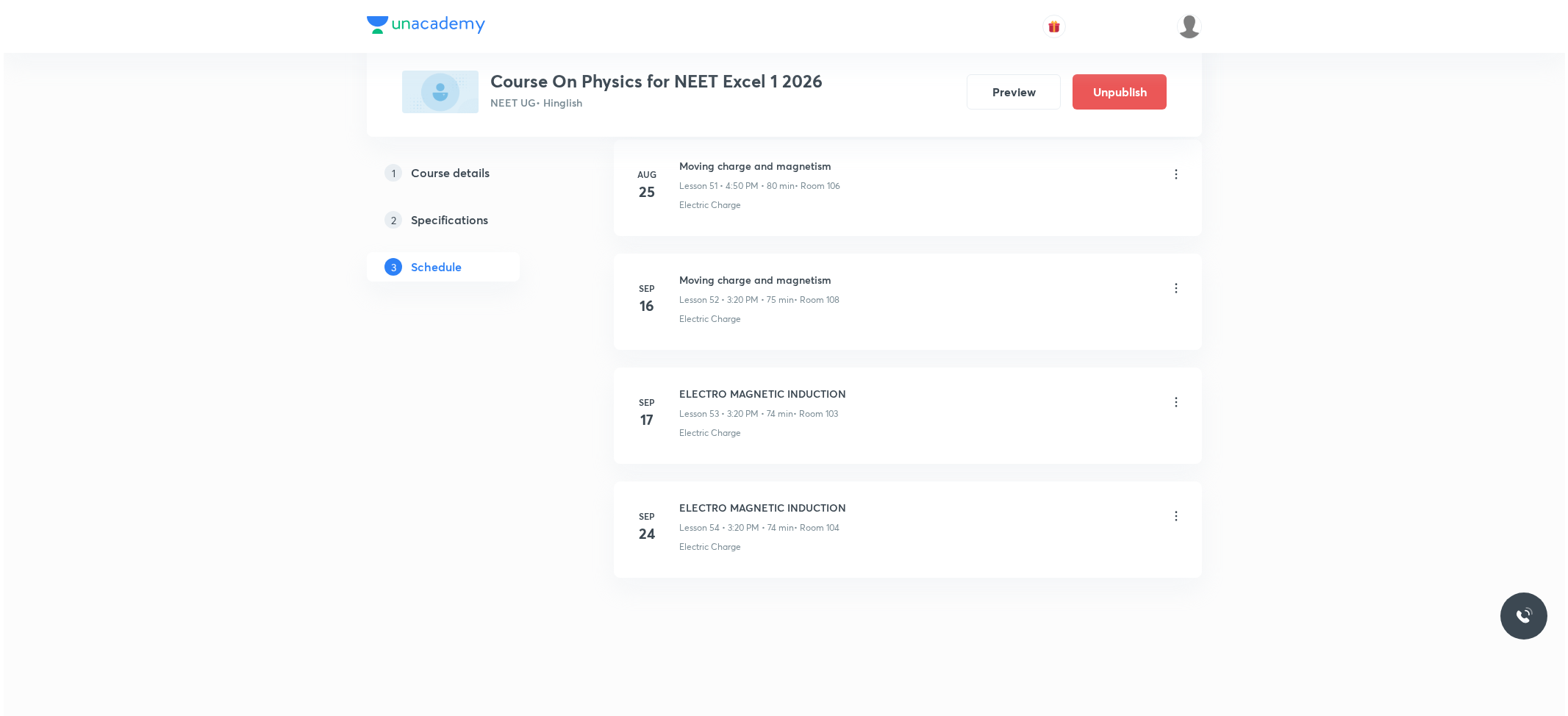
scroll to position [6646, 0]
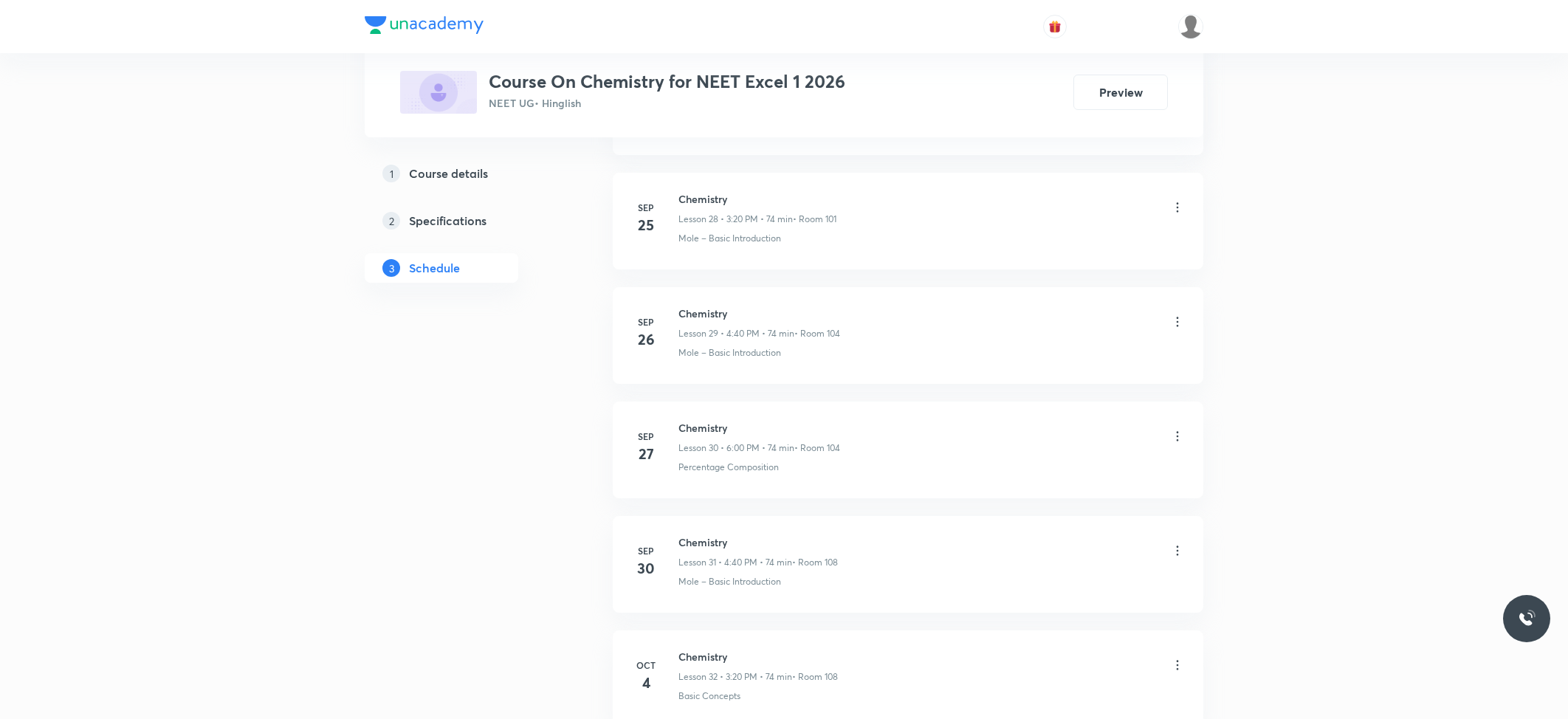
scroll to position [4490, 0]
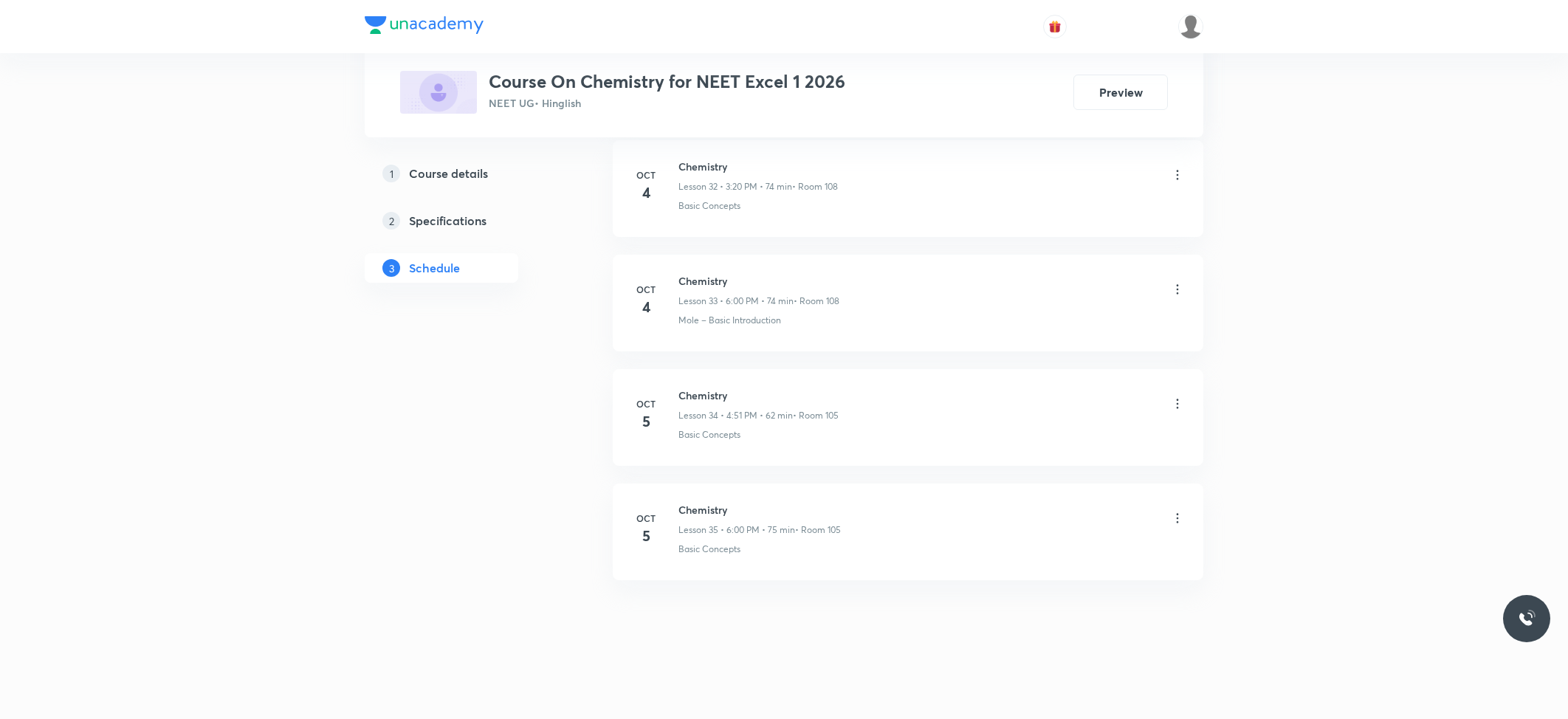
click at [705, 511] on h6 "Chemistry" at bounding box center [759, 510] width 162 height 16
copy h6 "Chemistry"
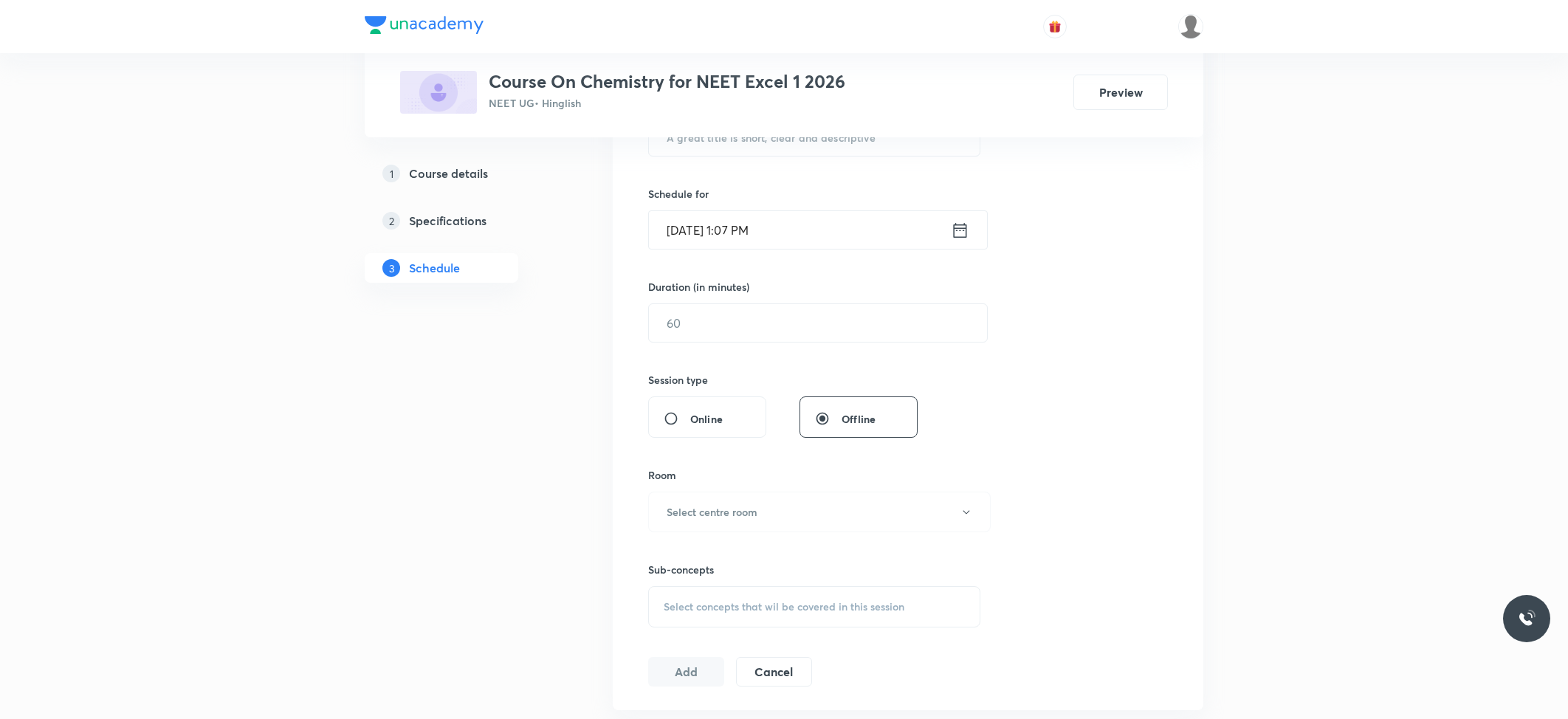
scroll to position [0, 0]
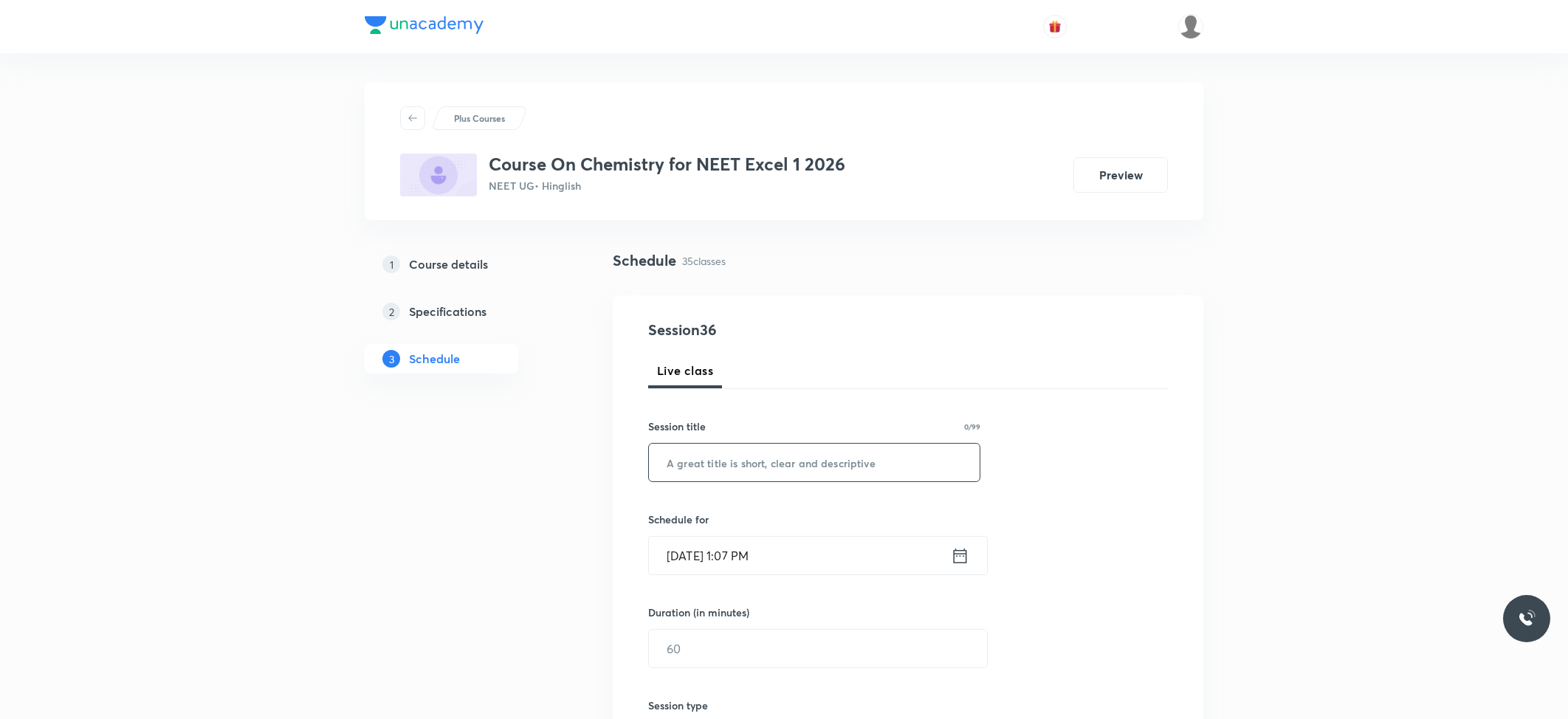
click at [727, 473] on input "text" at bounding box center [814, 463] width 331 height 38
paste input "Chemistry"
type input "Chemistry"
click at [753, 544] on input "Oct 7, 2025, 1:07 PM" at bounding box center [800, 556] width 302 height 38
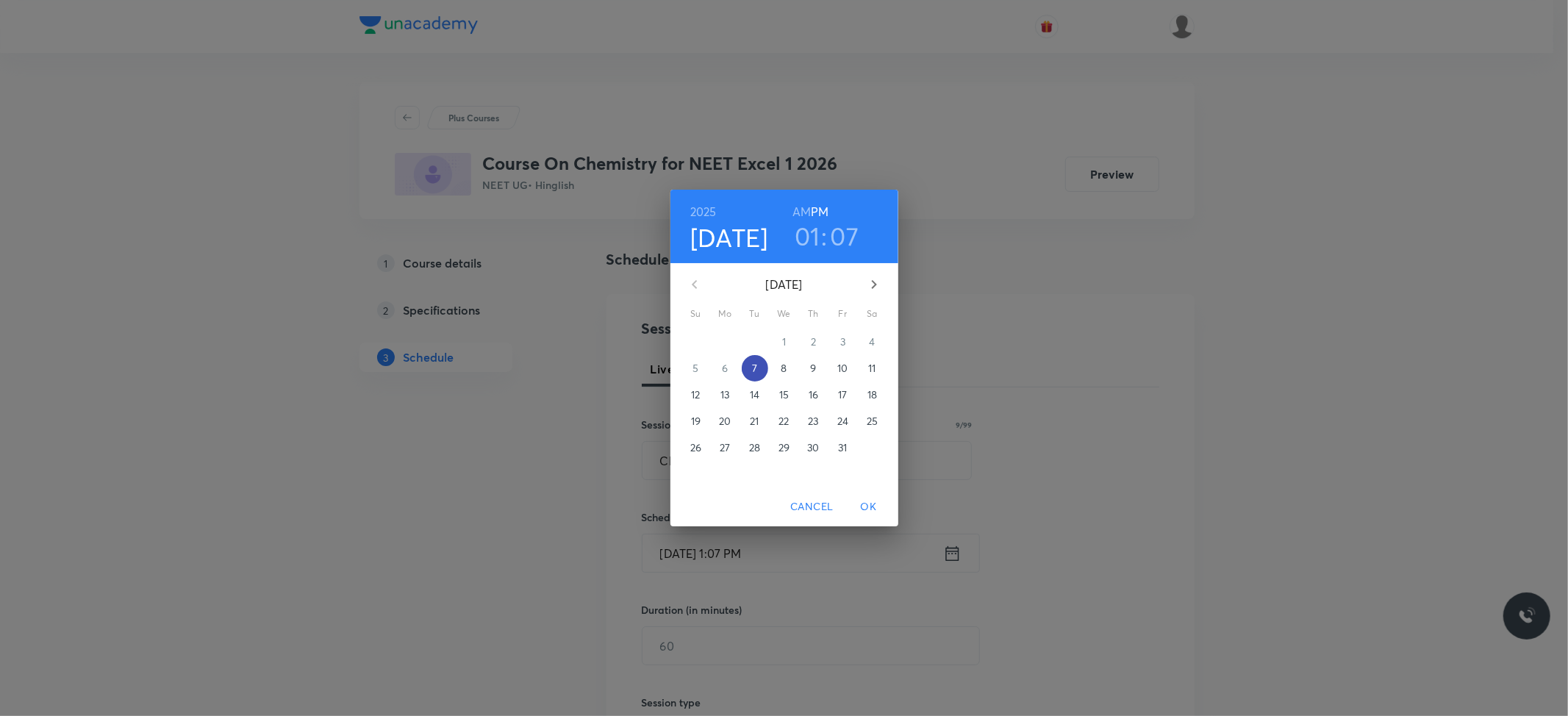
click at [754, 363] on p "7" at bounding box center [754, 368] width 6 height 15
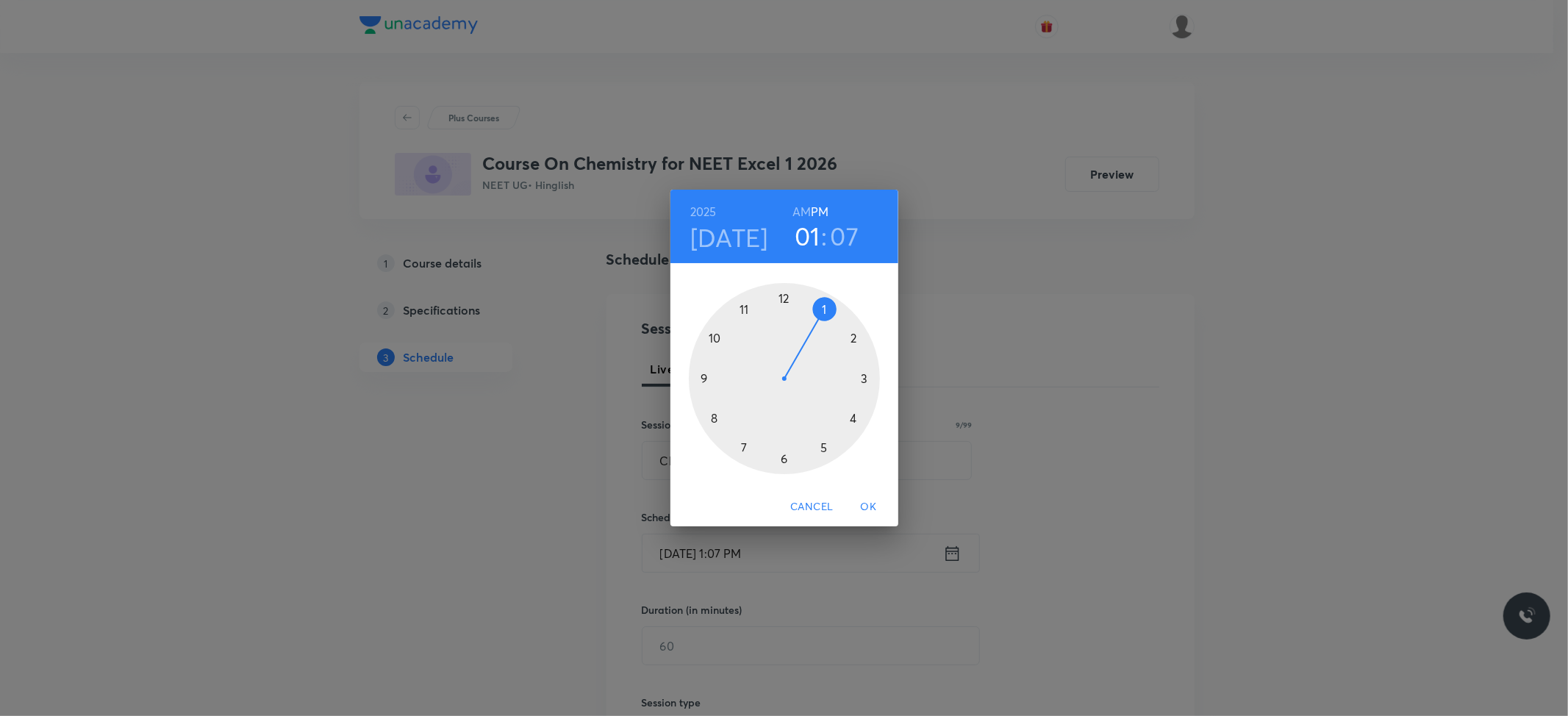
click at [785, 457] on div at bounding box center [784, 378] width 191 height 191
click at [784, 294] on div at bounding box center [784, 378] width 191 height 191
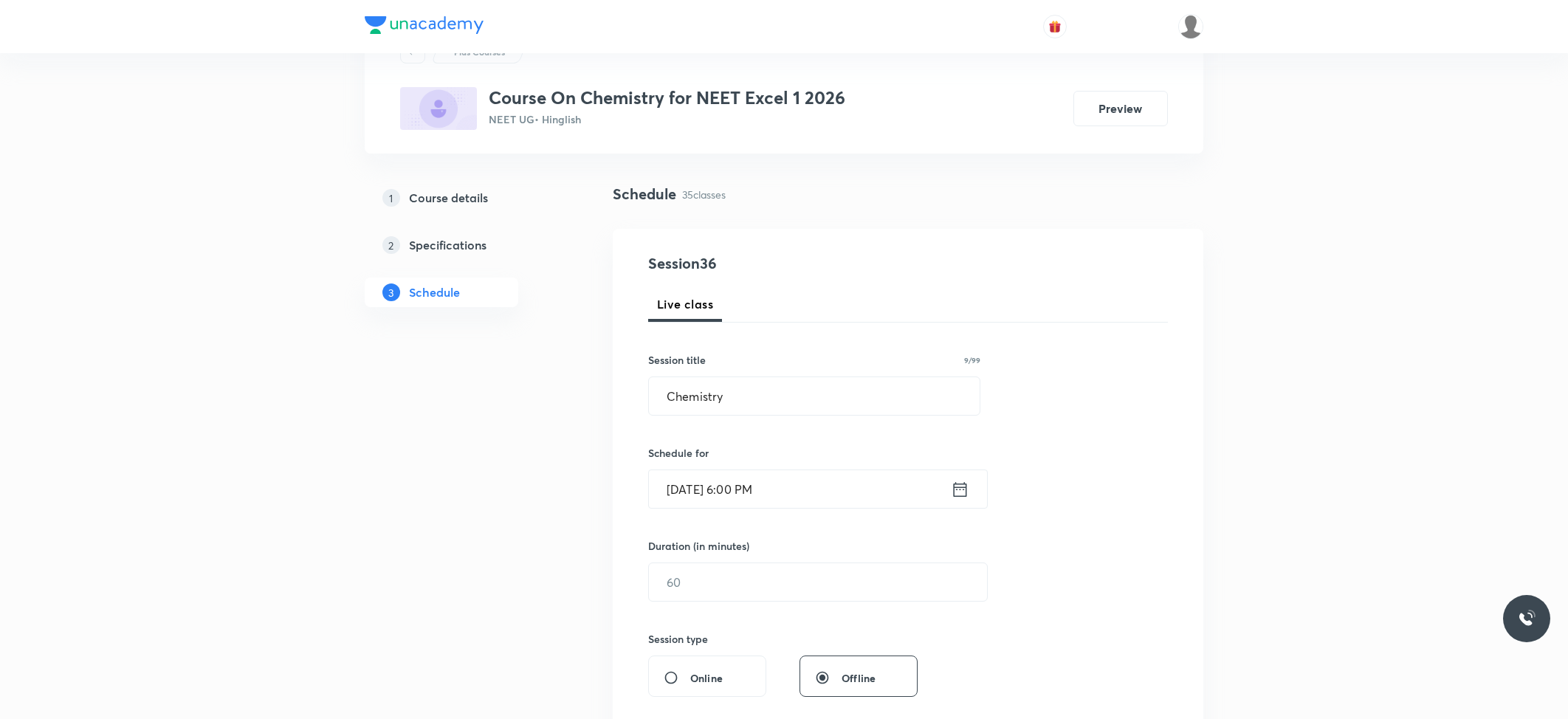
scroll to position [98, 0]
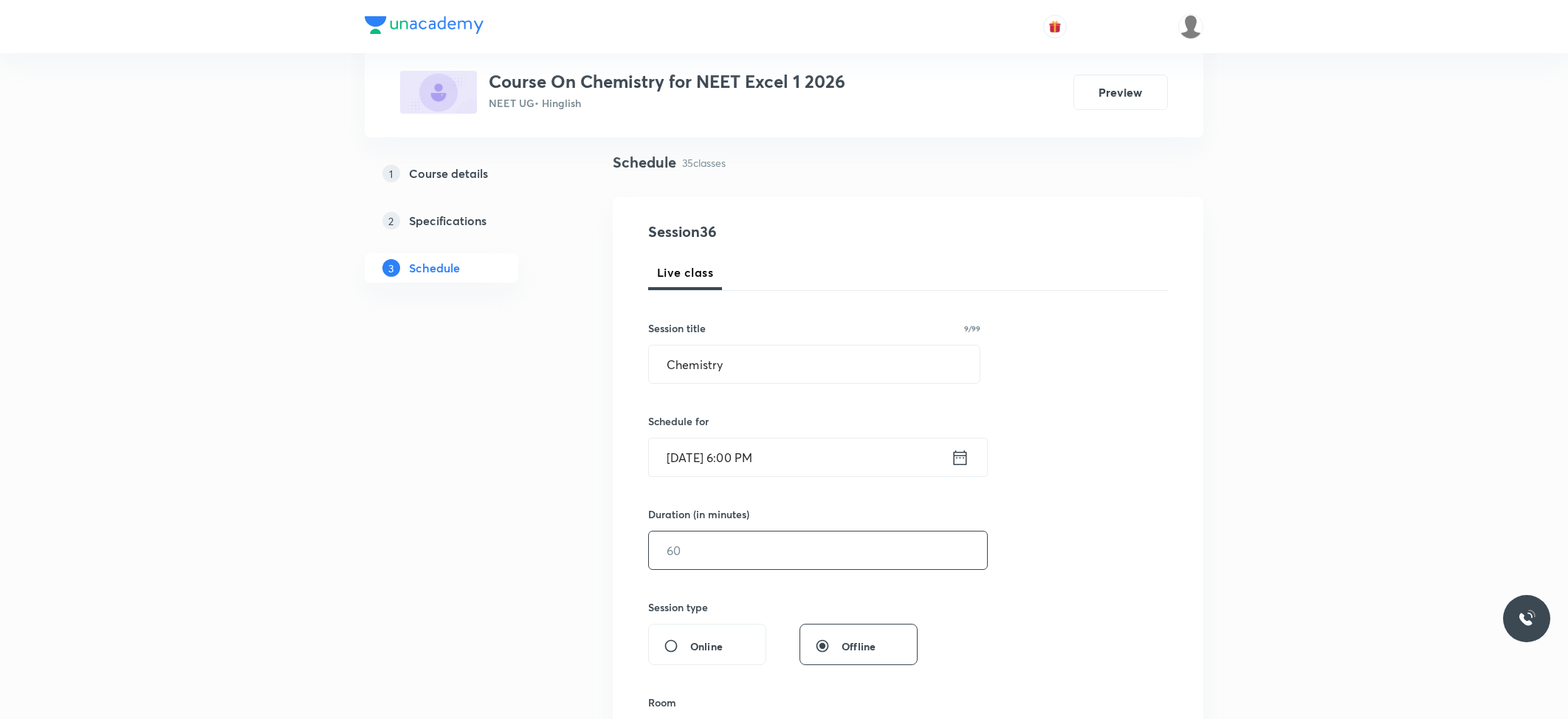
click at [713, 562] on input "text" at bounding box center [818, 551] width 338 height 38
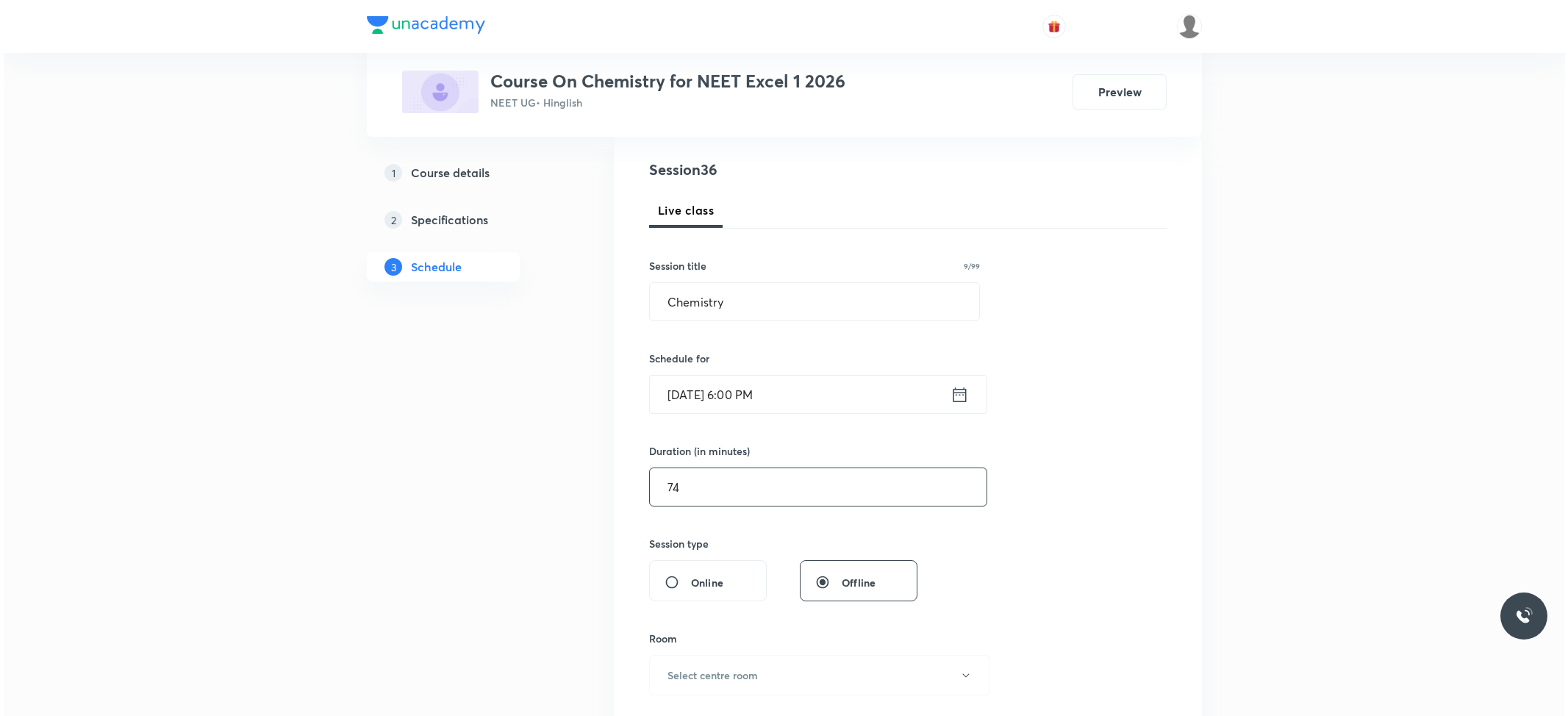
scroll to position [392, 0]
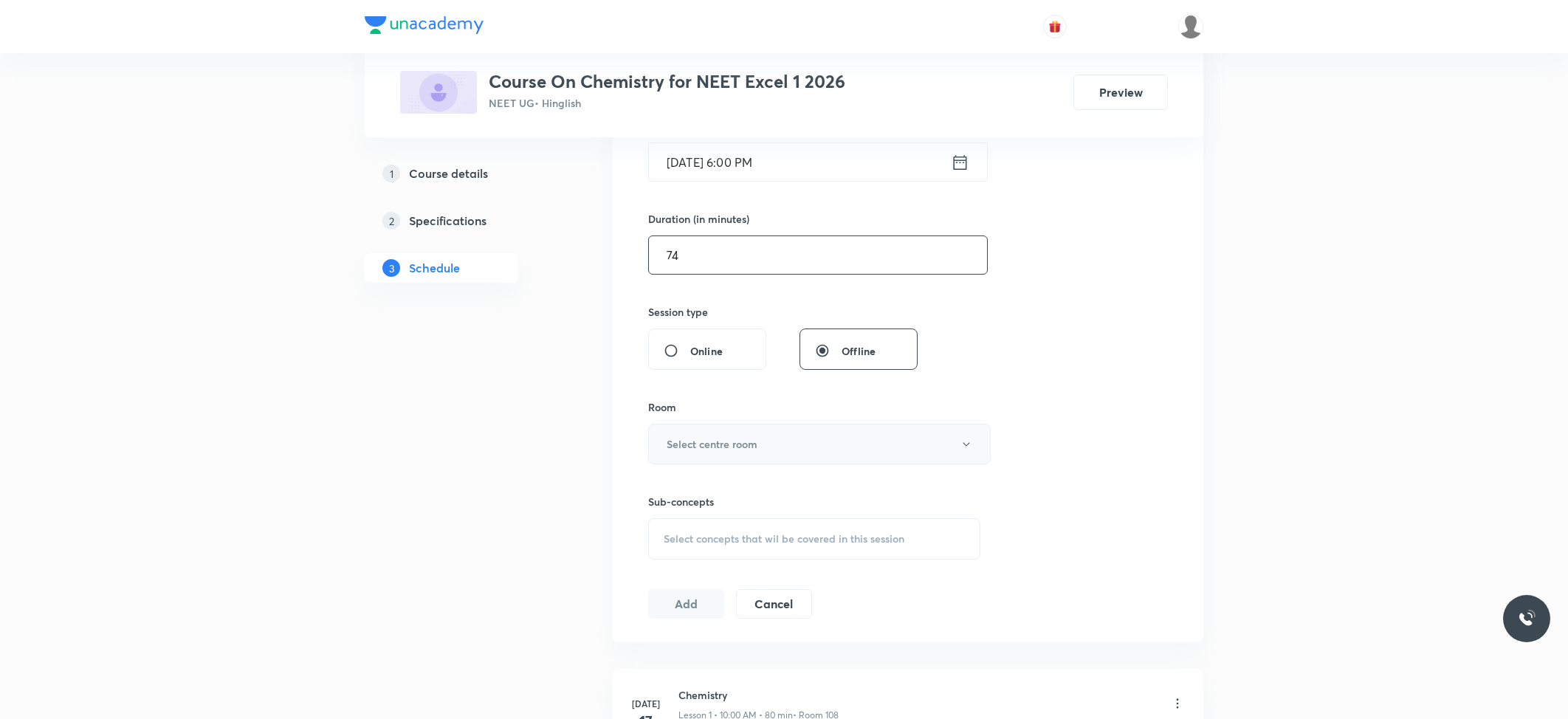
type input "74"
click at [705, 438] on h6 "Select centre room" at bounding box center [712, 445] width 91 height 16
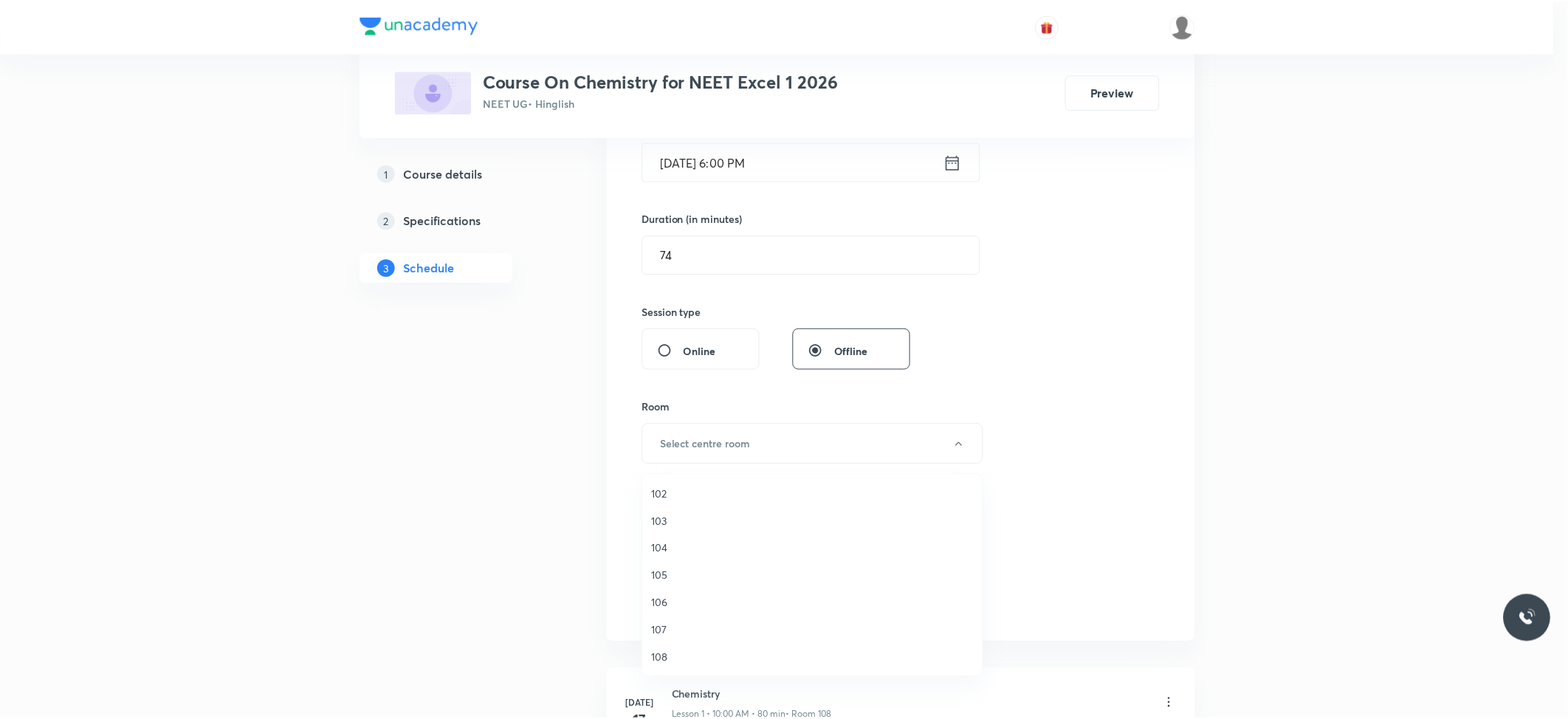
scroll to position [55, 0]
click at [677, 628] on span "108" at bounding box center [815, 631] width 323 height 16
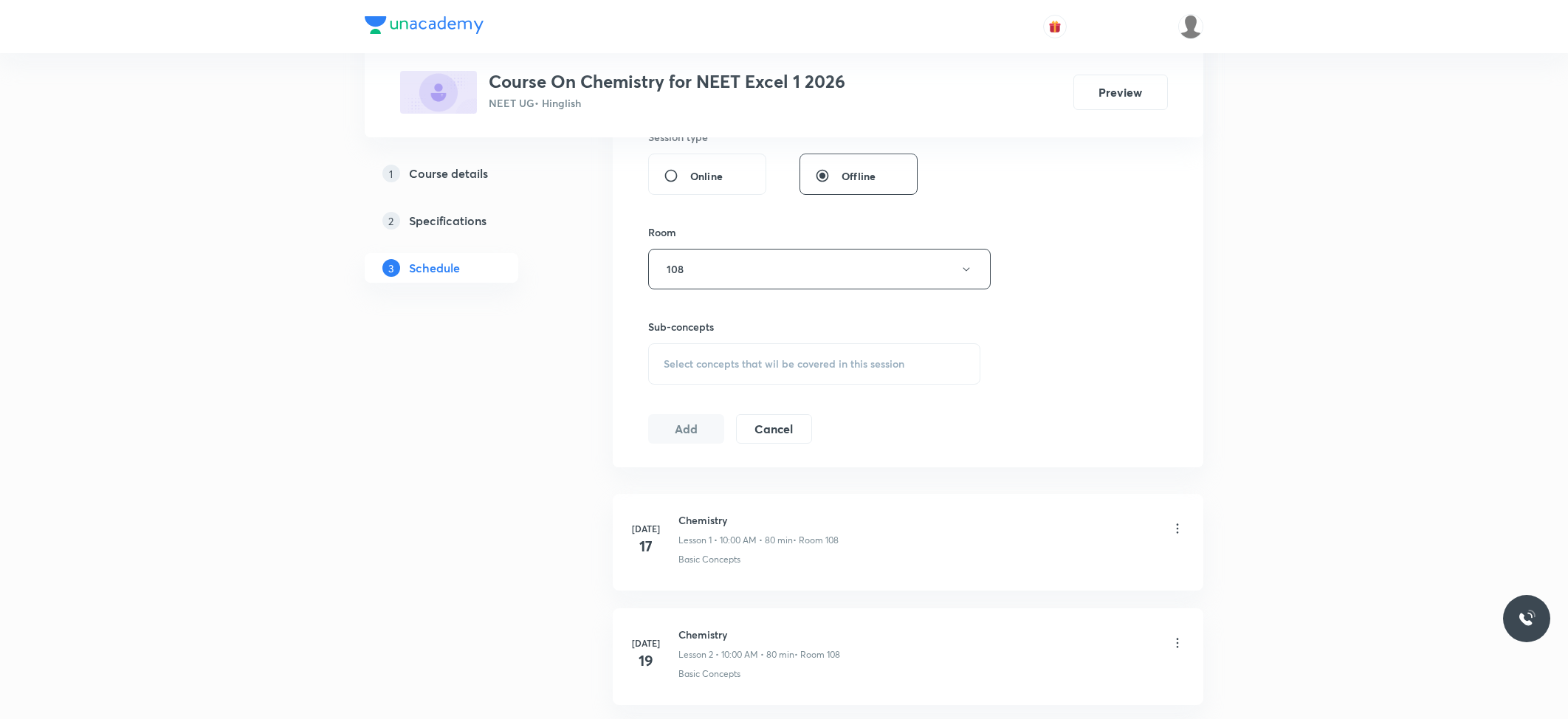
scroll to position [591, 0]
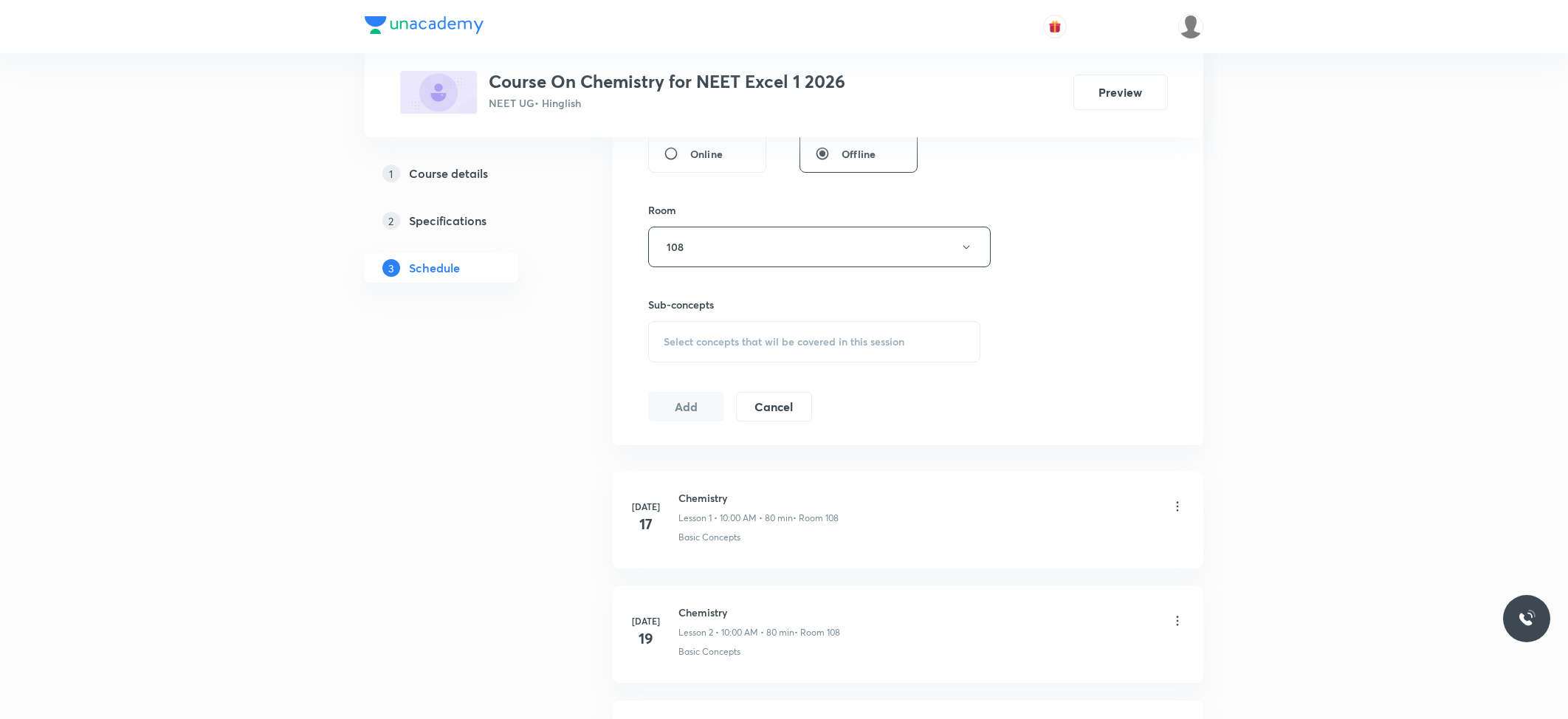
click at [713, 351] on div "Select concepts that wil be covered in this session" at bounding box center [814, 342] width 332 height 41
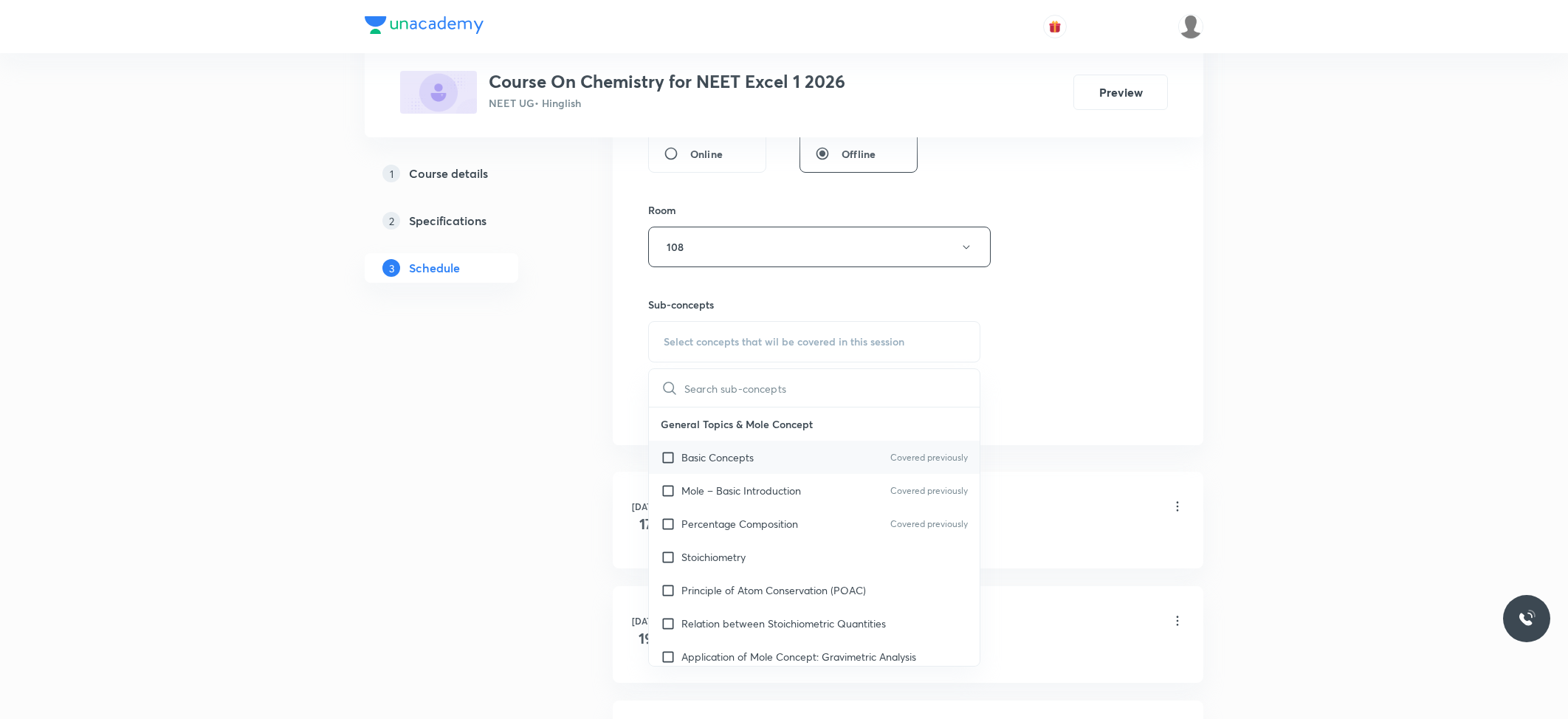
click at [727, 470] on div "Basic Concepts Covered previously" at bounding box center [814, 457] width 331 height 33
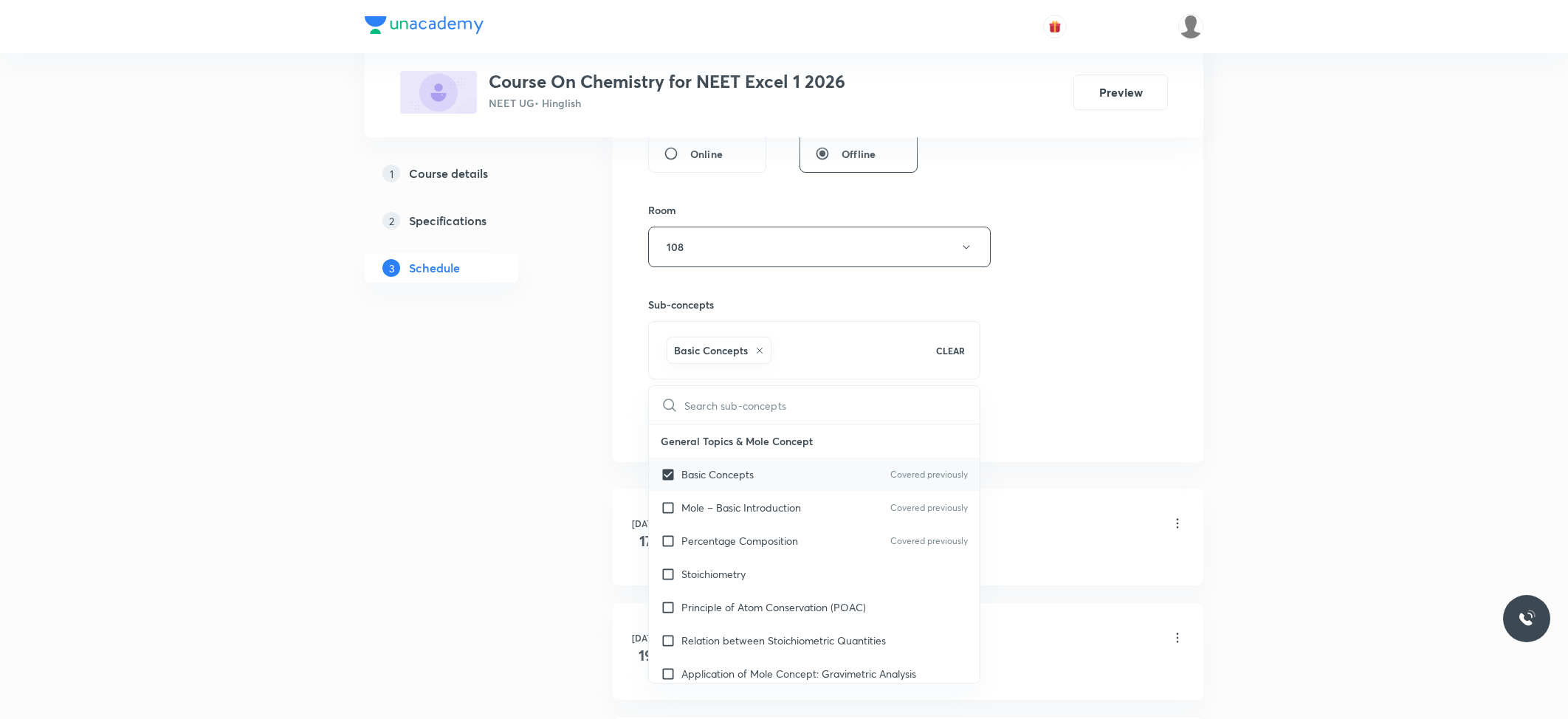
click at [721, 464] on div "Basic Concepts Covered previously" at bounding box center [814, 475] width 331 height 33
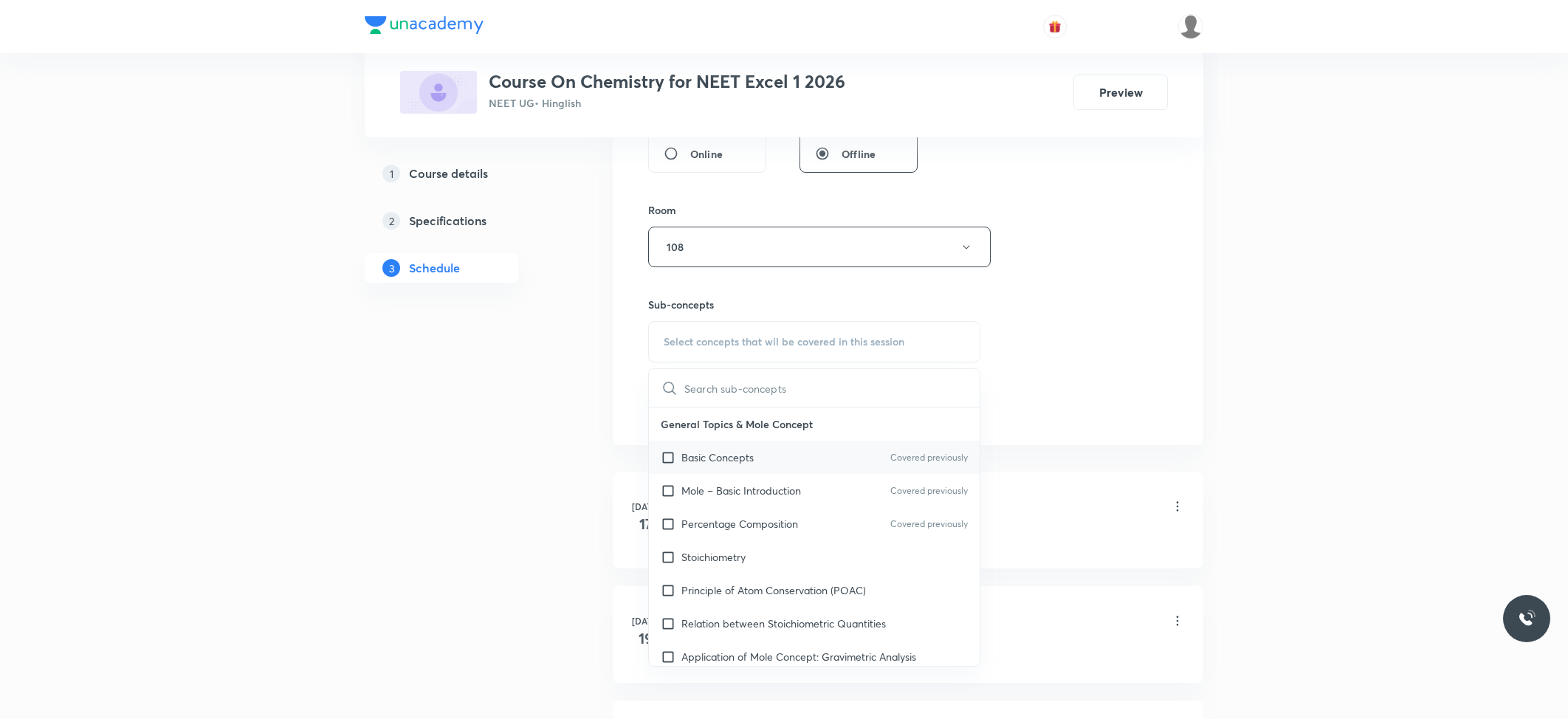
click at [694, 449] on div "Basic Concepts Covered previously" at bounding box center [814, 457] width 331 height 33
checkbox input "true"
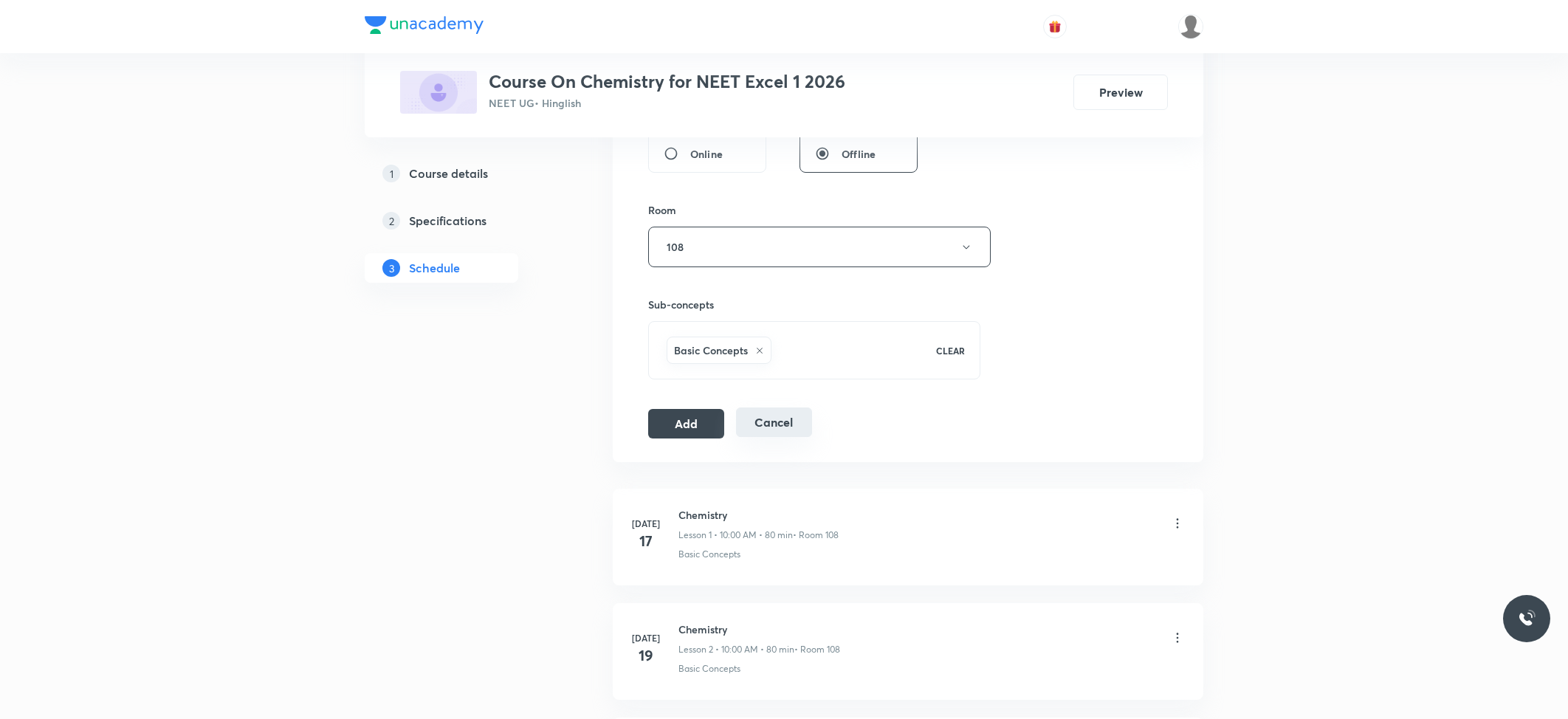
drag, startPoint x: 676, startPoint y: 424, endPoint x: 762, endPoint y: 424, distance: 86.0
click at [677, 424] on button "Add" at bounding box center [686, 423] width 76 height 29
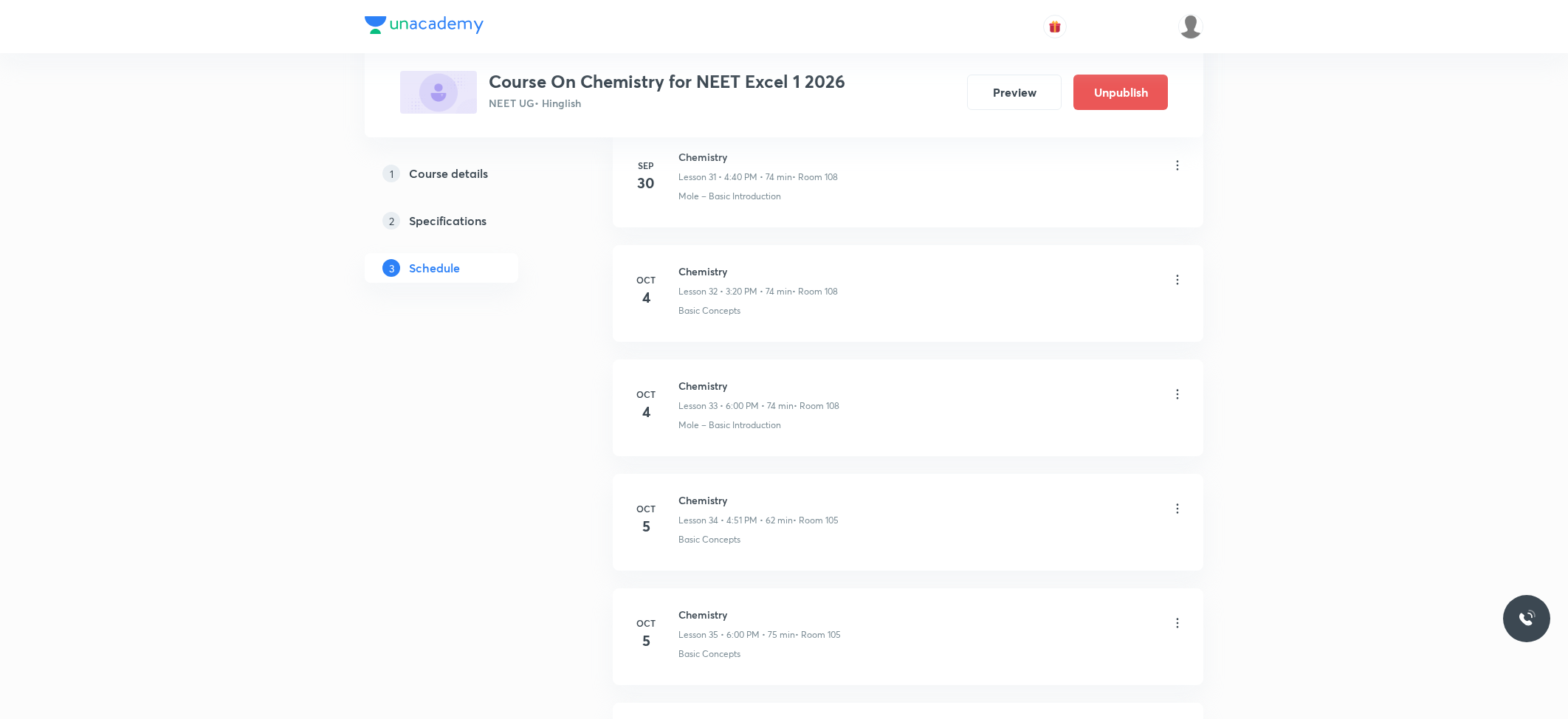
scroll to position [3923, 0]
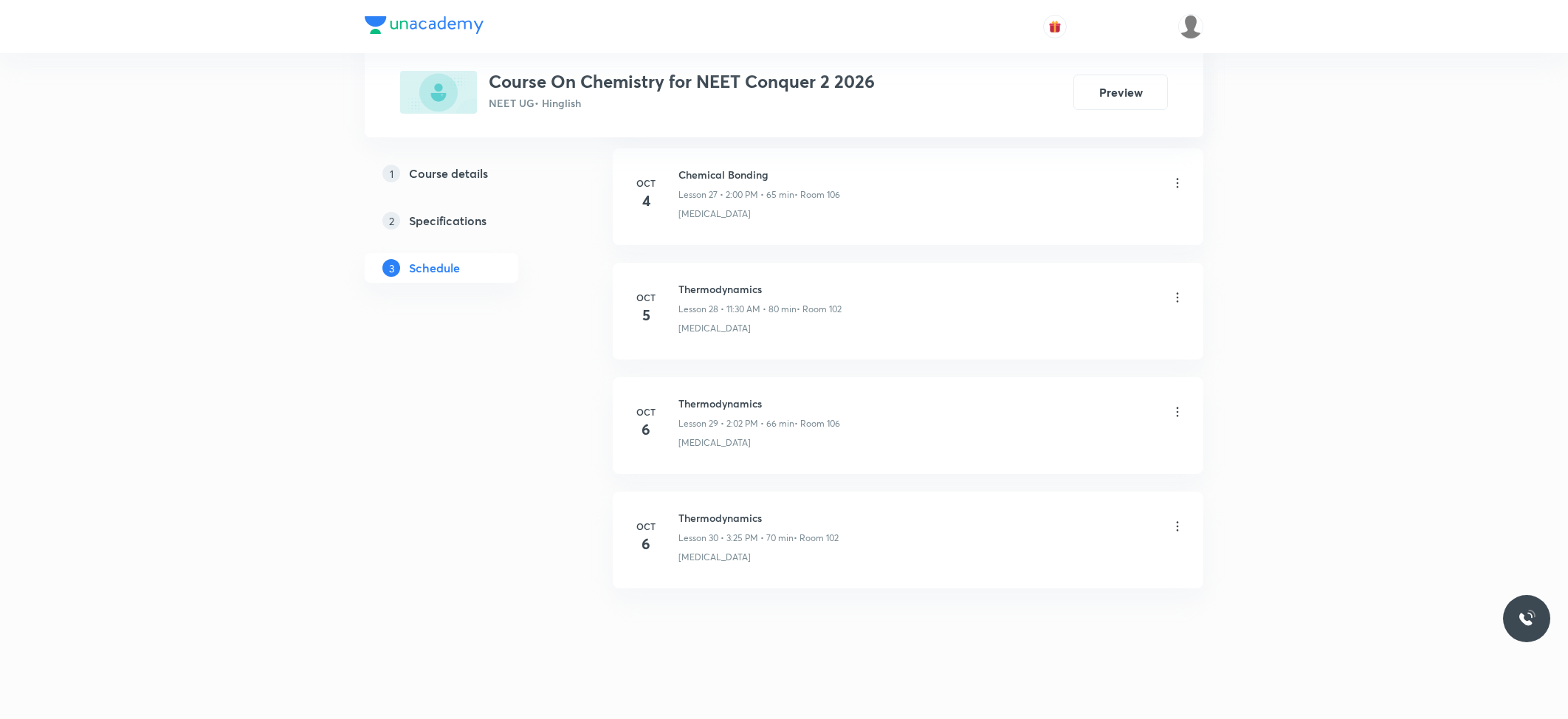
scroll to position [3915, 0]
click at [710, 502] on h6 "Thermodynamics" at bounding box center [758, 510] width 161 height 16
copy h6 "Thermodynamics"
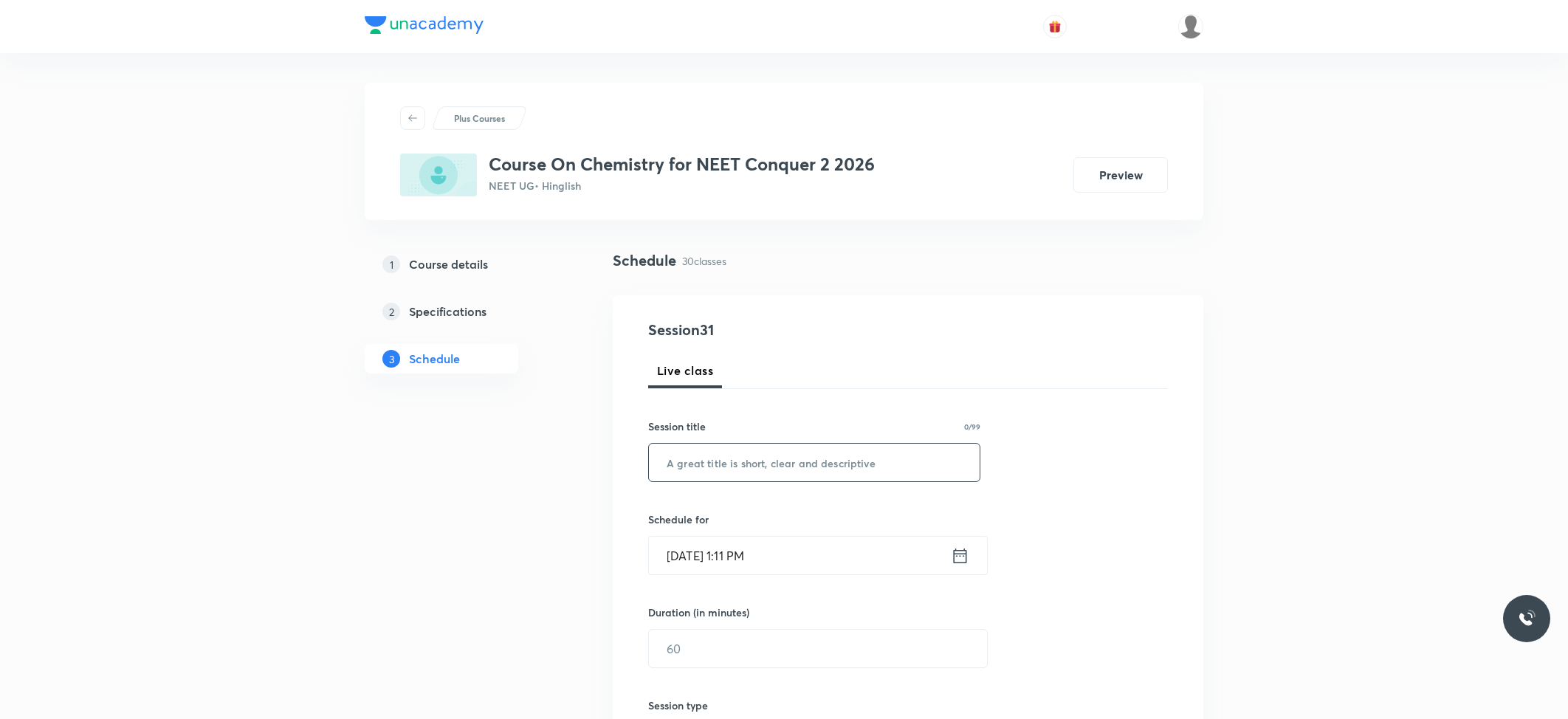
click at [807, 472] on input "text" at bounding box center [814, 463] width 331 height 38
paste input "Thermodynamics"
type input "Thermodynamics"
click at [789, 543] on input "[DATE] 1:11 PM" at bounding box center [800, 556] width 302 height 38
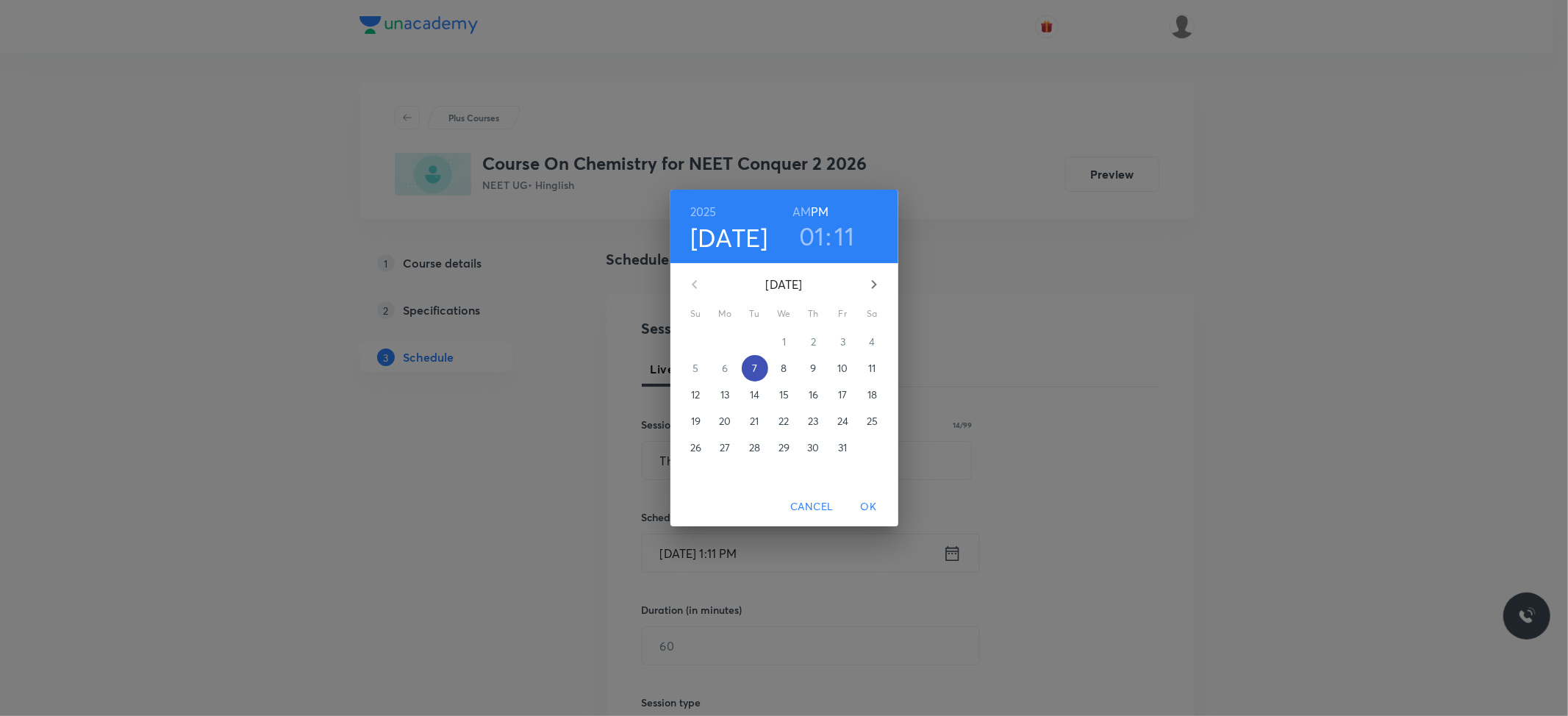
click at [759, 369] on span "7" at bounding box center [755, 368] width 27 height 15
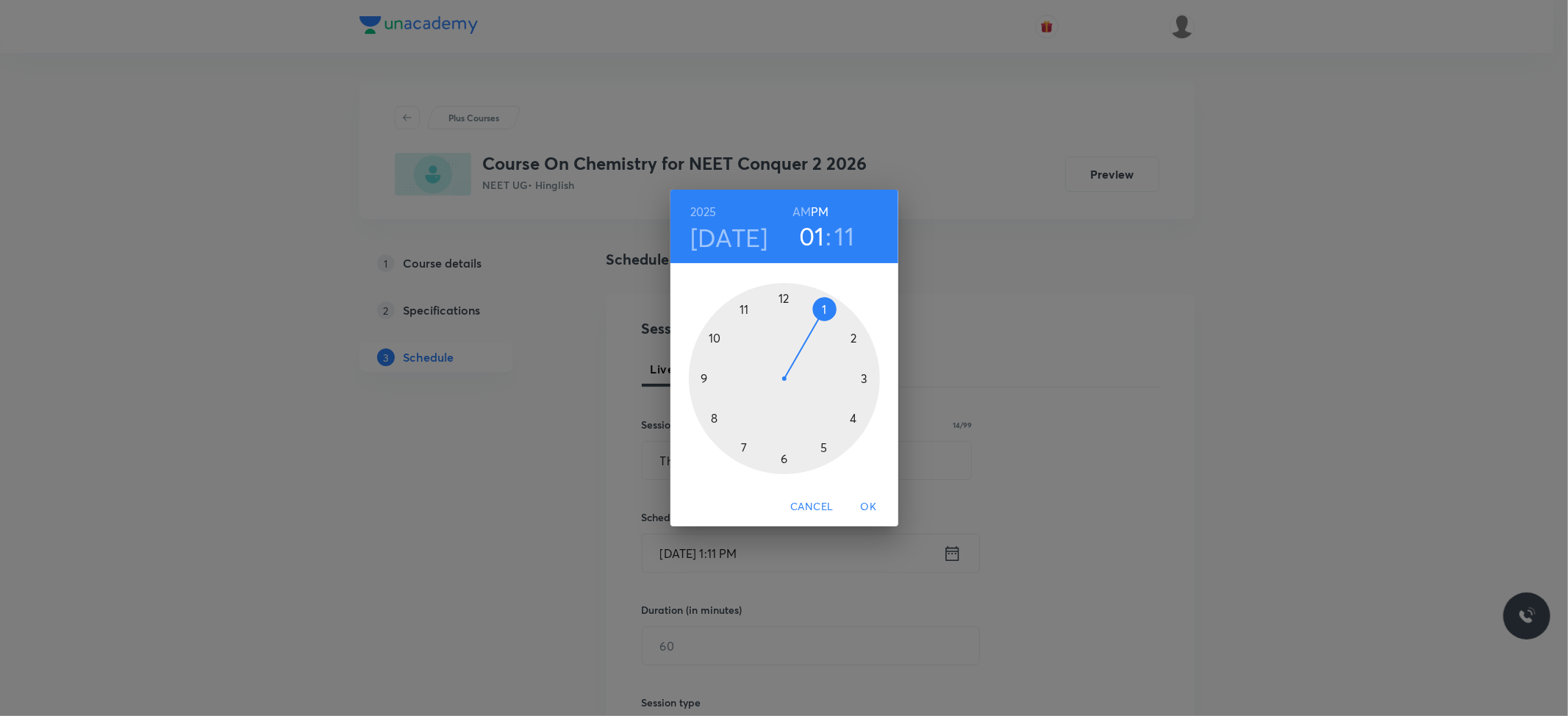
click at [865, 381] on div at bounding box center [784, 378] width 191 height 191
click at [854, 416] on div at bounding box center [784, 378] width 191 height 191
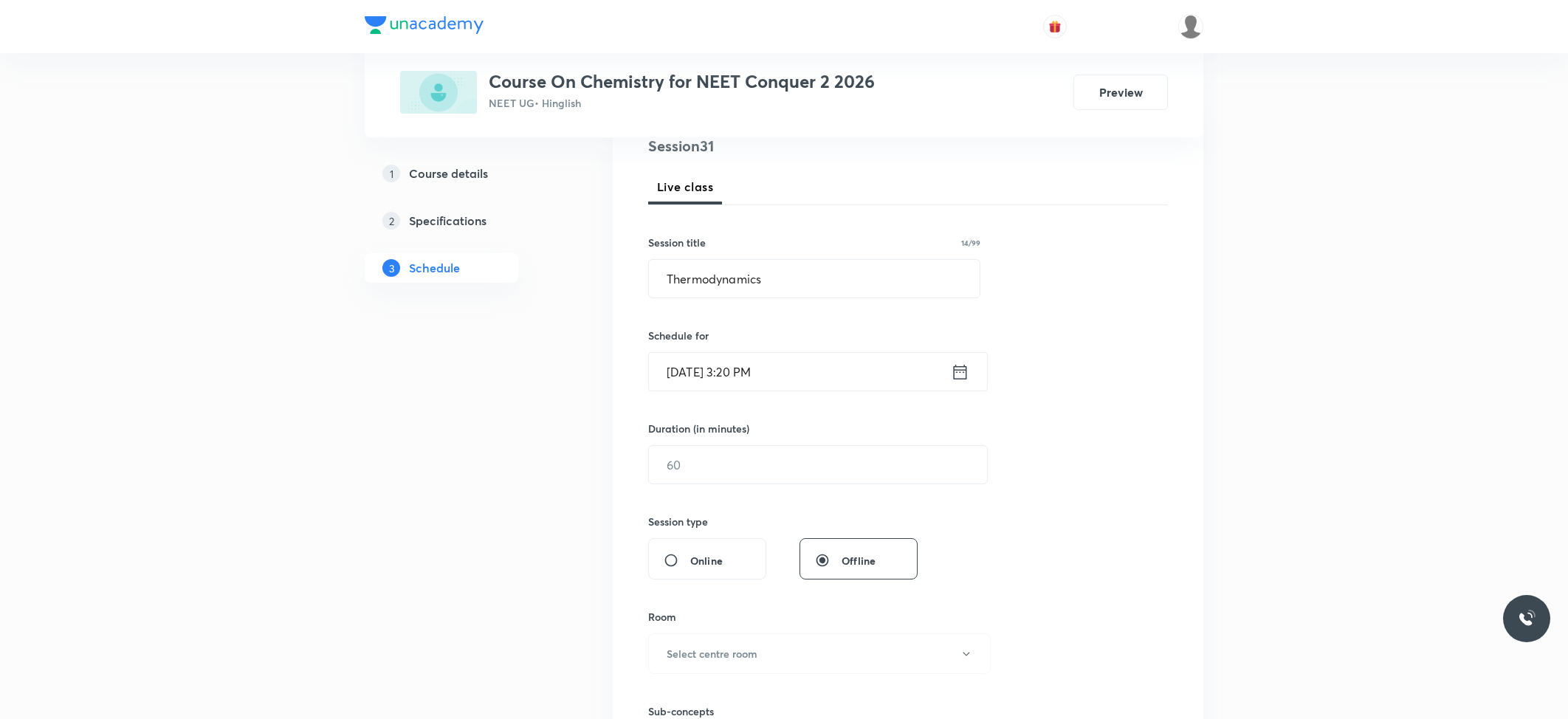
scroll to position [196, 0]
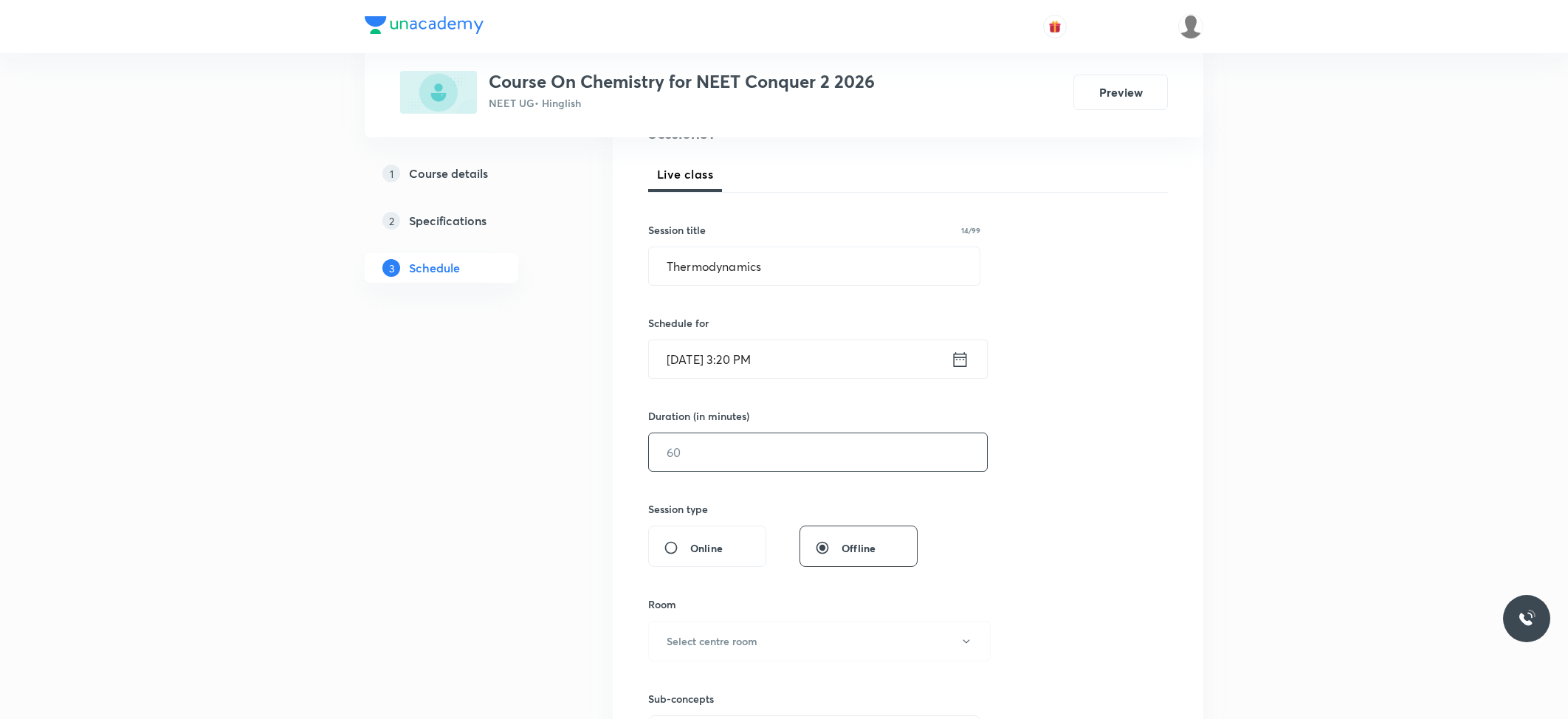
click at [730, 458] on input "text" at bounding box center [818, 452] width 338 height 38
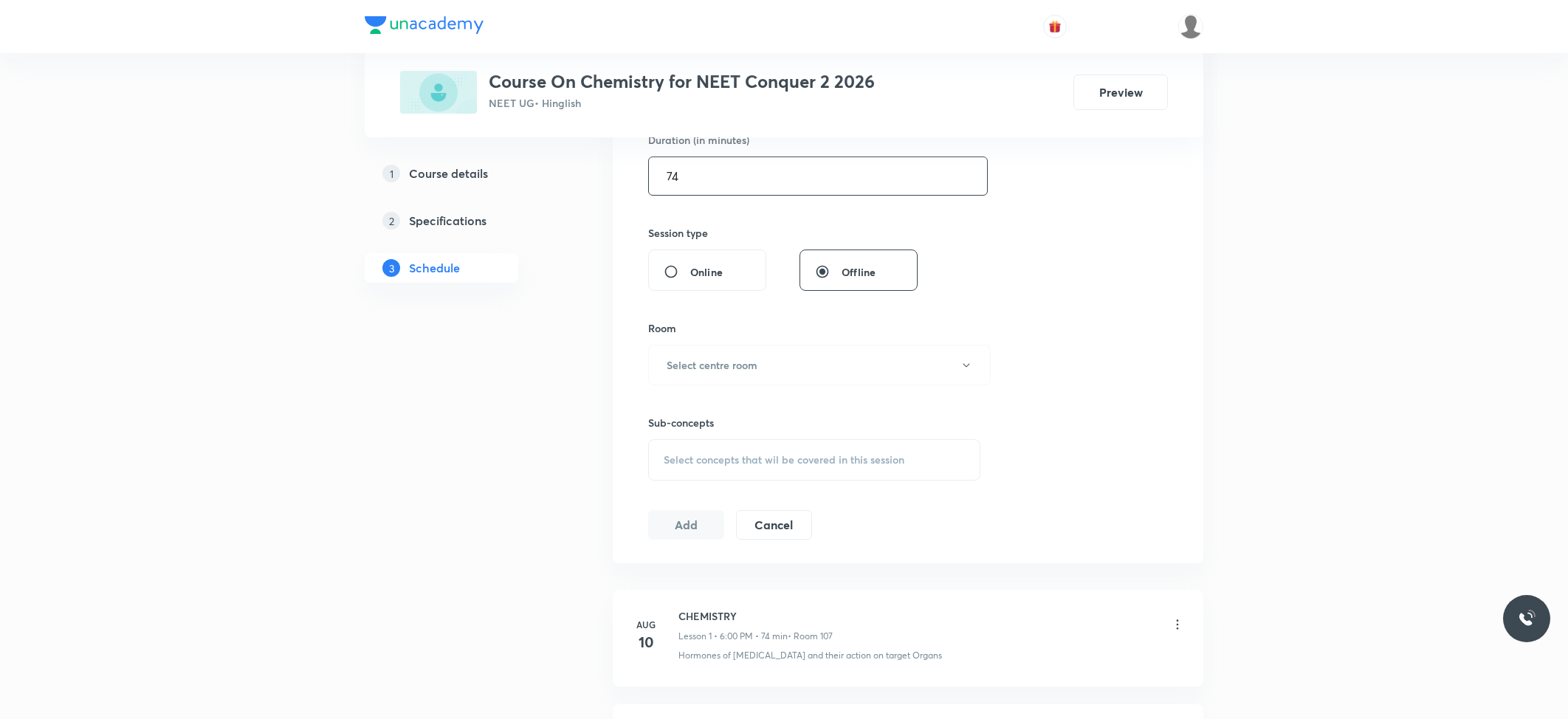
scroll to position [492, 0]
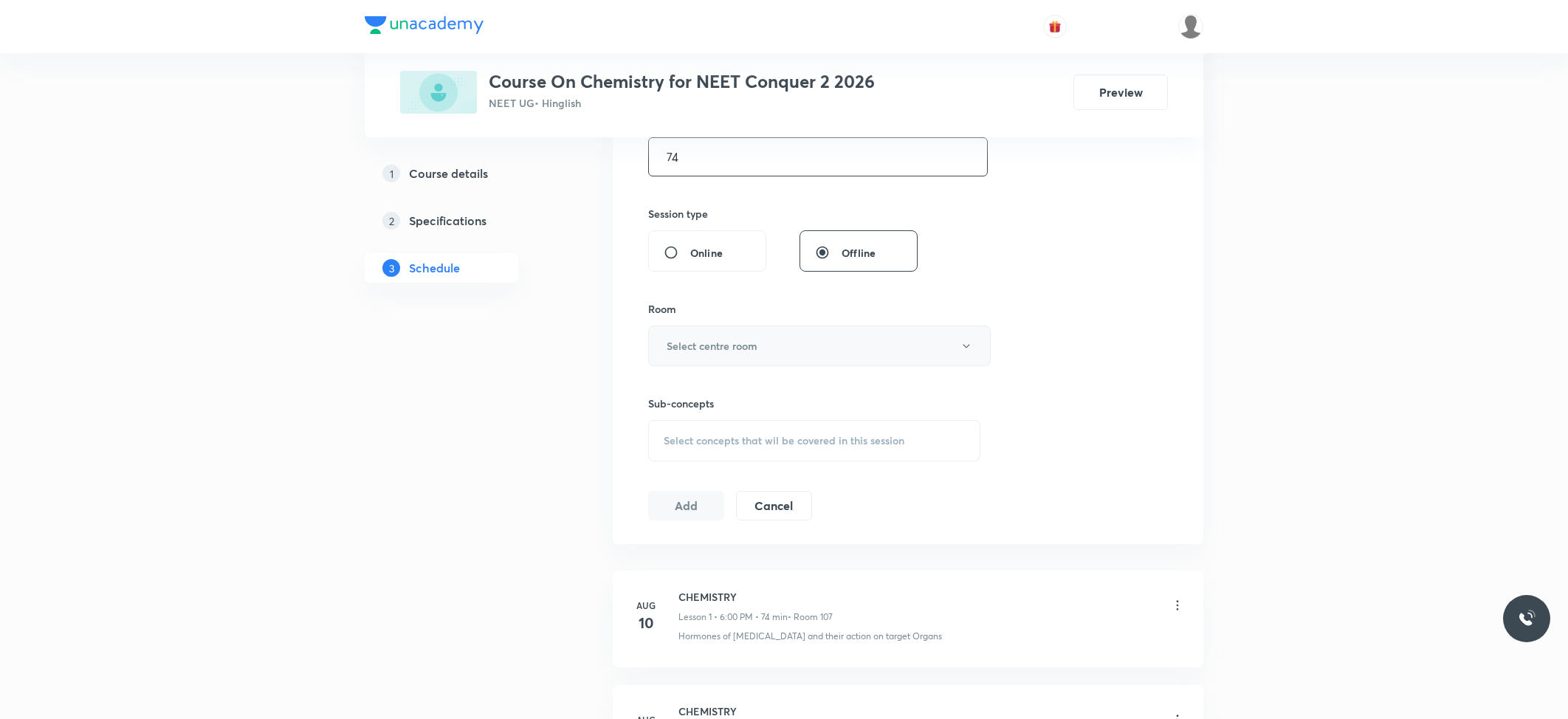
type input "74"
click at [748, 344] on h6 "Select centre room" at bounding box center [712, 346] width 91 height 16
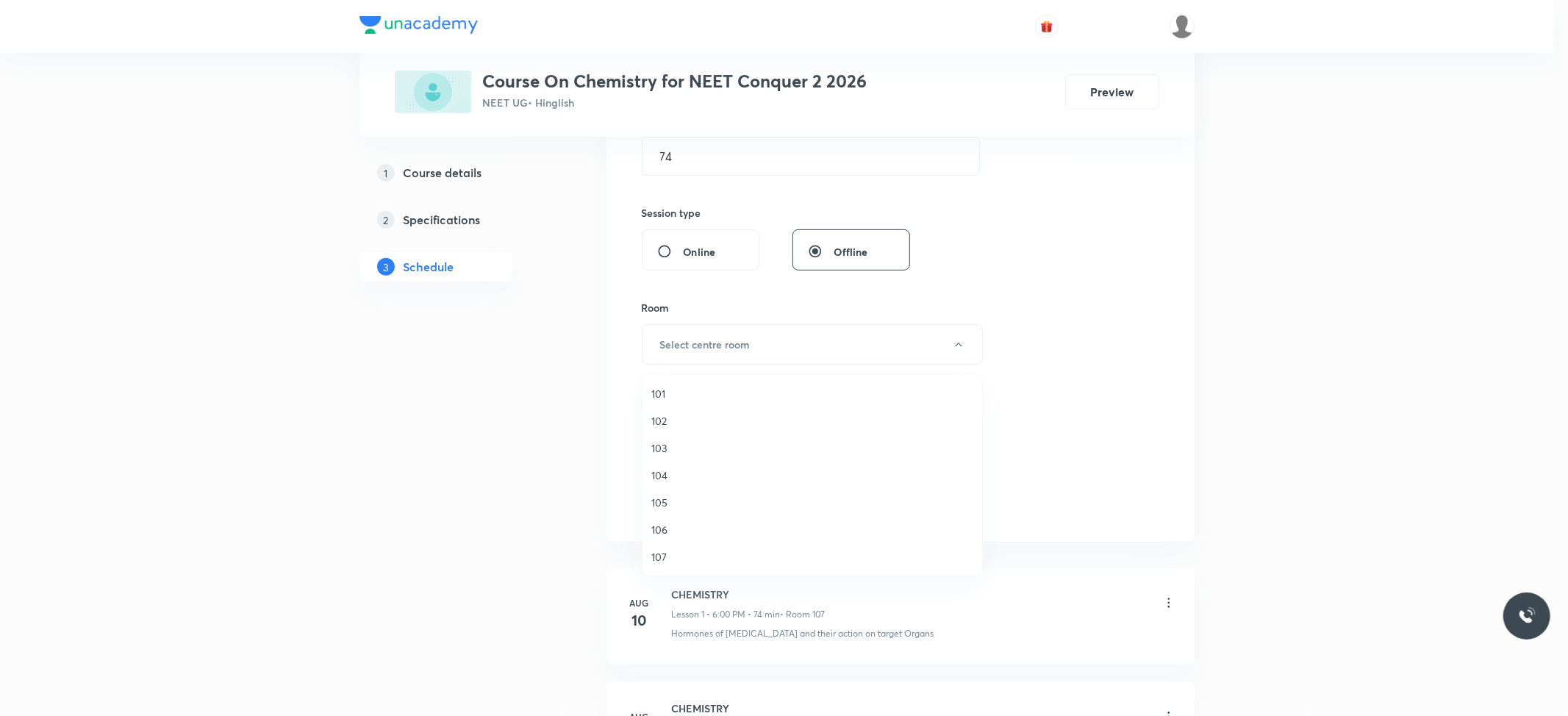
click at [680, 418] on span "102" at bounding box center [812, 421] width 322 height 16
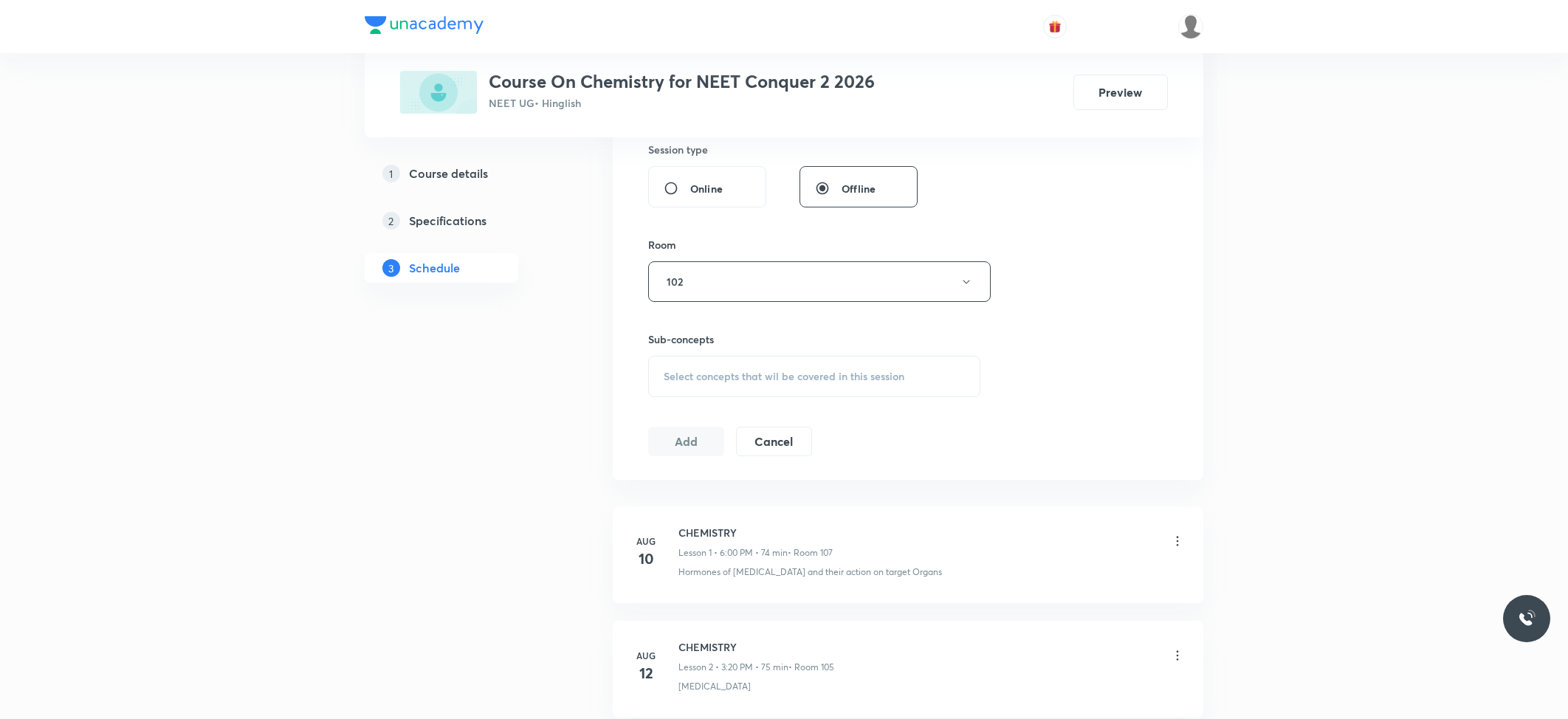
scroll to position [591, 0]
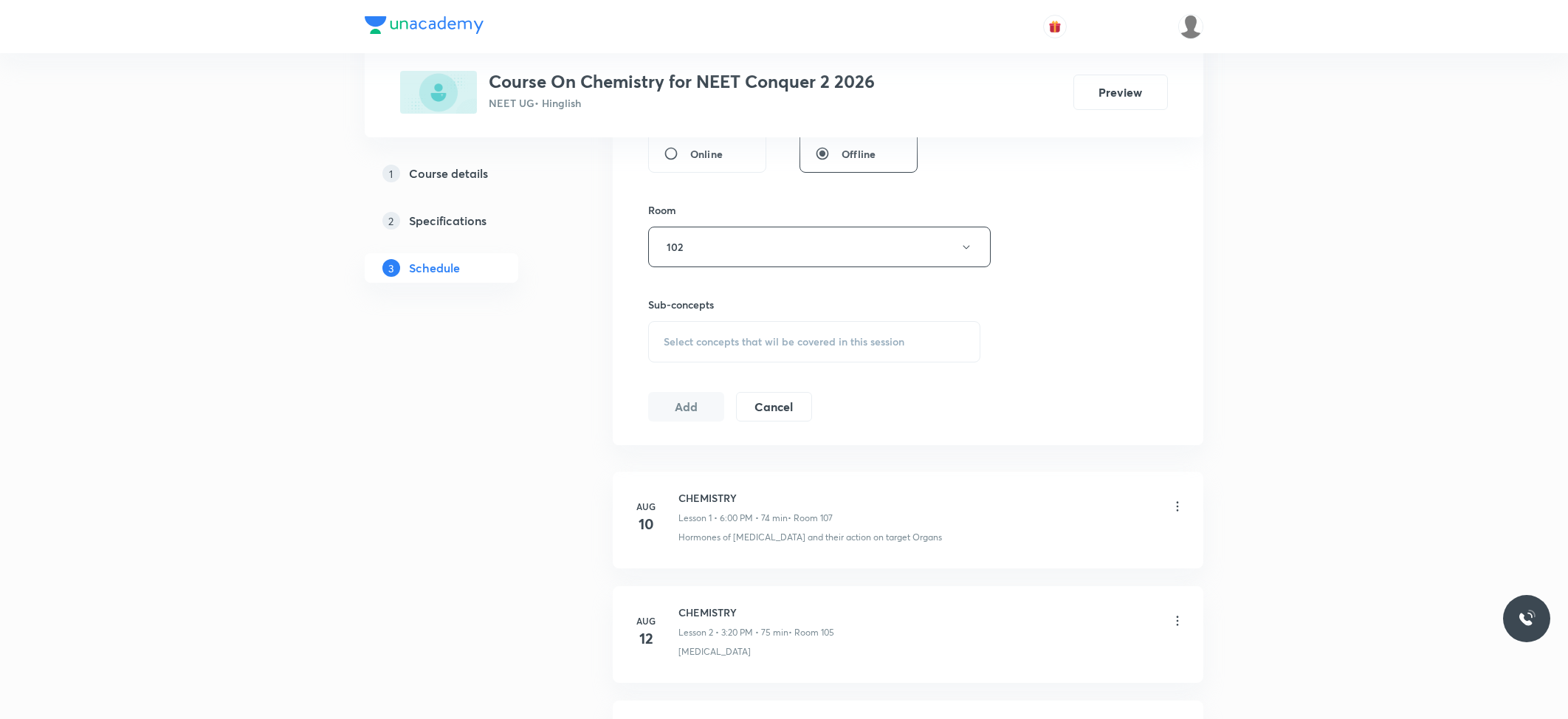
click at [766, 335] on div "Select concepts that wil be covered in this session" at bounding box center [814, 342] width 332 height 41
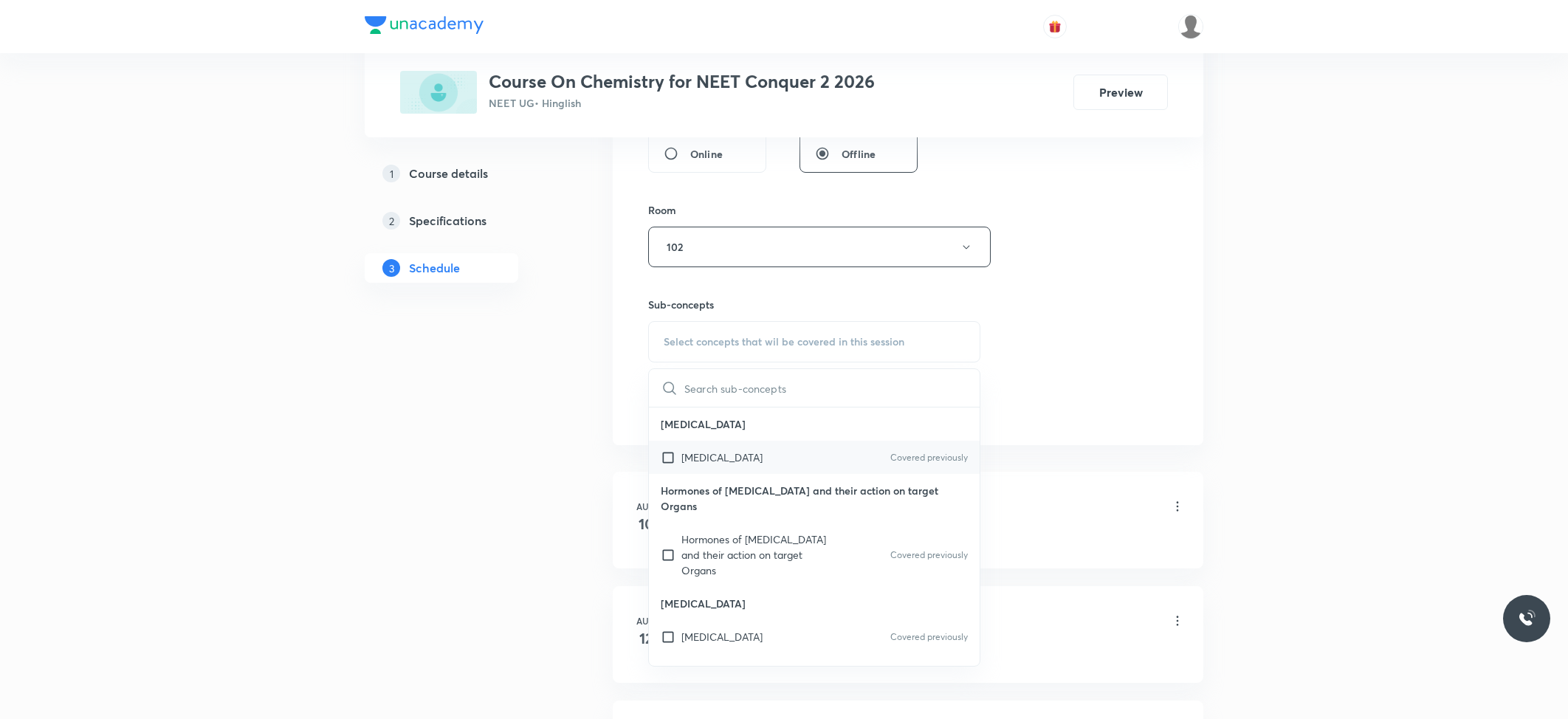
click at [686, 472] on div "Pituitary Gland Covered previously" at bounding box center [814, 457] width 331 height 33
checkbox input "true"
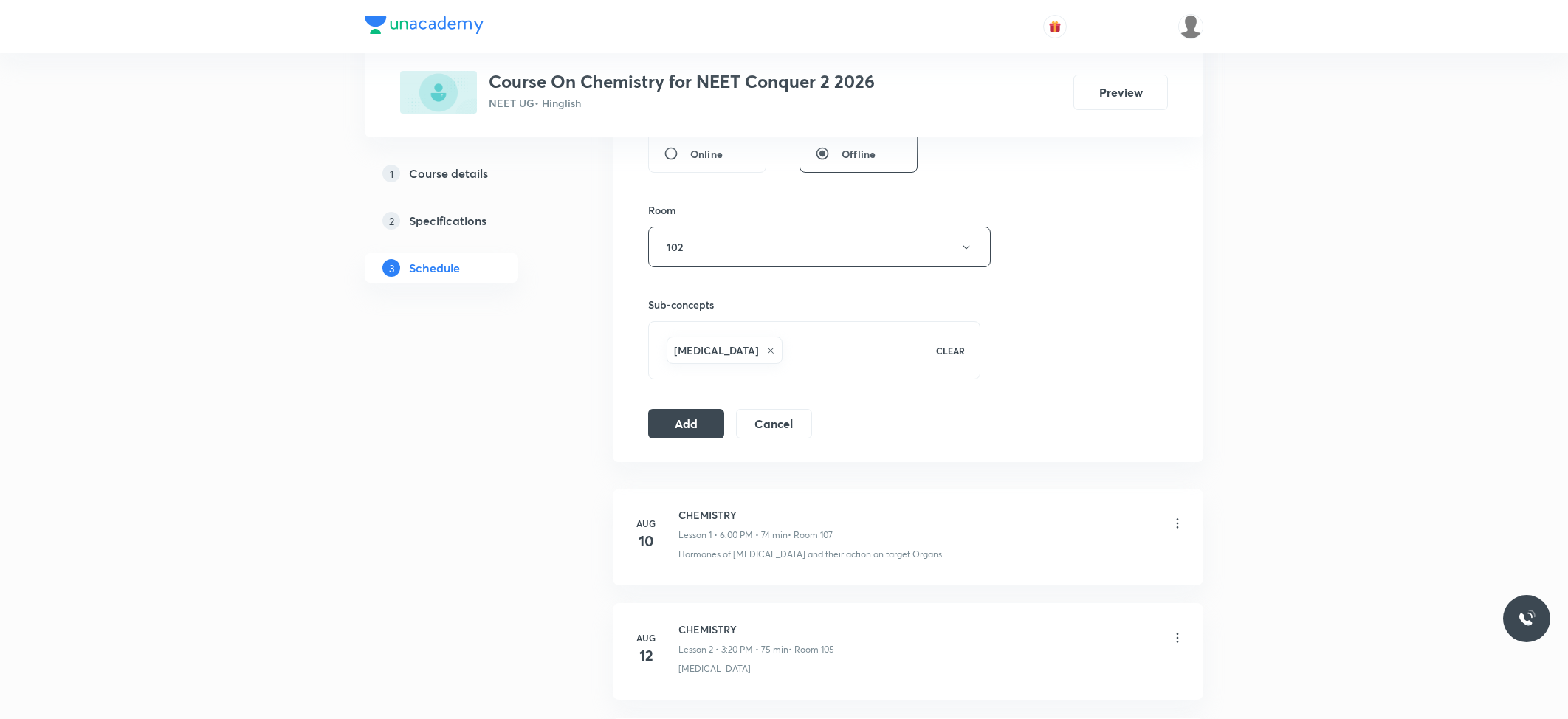
click at [644, 424] on div "Session 31 Live class Session title 14/99 Thermodynamics ​ Schedule for Oct 7, …" at bounding box center [908, 84] width 591 height 758
click at [671, 421] on button "Add" at bounding box center [686, 423] width 76 height 29
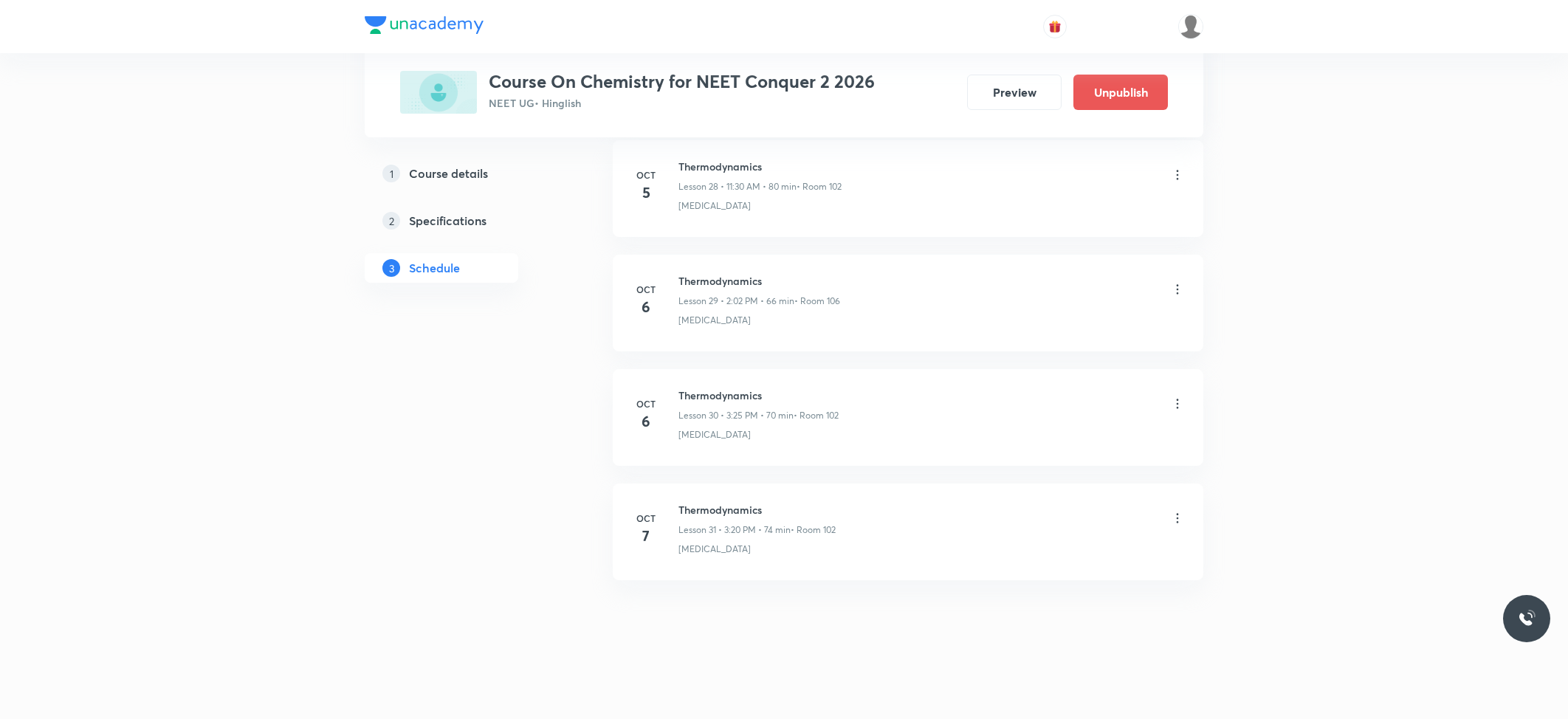
scroll to position [3348, 0]
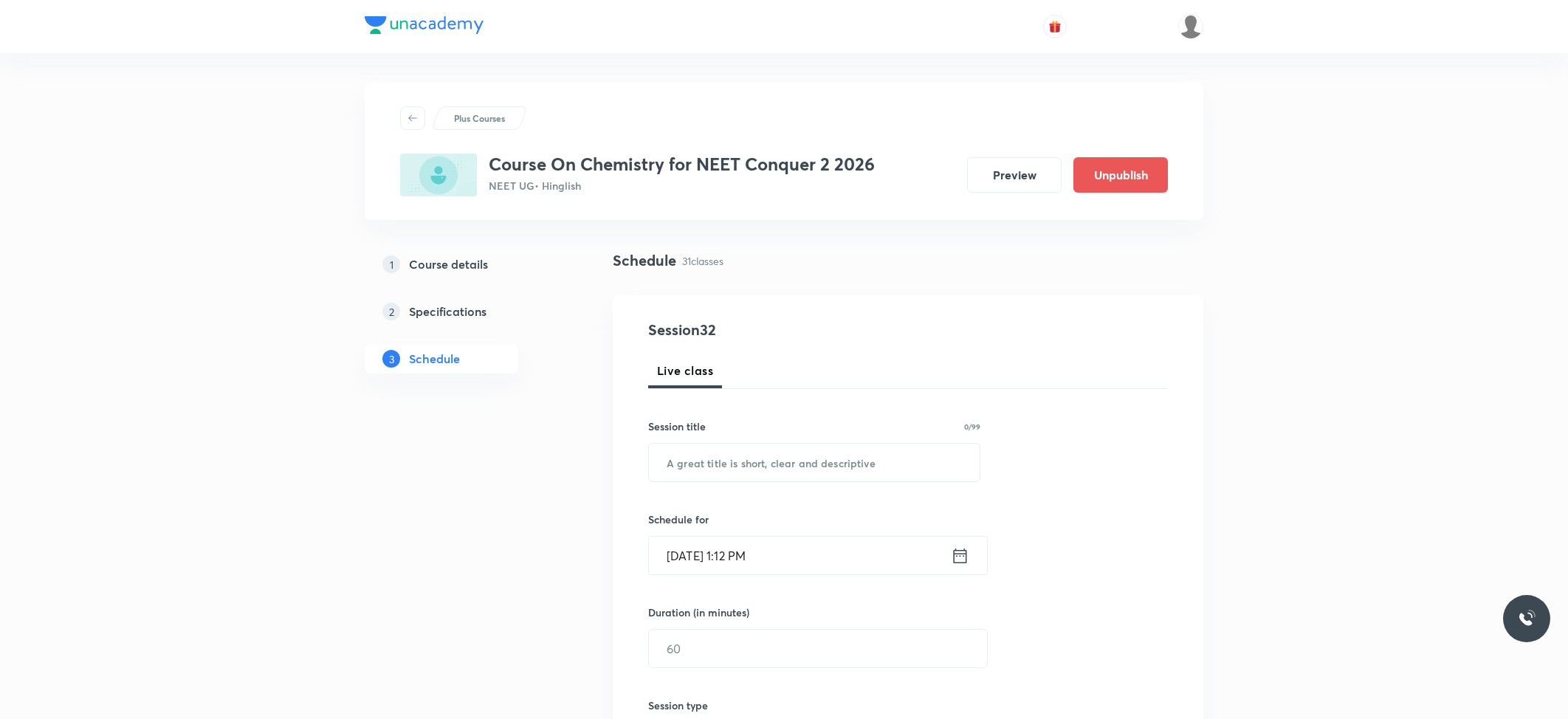
scroll to position [4029, 0]
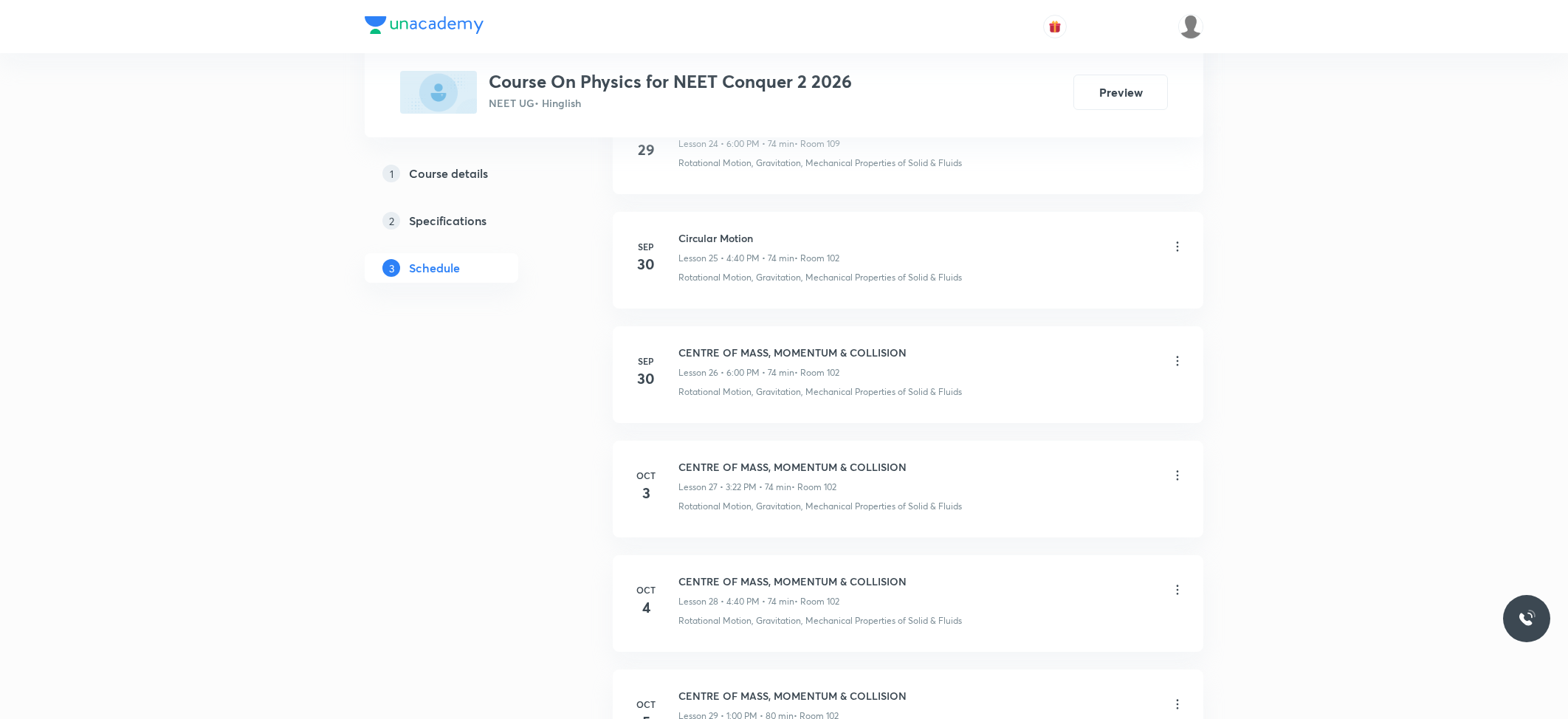
scroll to position [3915, 0]
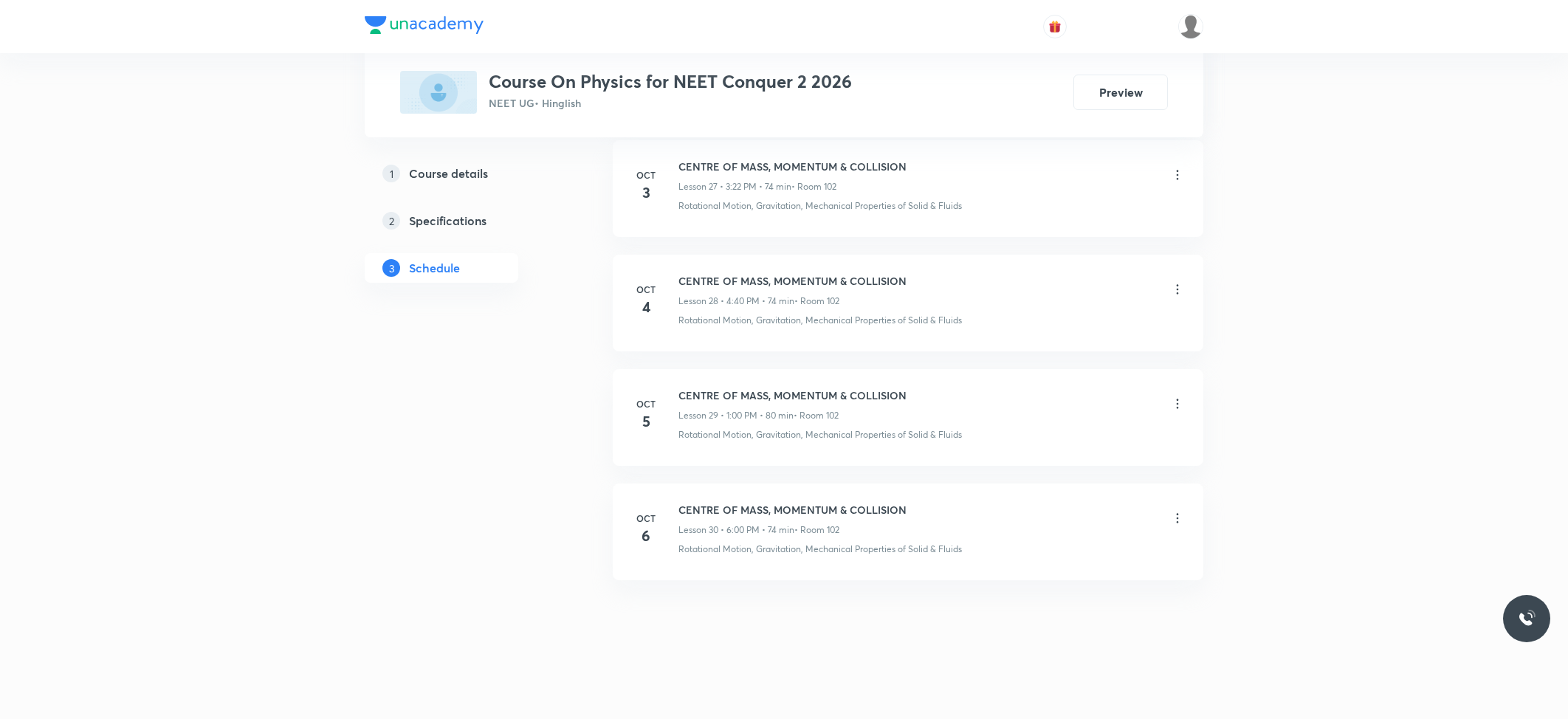
click at [837, 504] on h6 "CENTRE OF MASS, MOMENTUM & COLLISION" at bounding box center [792, 510] width 228 height 16
copy h6 "CENTRE OF MASS, MOMENTUM & COLLISION"
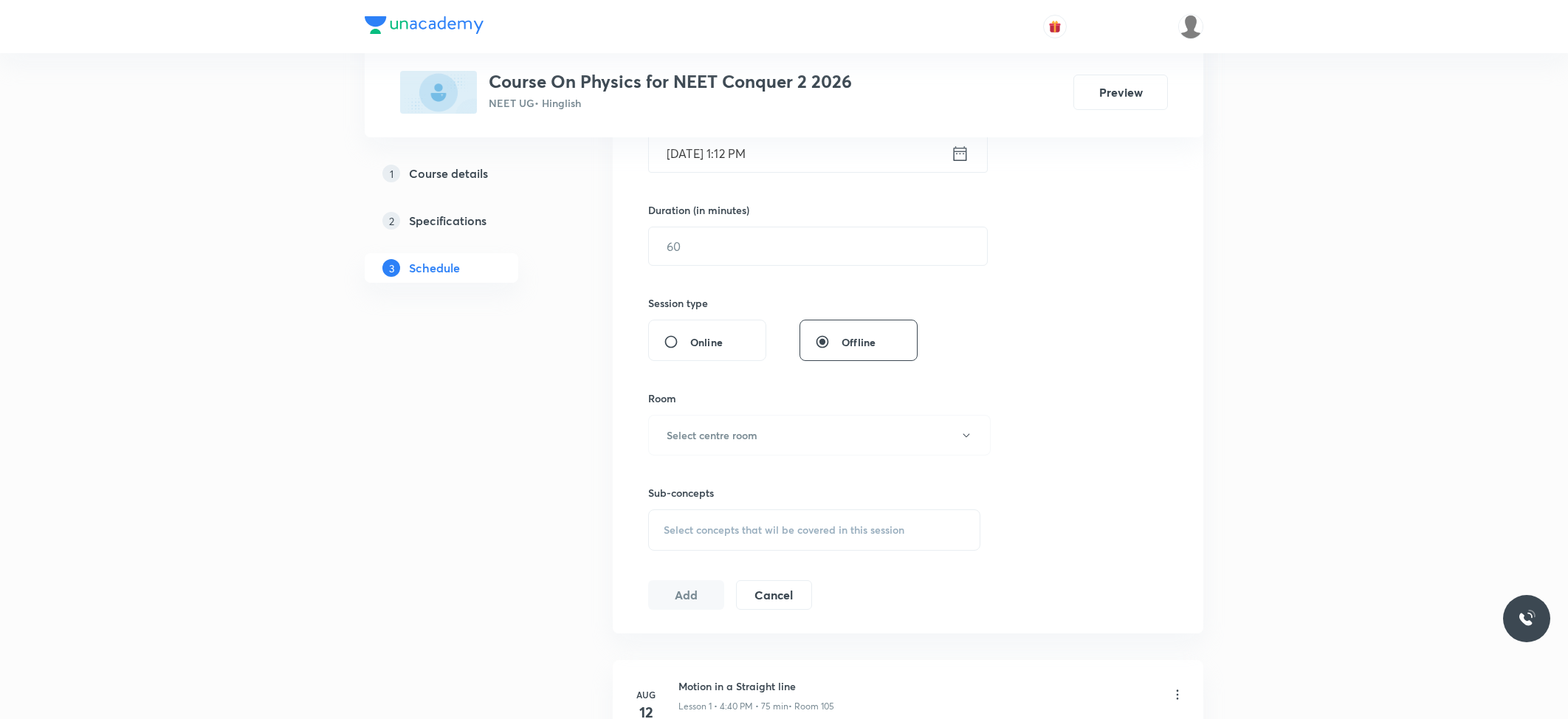
scroll to position [0, 0]
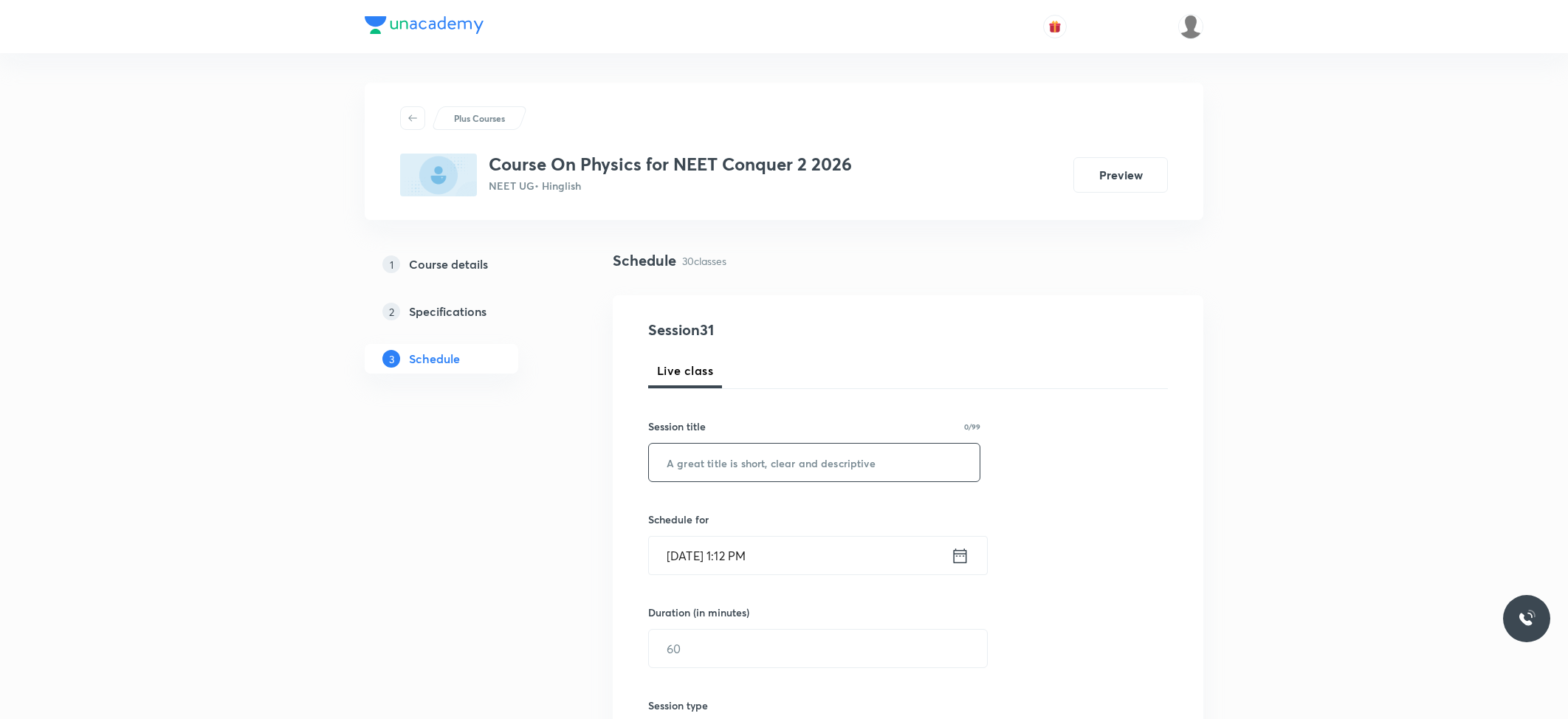
click at [856, 456] on input "text" at bounding box center [814, 463] width 331 height 38
paste input "CENTRE OF MASS, MOMENTUM & COLLISION"
type input "CENTRE OF MASS, MOMENTUM & COLLISION"
click at [826, 545] on input "[DATE] 1:12 PM" at bounding box center [800, 556] width 302 height 38
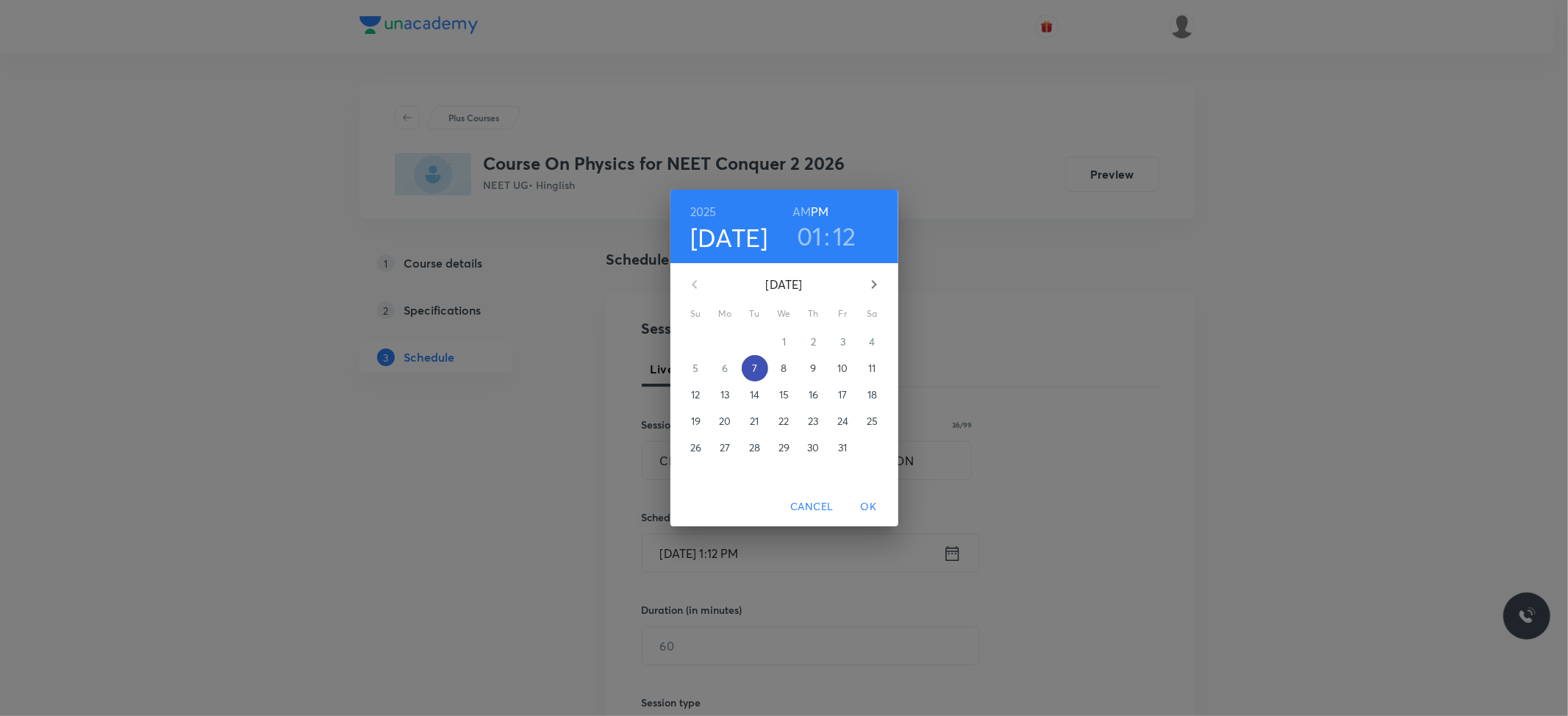
click at [754, 366] on p "7" at bounding box center [754, 368] width 6 height 15
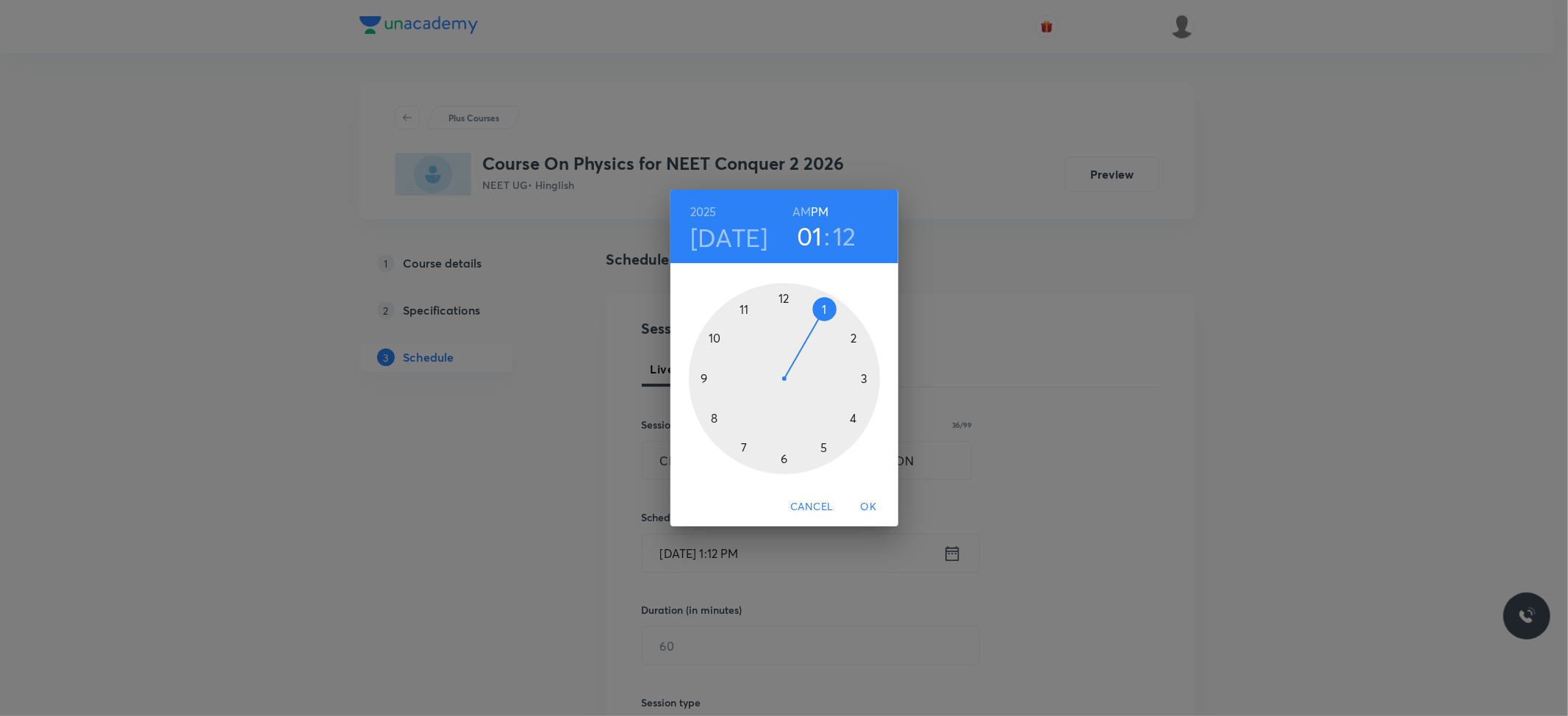
click at [851, 415] on div at bounding box center [784, 378] width 191 height 191
click at [716, 417] on div at bounding box center [784, 378] width 191 height 191
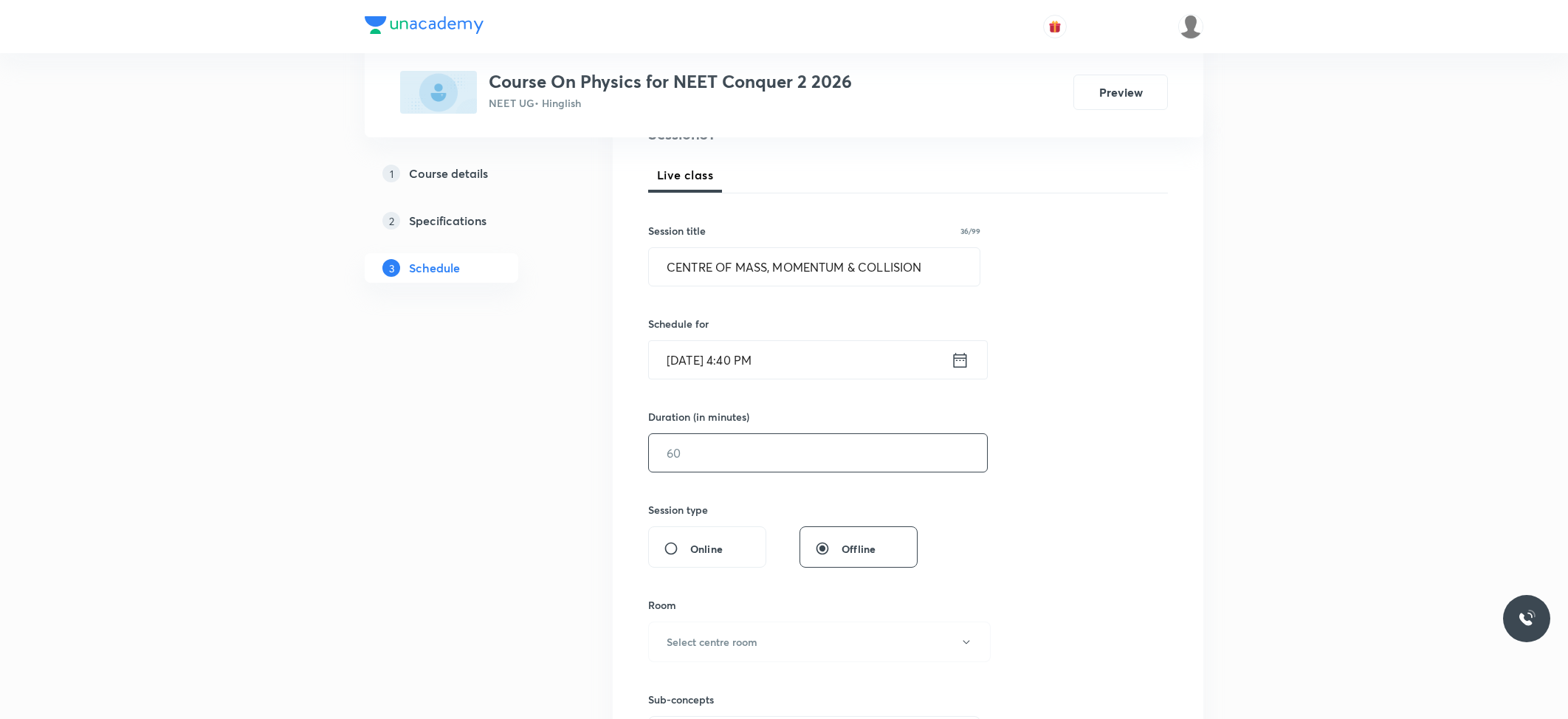
scroll to position [196, 0]
click at [718, 467] on input "text" at bounding box center [818, 452] width 338 height 38
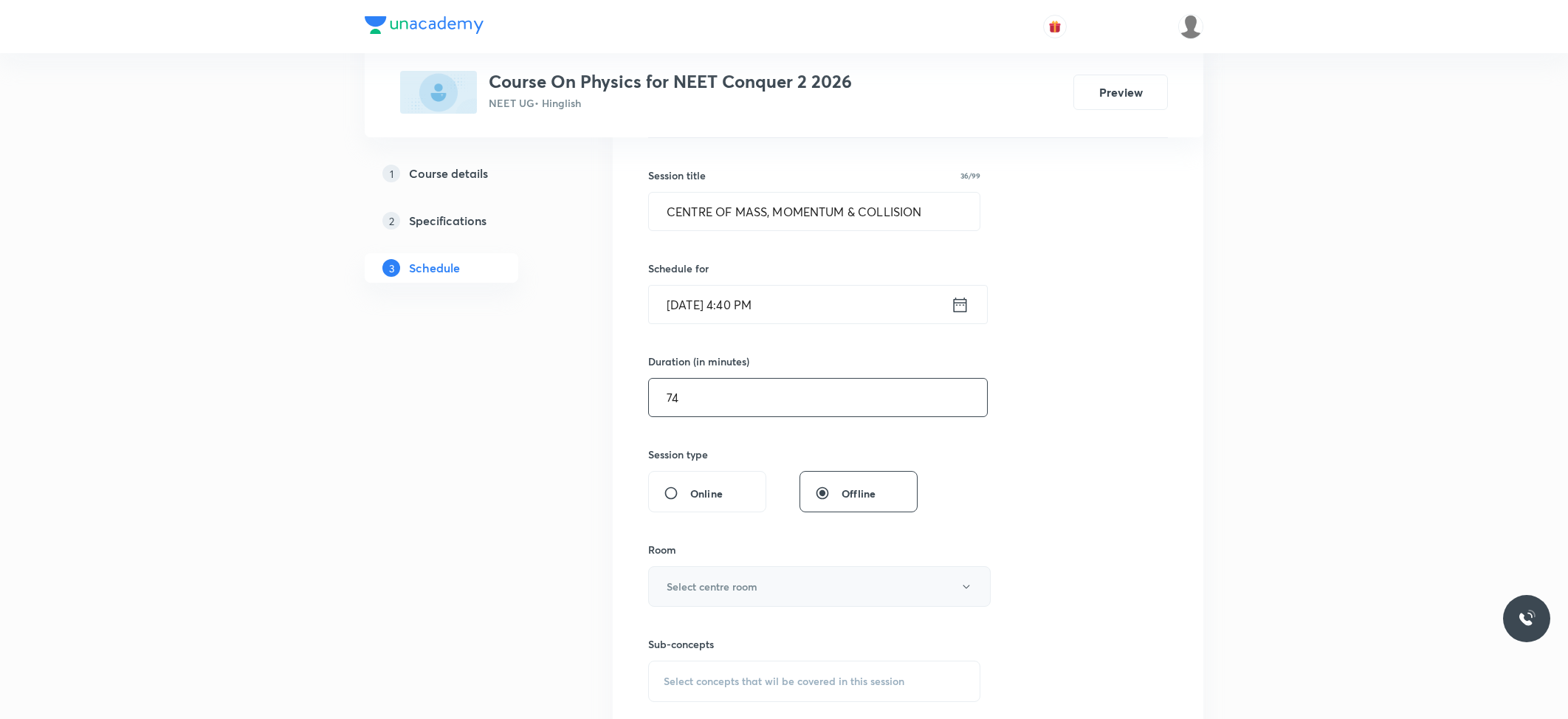
scroll to position [394, 0]
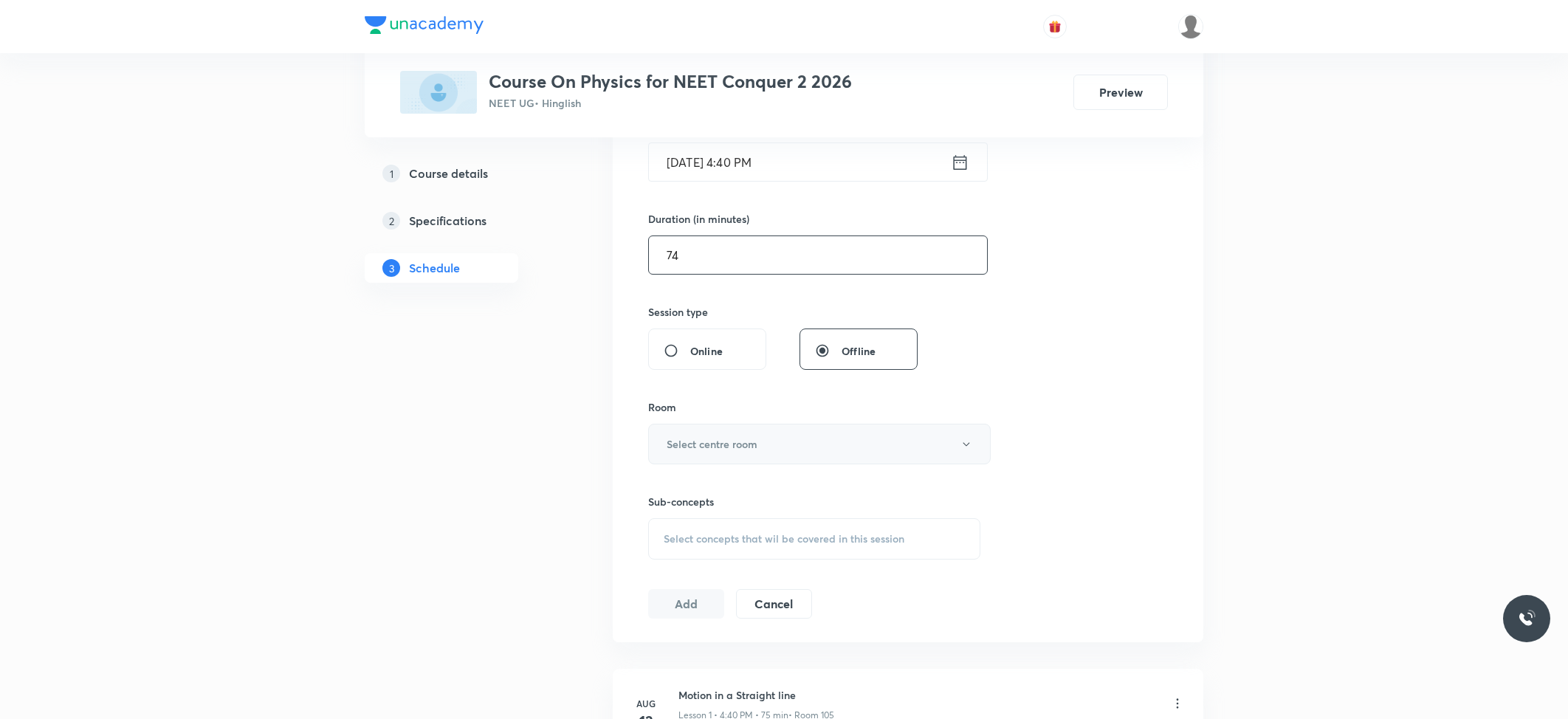
type input "74"
click at [739, 453] on button "Select centre room" at bounding box center [819, 444] width 342 height 40
click at [683, 514] on span "102" at bounding box center [815, 522] width 323 height 16
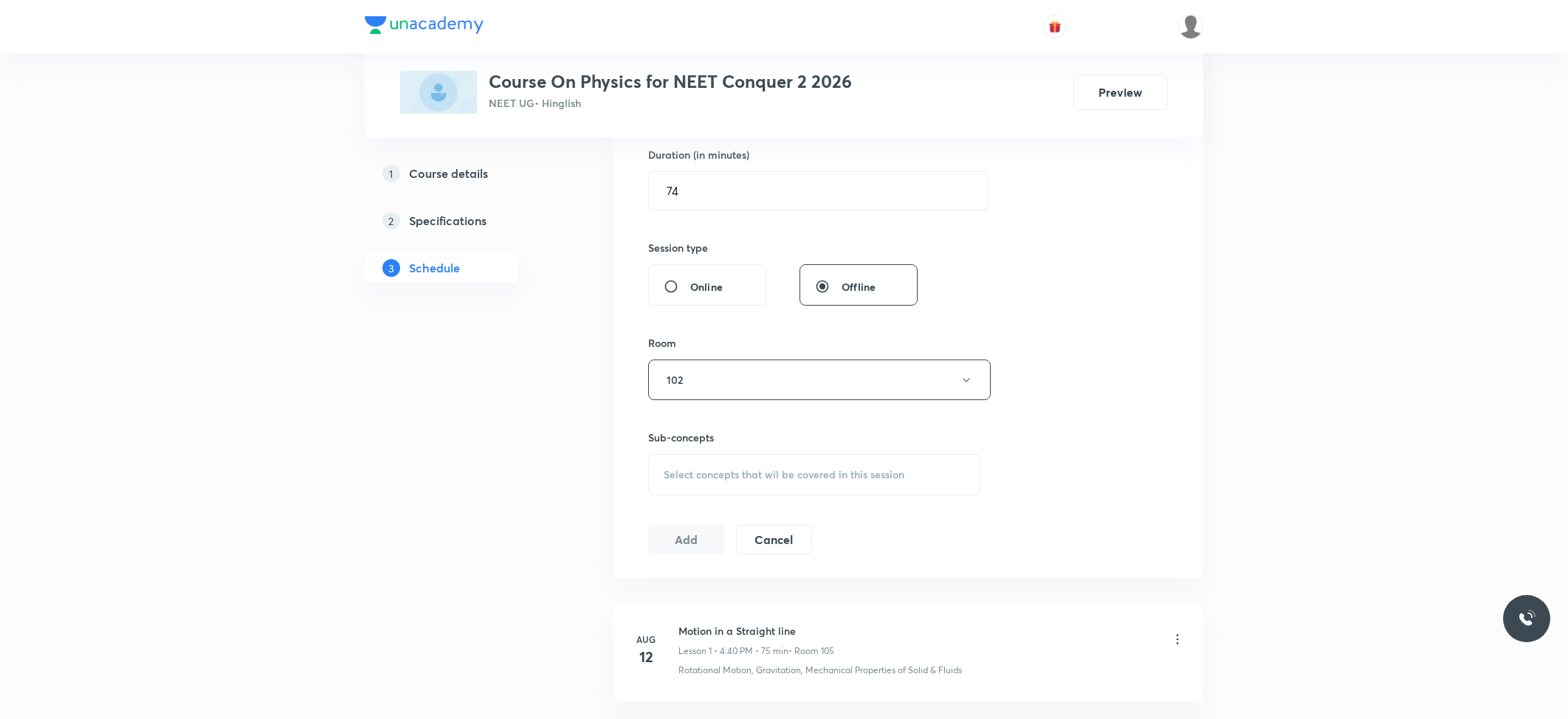
scroll to position [492, 0]
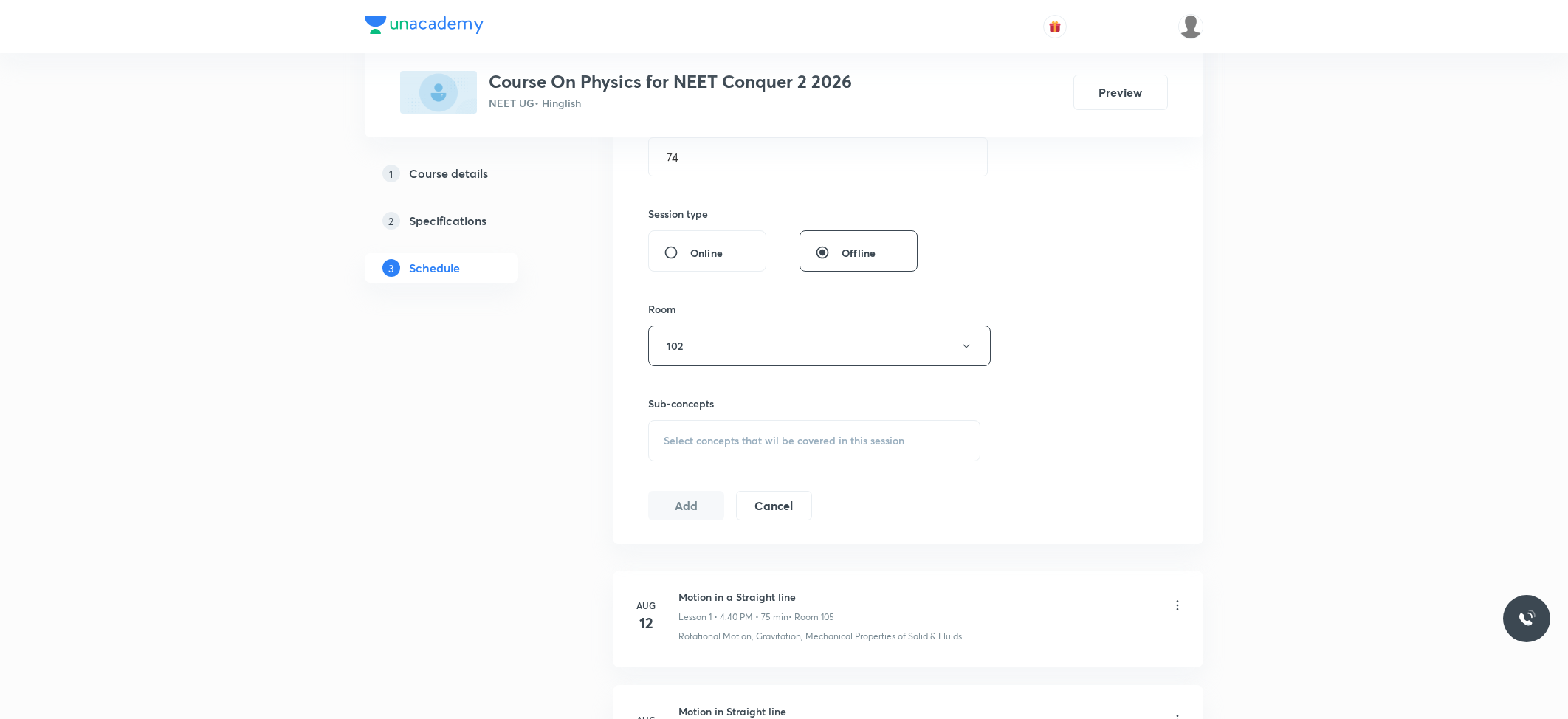
click at [760, 441] on span "Select concepts that wil be covered in this session" at bounding box center [784, 441] width 240 height 12
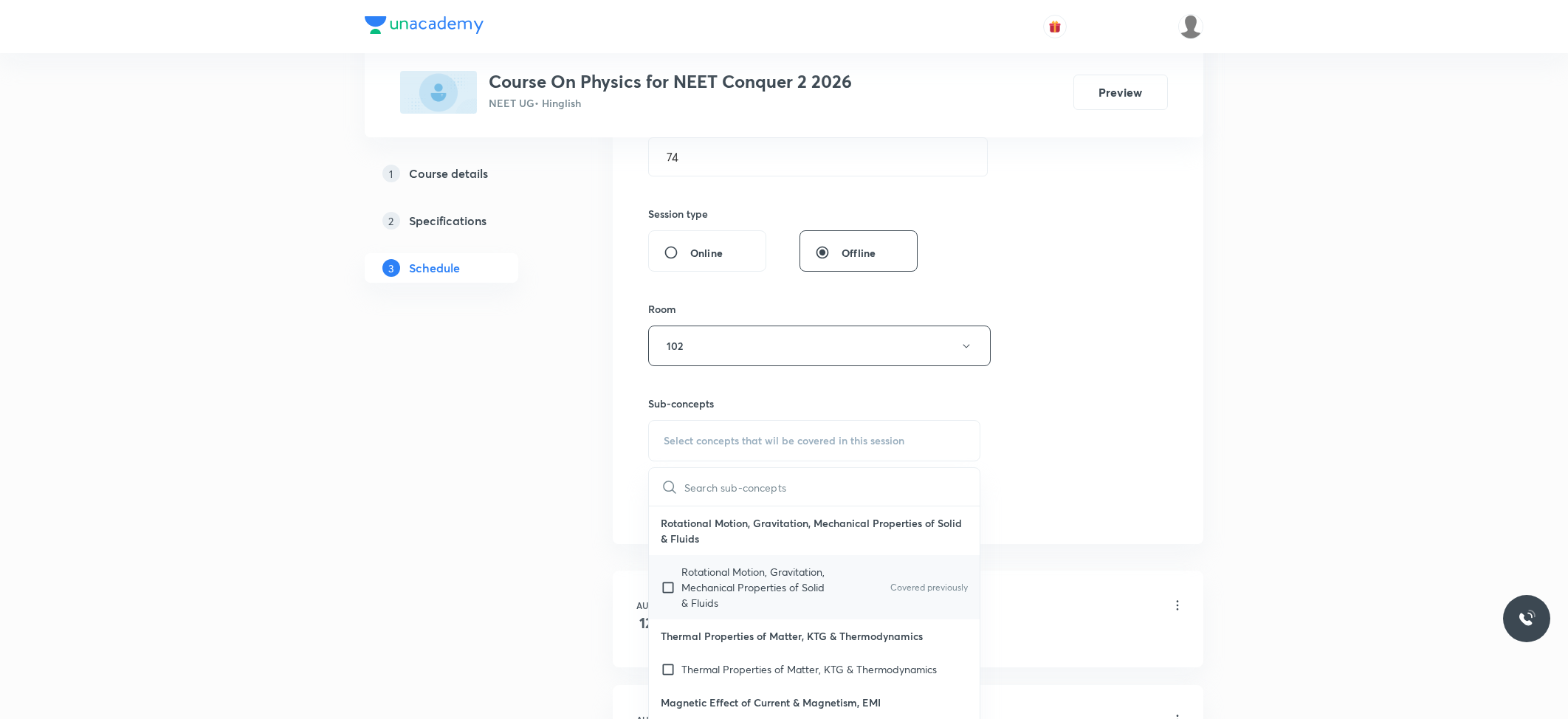
click at [697, 584] on p "Rotational Motion, Gravitation, Mechanical Properties of Solid & Fluids" at bounding box center [756, 587] width 149 height 47
checkbox input "true"
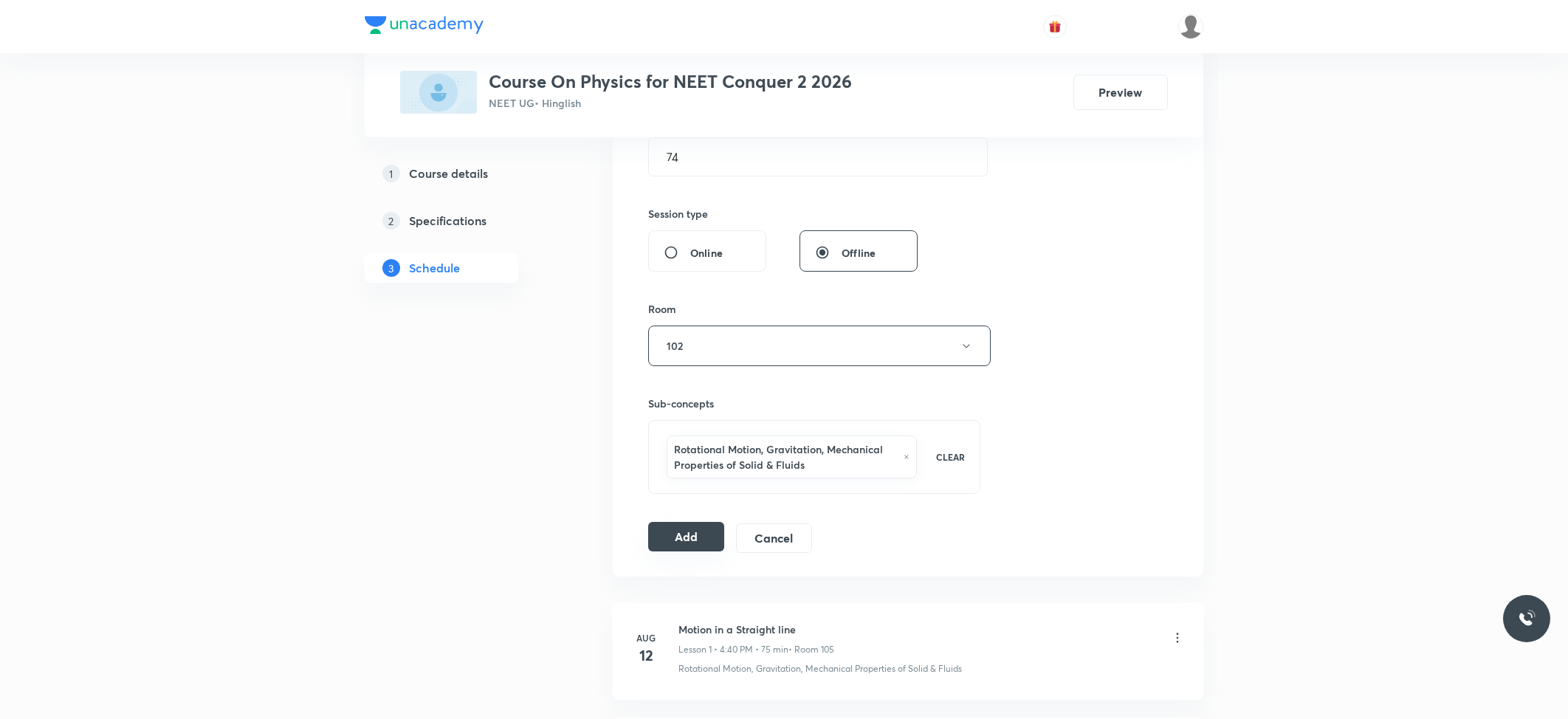
click at [694, 535] on button "Add" at bounding box center [686, 536] width 76 height 29
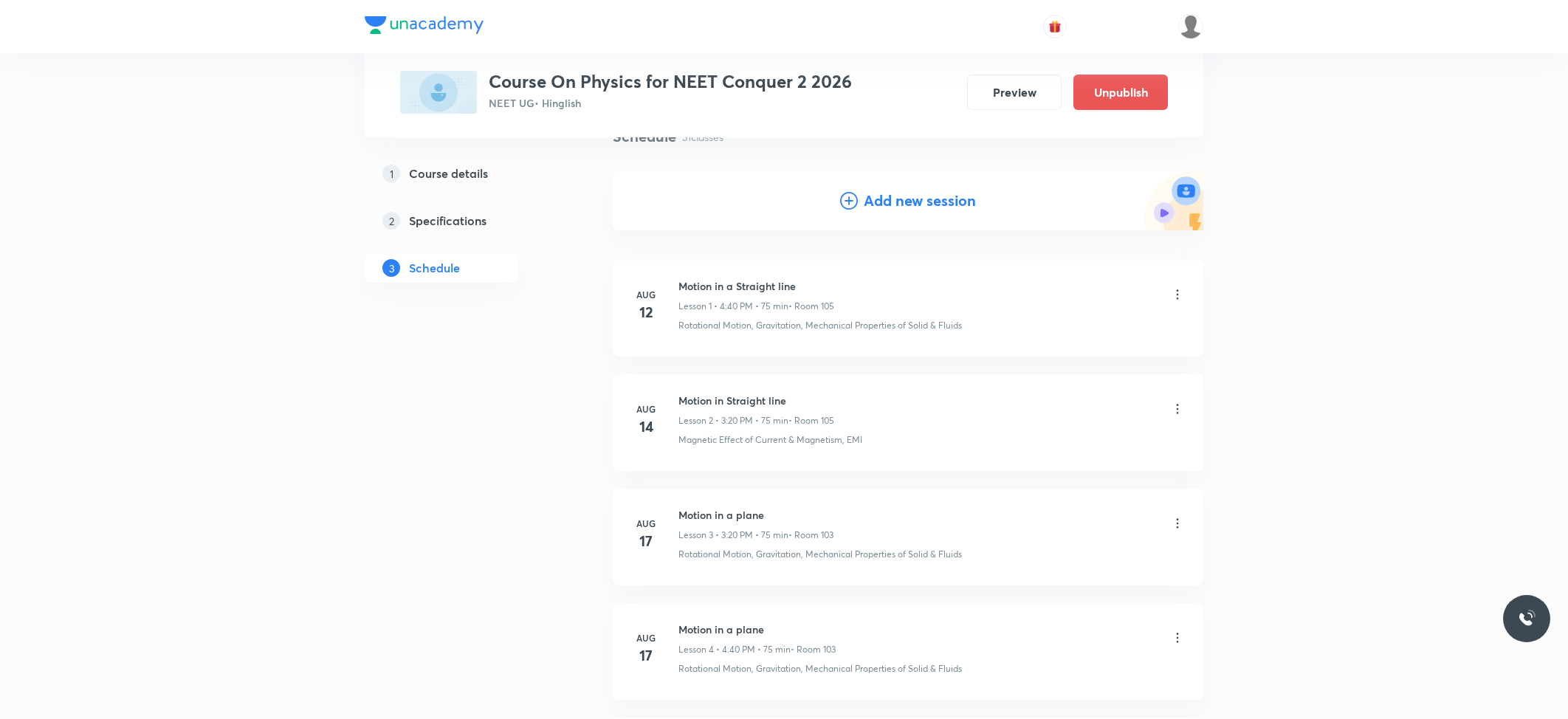
scroll to position [0, 0]
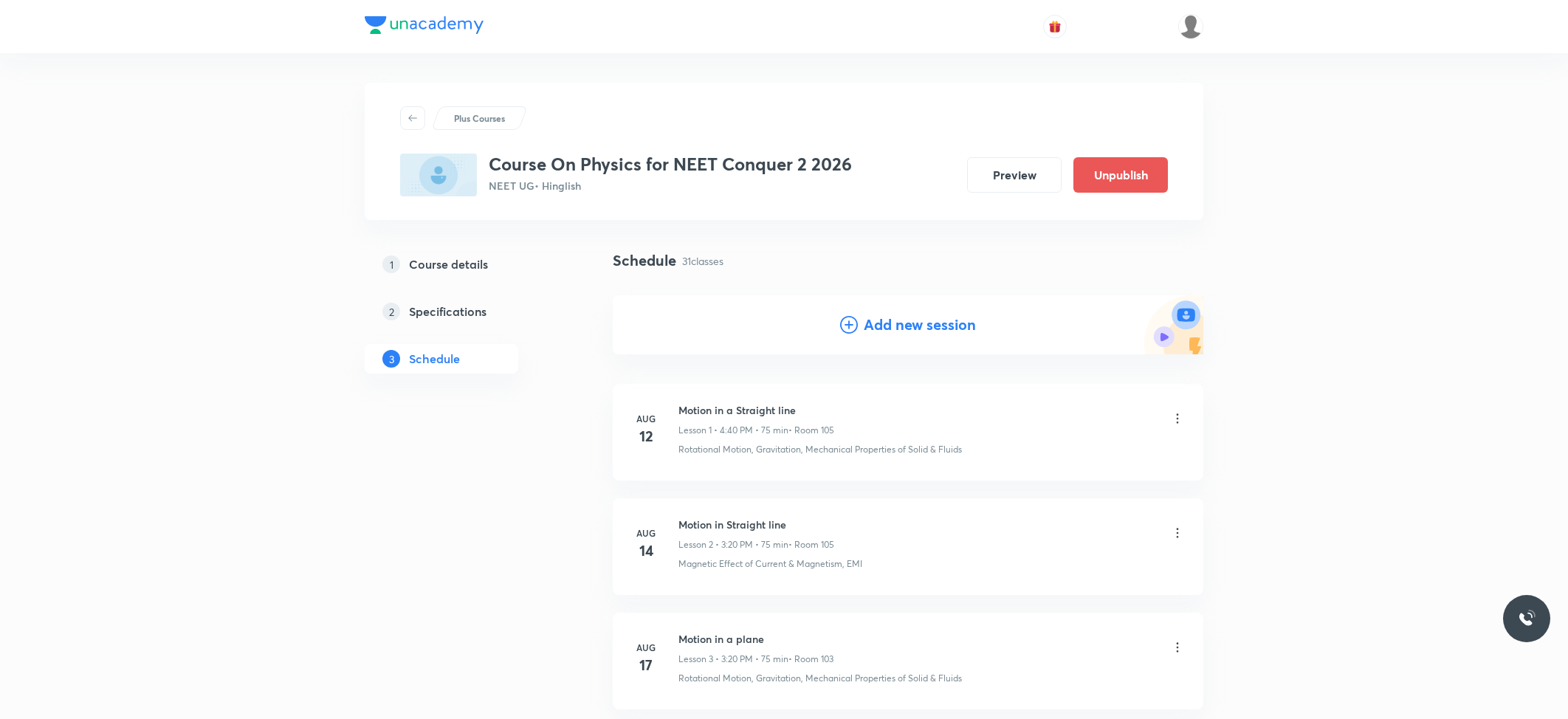
drag, startPoint x: 958, startPoint y: 326, endPoint x: 950, endPoint y: 346, distance: 21.5
click at [955, 326] on h4 "Add new session" at bounding box center [920, 325] width 112 height 22
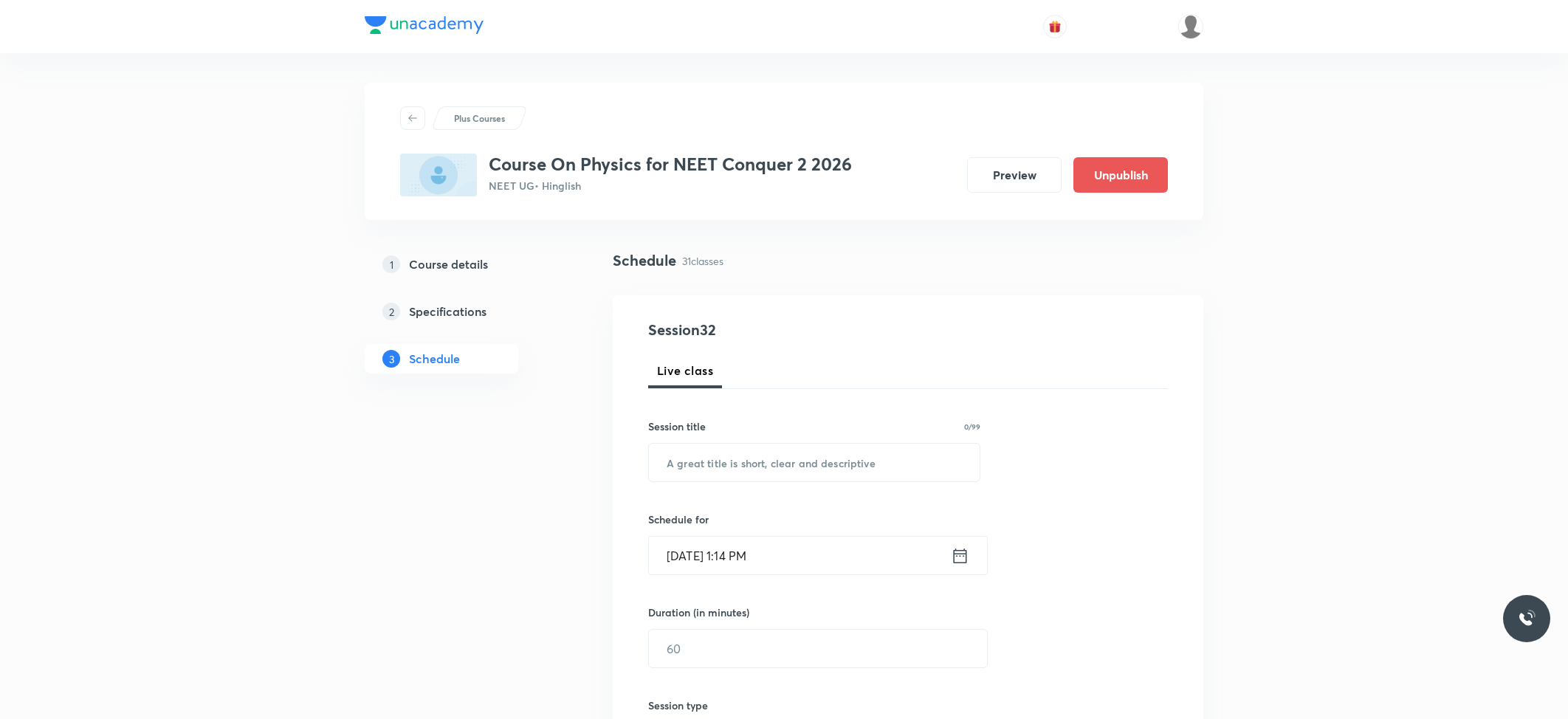
click at [863, 424] on div "Session title 0/99" at bounding box center [814, 426] width 332 height 16
click at [871, 461] on input "text" at bounding box center [814, 463] width 331 height 38
paste input "CENTRE OF MASS, MOMENTUM & COLLISION"
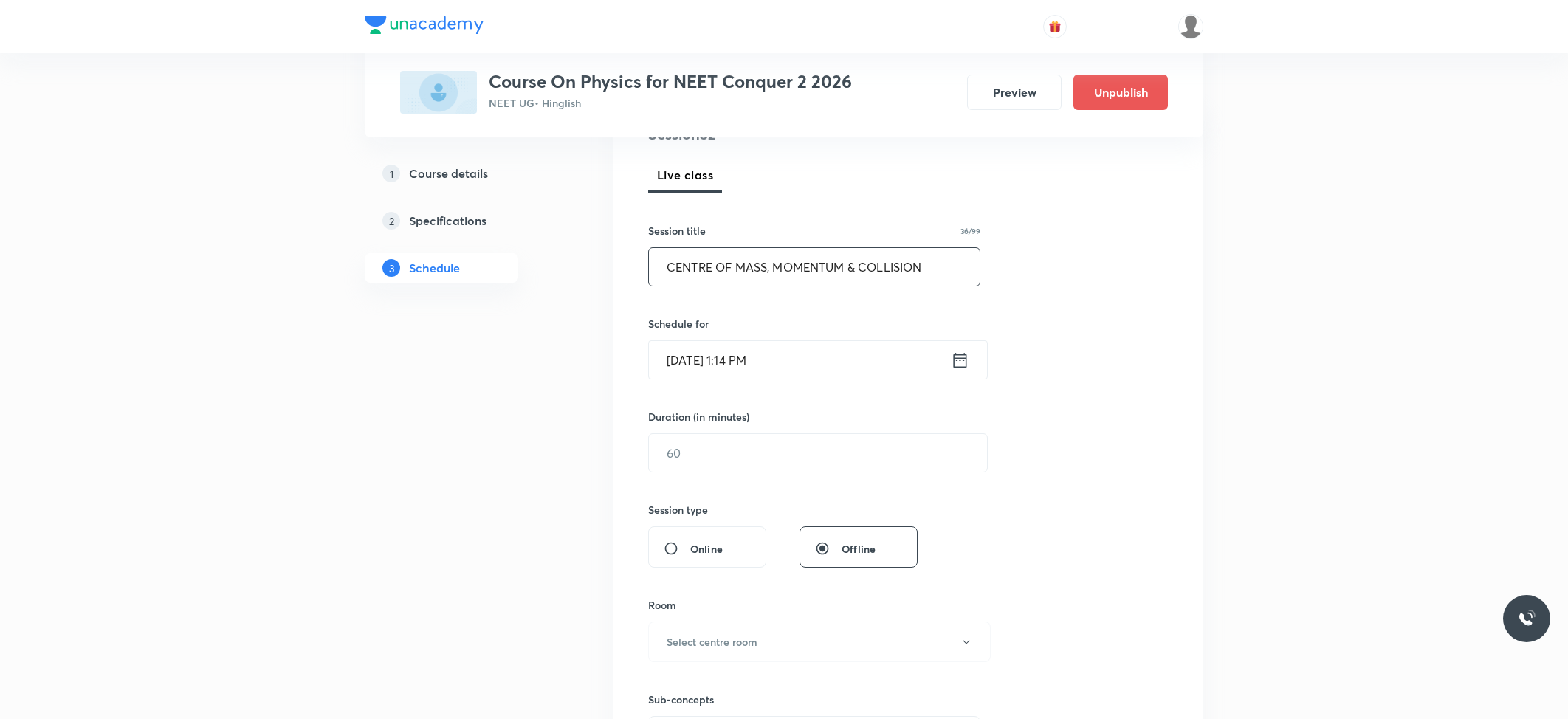
scroll to position [196, 0]
type input "CENTRE OF MASS, MOMENTUM & COLLISION"
click at [804, 358] on input "[DATE] 1:14 PM" at bounding box center [800, 359] width 302 height 38
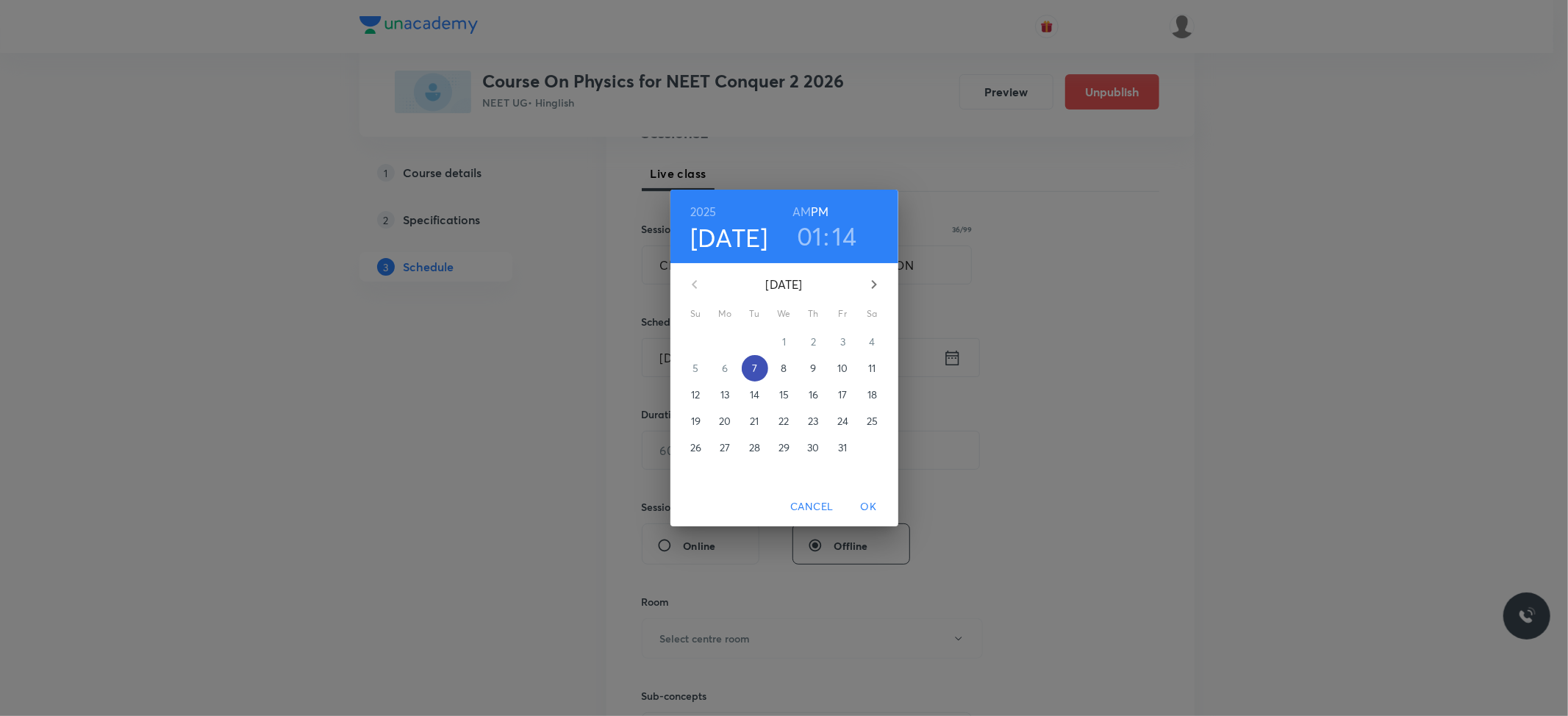
click at [751, 361] on span "7" at bounding box center [755, 368] width 27 height 15
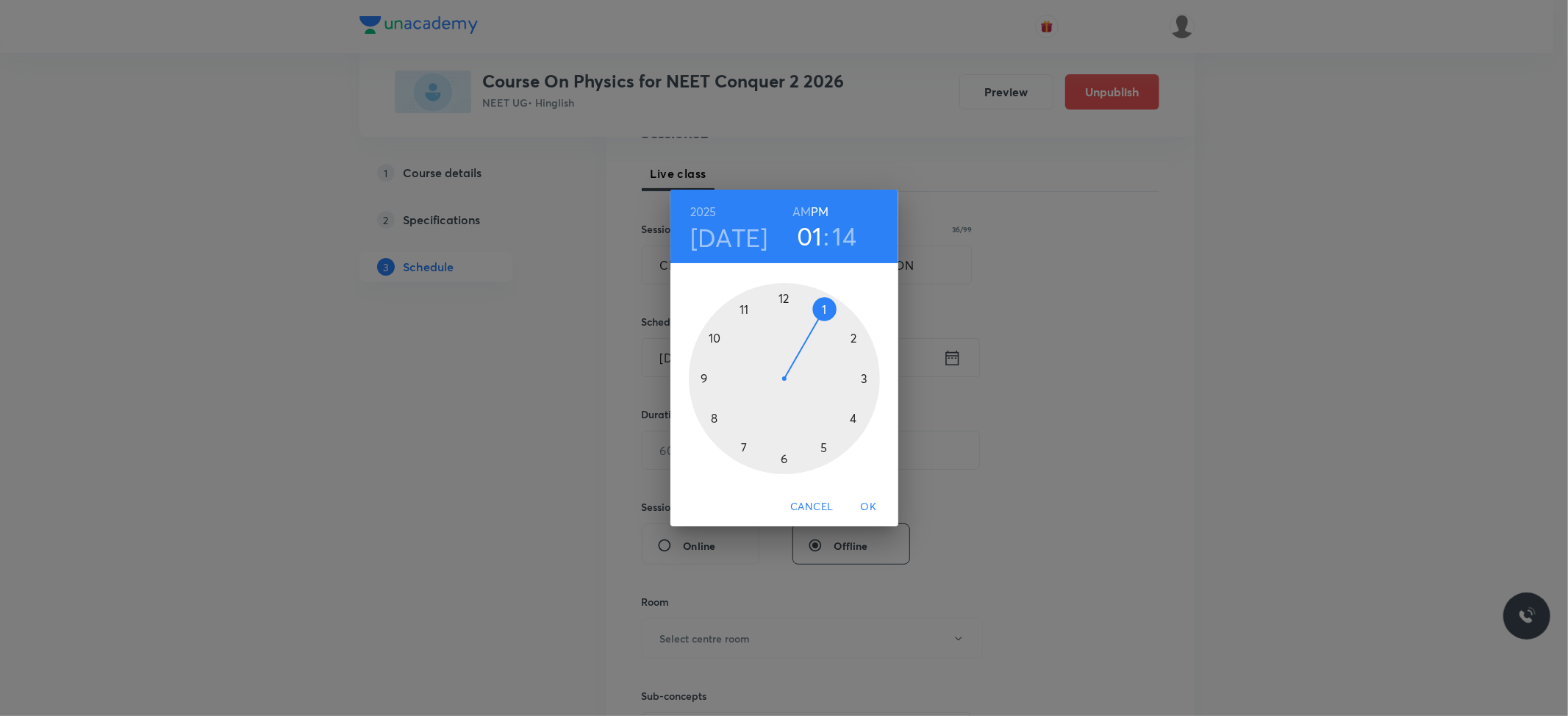
click at [780, 454] on div at bounding box center [784, 378] width 191 height 191
click at [780, 303] on div at bounding box center [784, 378] width 191 height 191
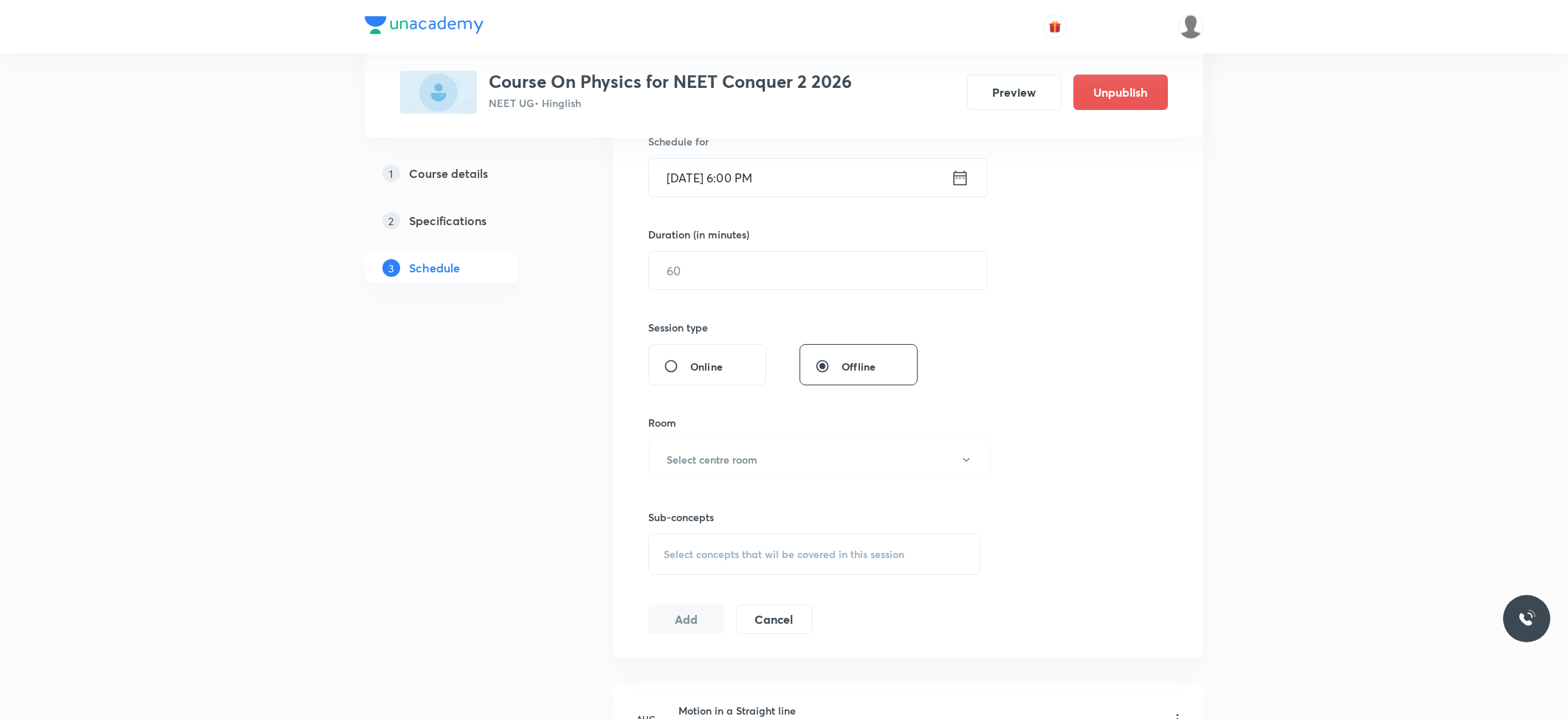
scroll to position [394, 0]
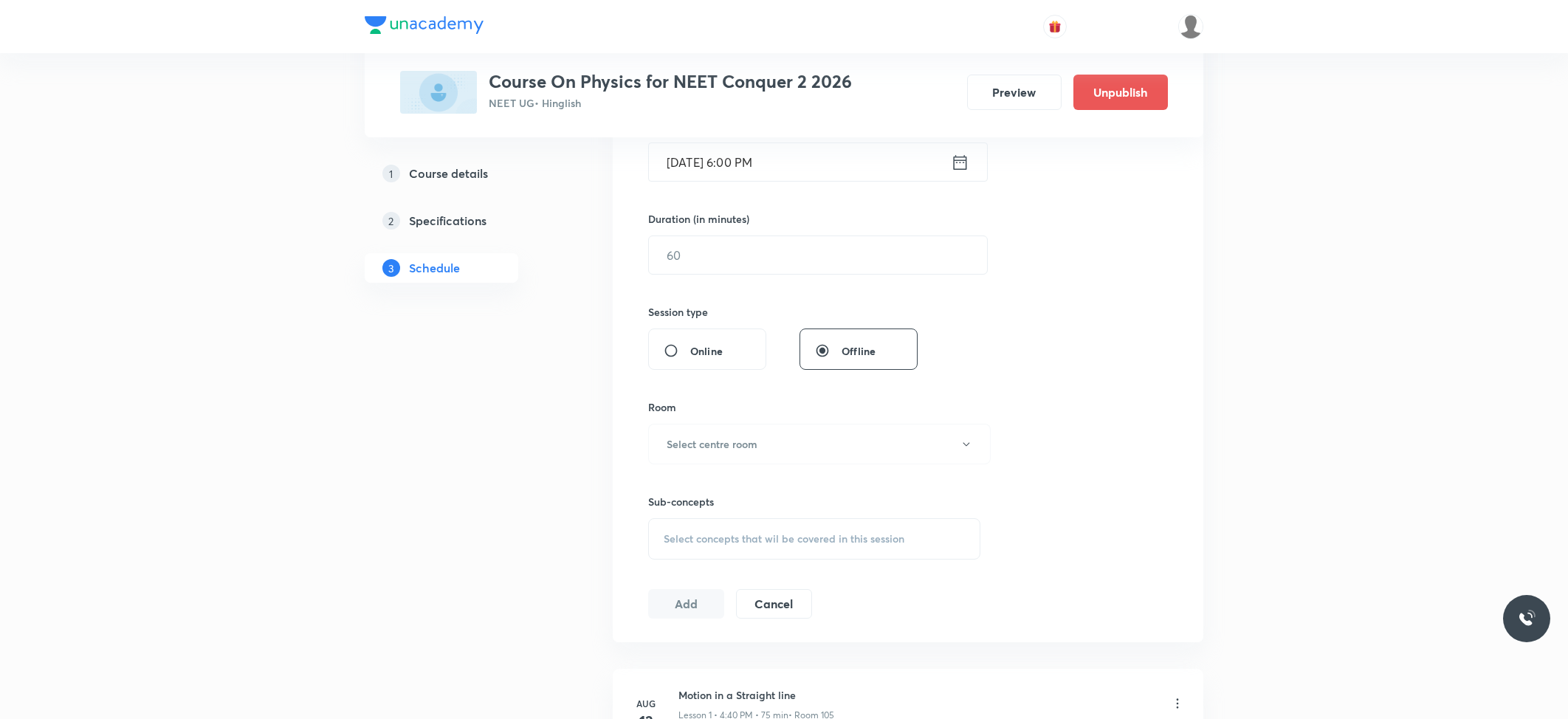
click at [736, 282] on div "Session 32 Live class Session title 36/99 CENTRE OF MASS, MOMENTUM & COLLISION …" at bounding box center [908, 272] width 520 height 694
click at [736, 267] on input "text" at bounding box center [818, 255] width 338 height 38
type input "74"
click at [754, 427] on button "Select centre room" at bounding box center [819, 444] width 342 height 40
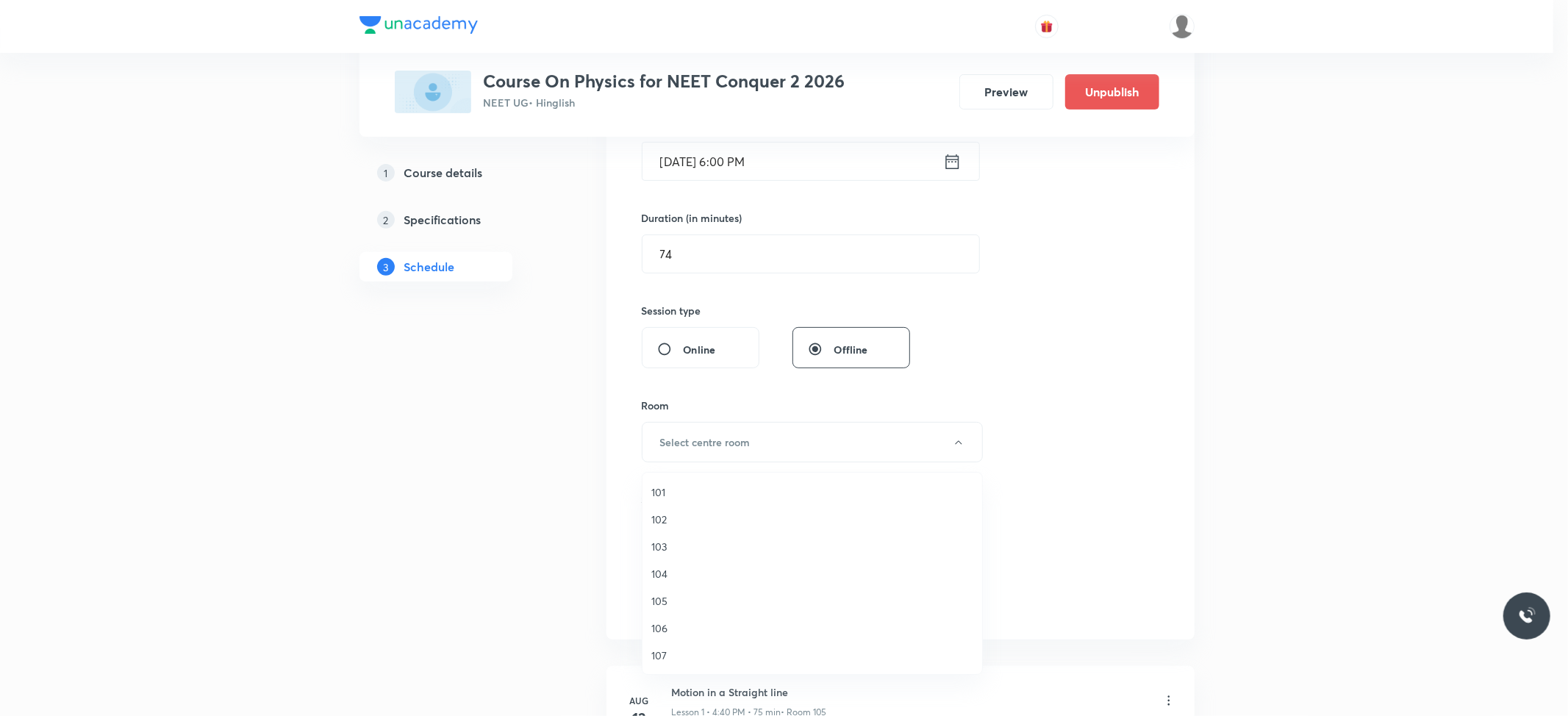
click at [672, 510] on li "102" at bounding box center [812, 519] width 339 height 28
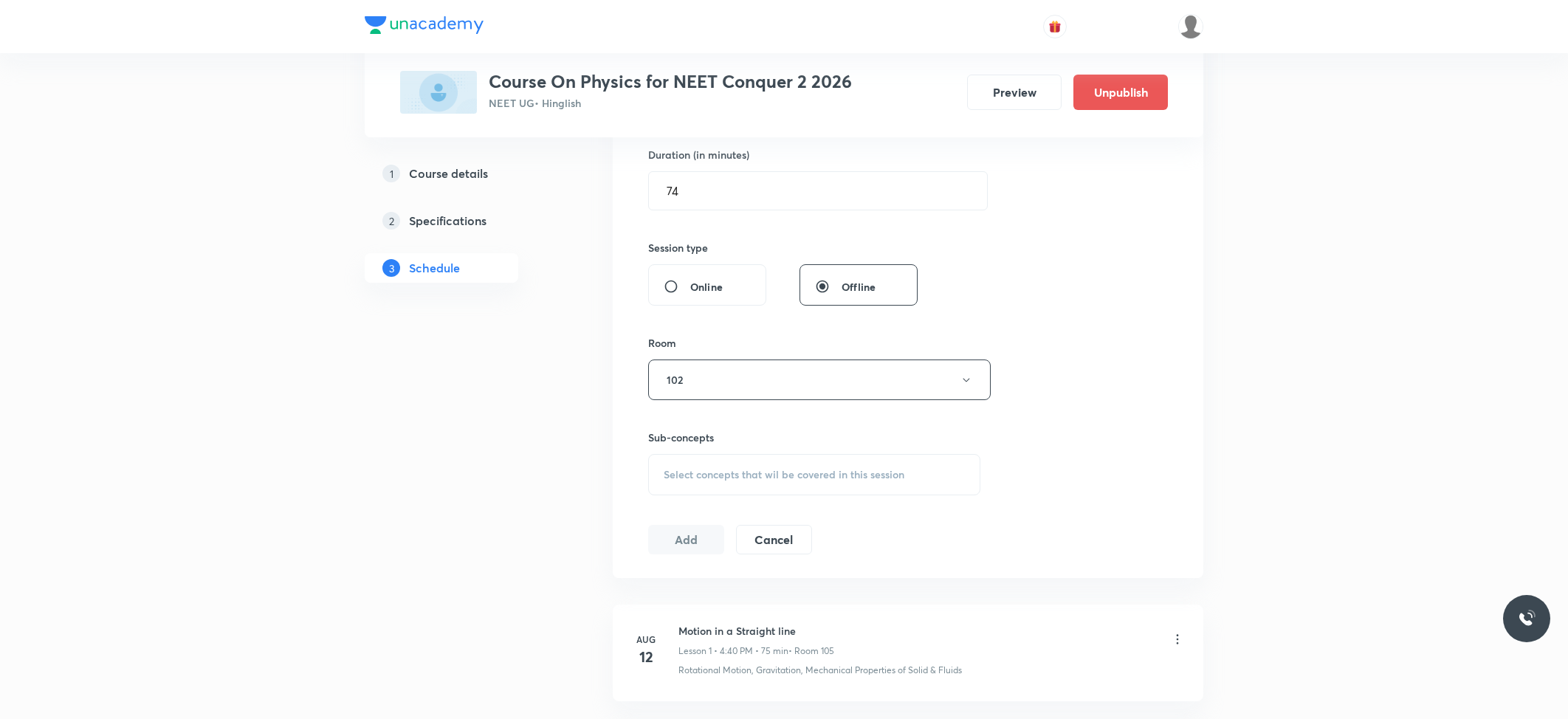
scroll to position [492, 0]
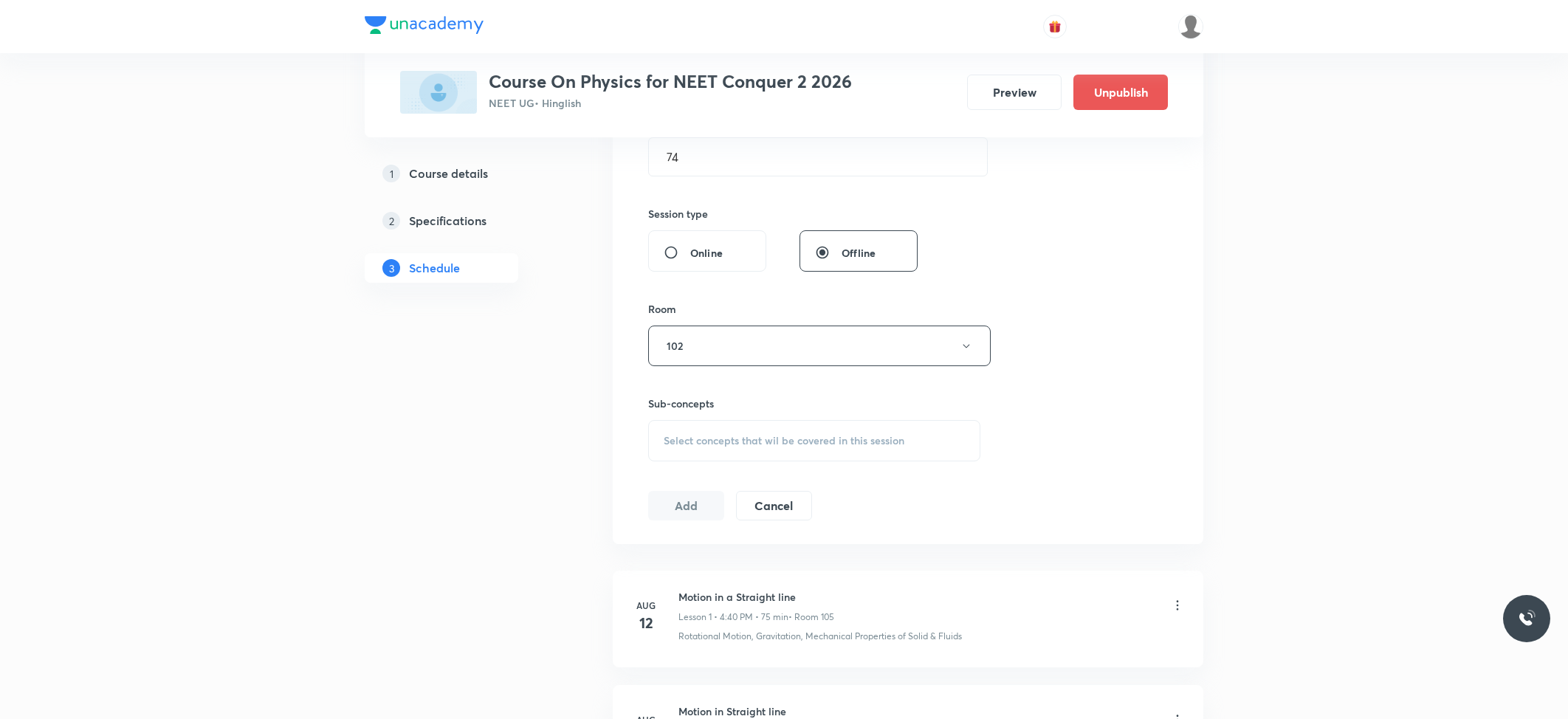
click at [852, 436] on span "Select concepts that wil be covered in this session" at bounding box center [784, 441] width 240 height 12
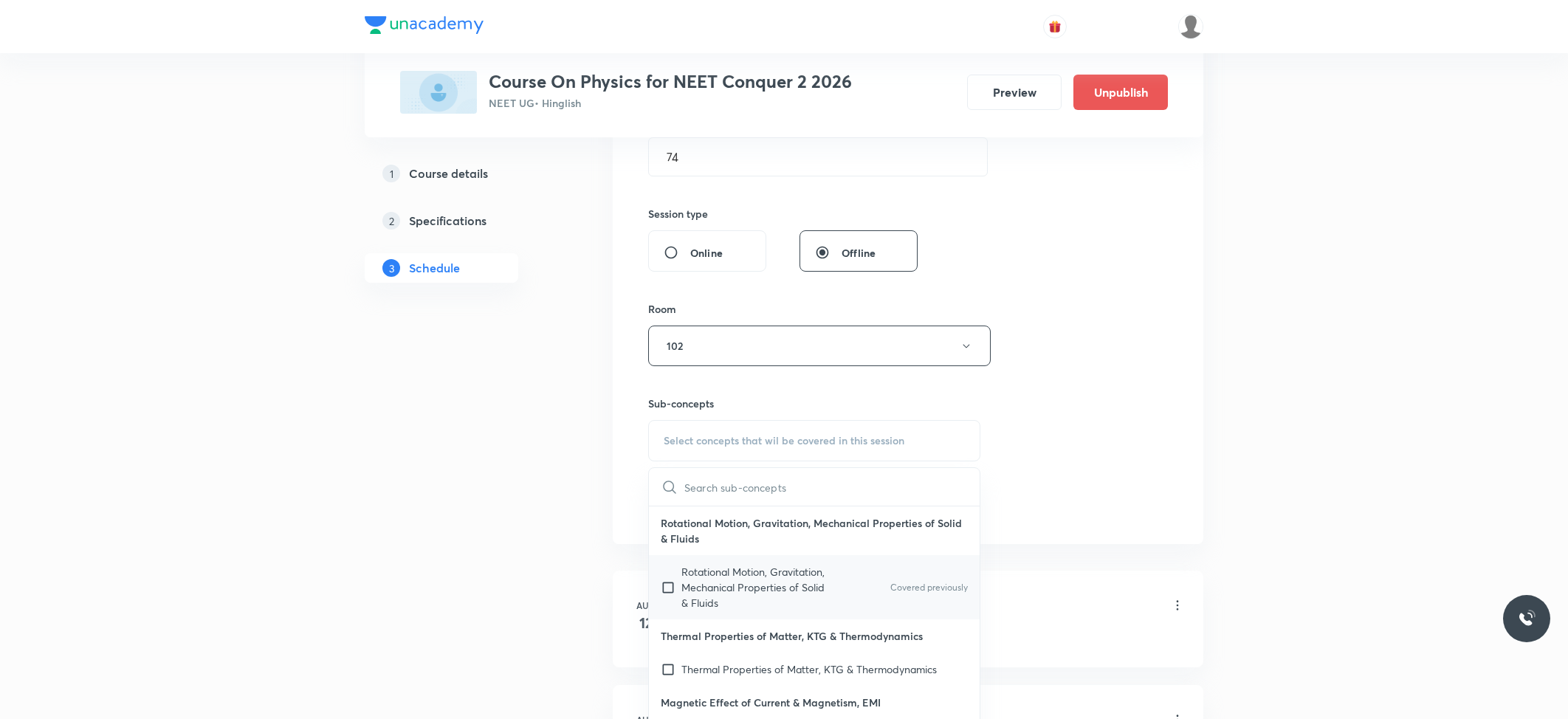
click at [721, 584] on p "Rotational Motion, Gravitation, Mechanical Properties of Solid & Fluids" at bounding box center [756, 587] width 149 height 47
checkbox input "true"
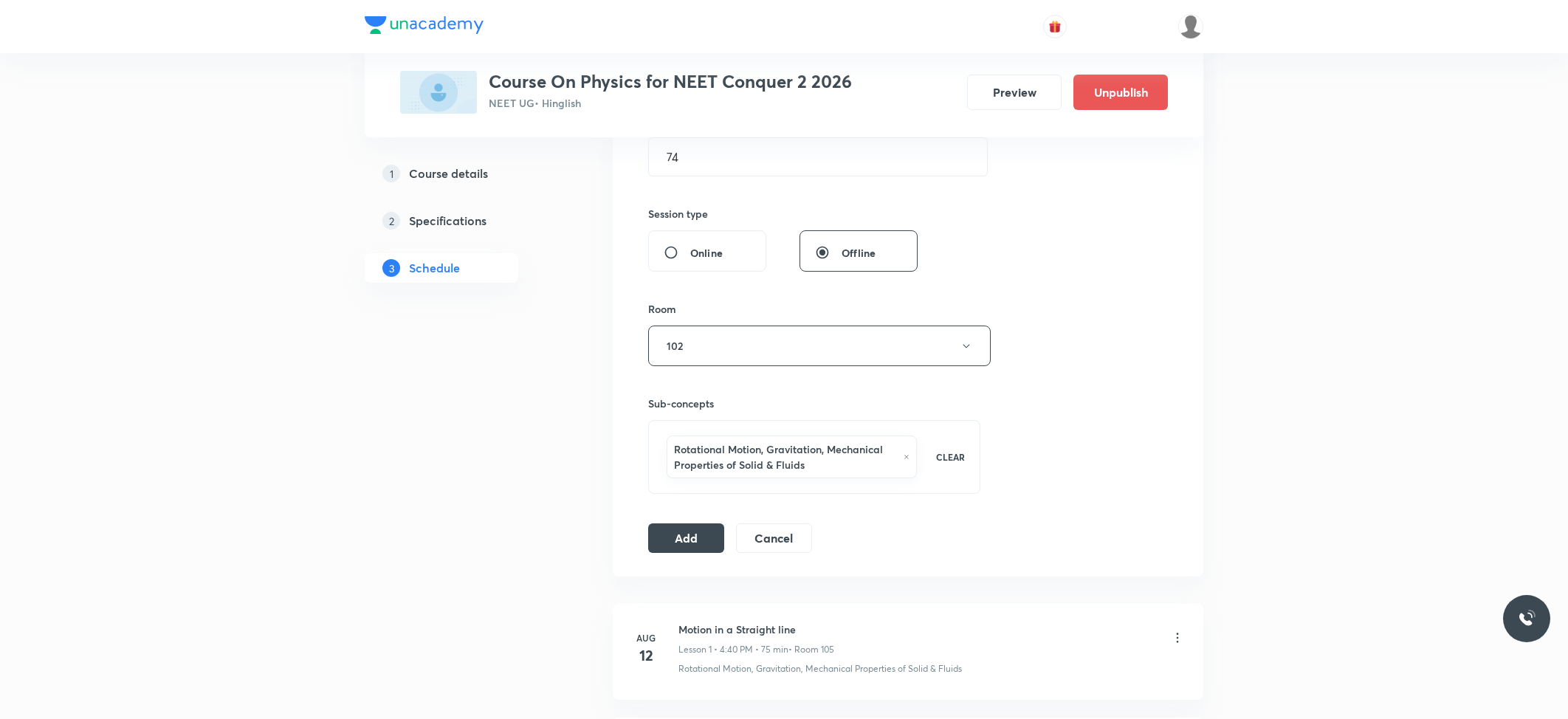
click at [671, 517] on div "Session 32 Live class Session title 36/99 CENTRE OF MASS, MOMENTUM & COLLISION …" at bounding box center [908, 191] width 520 height 726
click at [672, 533] on button "Add" at bounding box center [686, 536] width 76 height 29
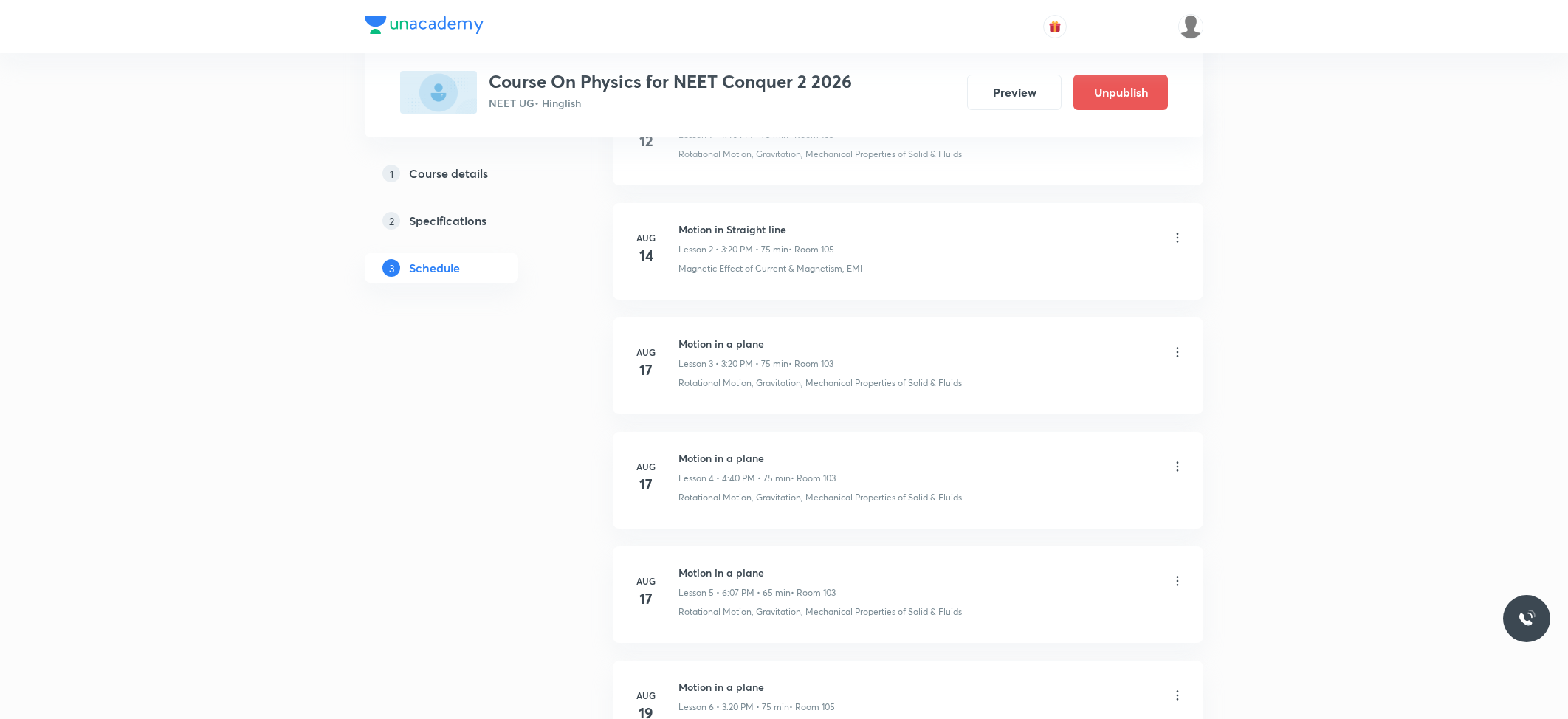
scroll to position [3463, 0]
